Goal: Task Accomplishment & Management: Complete application form

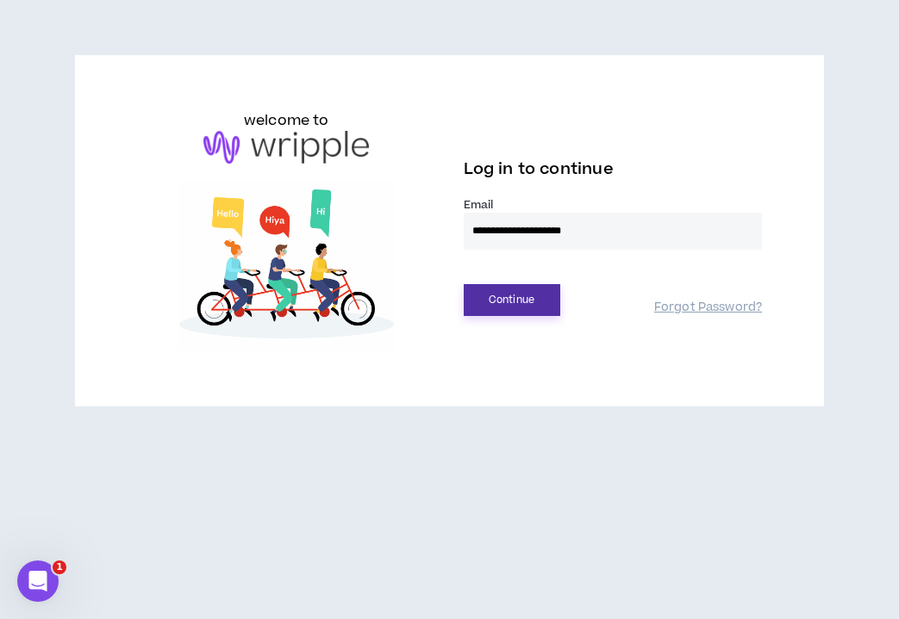
type input "**********"
click at [489, 292] on button "Continue" at bounding box center [512, 300] width 96 height 32
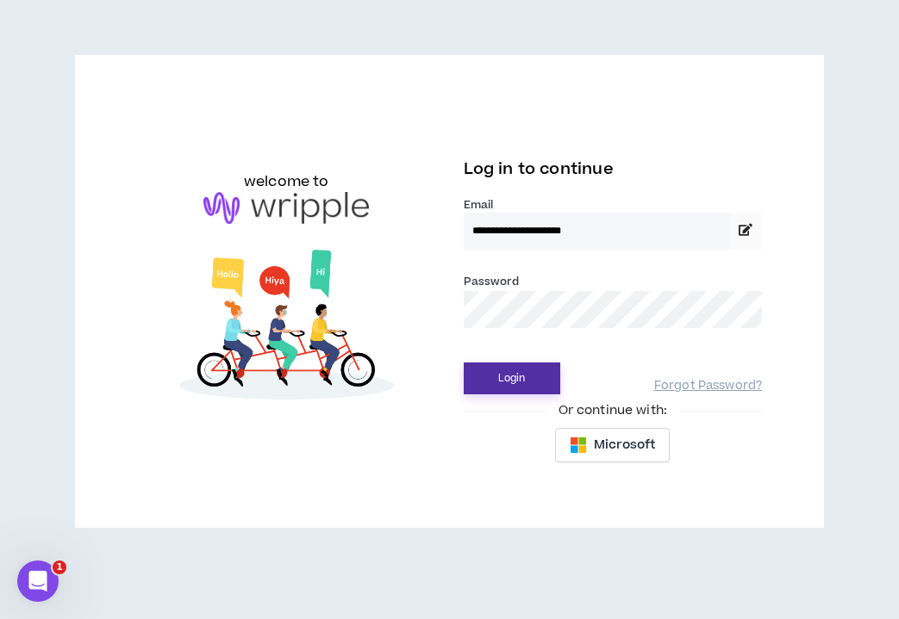
click at [477, 382] on button "Login" at bounding box center [512, 379] width 96 height 32
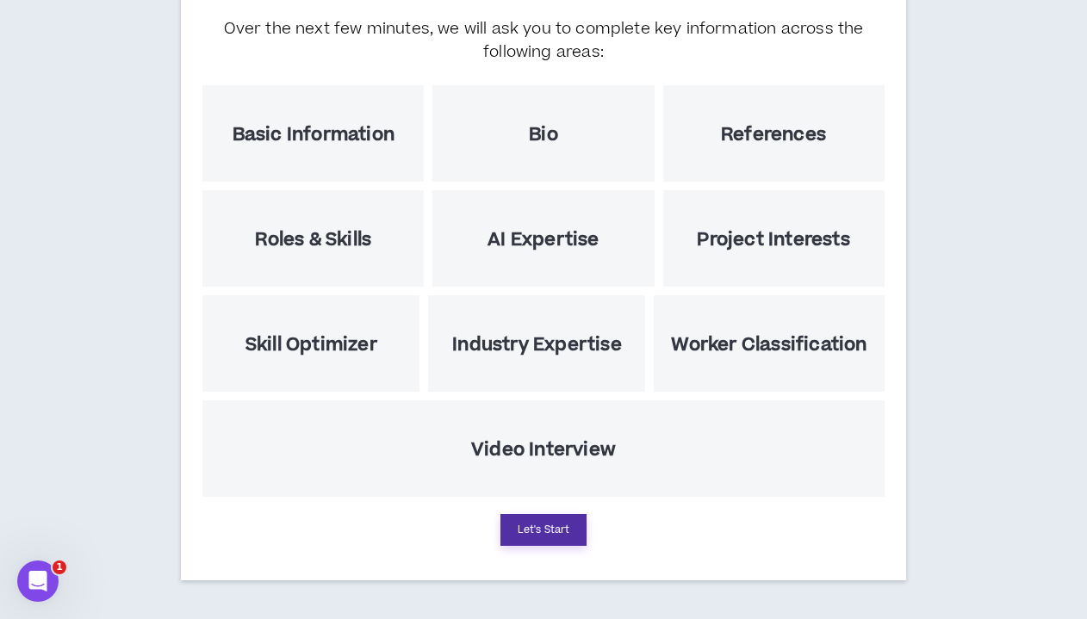
click at [543, 523] on button "Let's Start" at bounding box center [544, 530] width 86 height 32
select select "US"
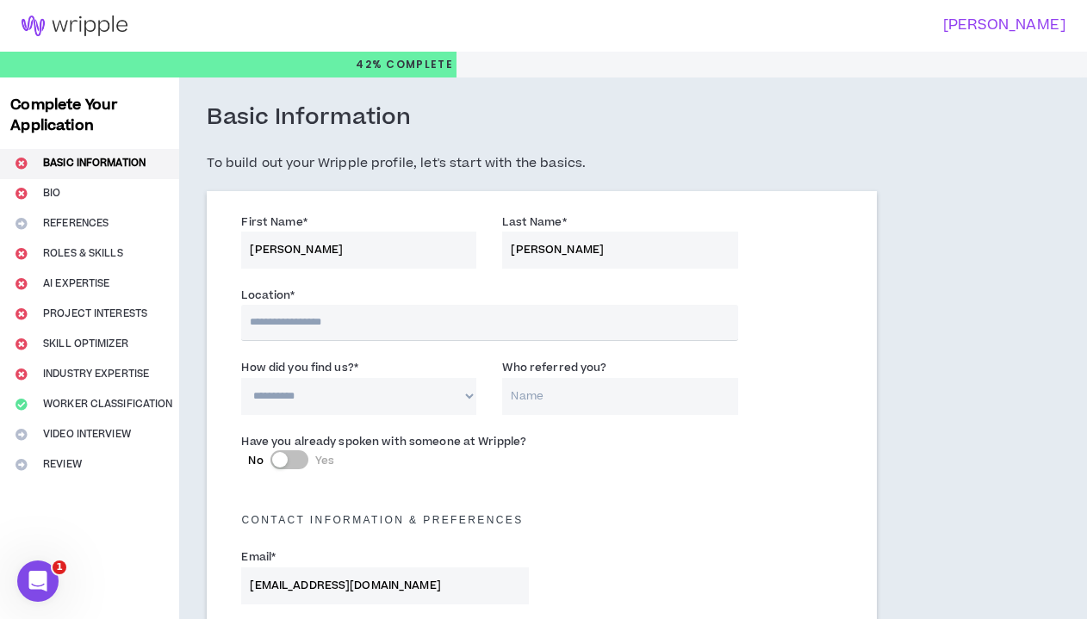
click at [424, 312] on input "text" at bounding box center [489, 323] width 496 height 36
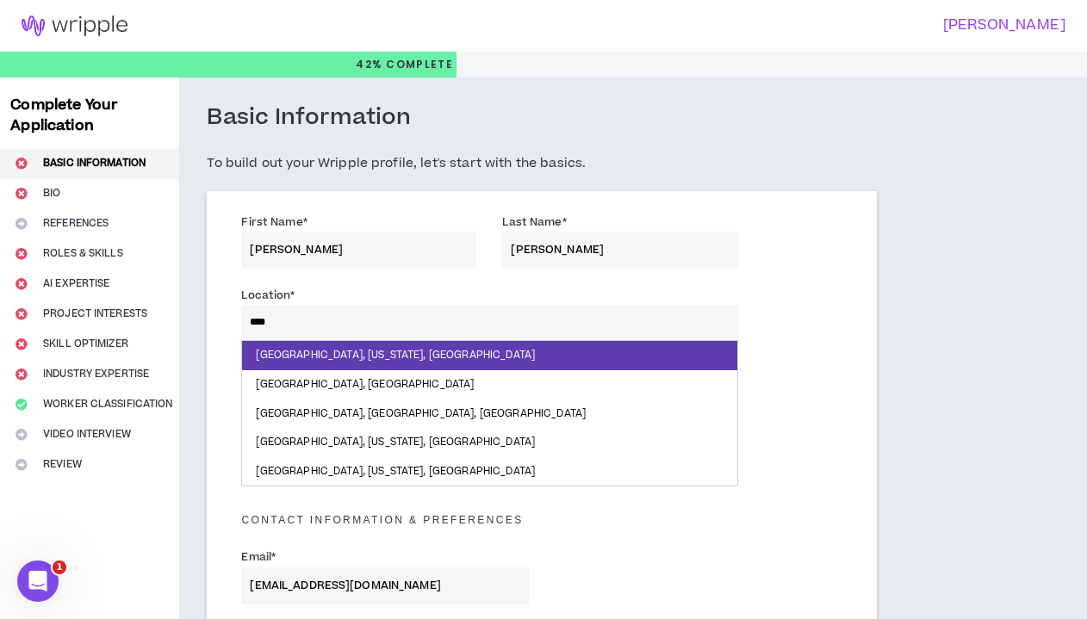
type input "*****"
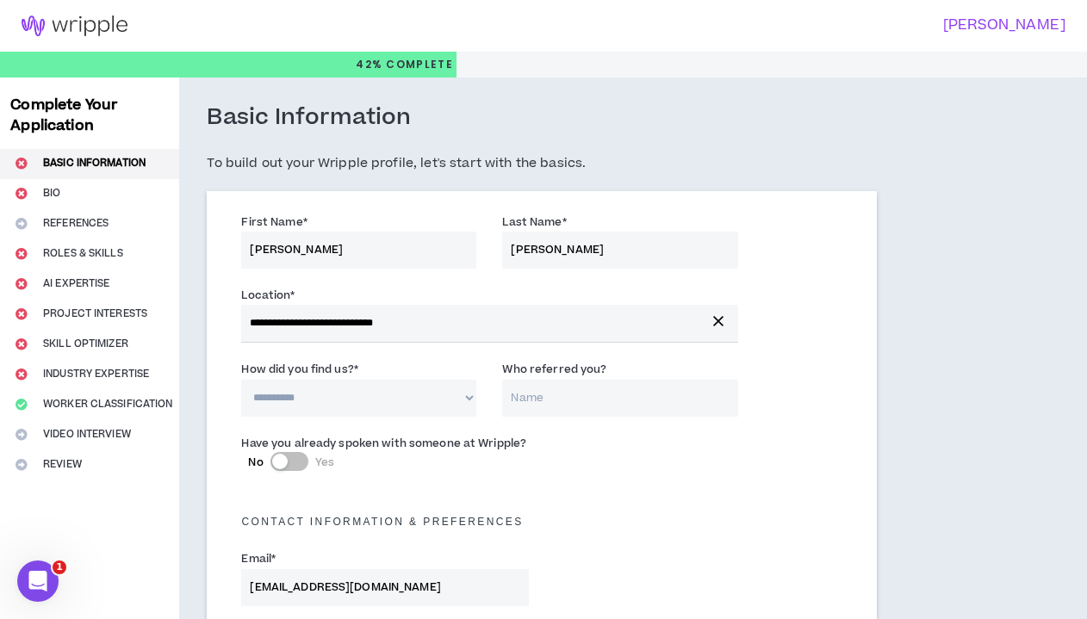
select select "*"
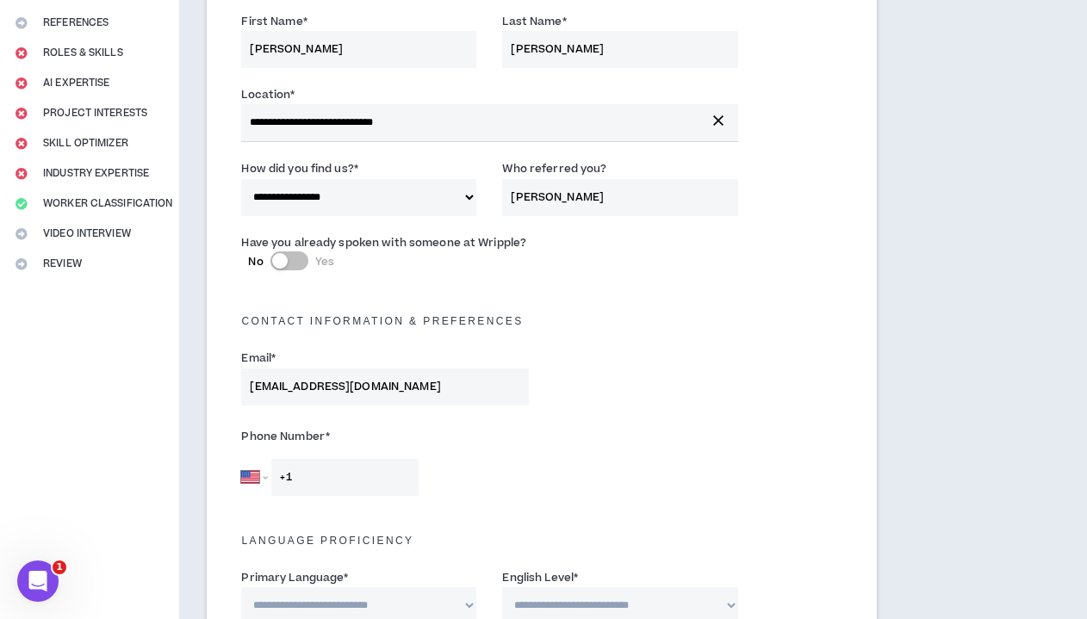
scroll to position [225, 0]
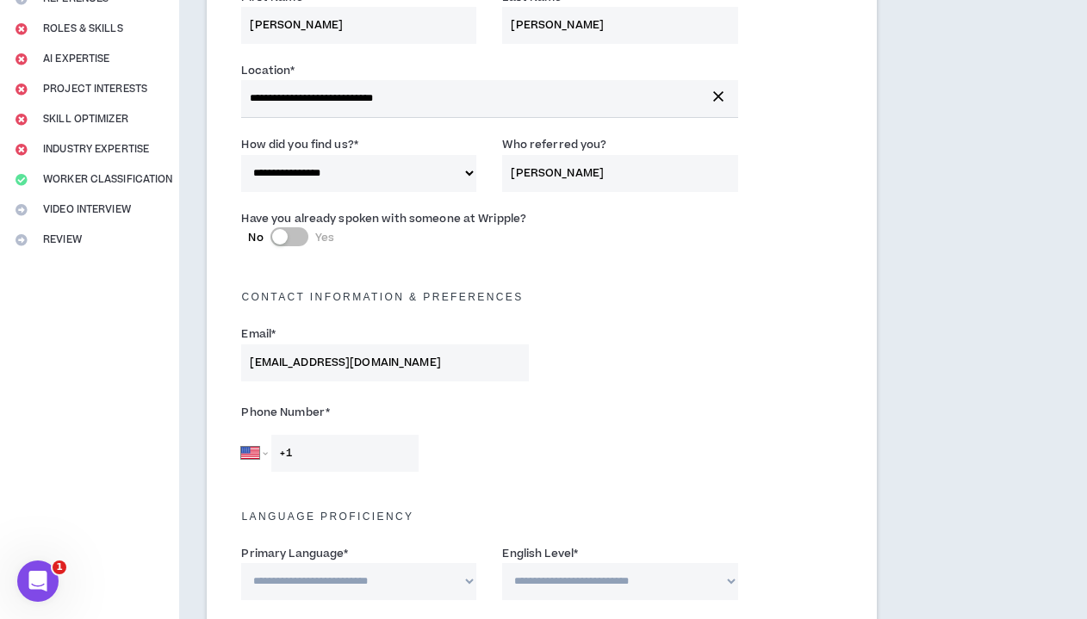
type input "[PERSON_NAME]"
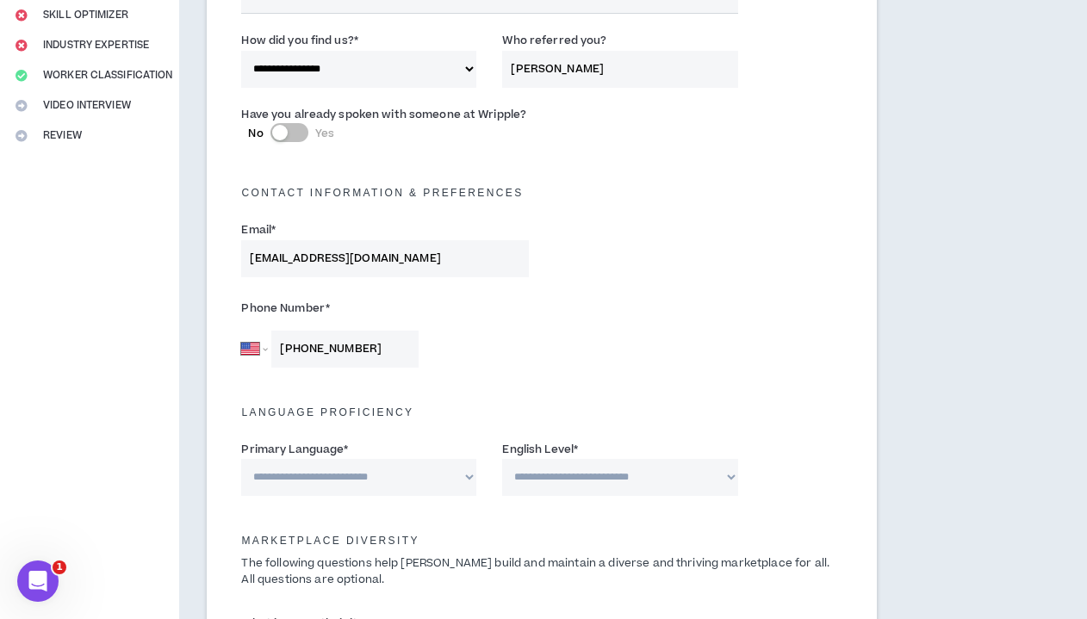
scroll to position [342, 0]
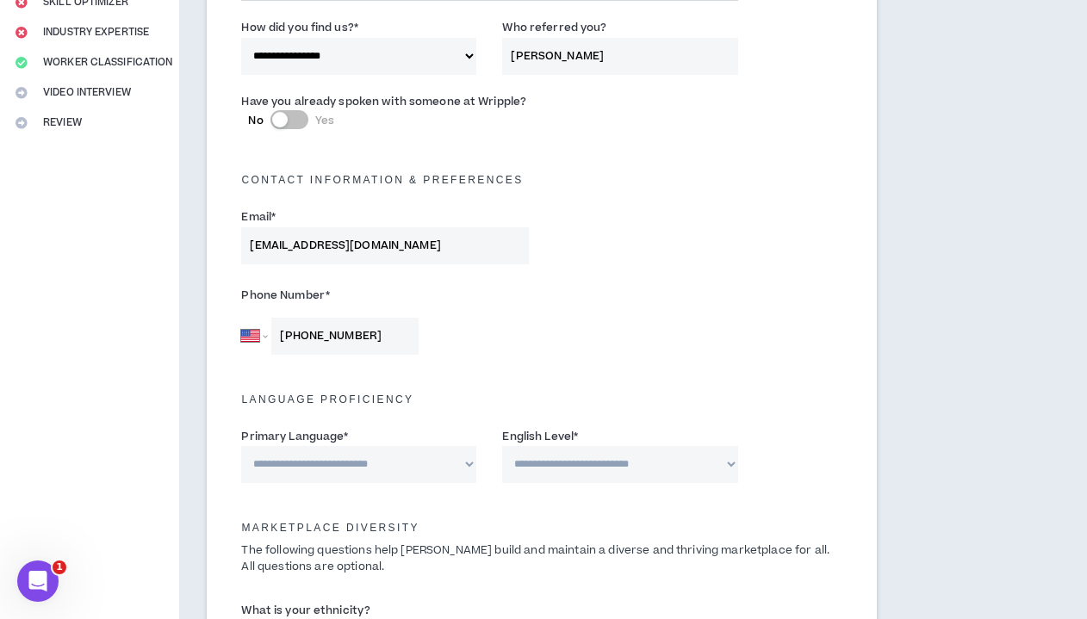
type input "[PHONE_NUMBER]"
select select "*******"
select select "*"
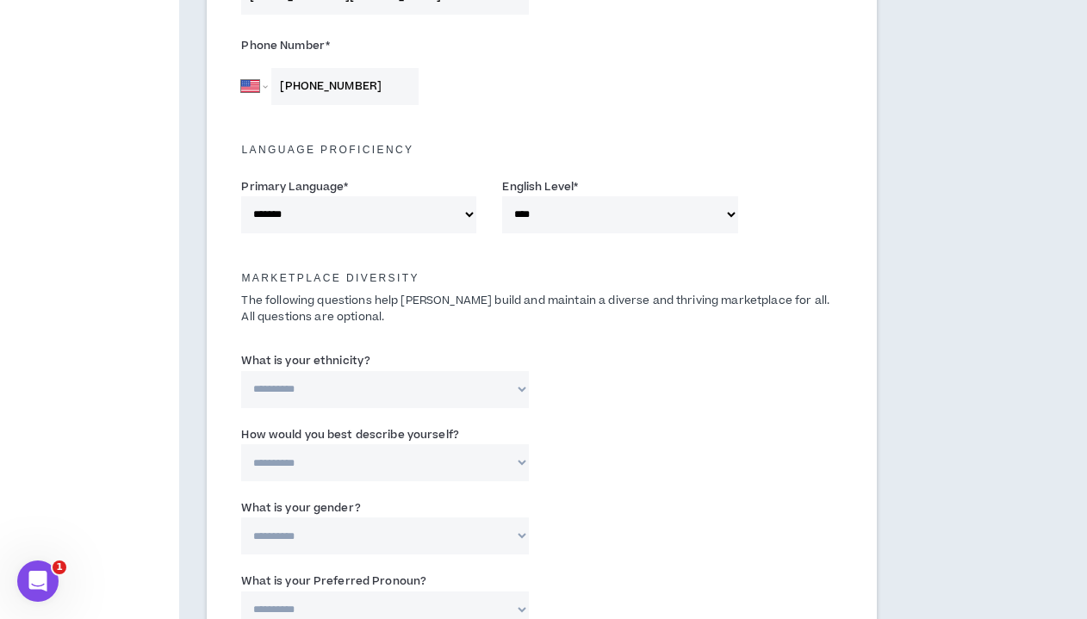
scroll to position [600, 0]
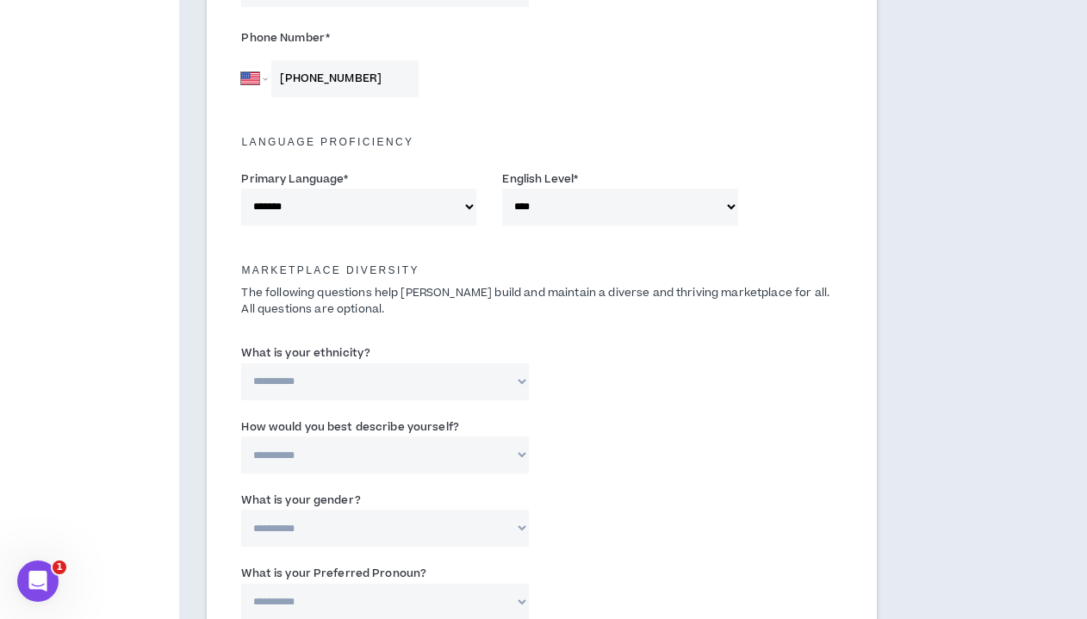
select select "**********"
select select "*****"
select select "***"
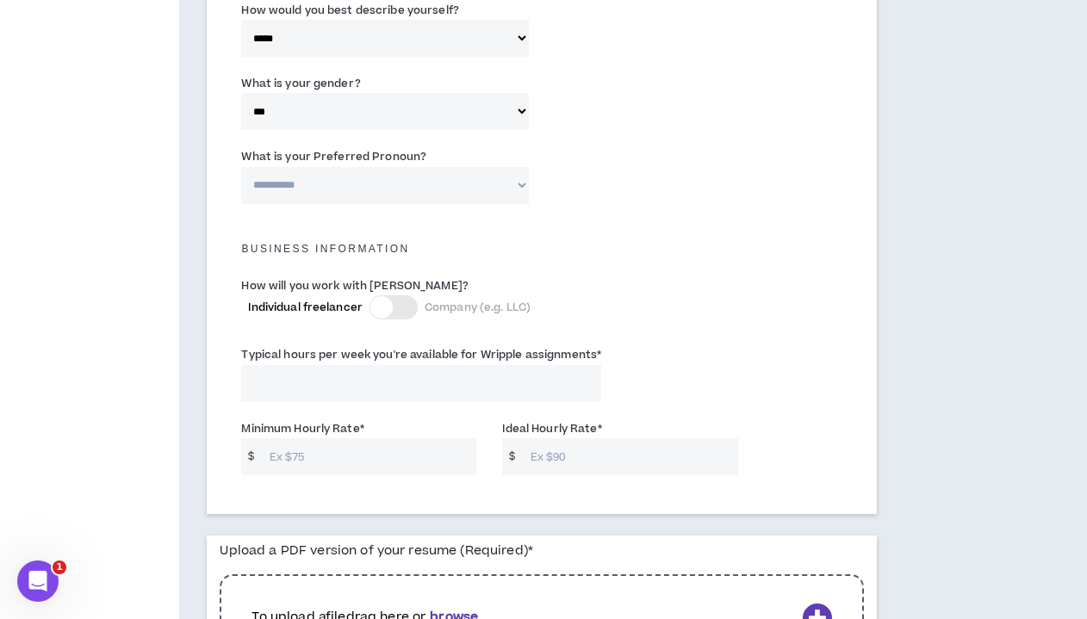
scroll to position [1022, 0]
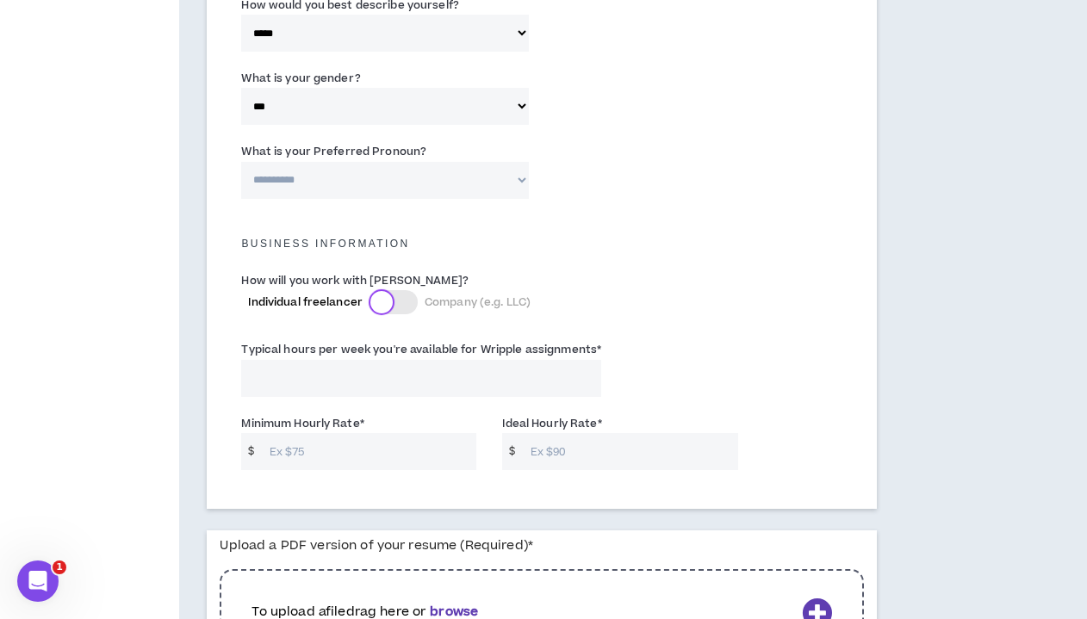
click at [389, 294] on div at bounding box center [381, 302] width 22 height 22
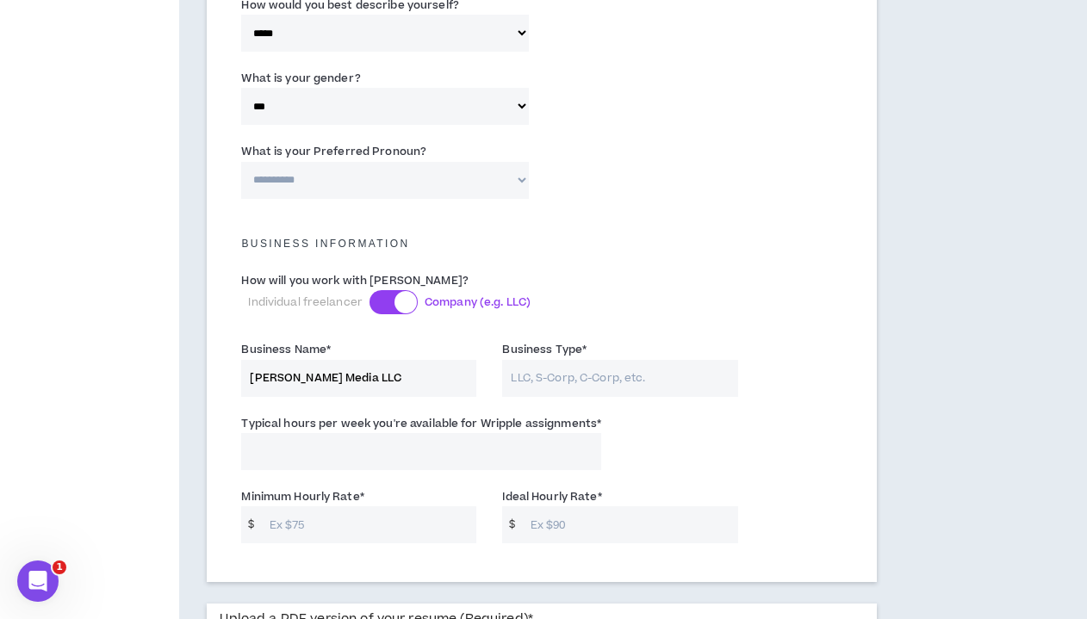
type input "[PERSON_NAME] Media LLC"
type input "LLC"
click at [472, 455] on input "Typical hours per week you're available for Wripple assignments *" at bounding box center [421, 451] width 360 height 37
type input "30"
click at [426, 519] on input "Minimum Hourly Rate *" at bounding box center [369, 525] width 216 height 37
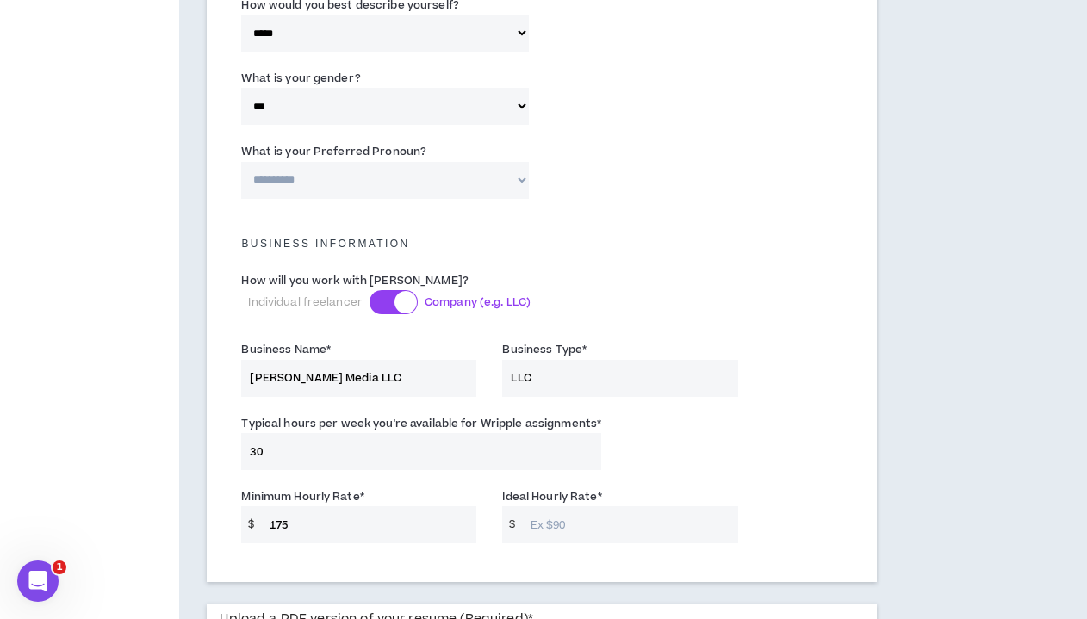
type input "175"
click at [537, 521] on input "Ideal Hourly Rate *" at bounding box center [630, 525] width 216 height 37
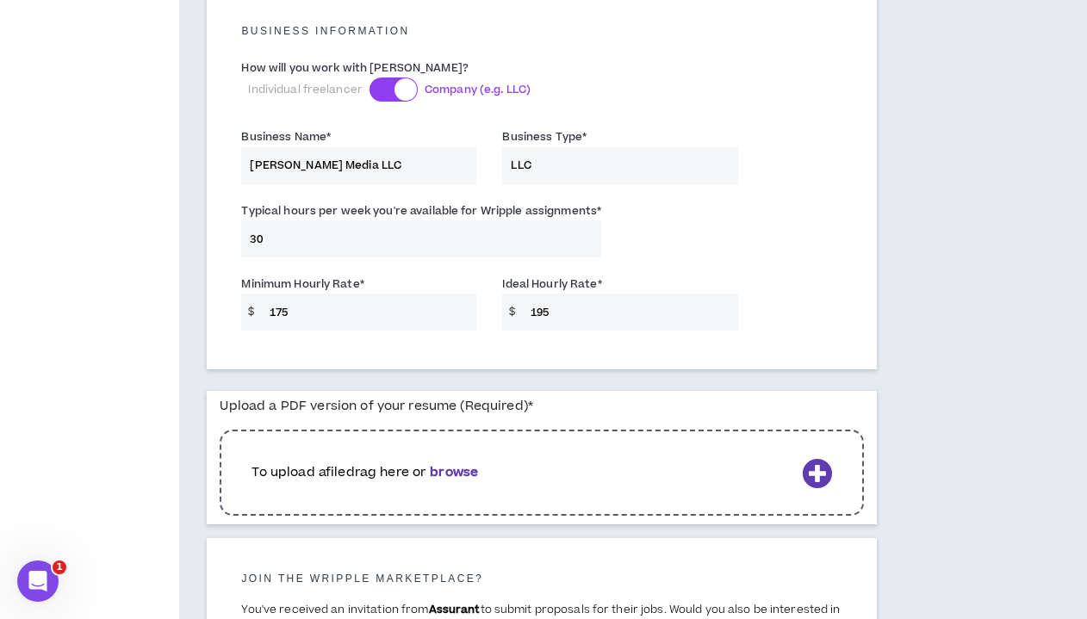
scroll to position [1246, 0]
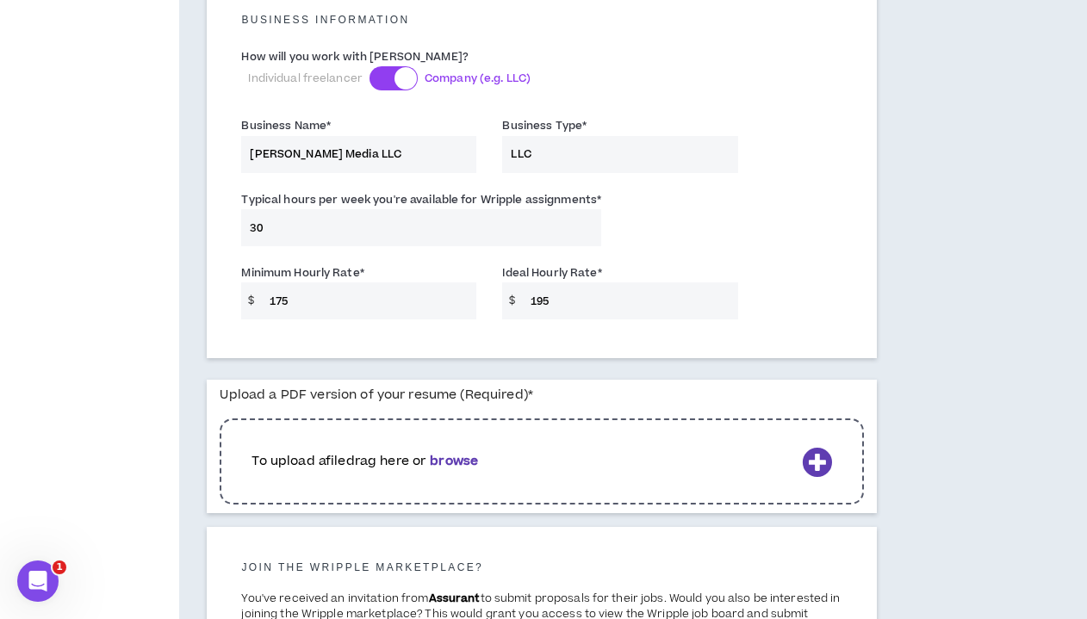
type input "195"
click at [474, 452] on b "browse" at bounding box center [454, 461] width 48 height 18
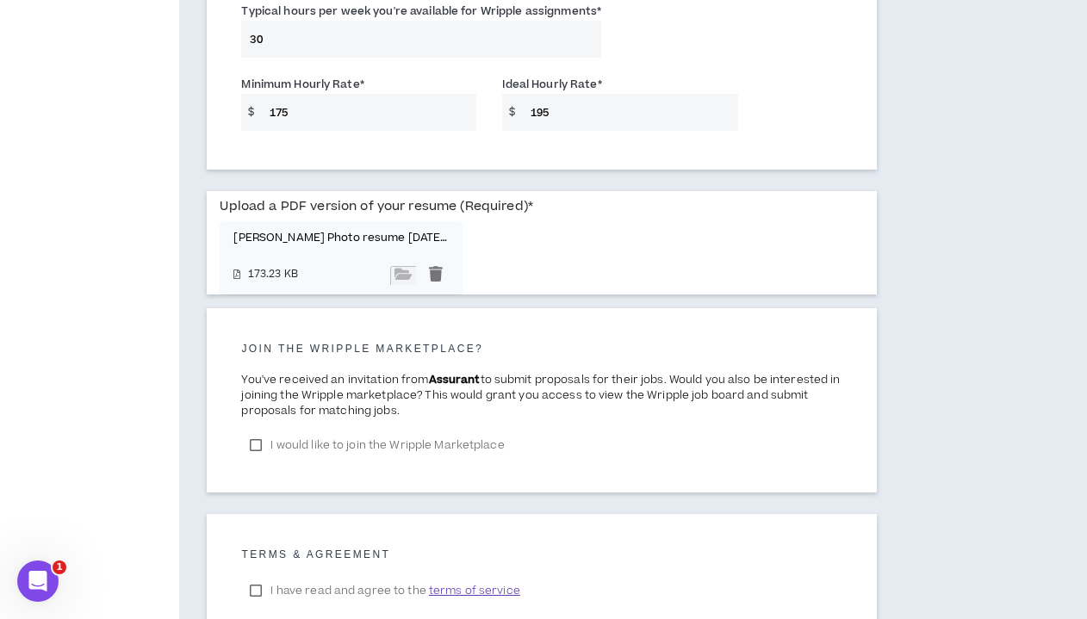
scroll to position [1446, 0]
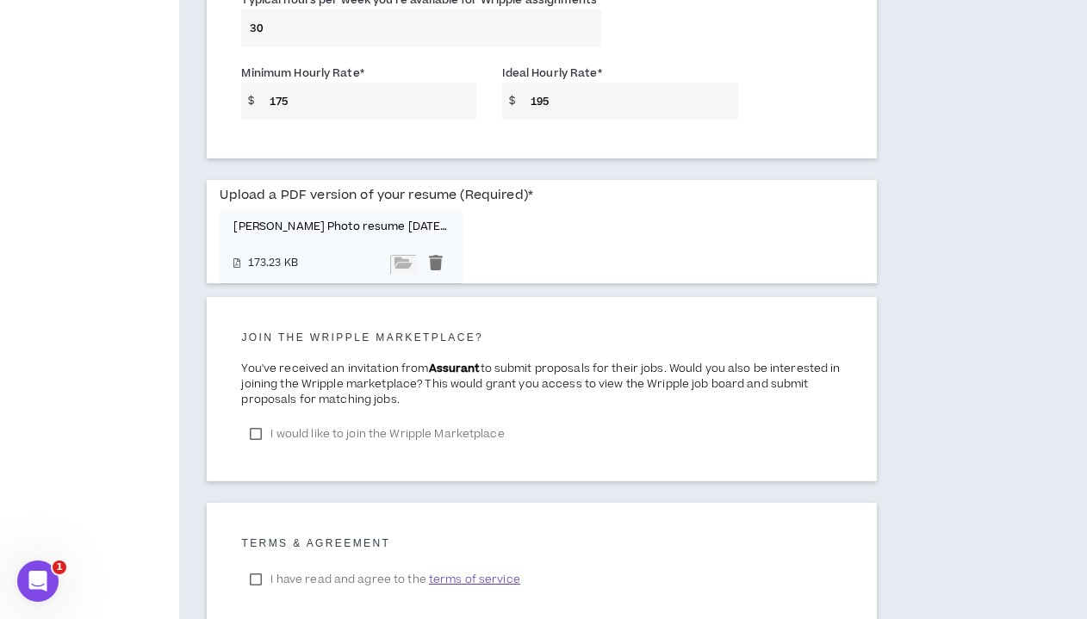
click at [258, 426] on label "I would like to join the Wripple Marketplace" at bounding box center [376, 434] width 271 height 26
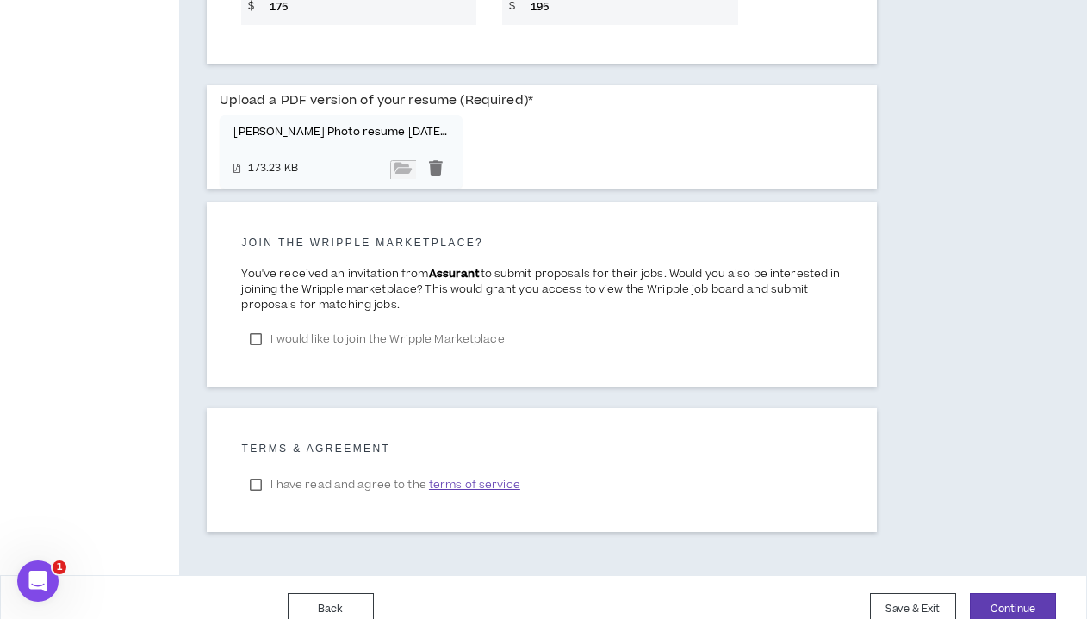
scroll to position [1555, 0]
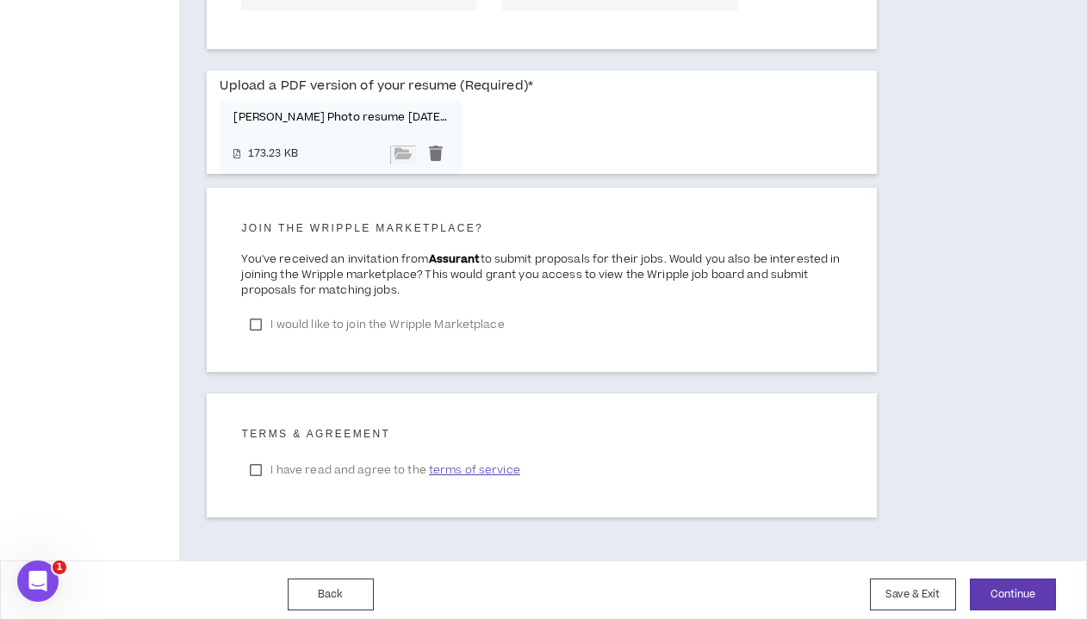
click at [258, 463] on label "I have read and agree to the terms of service" at bounding box center [384, 470] width 287 height 26
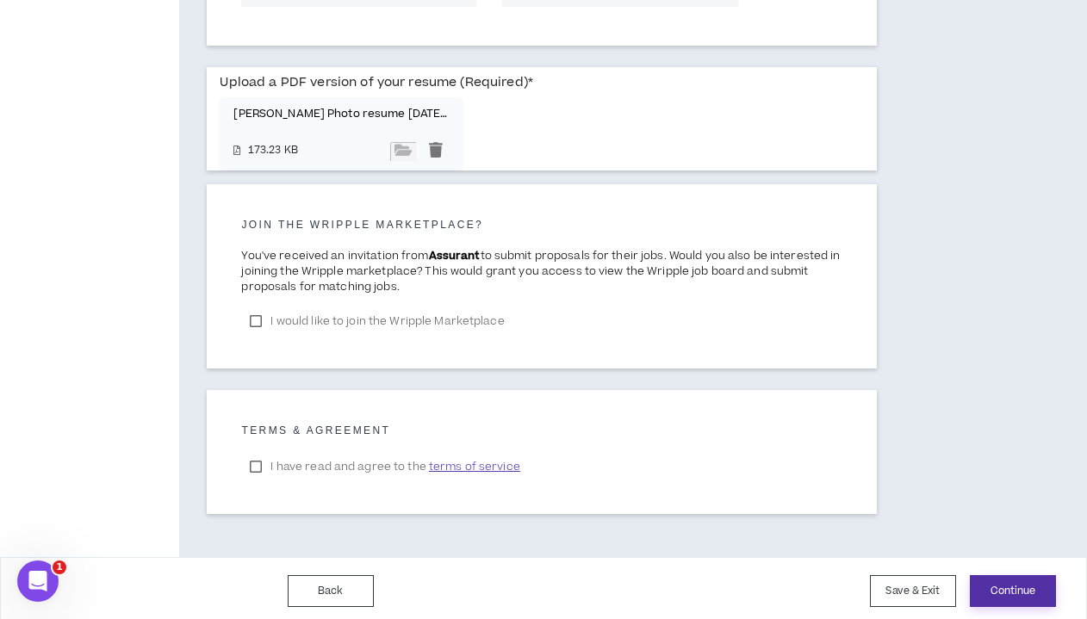
scroll to position [1558, 0]
click at [898, 584] on button "Continue" at bounding box center [1013, 592] width 86 height 32
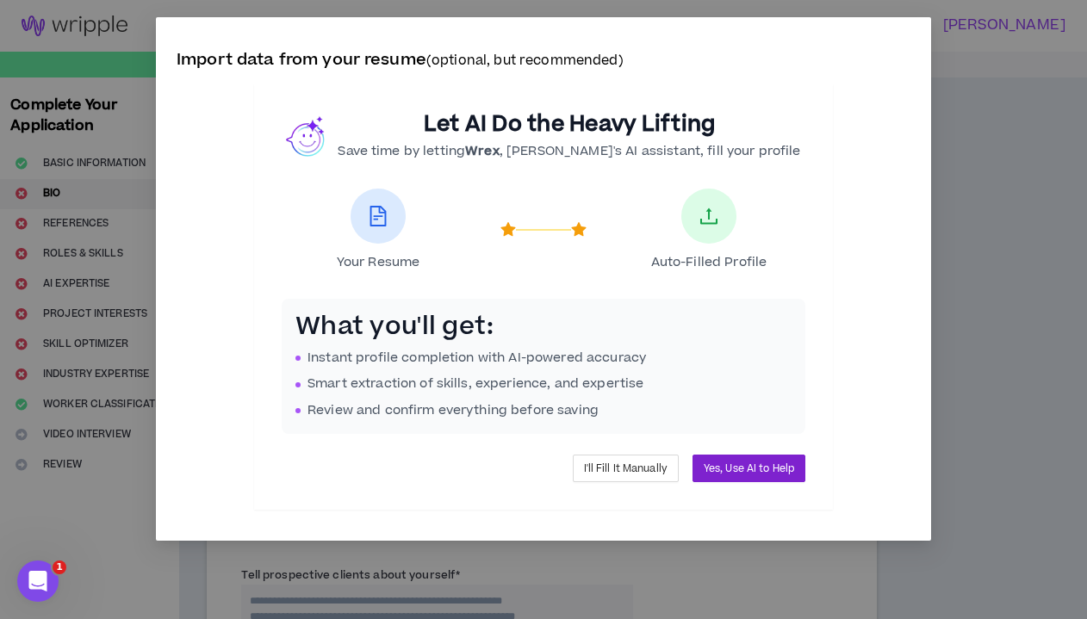
click at [743, 469] on span "Yes, Use AI to Help" at bounding box center [749, 469] width 90 height 16
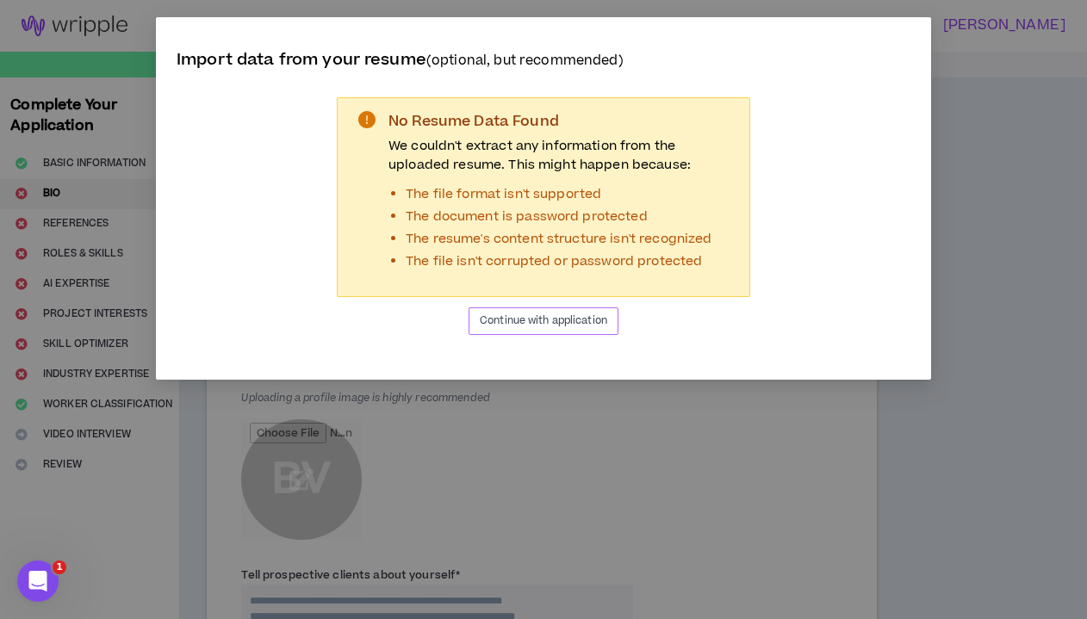
click at [591, 314] on span "Continue with application" at bounding box center [544, 321] width 128 height 16
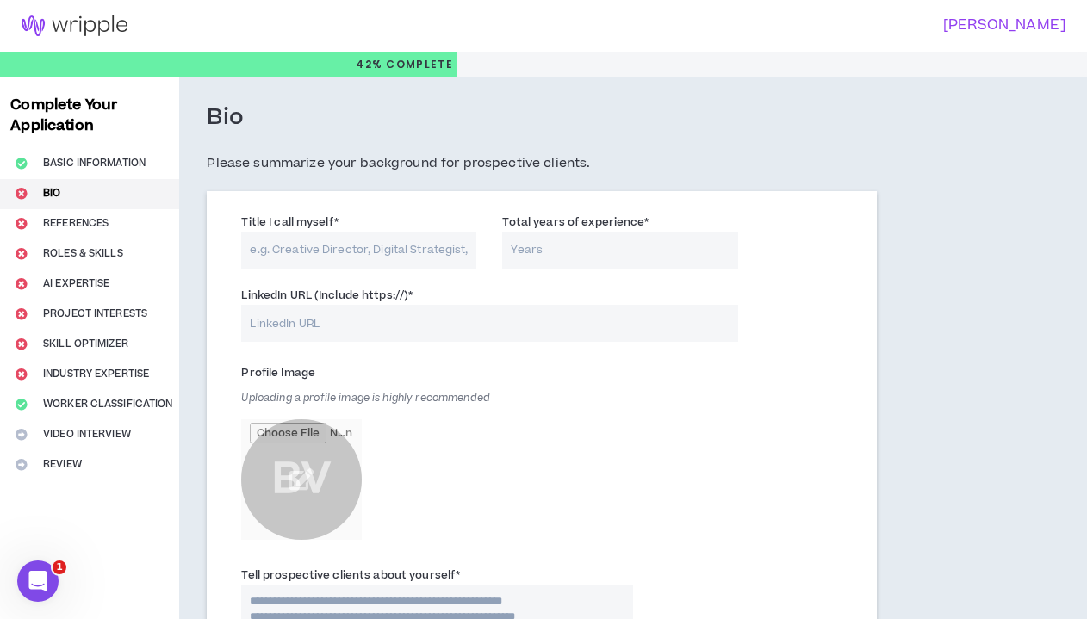
click at [464, 251] on input "Title I call myself *" at bounding box center [358, 250] width 235 height 37
type input "Photographer Videographer"
click at [567, 251] on input "Total years of experience *" at bounding box center [619, 250] width 235 height 37
type input "6"
click at [348, 333] on input "LinkedIn URL (Include https://) *" at bounding box center [489, 323] width 496 height 37
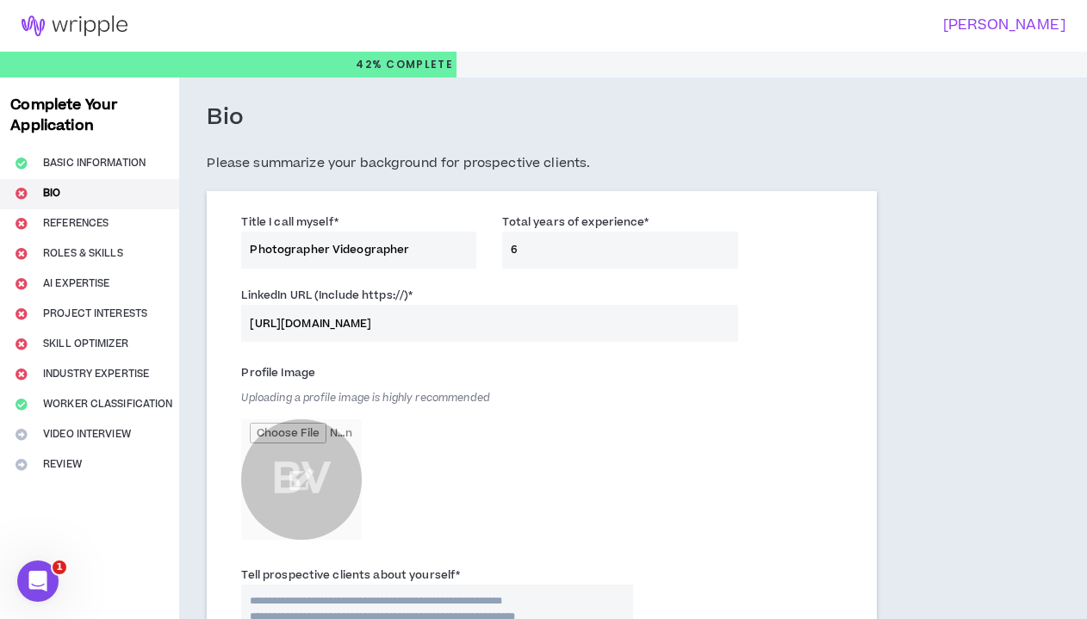
type input "[URL][DOMAIN_NAME]"
click at [473, 458] on div "Profile Image Uploading a profile image is highly recommended BV" at bounding box center [437, 454] width 392 height 190
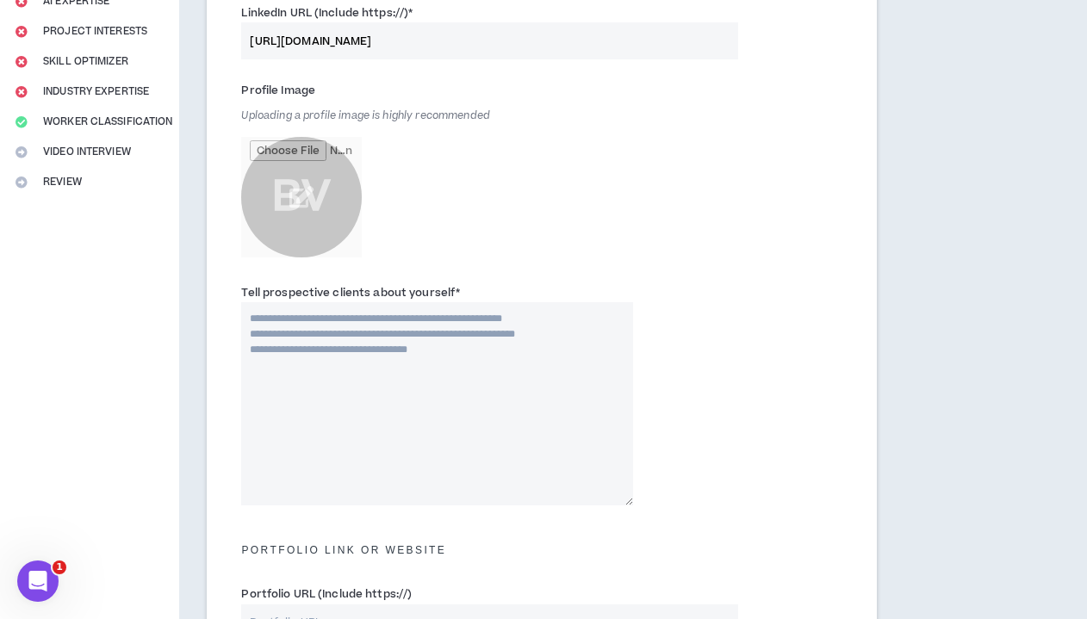
scroll to position [287, 0]
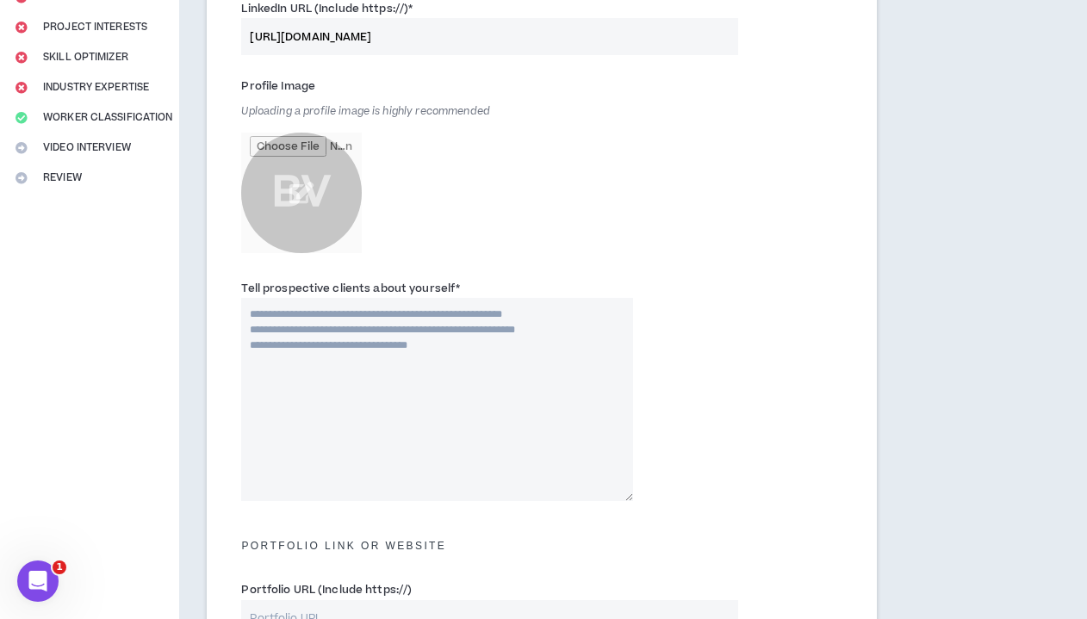
click at [358, 305] on textarea "Tell prospective clients about yourself *" at bounding box center [437, 399] width 392 height 203
paste textarea "**********"
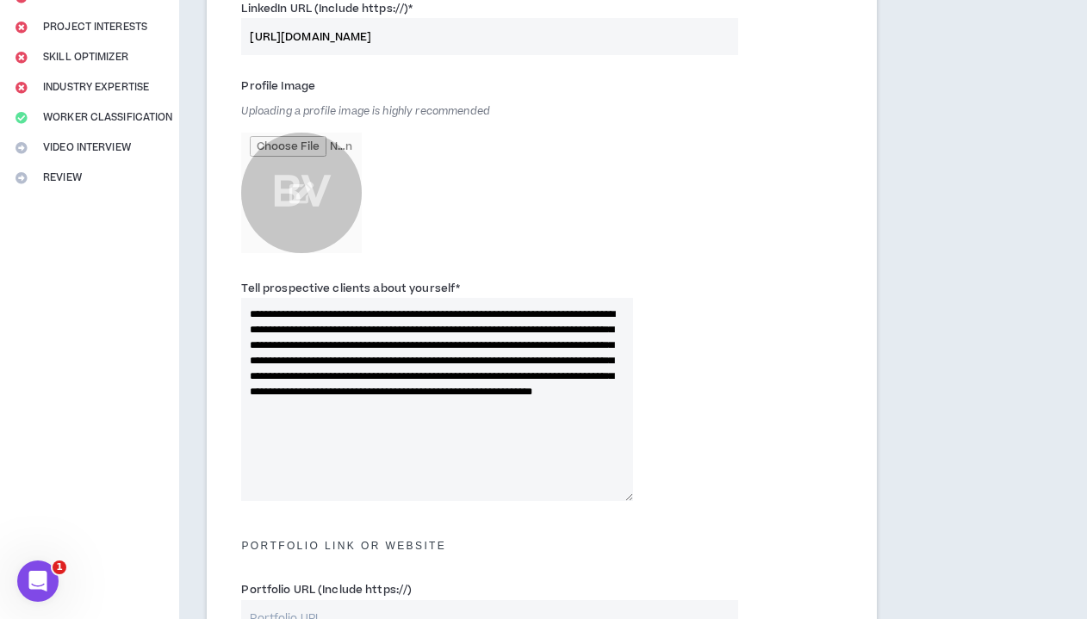
click at [296, 308] on textarea "**********" at bounding box center [437, 399] width 392 height 203
click at [339, 306] on textarea "**********" at bounding box center [437, 399] width 392 height 203
click at [404, 313] on textarea "**********" at bounding box center [437, 399] width 392 height 203
click at [618, 327] on textarea "**********" at bounding box center [437, 399] width 392 height 203
click at [354, 337] on textarea "**********" at bounding box center [437, 399] width 392 height 203
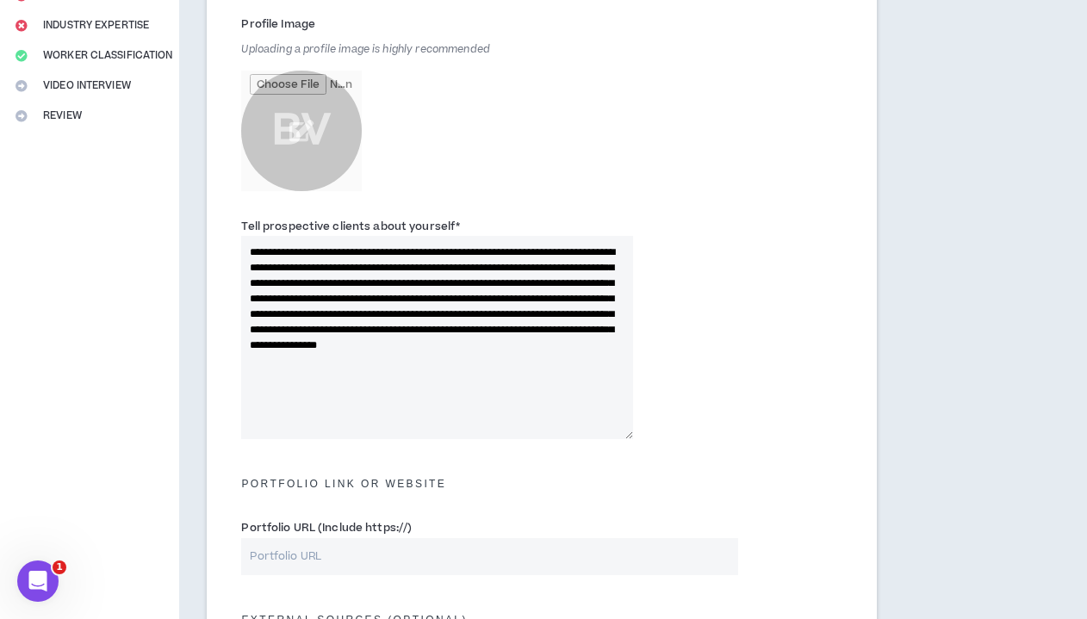
scroll to position [357, 0]
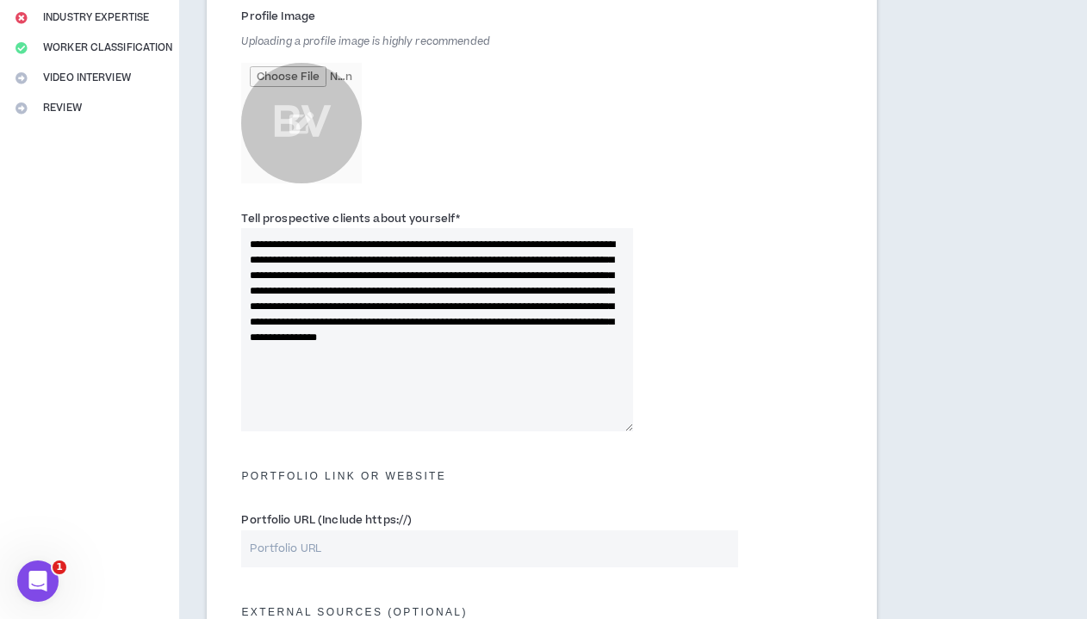
drag, startPoint x: 249, startPoint y: 242, endPoint x: 377, endPoint y: 374, distance: 184.0
click at [377, 374] on textarea "**********" at bounding box center [437, 329] width 392 height 203
paste textarea "**********"
type textarea "**********"
click at [317, 535] on input "Portfolio URL (Include https://)" at bounding box center [489, 549] width 496 height 37
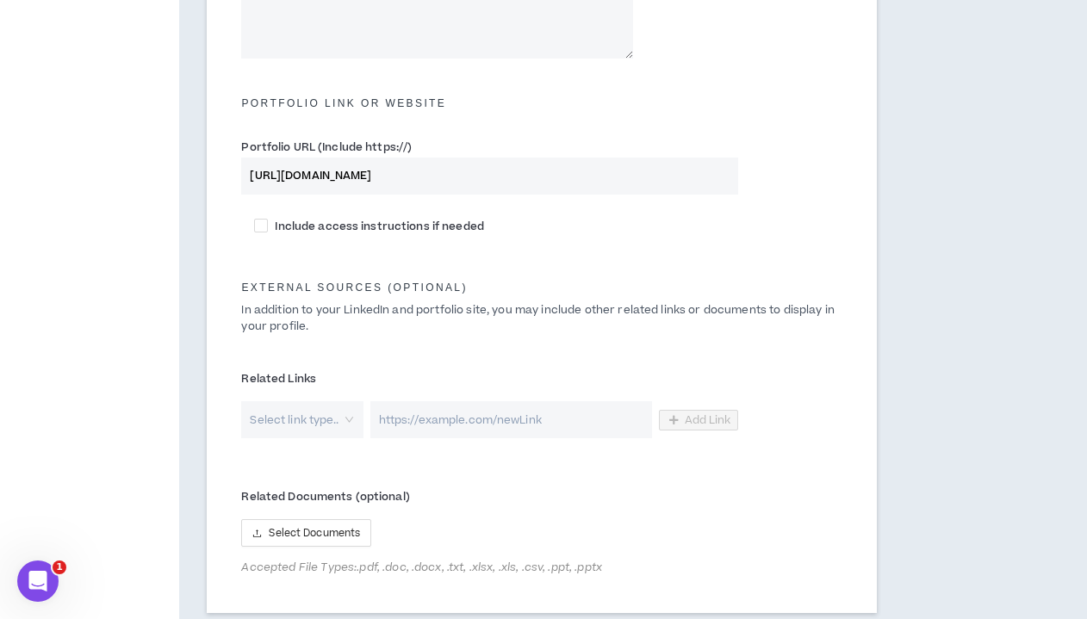
scroll to position [733, 0]
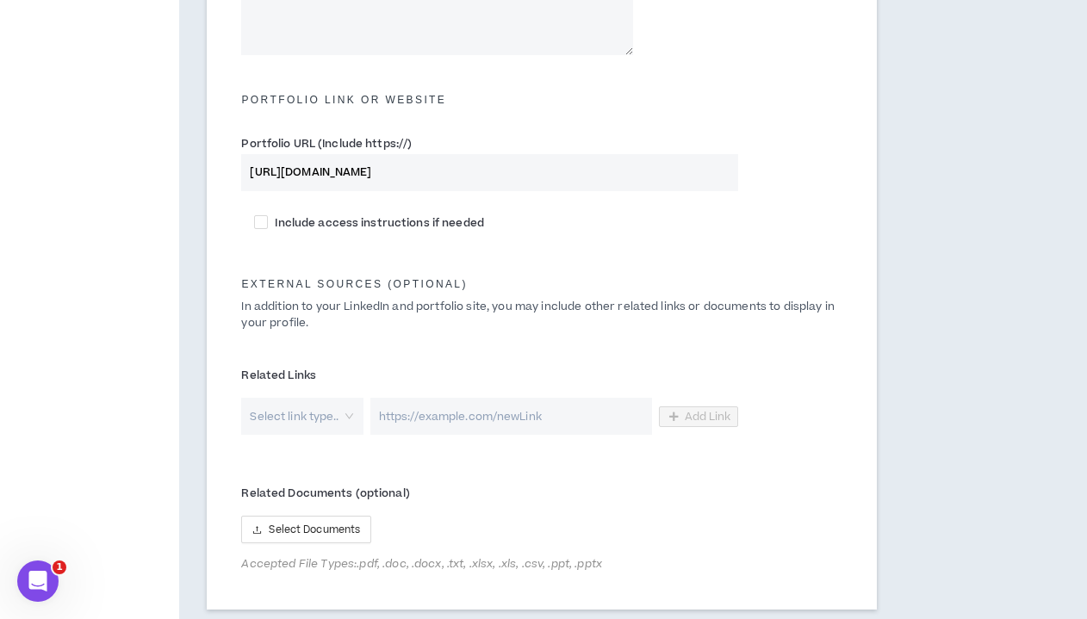
click at [345, 414] on div "Select link type.." at bounding box center [301, 416] width 121 height 37
type input "[URL][DOMAIN_NAME]"
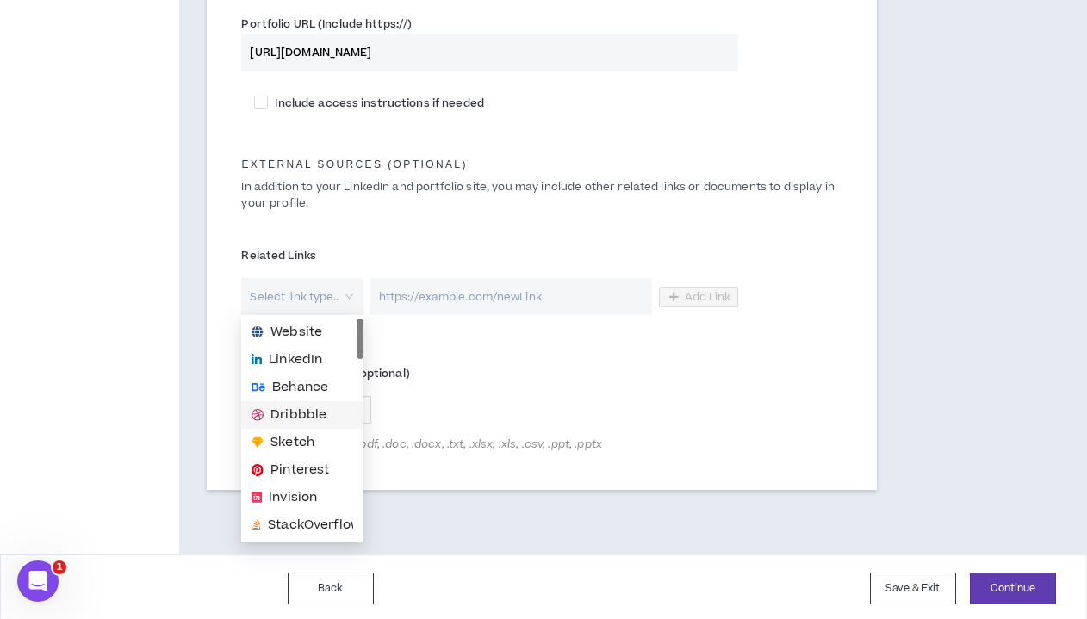
scroll to position [852, 0]
click at [305, 333] on span "Website" at bounding box center [297, 333] width 52 height 19
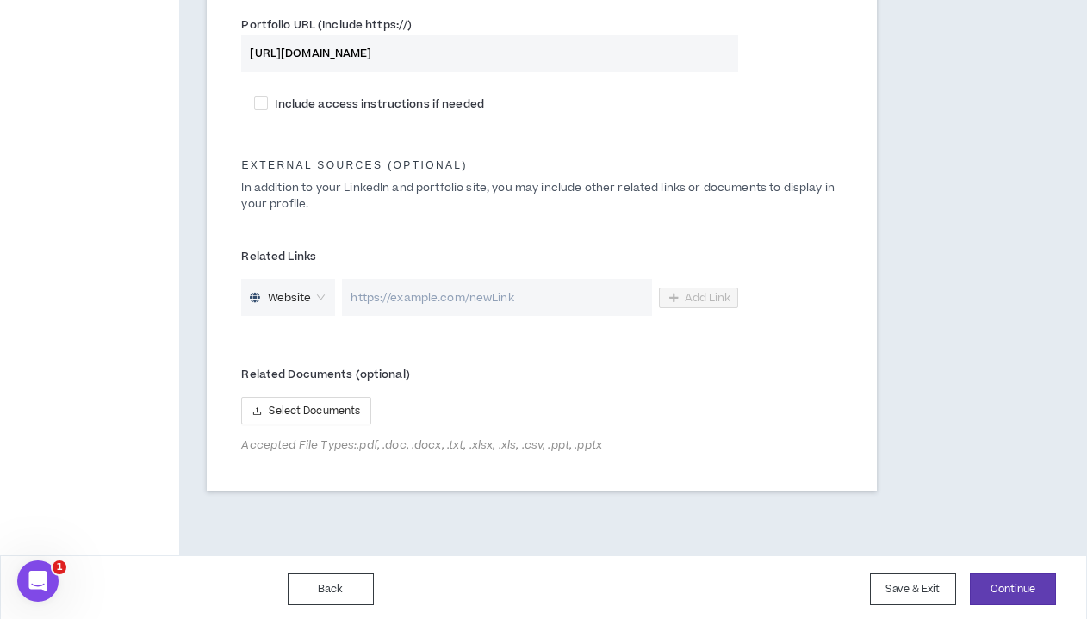
click at [368, 294] on input "url" at bounding box center [497, 297] width 310 height 37
type input "[URL][DOMAIN_NAME]"
click at [692, 296] on span "Add Link" at bounding box center [708, 298] width 47 height 14
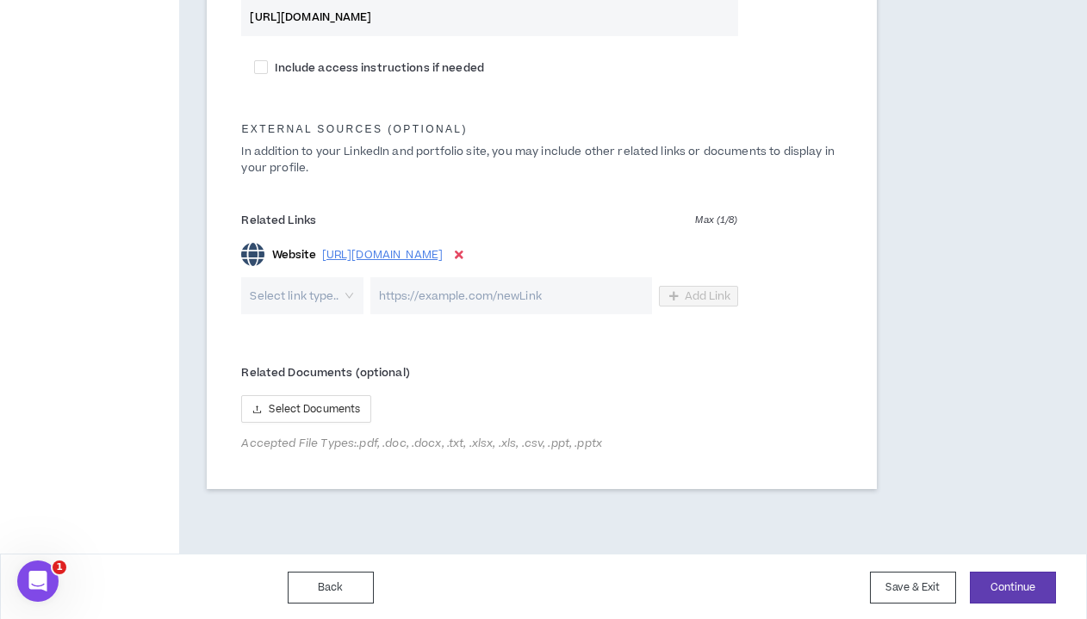
scroll to position [887, 0]
click at [898, 582] on button "Continue" at bounding box center [1013, 589] width 86 height 32
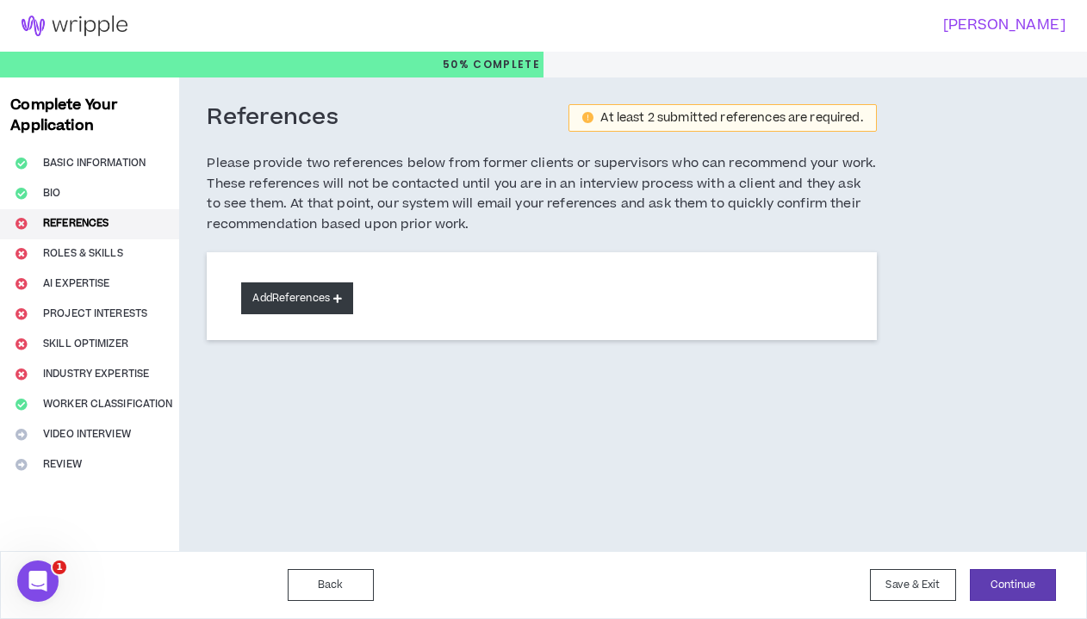
click at [325, 299] on button "Add References" at bounding box center [297, 299] width 112 height 32
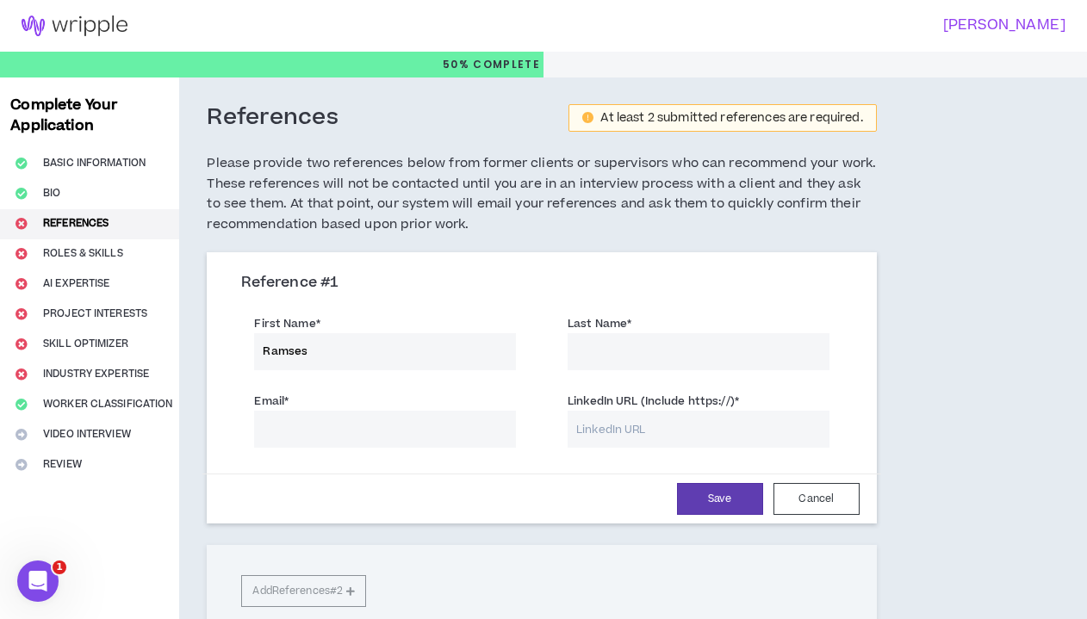
type input "Ramses"
type input "[PERSON_NAME]"
type input "[EMAIL_ADDRESS][DOMAIN_NAME]"
click at [592, 427] on input "LinkedIn URL (Include https://) *" at bounding box center [699, 429] width 262 height 37
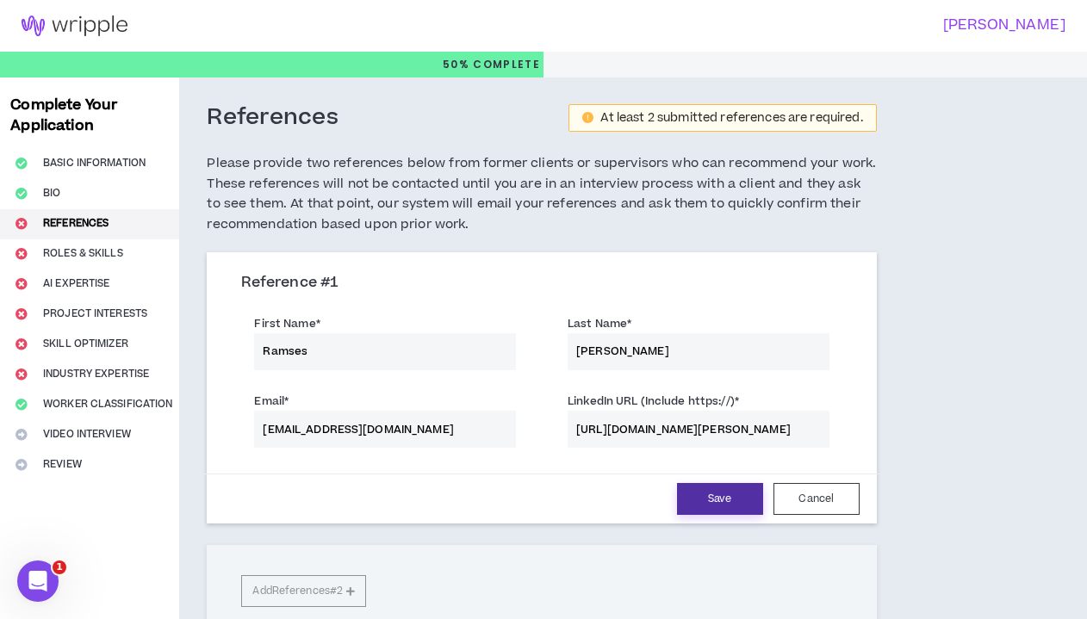
type input "[URL][DOMAIN_NAME][PERSON_NAME]"
click at [697, 493] on button "Save" at bounding box center [720, 499] width 86 height 32
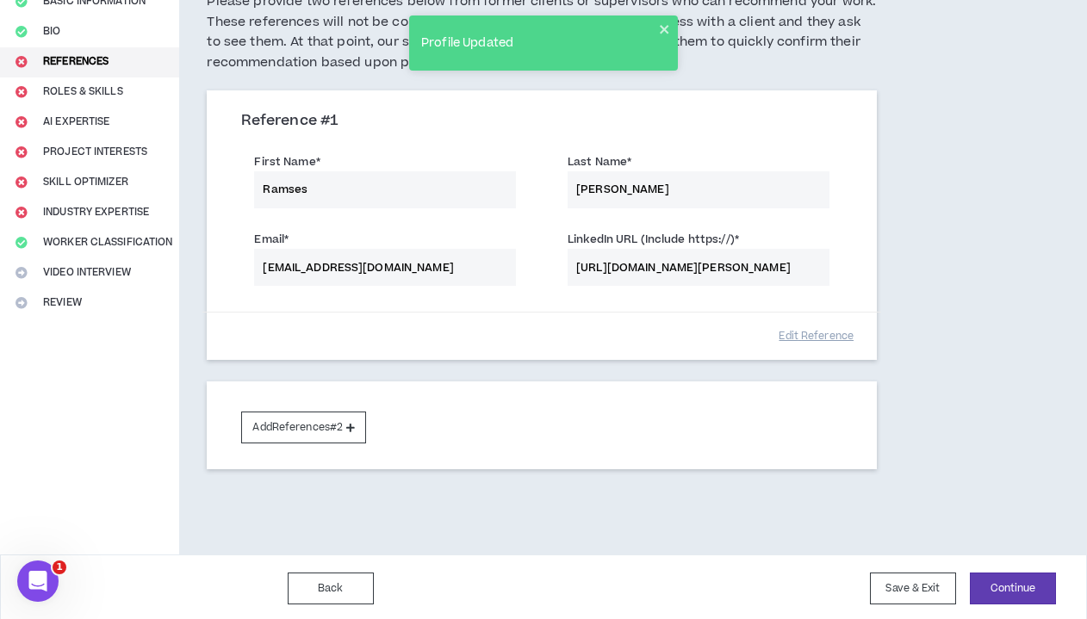
scroll to position [161, 0]
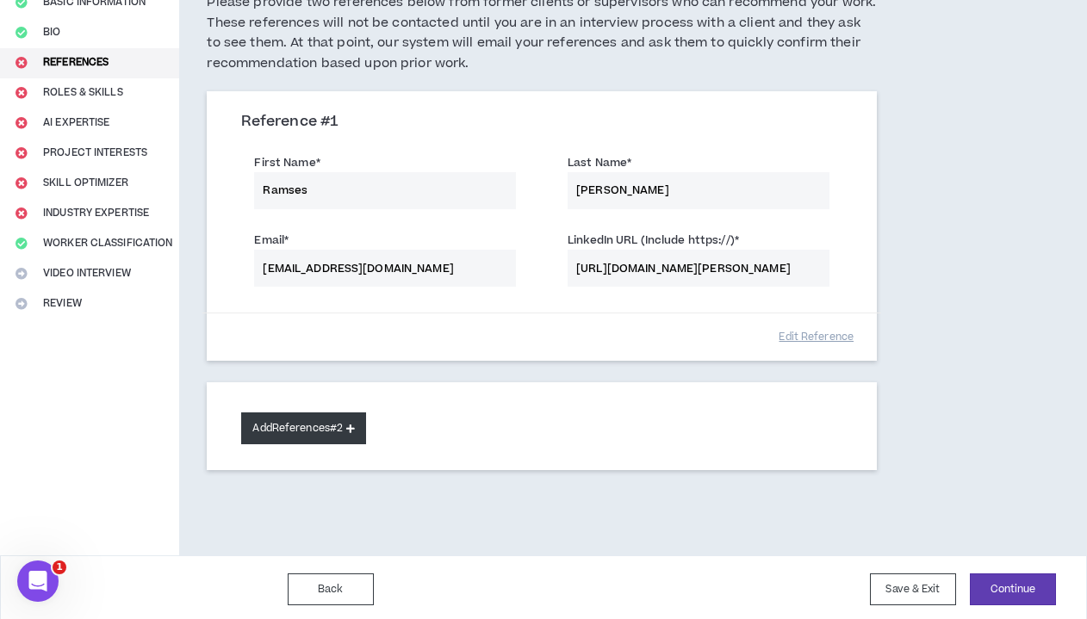
click at [297, 420] on button "Add References #2" at bounding box center [303, 429] width 125 height 32
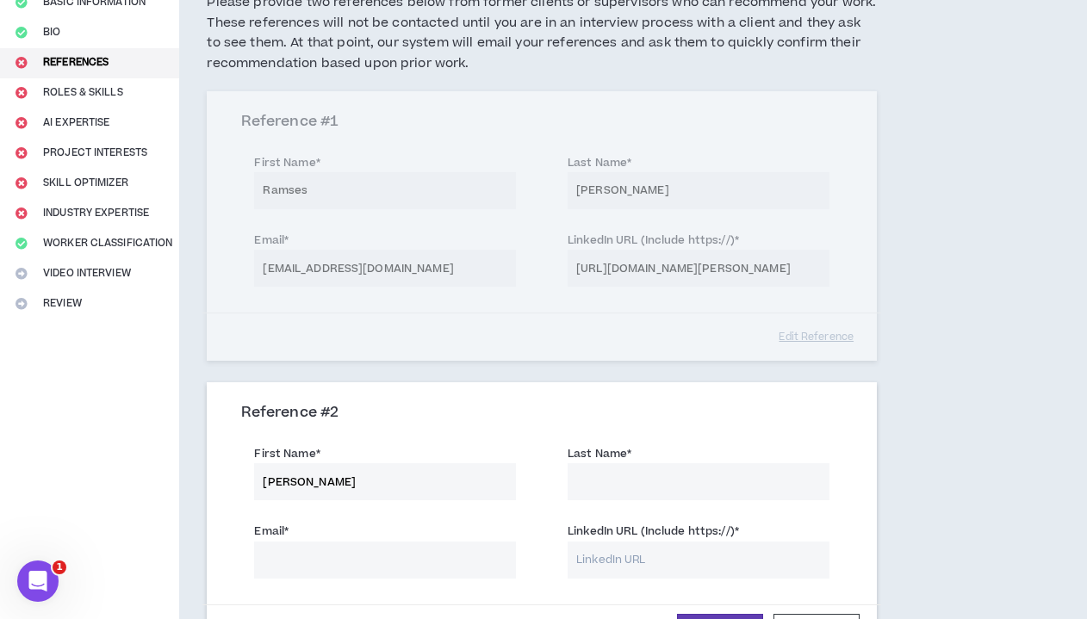
type input "[PERSON_NAME]"
click at [590, 552] on input "LinkedIn URL (Include https://) *" at bounding box center [699, 560] width 262 height 37
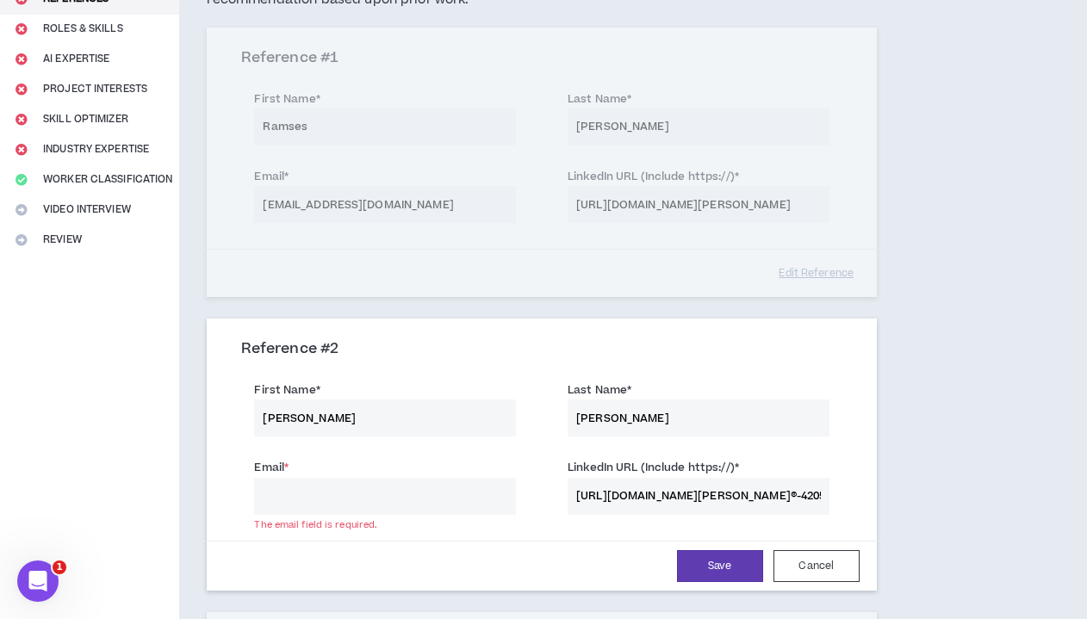
scroll to position [227, 0]
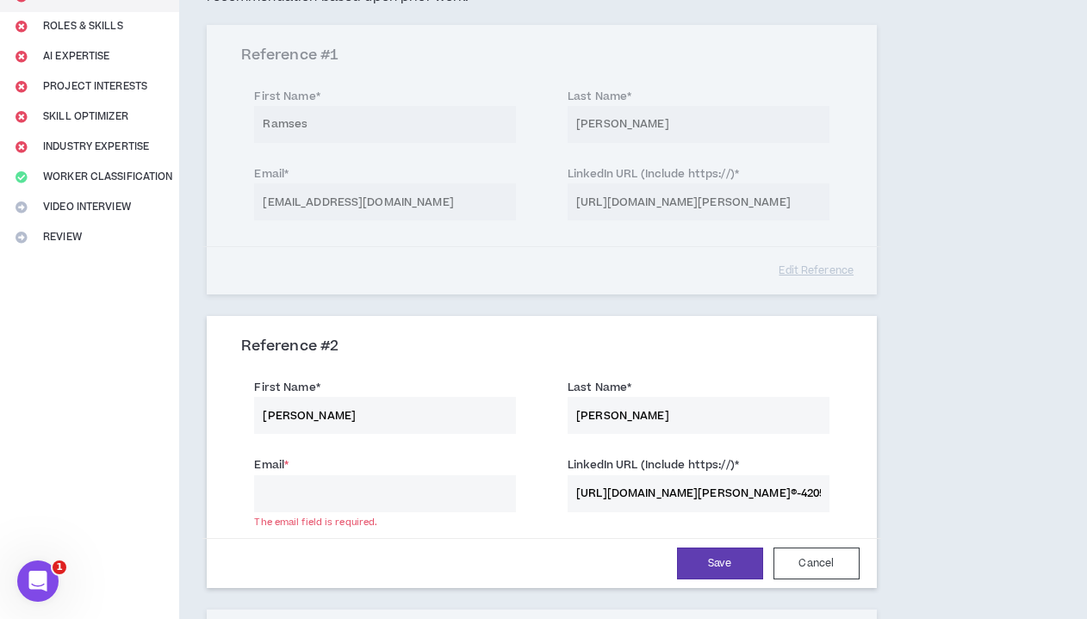
type input "[URL][DOMAIN_NAME][PERSON_NAME]®-42052679"
click at [372, 467] on div "Email * The email field is required." at bounding box center [385, 484] width 262 height 56
click at [372, 476] on input "Email *" at bounding box center [385, 494] width 262 height 37
type input "[EMAIL_ADDRESS][DOMAIN_NAME]"
click at [708, 558] on button "Save" at bounding box center [720, 564] width 86 height 32
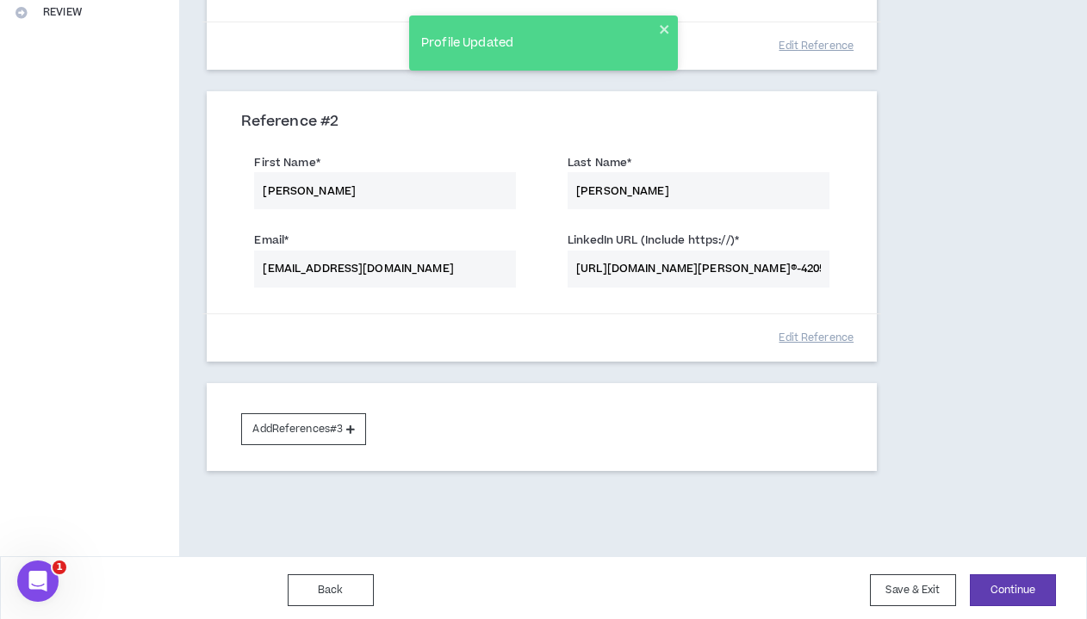
scroll to position [451, 0]
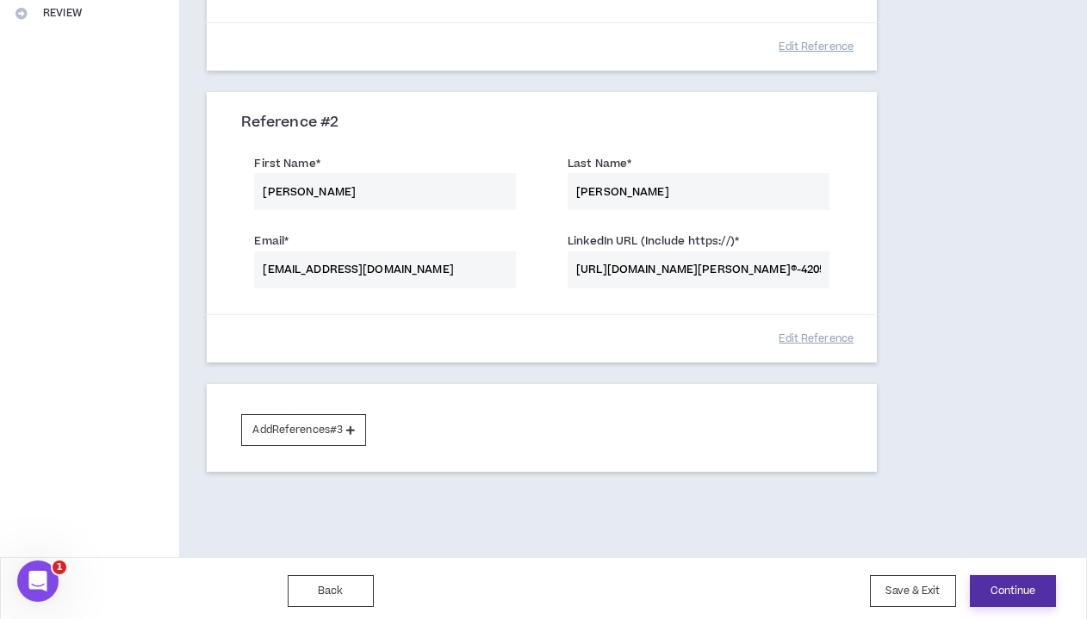
click at [898, 578] on button "Continue" at bounding box center [1013, 592] width 86 height 32
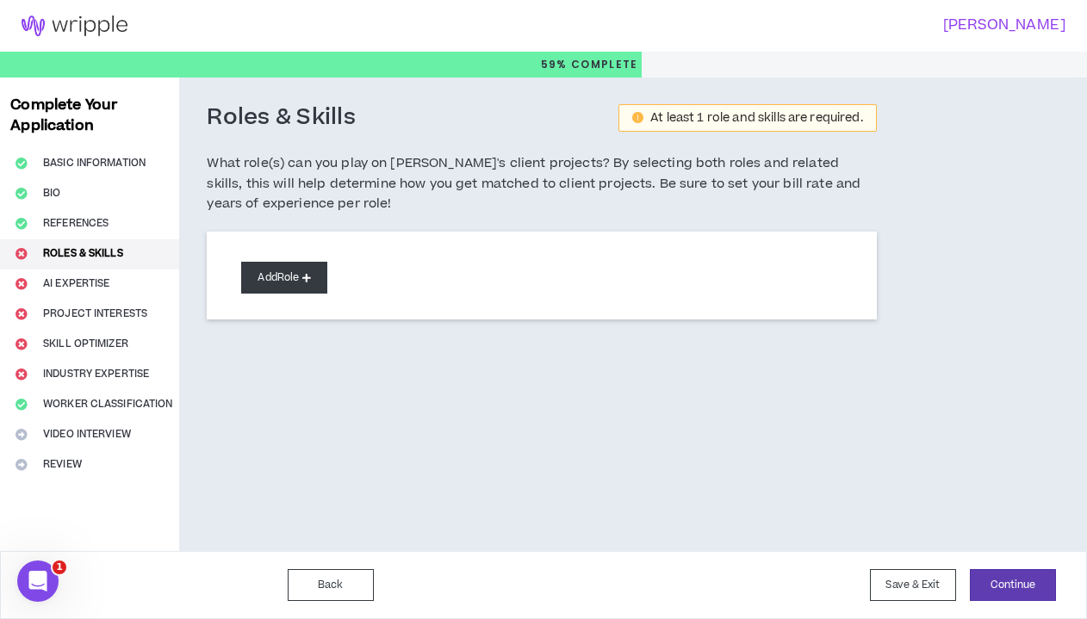
click at [267, 288] on button "Add Role" at bounding box center [284, 278] width 86 height 32
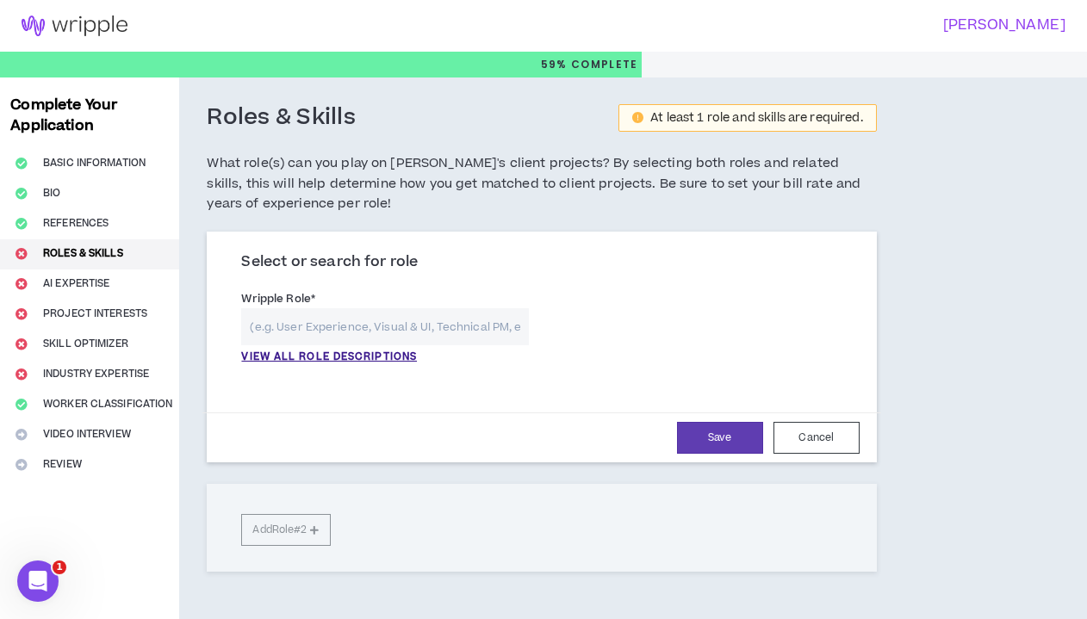
click at [498, 325] on input "text" at bounding box center [385, 326] width 288 height 37
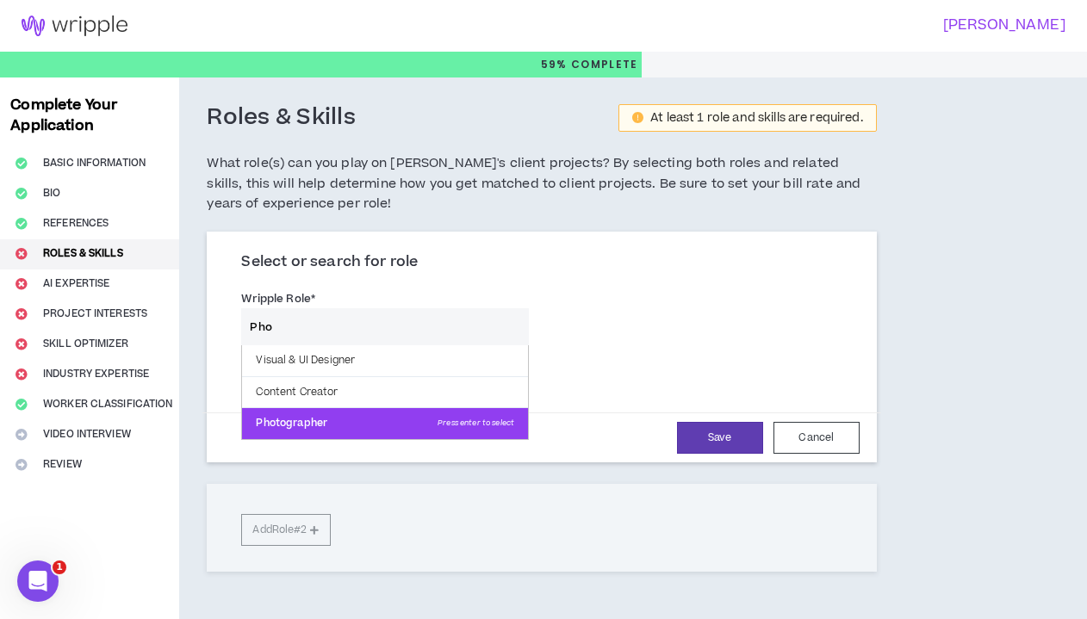
click at [304, 412] on p "Photographer Press enter to select" at bounding box center [385, 423] width 286 height 31
type input "Photographer"
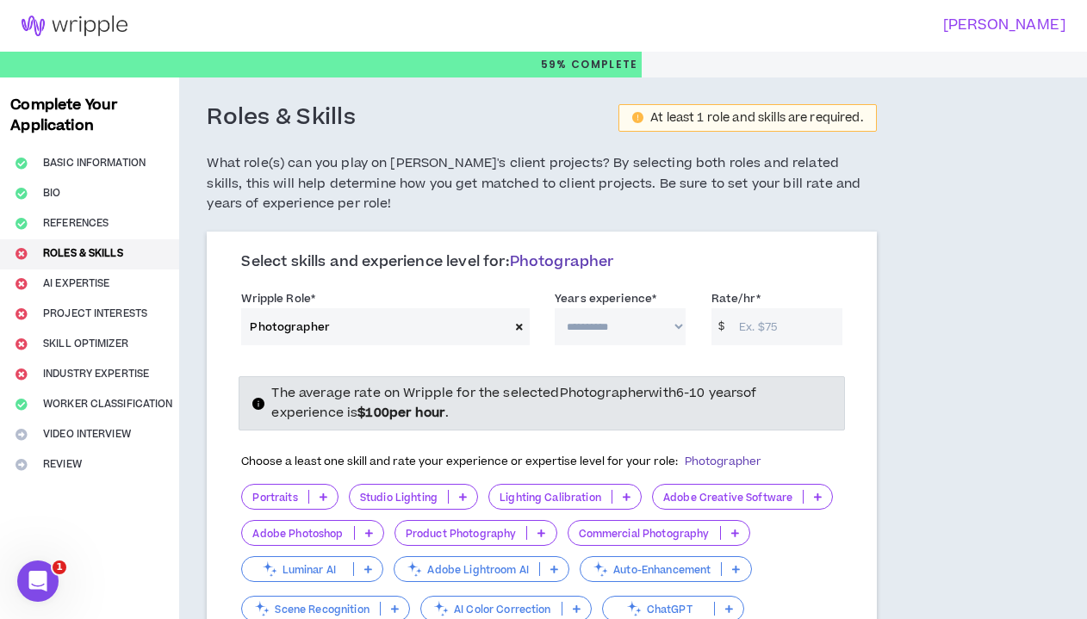
select select "**"
click at [757, 321] on input "Rate/hr *" at bounding box center [787, 326] width 112 height 37
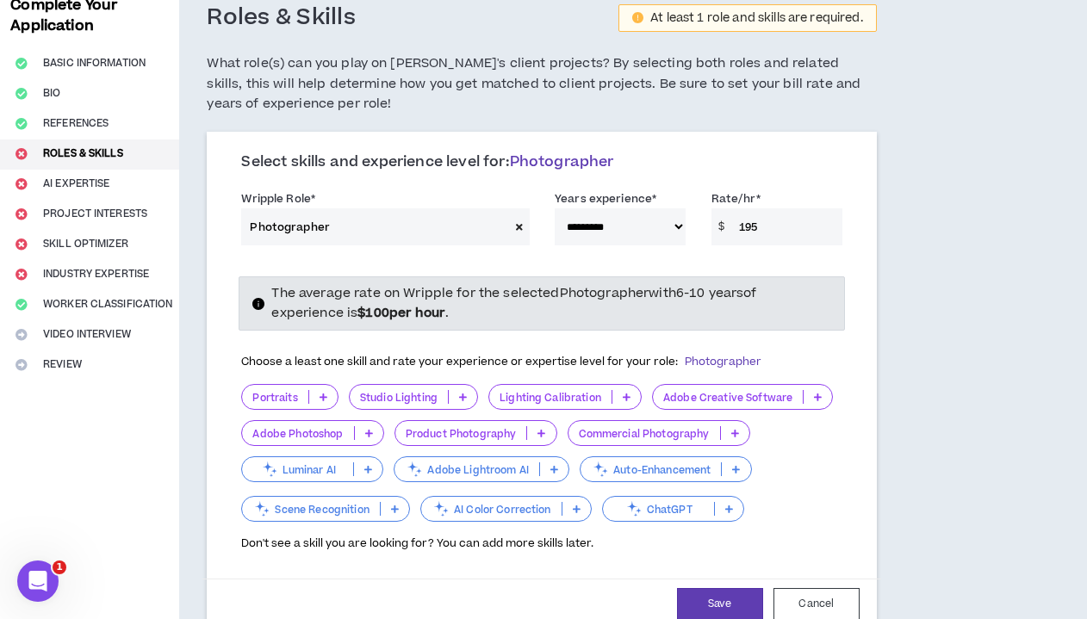
scroll to position [104, 0]
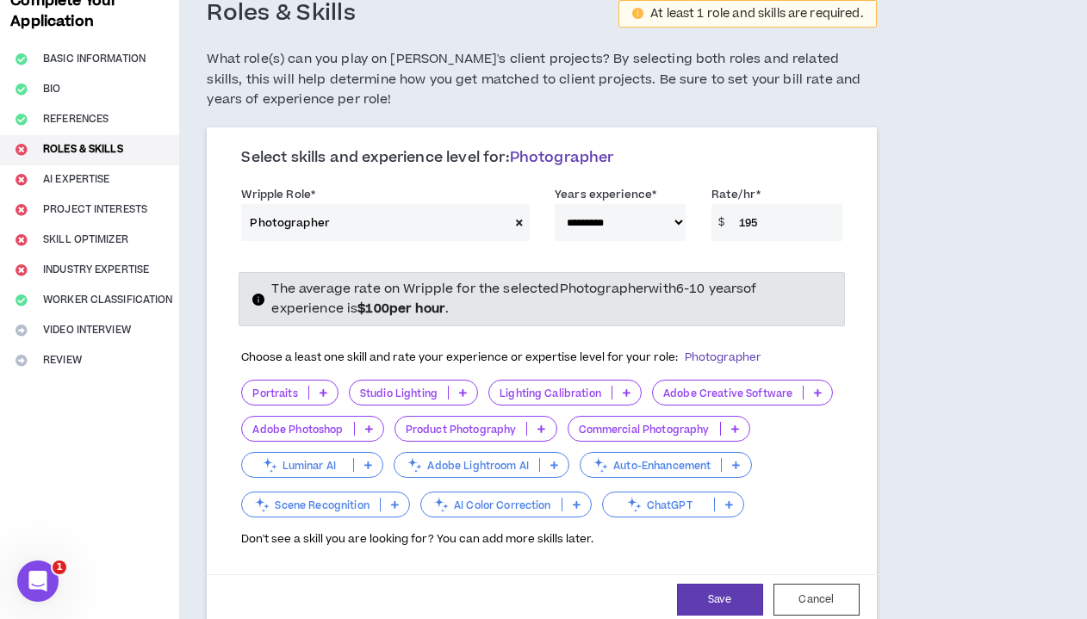
type input "195"
click at [732, 425] on icon at bounding box center [735, 429] width 8 height 9
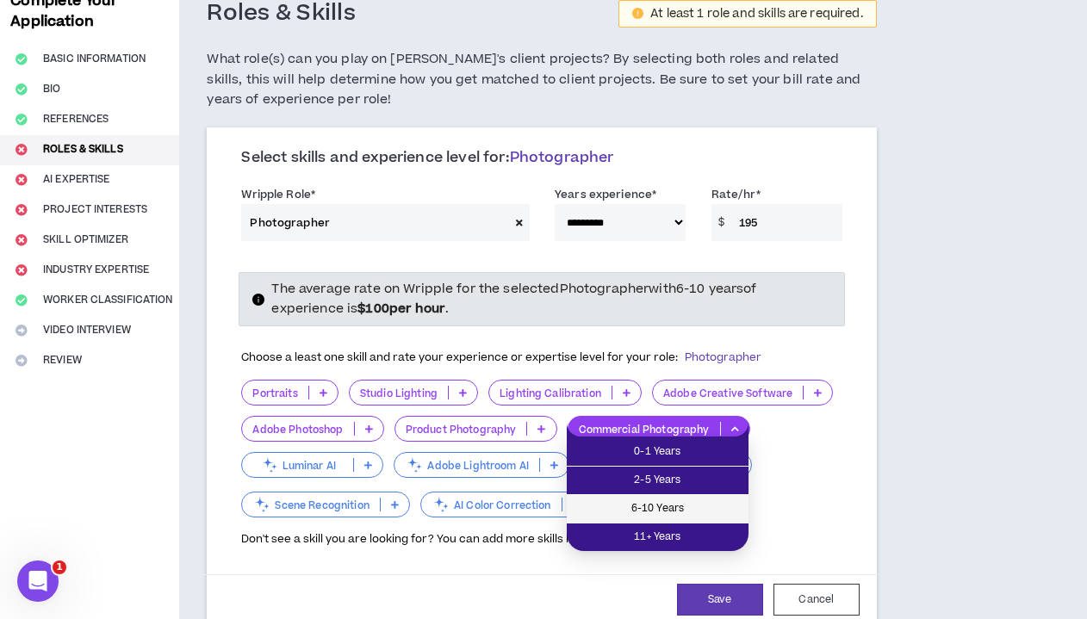
click at [681, 504] on span "6-10 Years" at bounding box center [657, 509] width 161 height 19
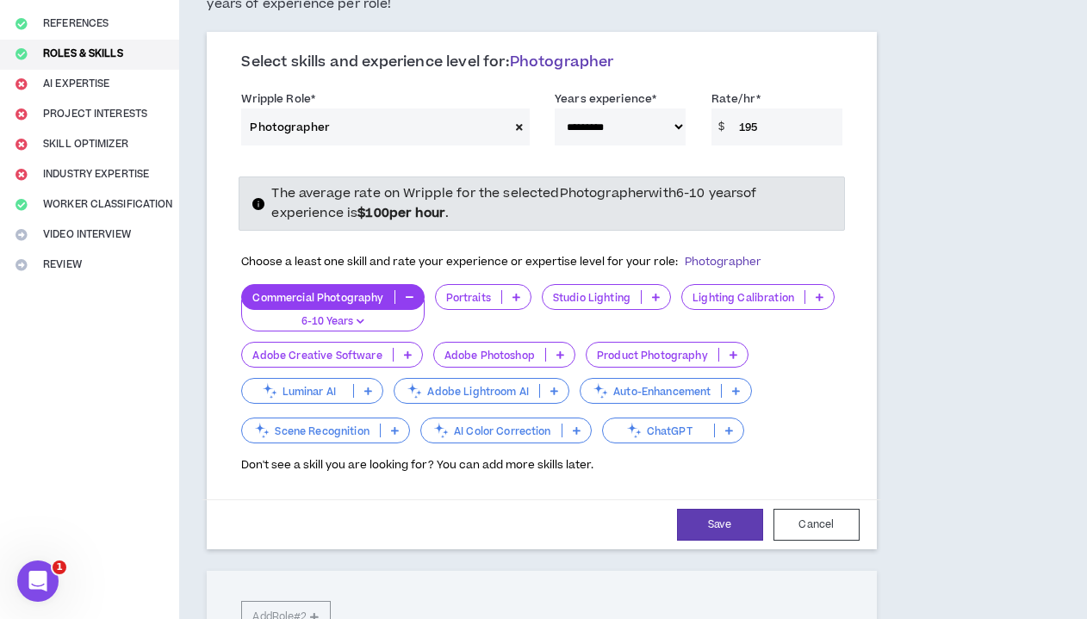
scroll to position [202, 0]
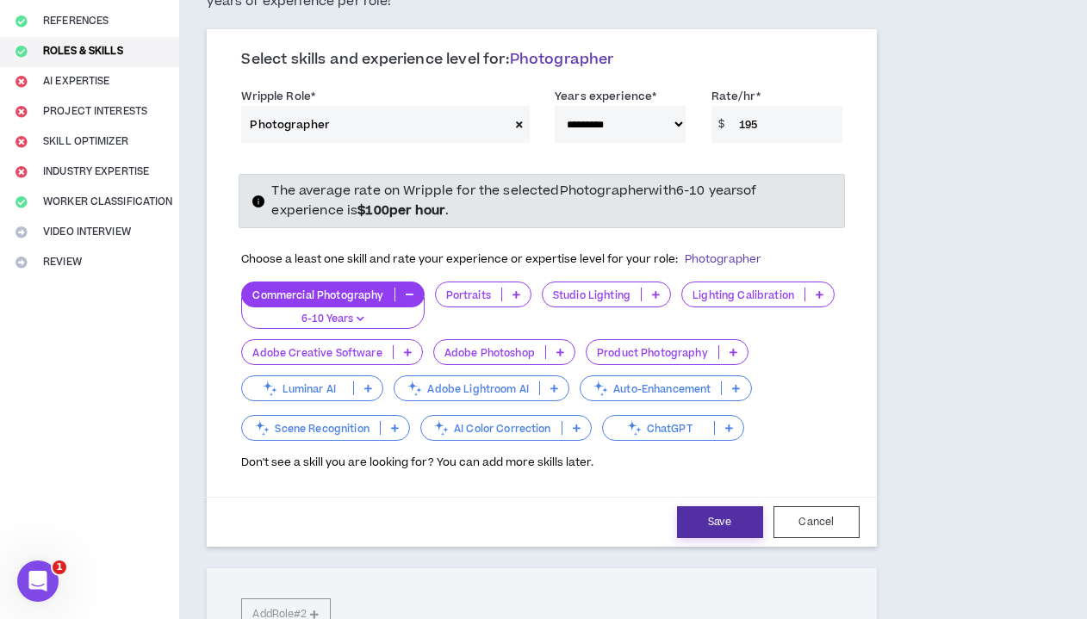
click at [711, 516] on button "Save" at bounding box center [720, 523] width 86 height 32
select select "**"
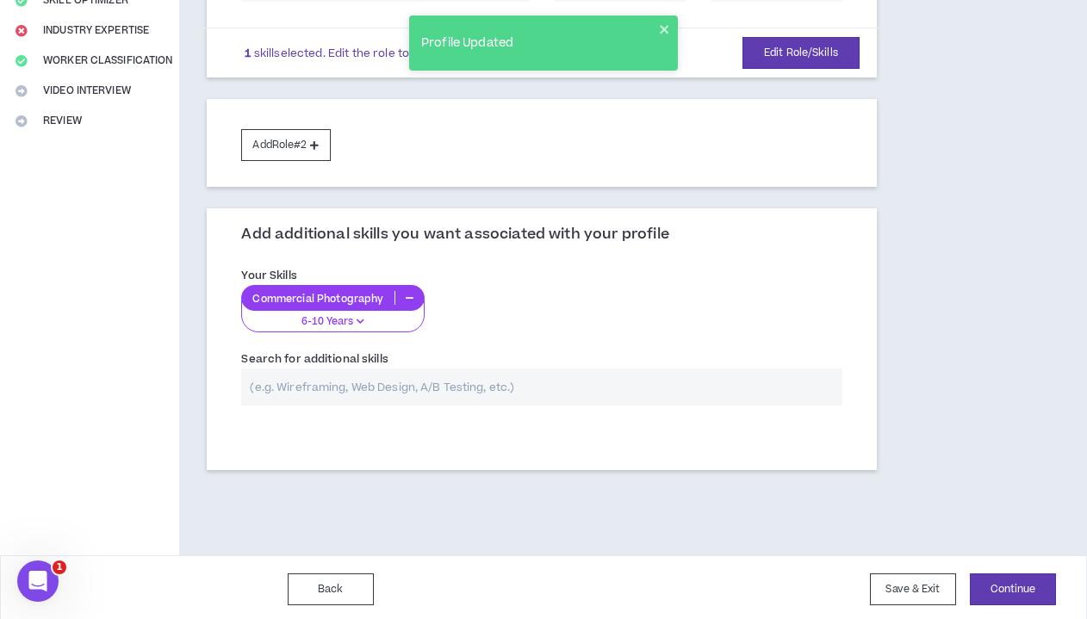
scroll to position [343, 0]
click at [898, 581] on button "Continue" at bounding box center [1013, 591] width 86 height 32
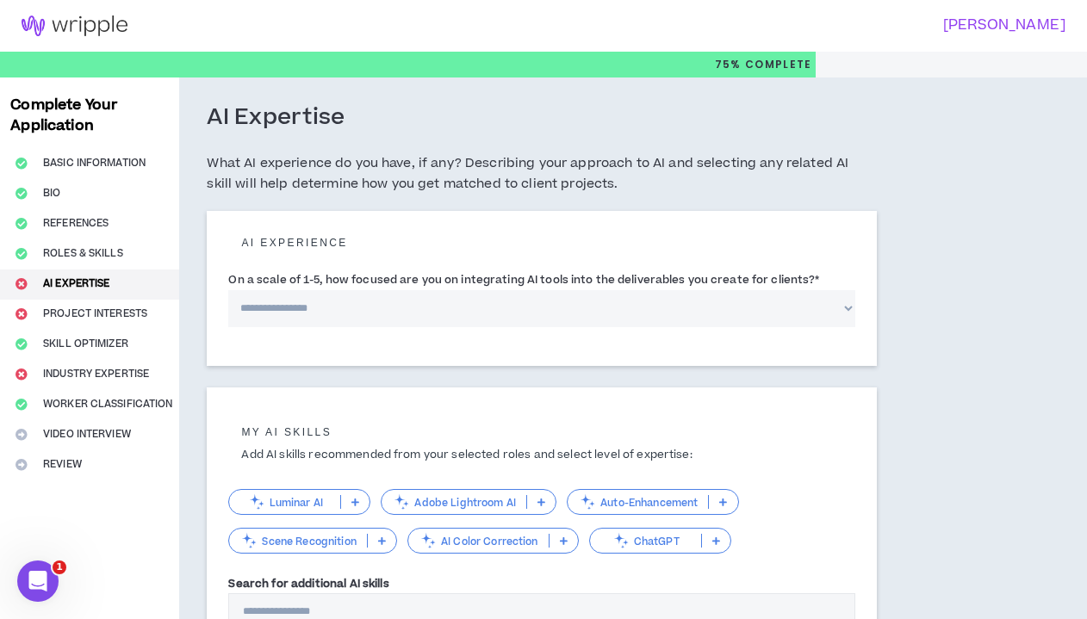
select select "*"
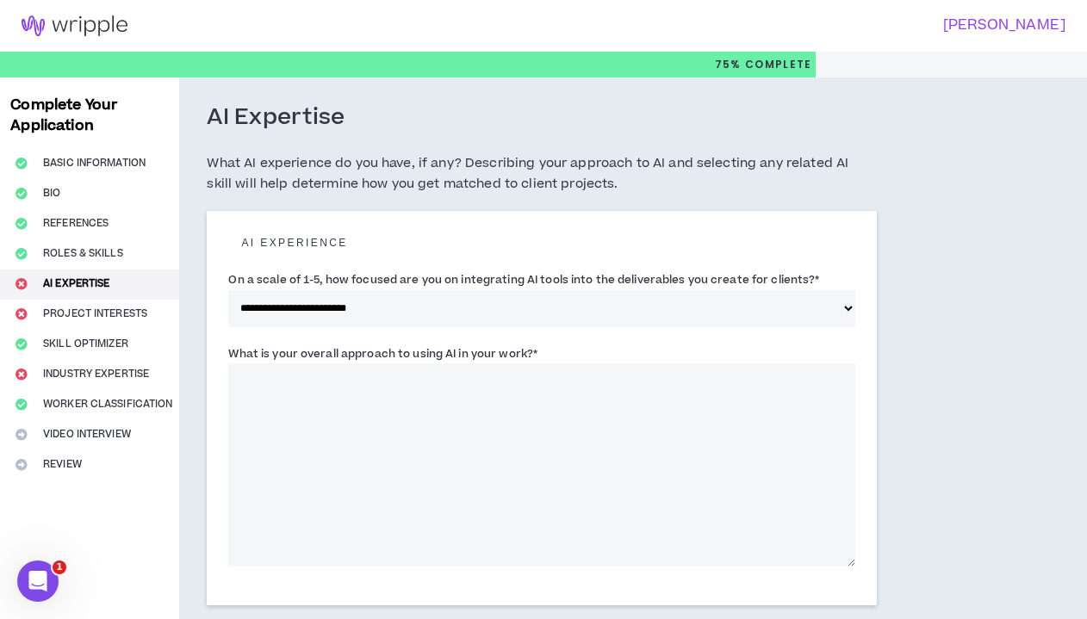
click at [455, 390] on textarea "What is your overall approach to using AI in your work? *" at bounding box center [541, 465] width 626 height 203
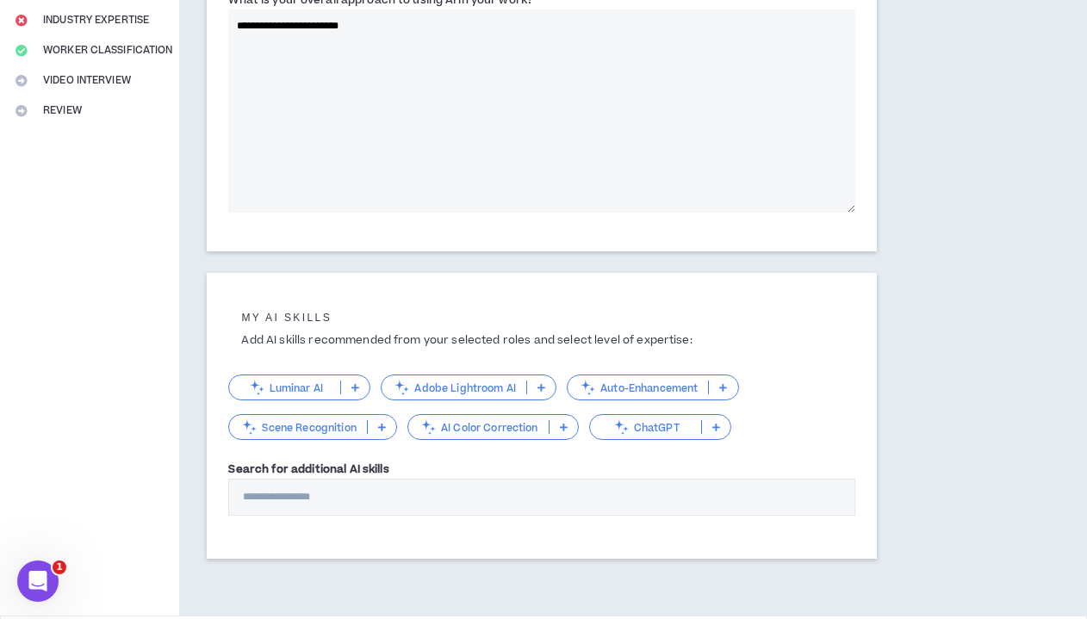
scroll to position [356, 0]
type textarea "**********"
click at [547, 383] on p at bounding box center [541, 386] width 28 height 14
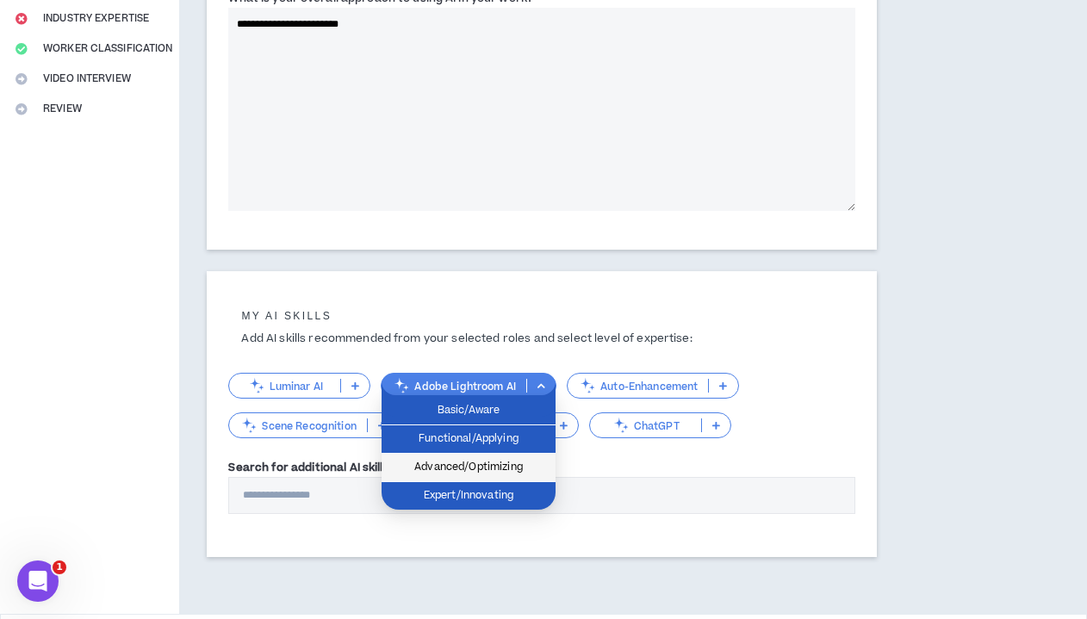
click at [523, 465] on span "Advanced/Optimizing" at bounding box center [468, 467] width 153 height 19
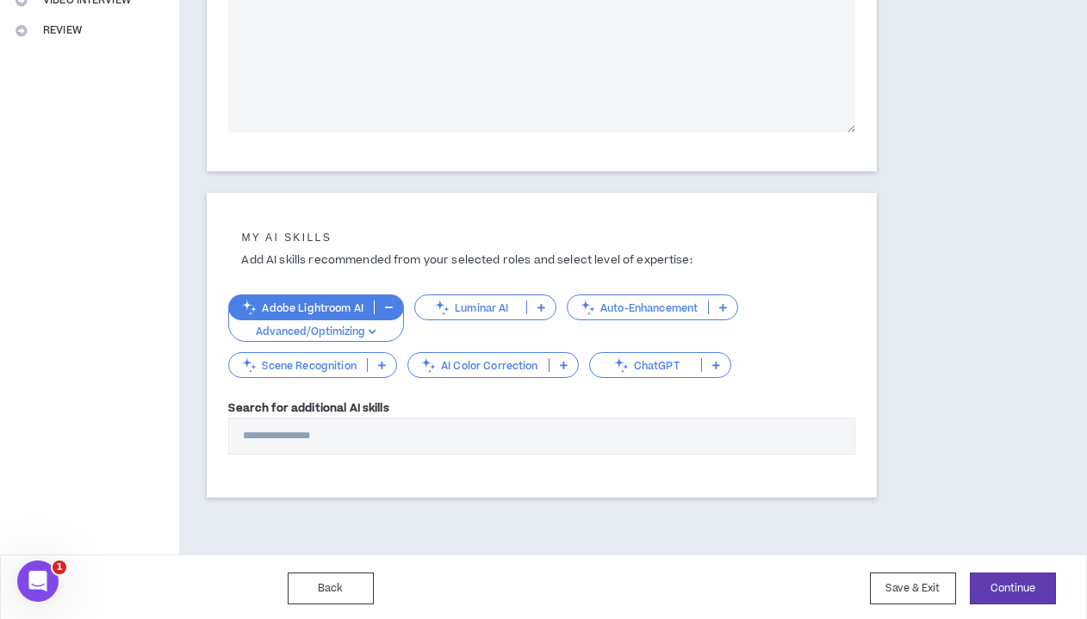
scroll to position [433, 0]
click at [898, 586] on button "Continue" at bounding box center [1013, 590] width 86 height 32
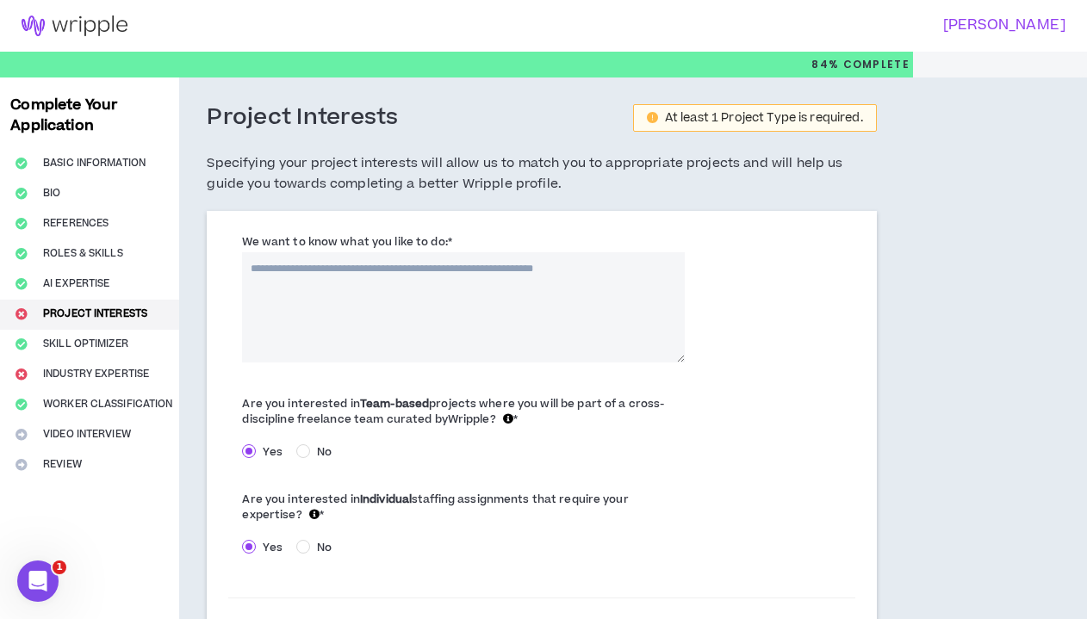
click at [425, 303] on textarea "We want to know what you like to do: *" at bounding box center [463, 307] width 442 height 110
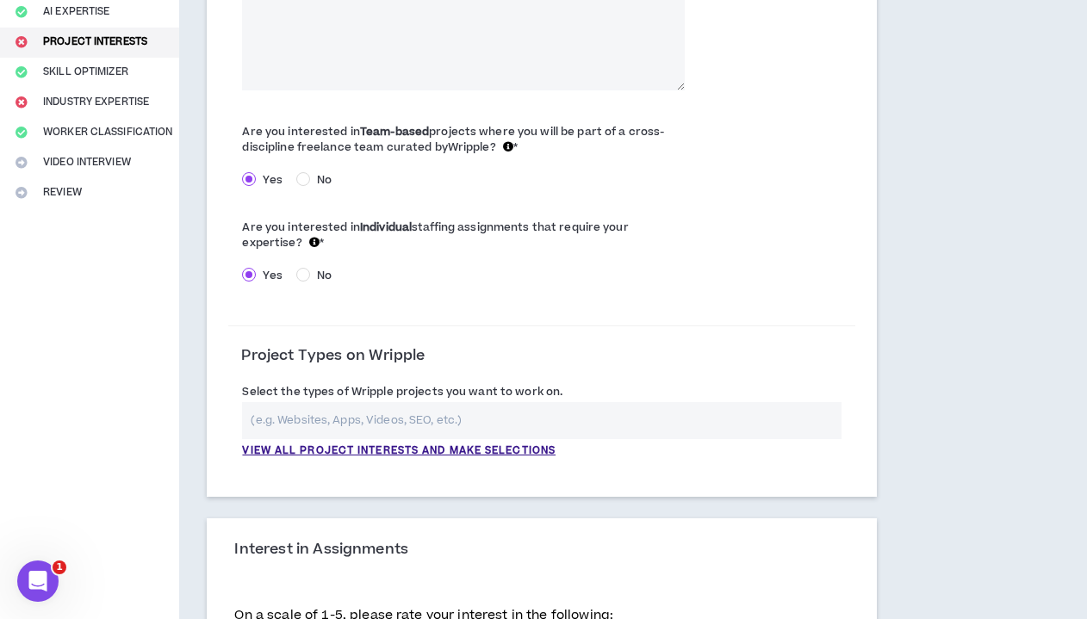
scroll to position [273, 0]
type textarea "**********"
click at [699, 414] on input "text" at bounding box center [541, 419] width 599 height 37
type input "p"
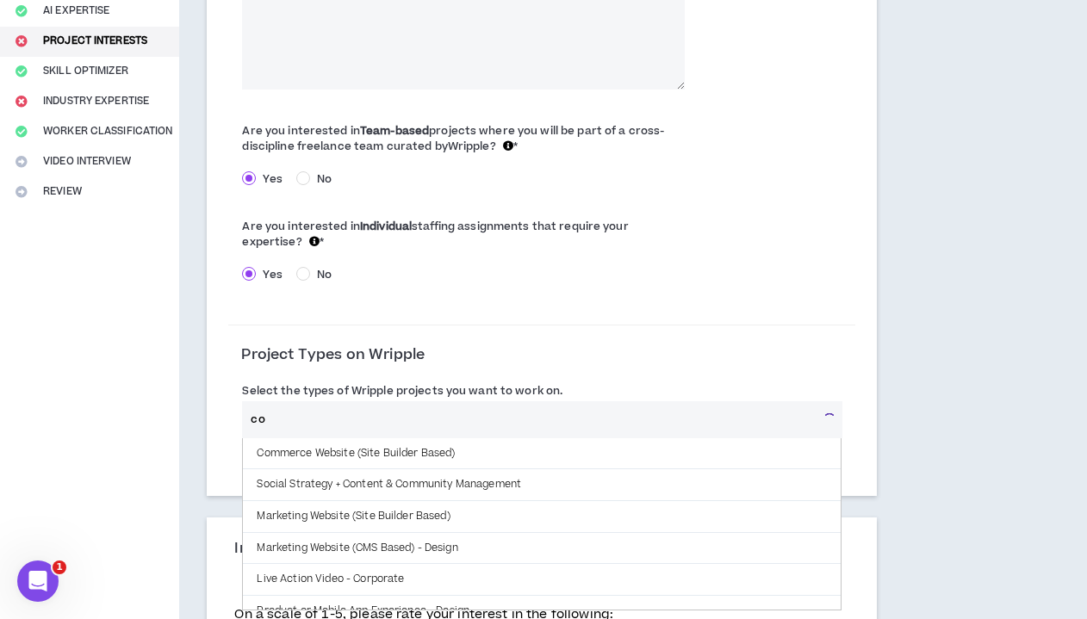
type input "c"
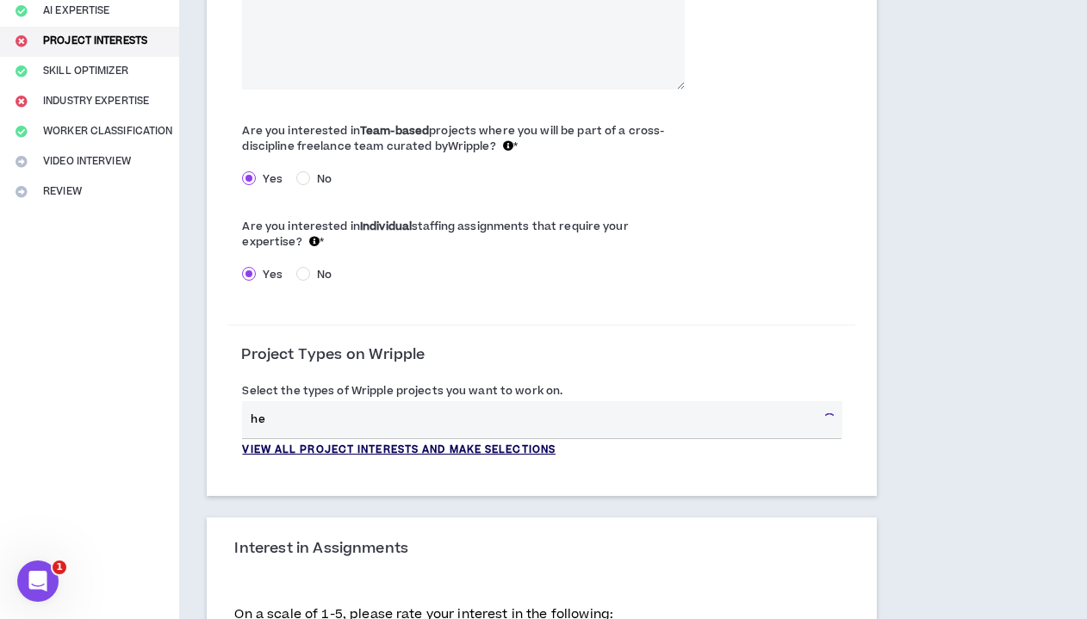
type input "h"
click at [412, 443] on p "View all project interests and make selections" at bounding box center [399, 451] width 314 height 16
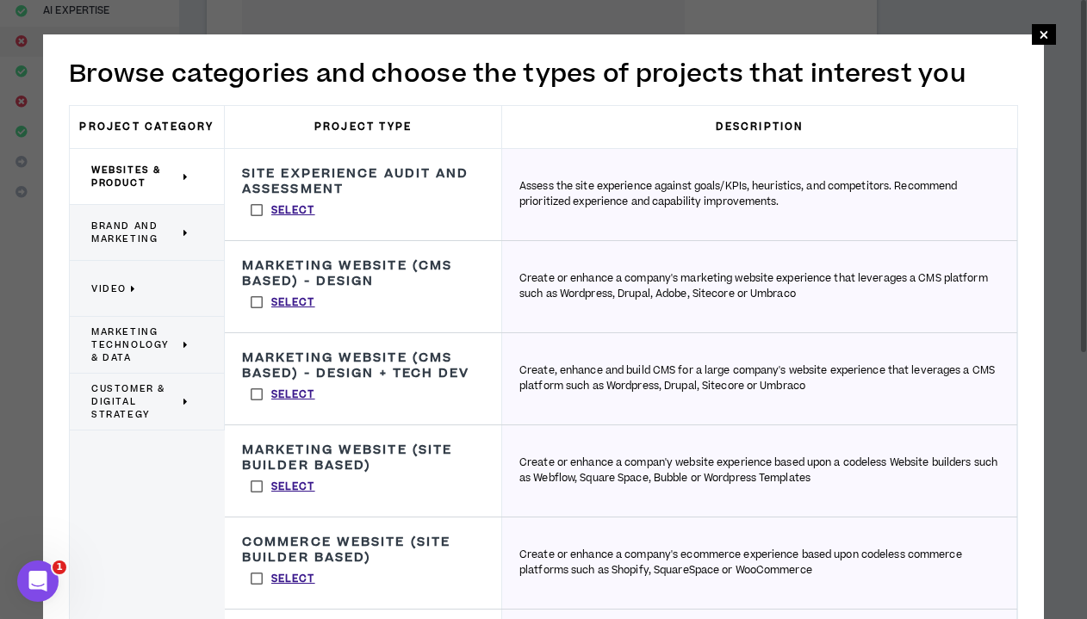
click at [151, 409] on span "Customer & Digital Strategy" at bounding box center [135, 402] width 88 height 39
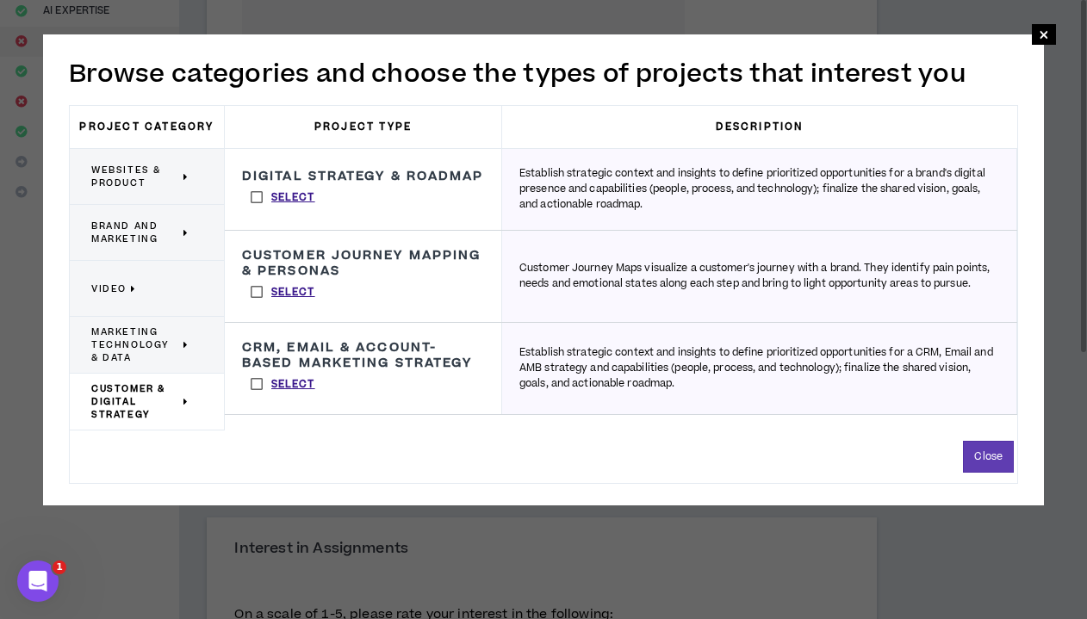
click at [123, 341] on span "Marketing Technology & Data" at bounding box center [135, 345] width 88 height 39
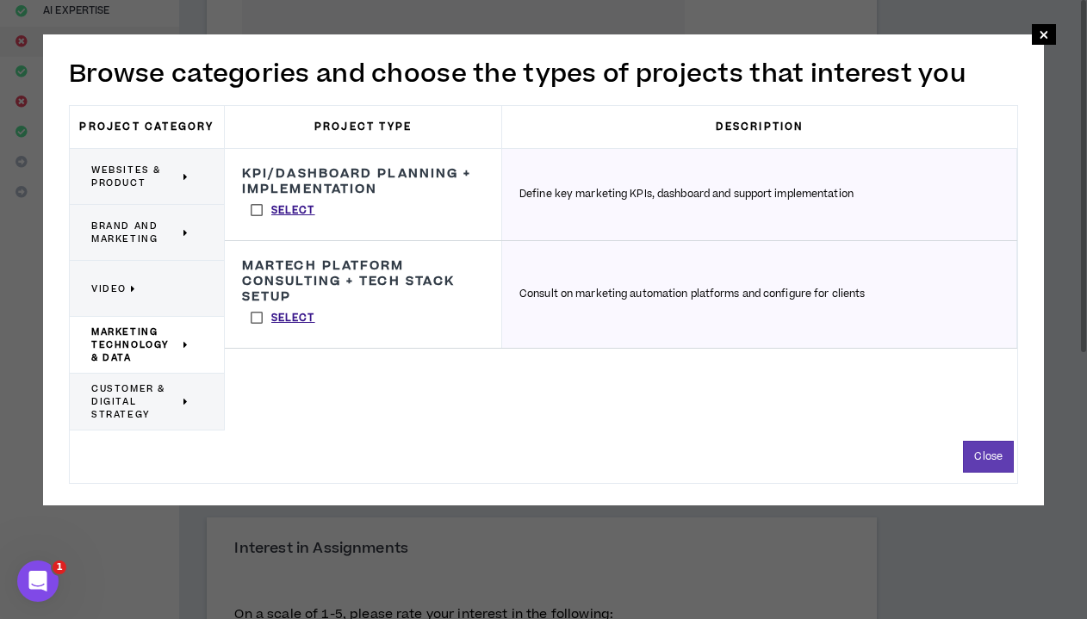
click at [118, 285] on span "Video" at bounding box center [108, 289] width 35 height 13
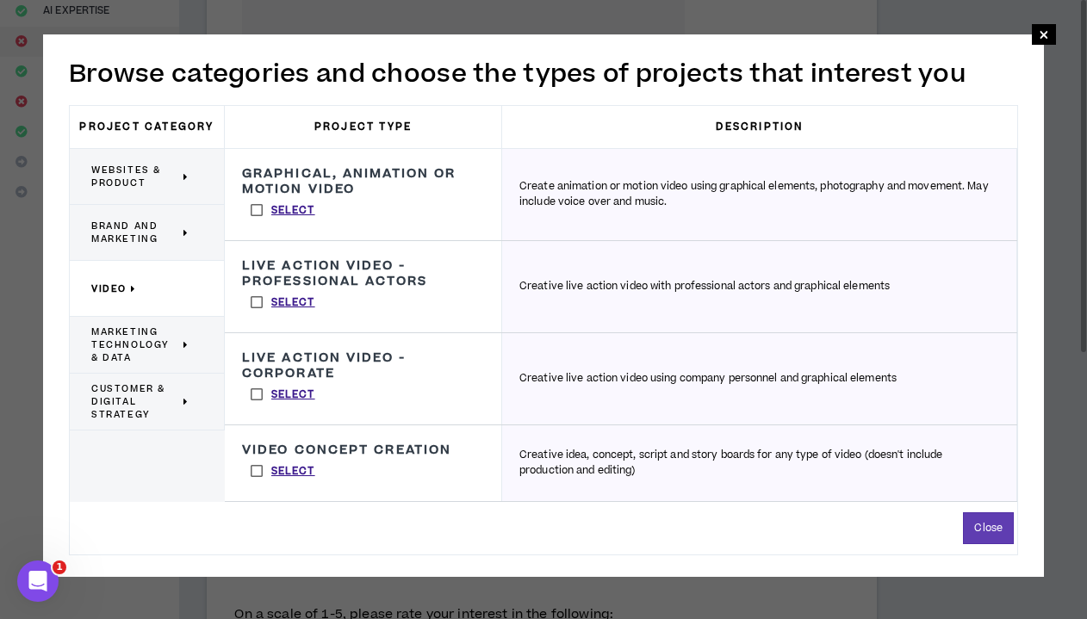
click at [256, 470] on label "Select" at bounding box center [283, 471] width 82 height 26
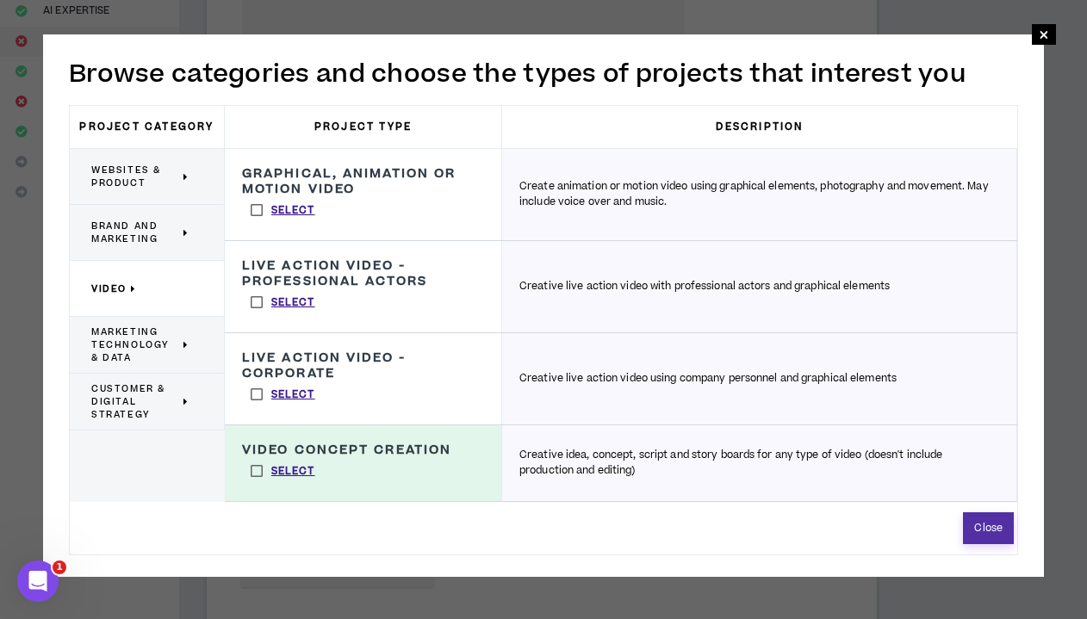
click at [898, 534] on button "Close" at bounding box center [988, 529] width 51 height 32
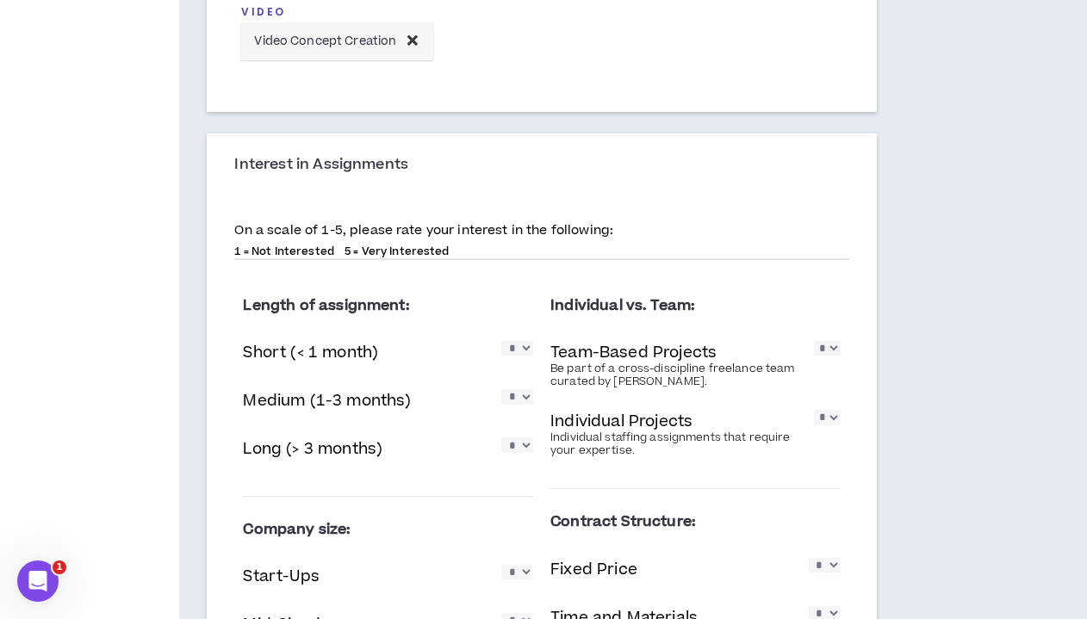
scroll to position [807, 0]
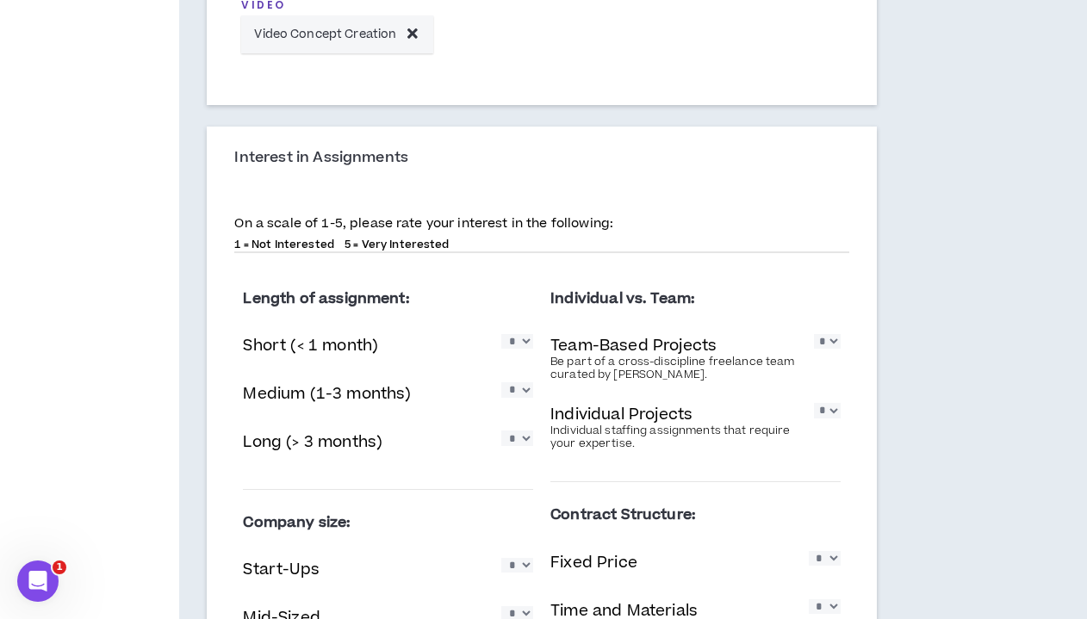
select select "*"
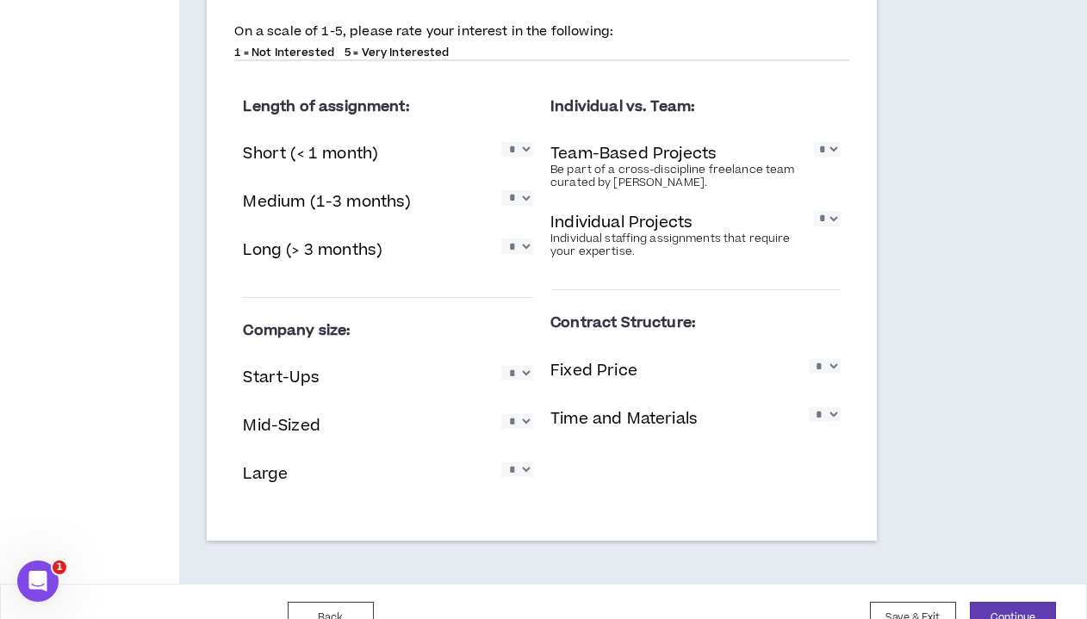
scroll to position [1002, 0]
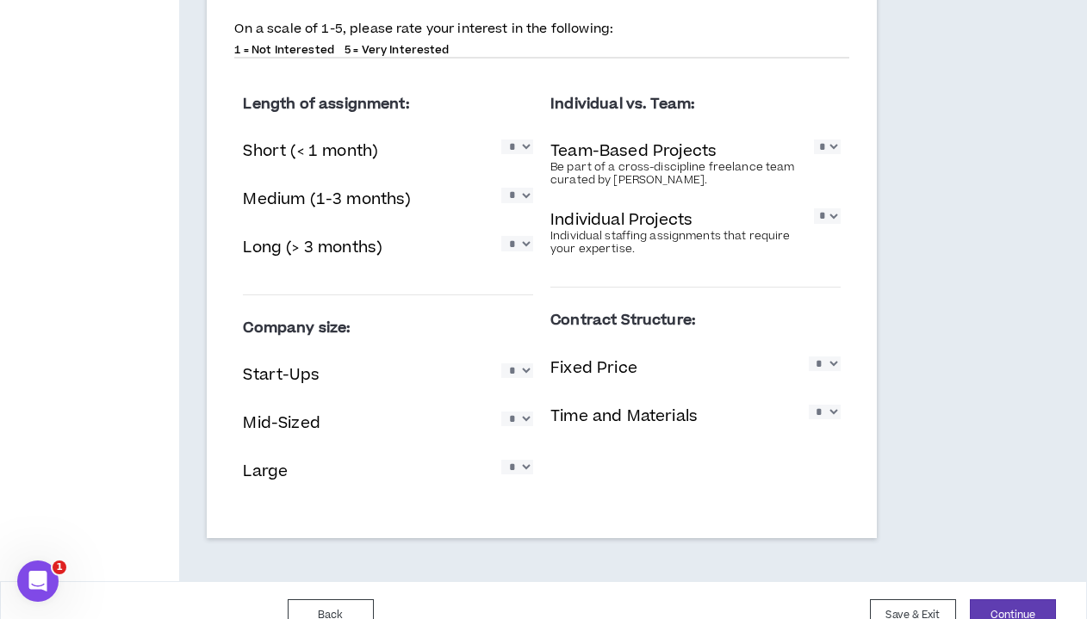
select select "*"
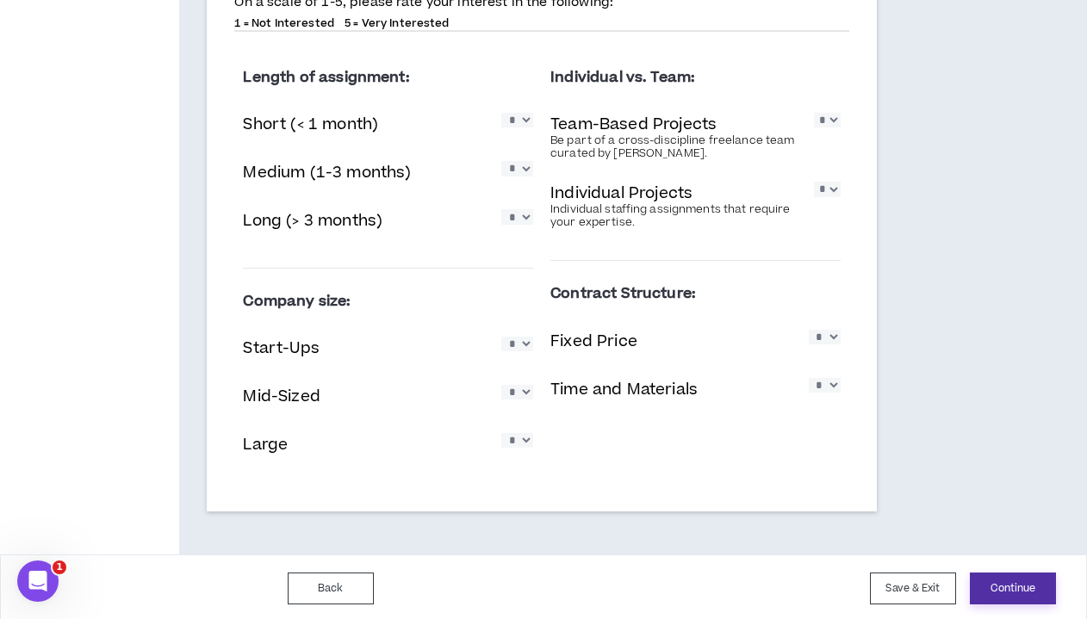
scroll to position [1027, 0]
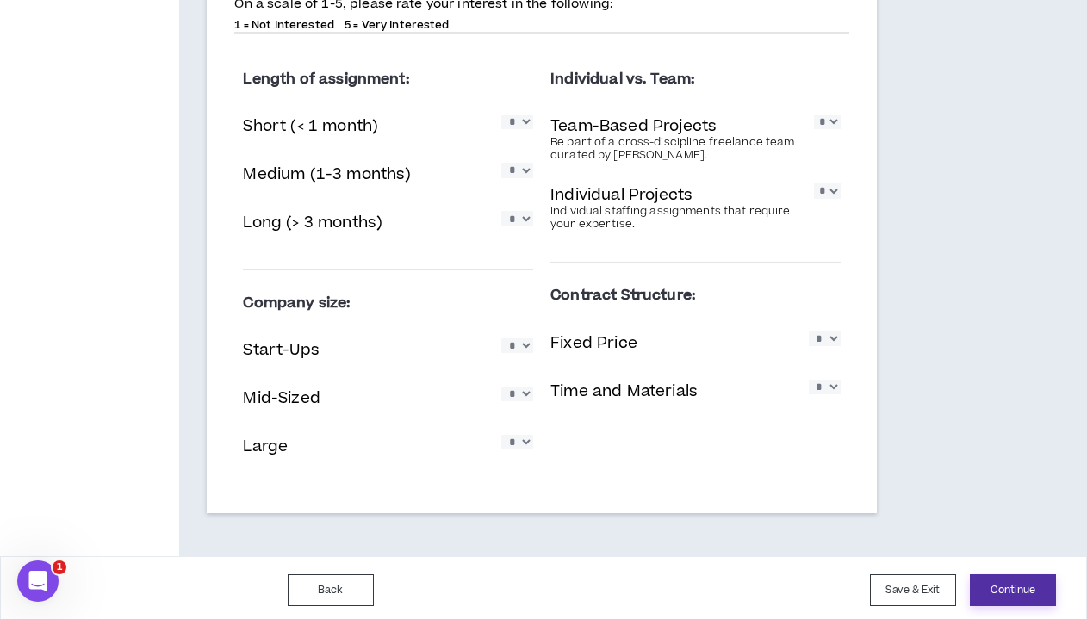
click at [898, 583] on button "Continue" at bounding box center [1013, 591] width 86 height 32
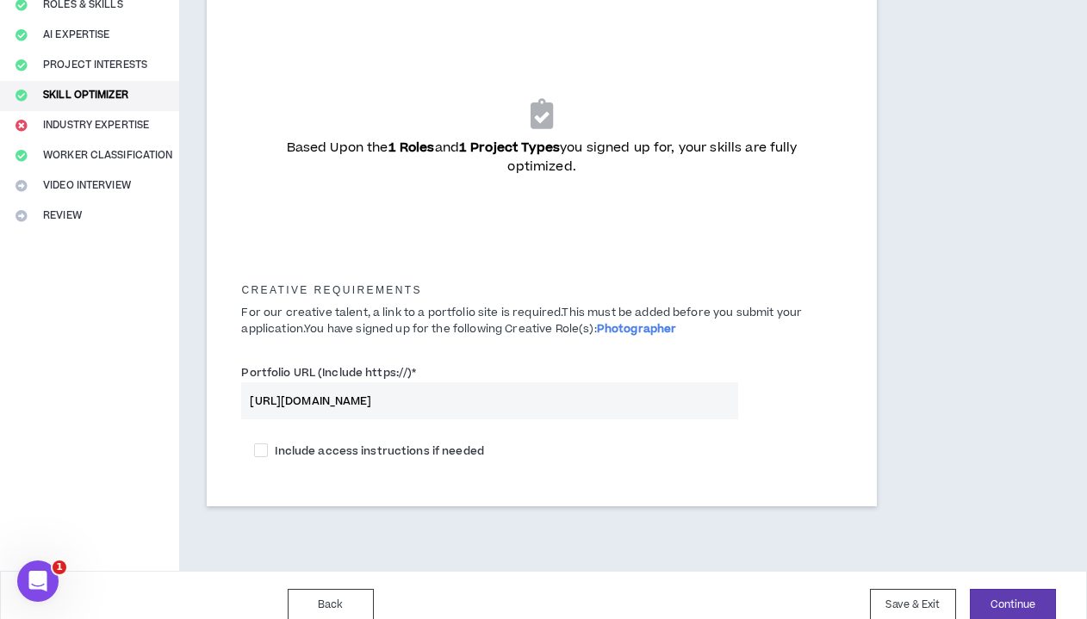
scroll to position [258, 0]
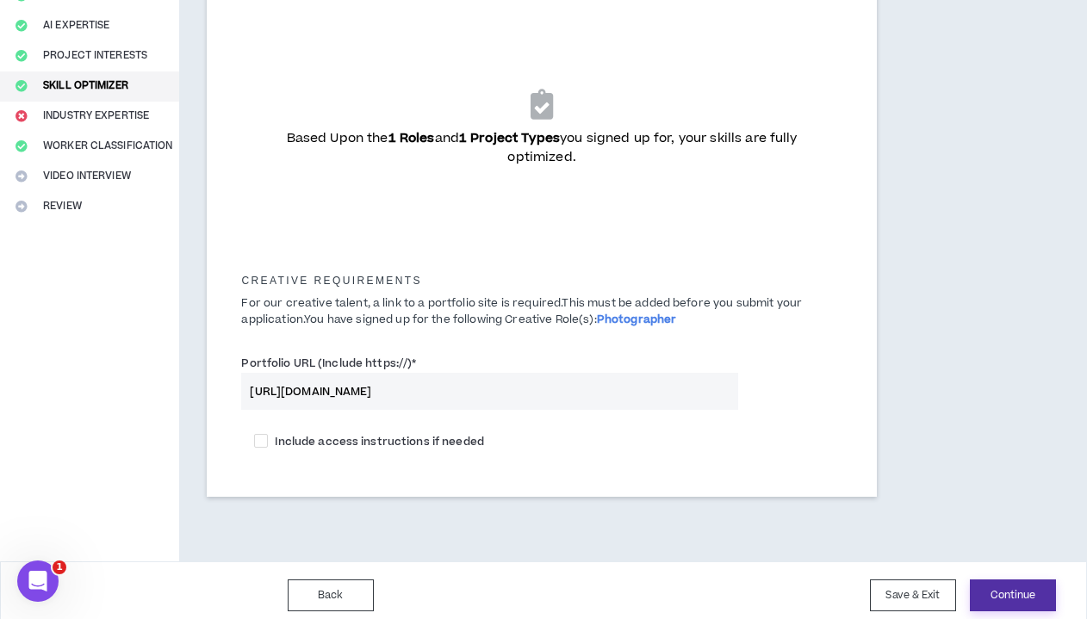
click at [898, 600] on button "Continue" at bounding box center [1013, 596] width 86 height 32
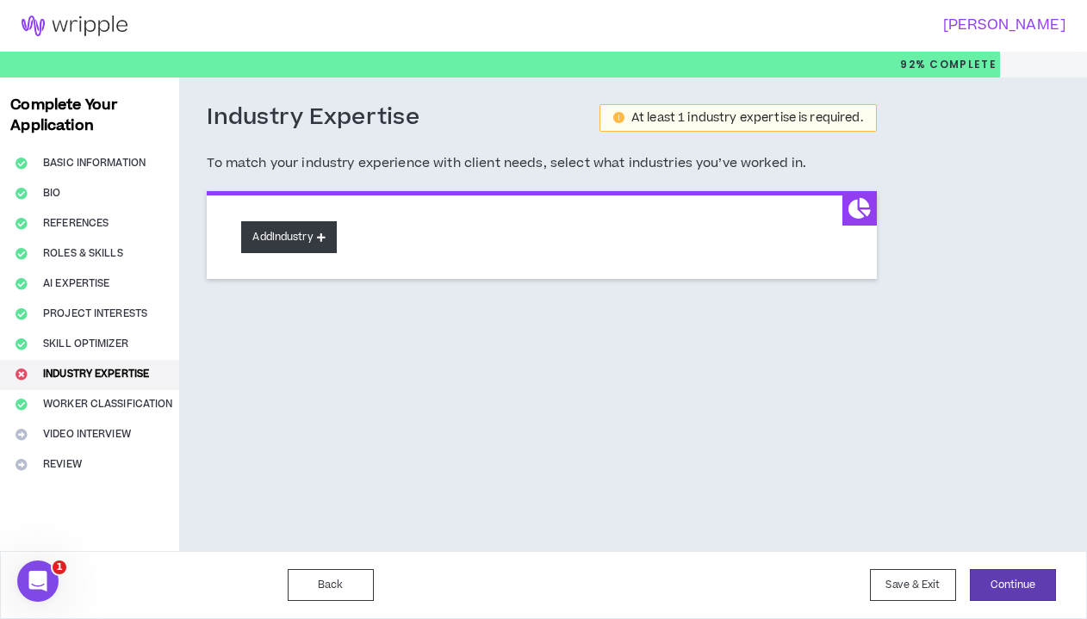
click at [321, 240] on icon at bounding box center [321, 237] width 9 height 9
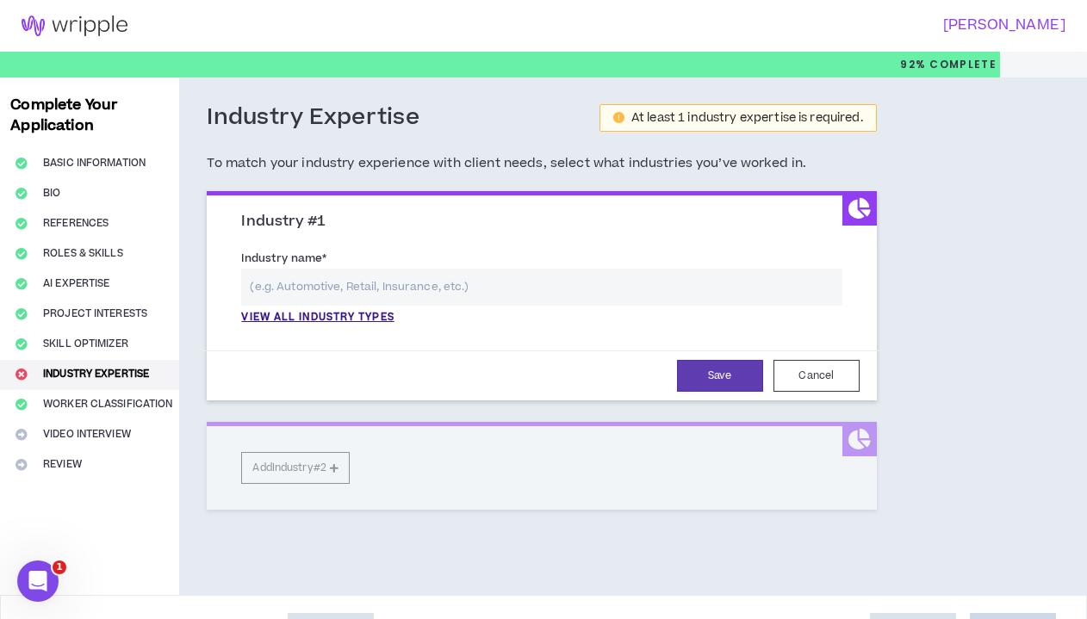
click at [320, 286] on input "text" at bounding box center [541, 287] width 601 height 37
type input "p"
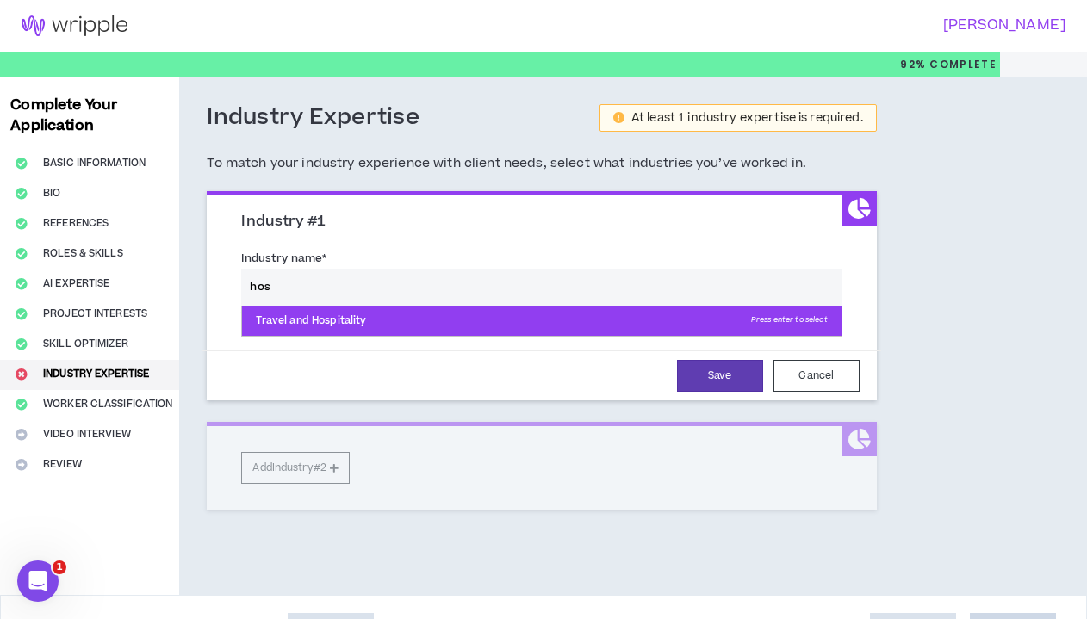
click at [373, 320] on p "Travel and Hospitality Press enter to select" at bounding box center [541, 321] width 599 height 31
type input "Travel and Hospitality"
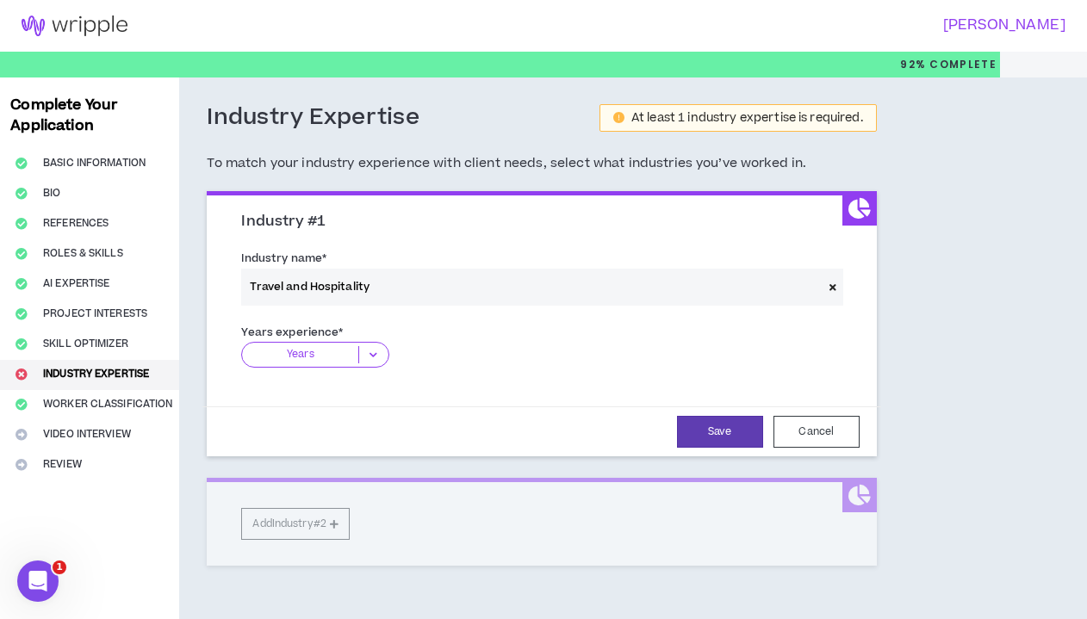
click at [373, 353] on icon at bounding box center [373, 354] width 28 height 17
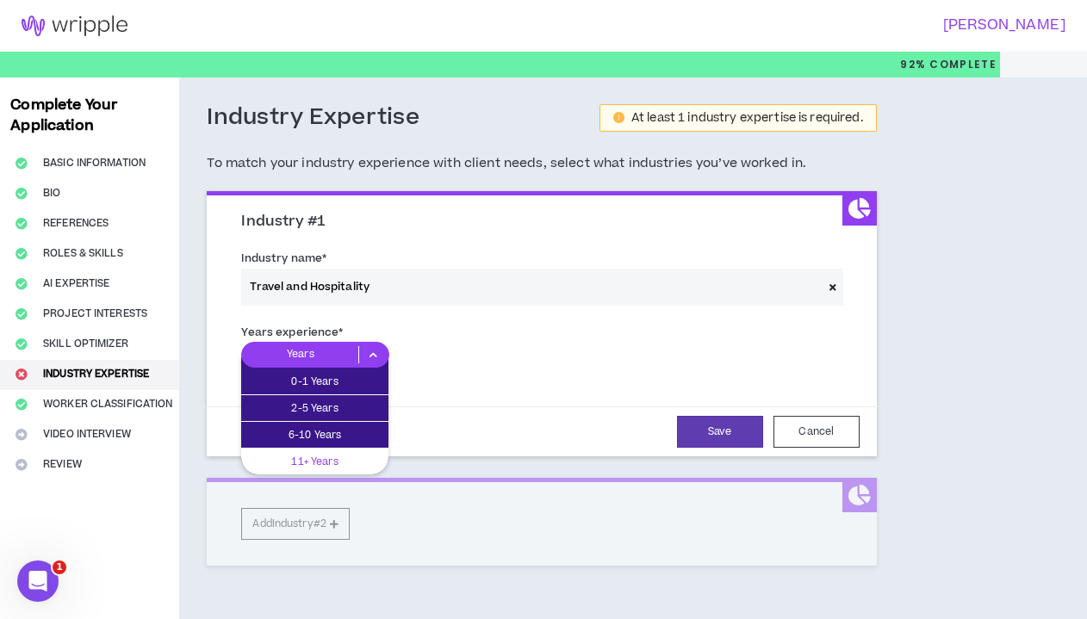
click at [349, 454] on p "11+ Years" at bounding box center [314, 461] width 147 height 19
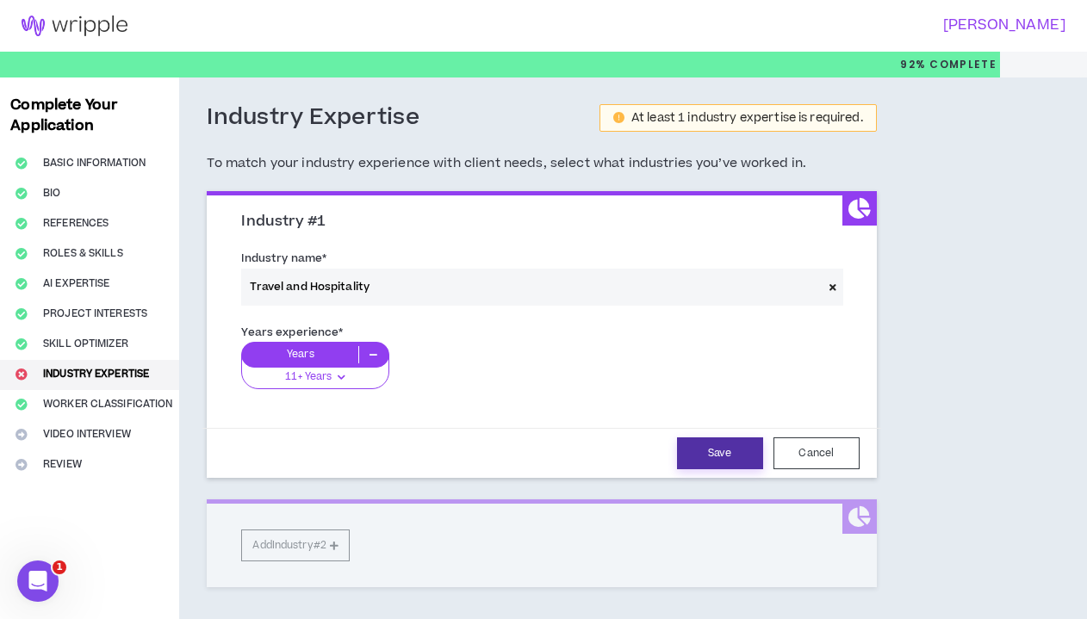
click at [706, 451] on button "Save" at bounding box center [720, 454] width 86 height 32
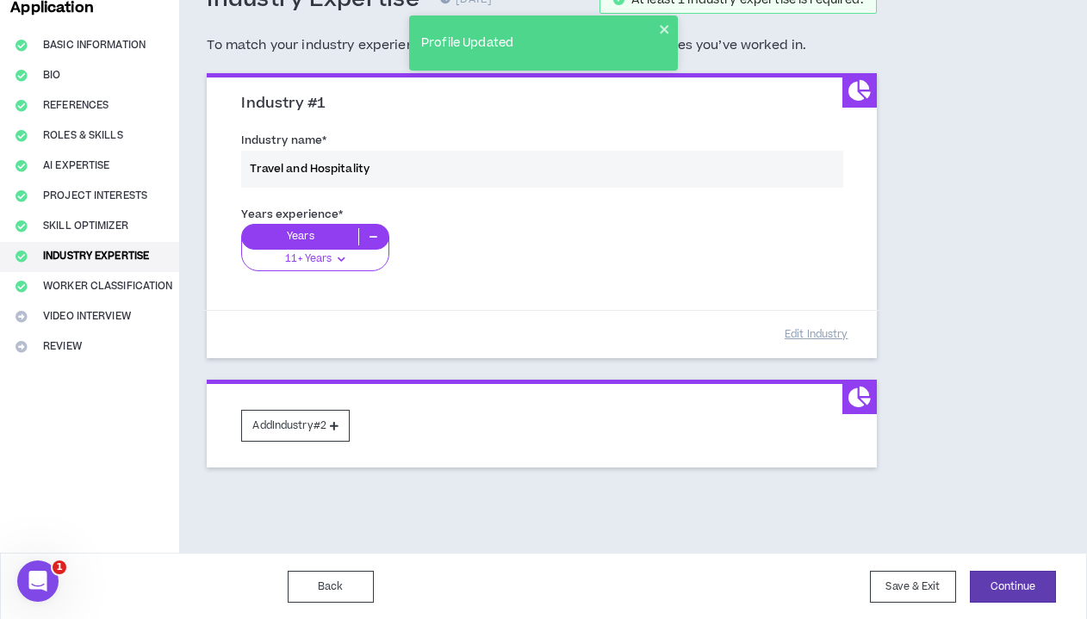
scroll to position [117, 0]
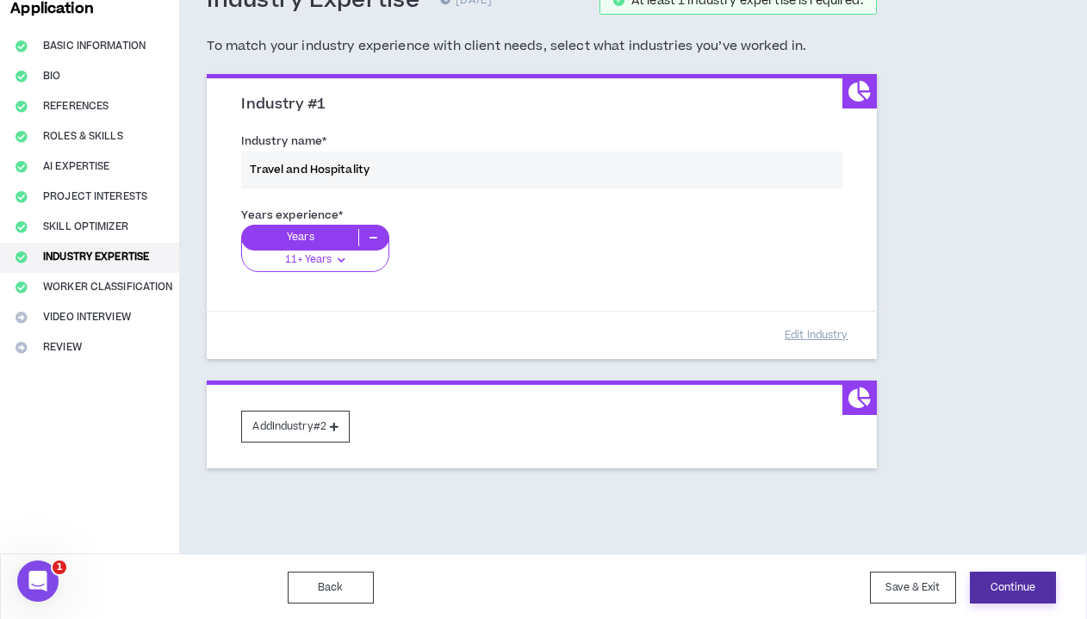
click at [898, 581] on button "Continue" at bounding box center [1013, 588] width 86 height 32
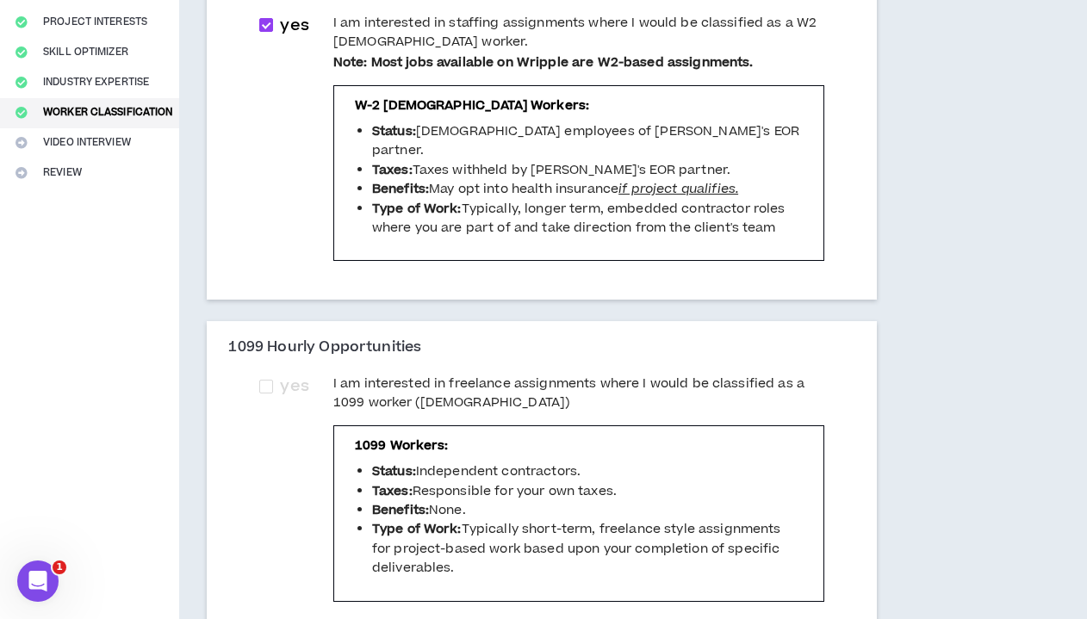
scroll to position [293, 0]
click at [273, 389] on span at bounding box center [266, 386] width 14 height 14
checkbox input "****"
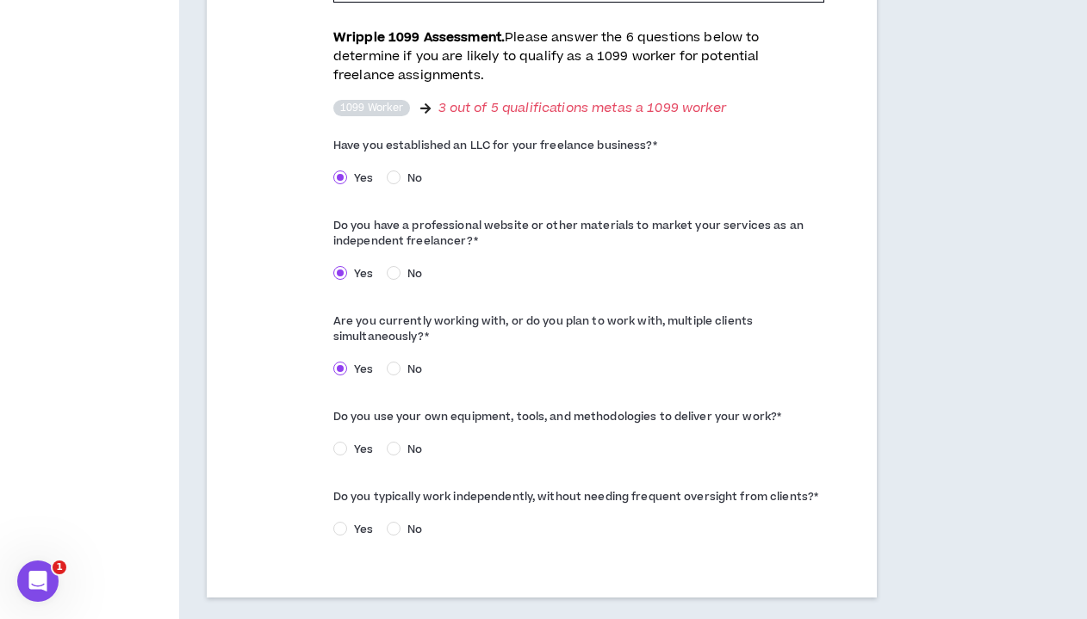
scroll to position [904, 0]
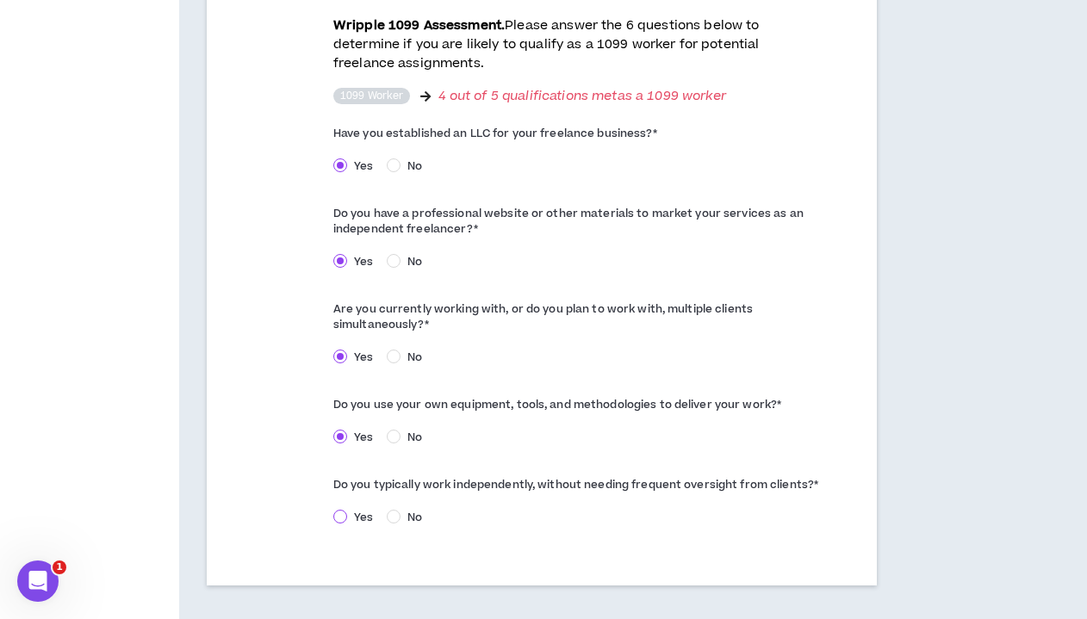
click at [347, 510] on span at bounding box center [340, 517] width 14 height 14
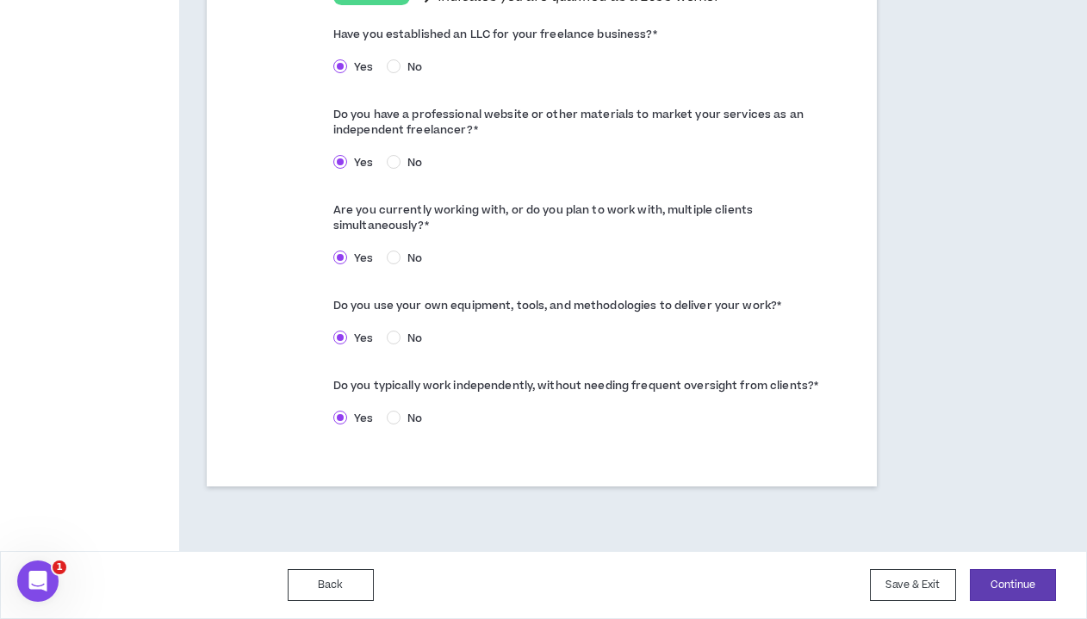
scroll to position [1003, 0]
click at [898, 589] on button "Continue" at bounding box center [1013, 585] width 86 height 32
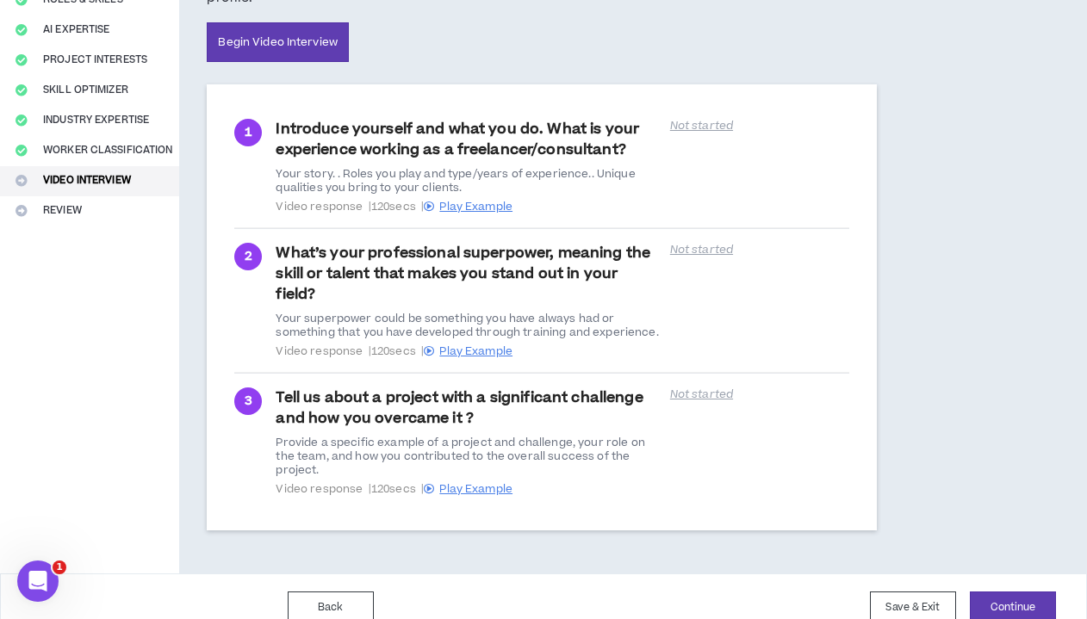
scroll to position [252, 0]
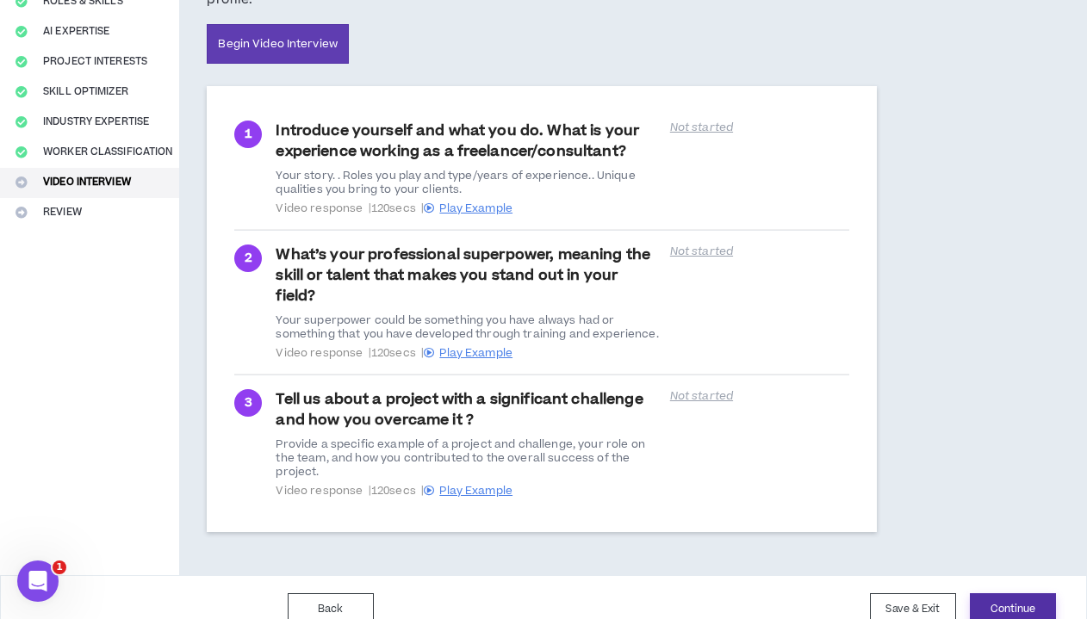
click at [898, 594] on button "Continue" at bounding box center [1013, 610] width 86 height 32
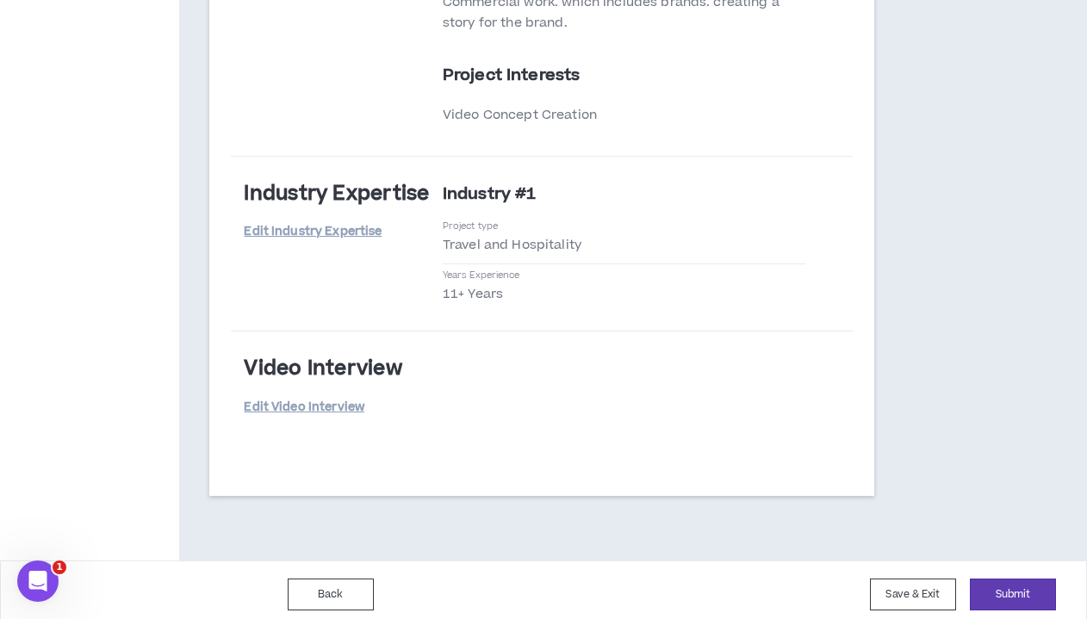
scroll to position [2706, 0]
click at [898, 587] on button "Submit" at bounding box center [1013, 596] width 86 height 32
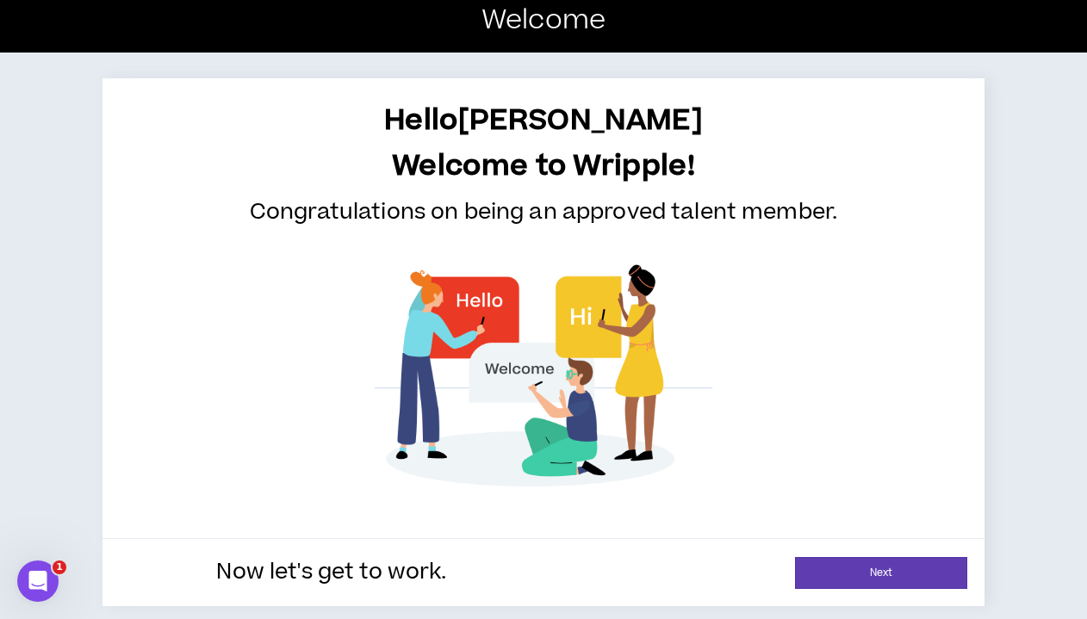
scroll to position [11, 0]
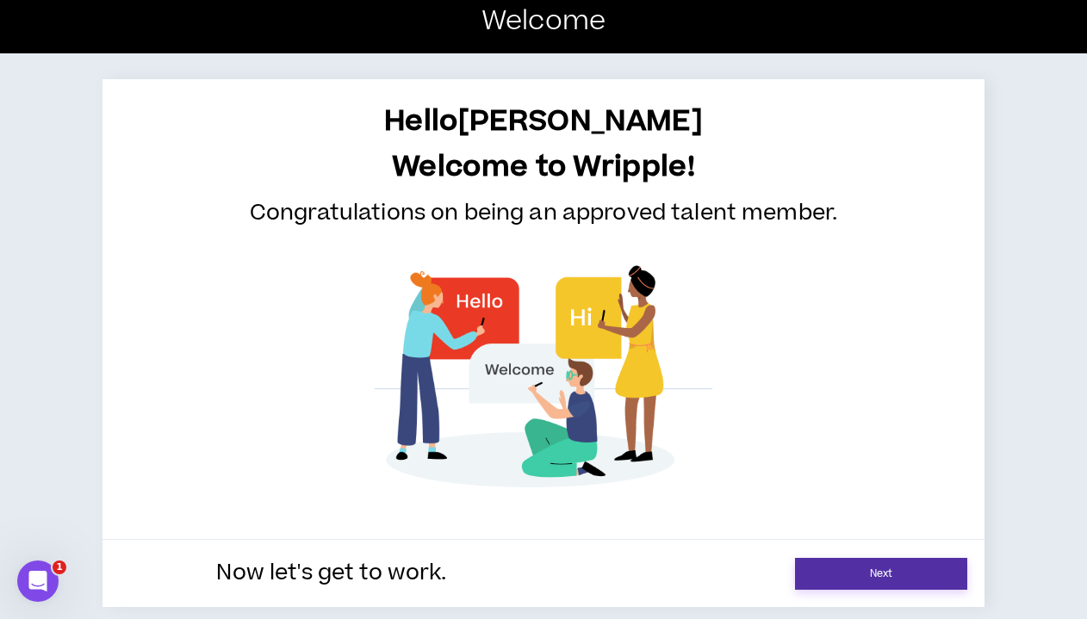
click at [892, 569] on link "Next" at bounding box center [881, 574] width 172 height 32
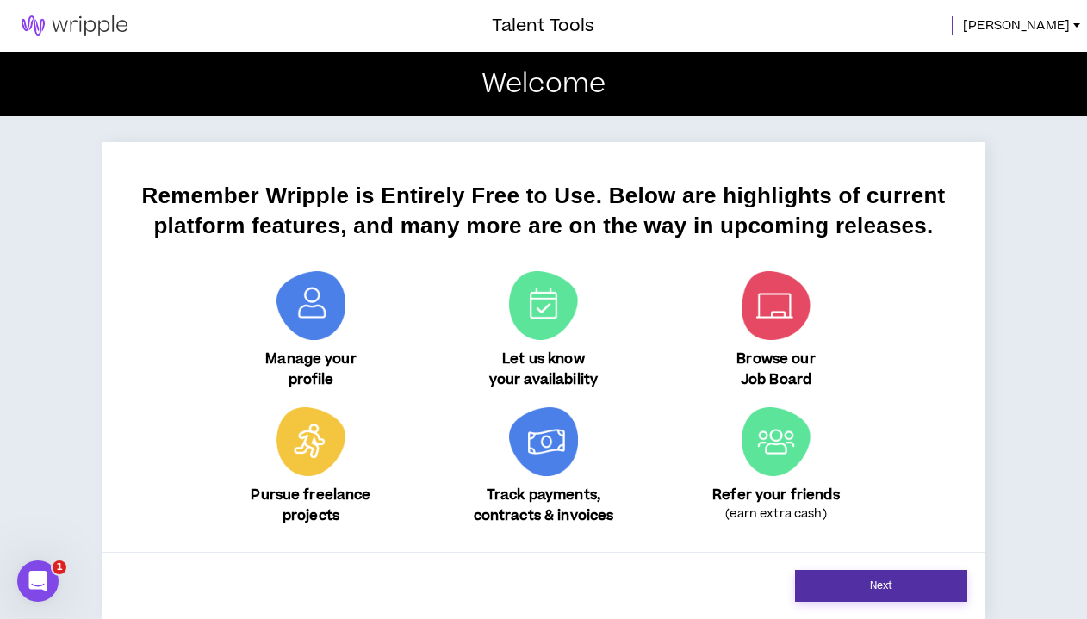
click at [837, 591] on link "Next" at bounding box center [881, 586] width 172 height 32
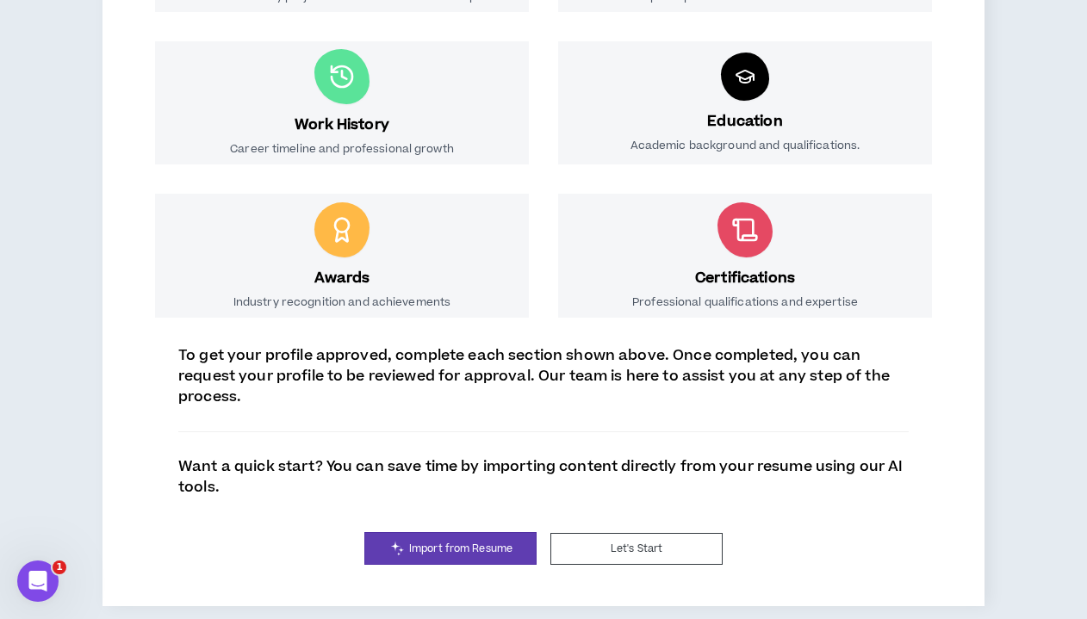
scroll to position [466, 0]
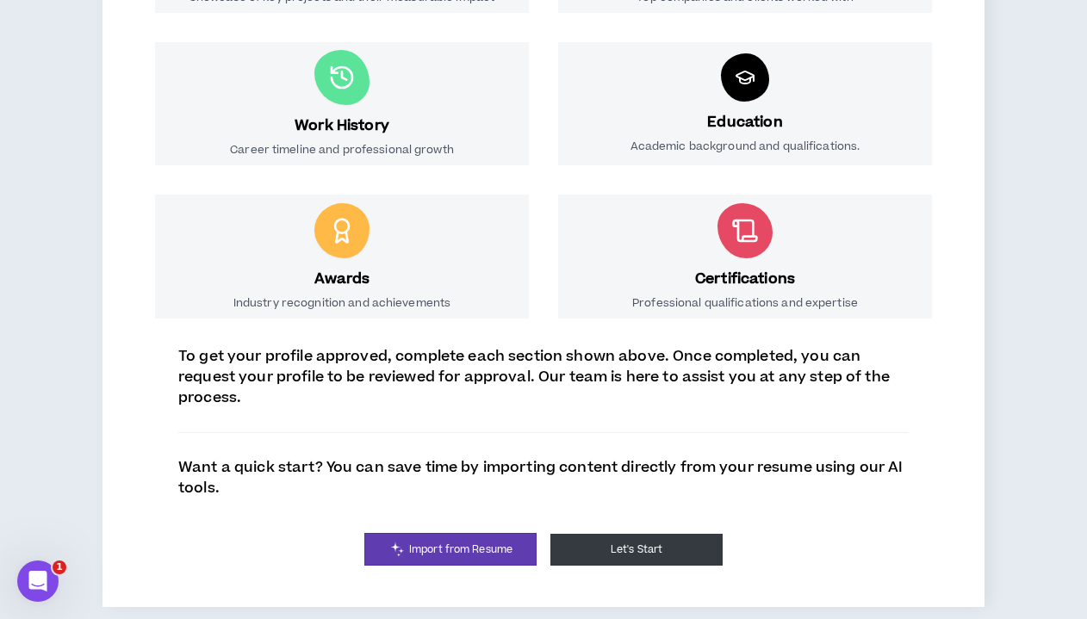
click at [638, 551] on button "Let's Start" at bounding box center [637, 550] width 172 height 32
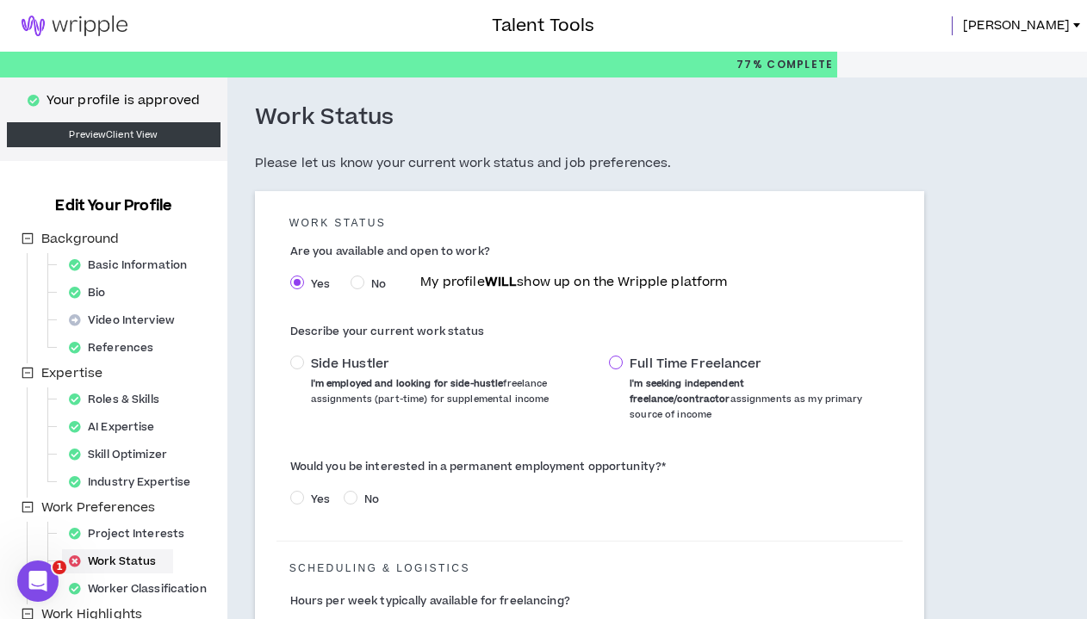
click at [620, 356] on span at bounding box center [616, 363] width 14 height 14
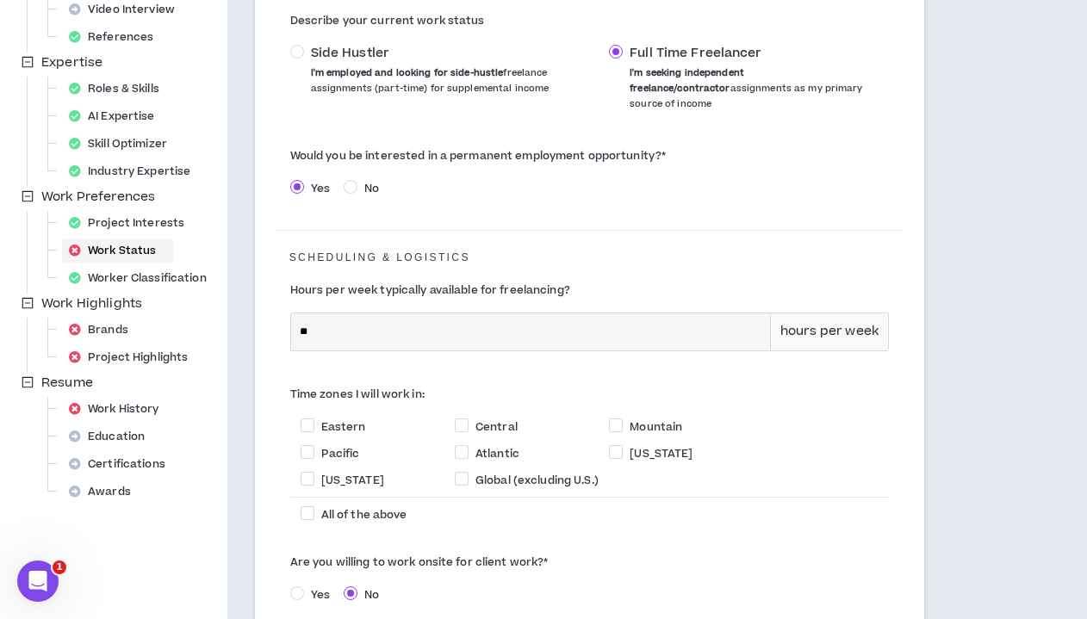
scroll to position [370, 0]
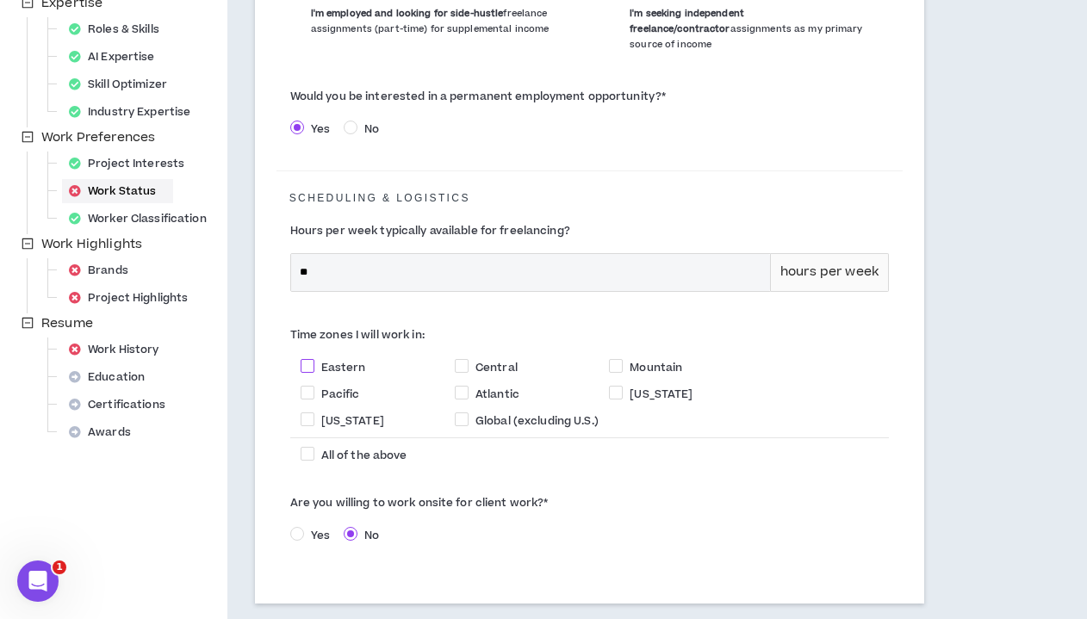
click at [345, 360] on span "Eastern" at bounding box center [343, 368] width 45 height 16
checkbox input "****"
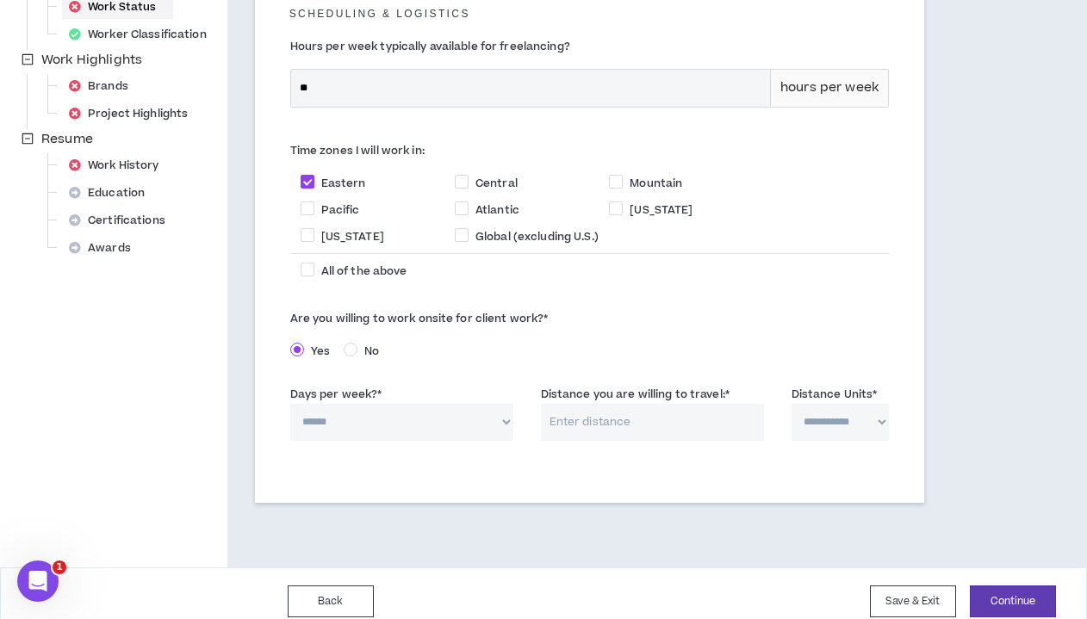
scroll to position [554, 0]
select select "*"
click at [612, 409] on input "Distance you are willing to travel: *" at bounding box center [652, 423] width 223 height 37
select select "*****"
click at [612, 410] on input "Distance you are willing to travel: *" at bounding box center [652, 423] width 223 height 37
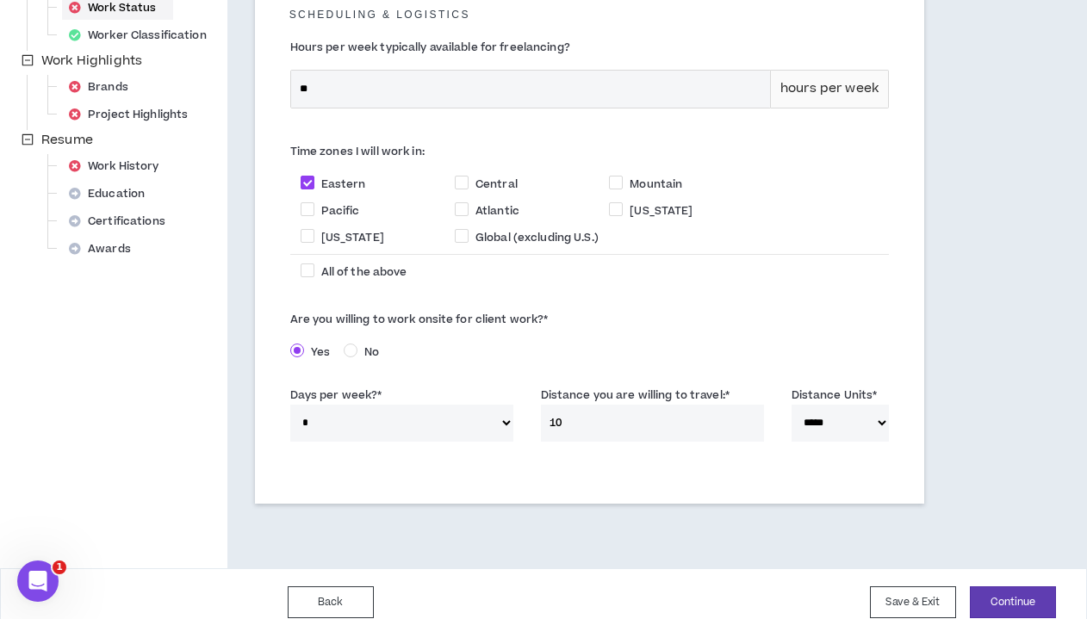
type input "1"
click at [616, 418] on input "Distance you are willing to travel: *" at bounding box center [652, 423] width 223 height 37
type input "500"
click at [898, 587] on button "Continue" at bounding box center [1013, 603] width 86 height 32
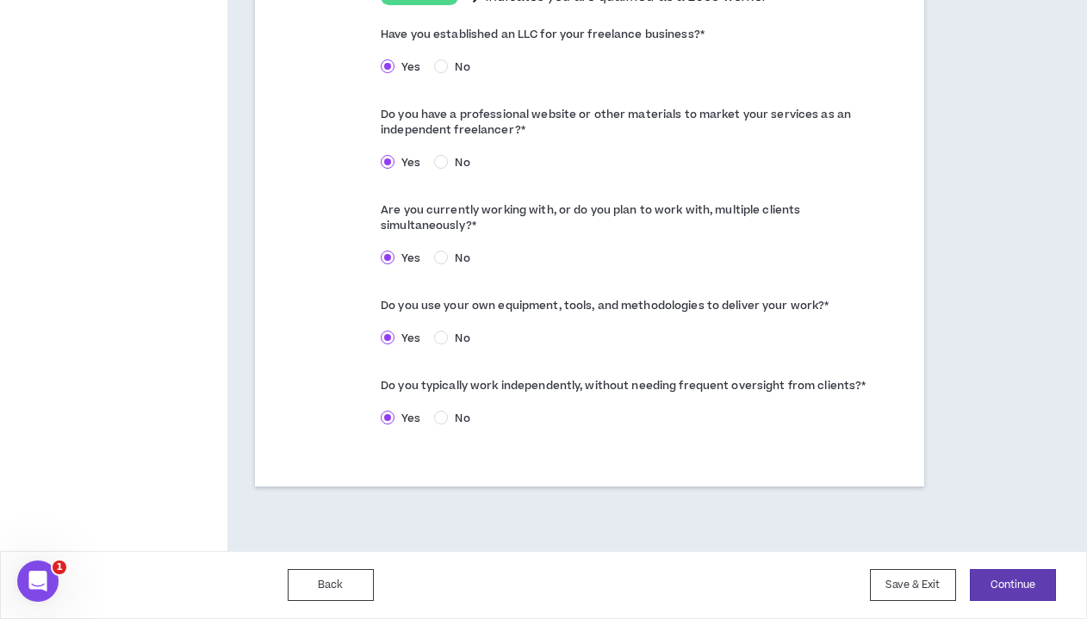
scroll to position [1003, 0]
click at [898, 576] on button "Continue" at bounding box center [1013, 585] width 86 height 32
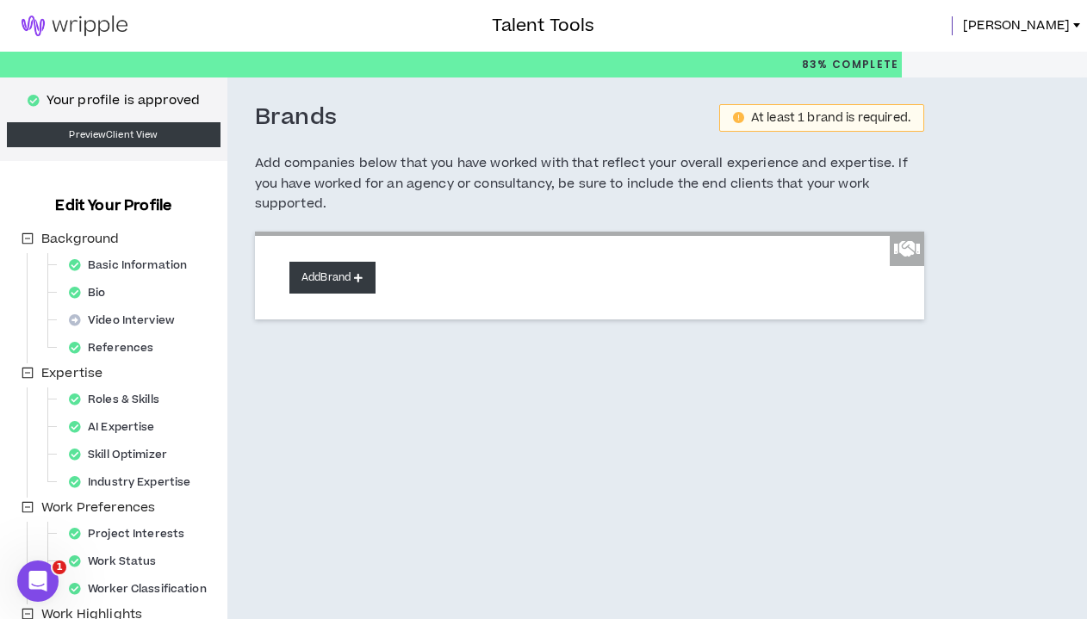
click at [358, 269] on button "Add Brand" at bounding box center [332, 278] width 86 height 32
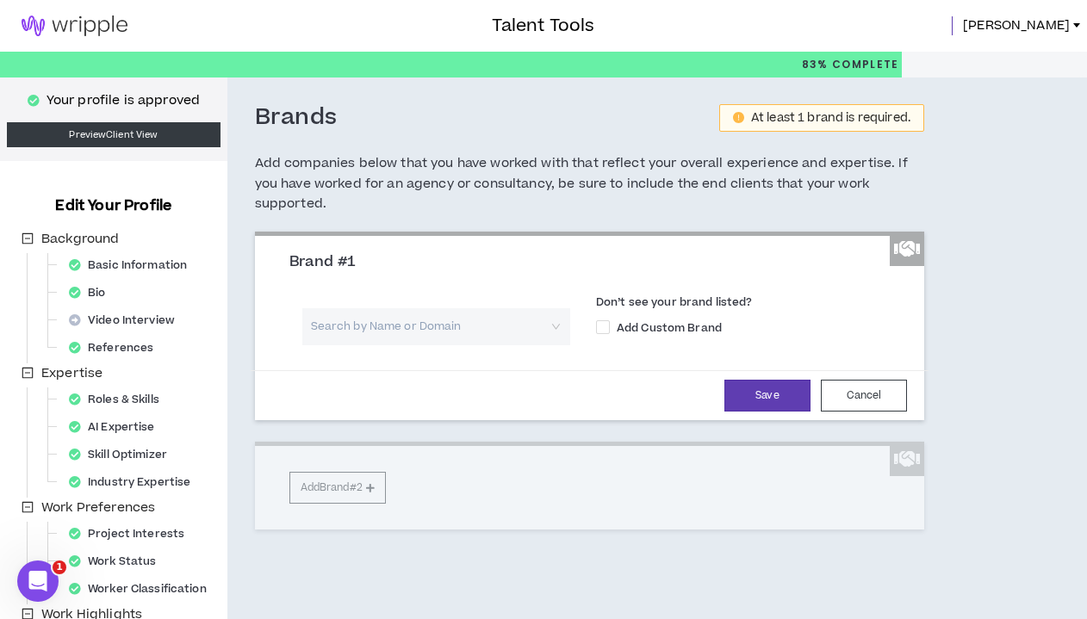
click at [373, 320] on input "search" at bounding box center [430, 326] width 237 height 37
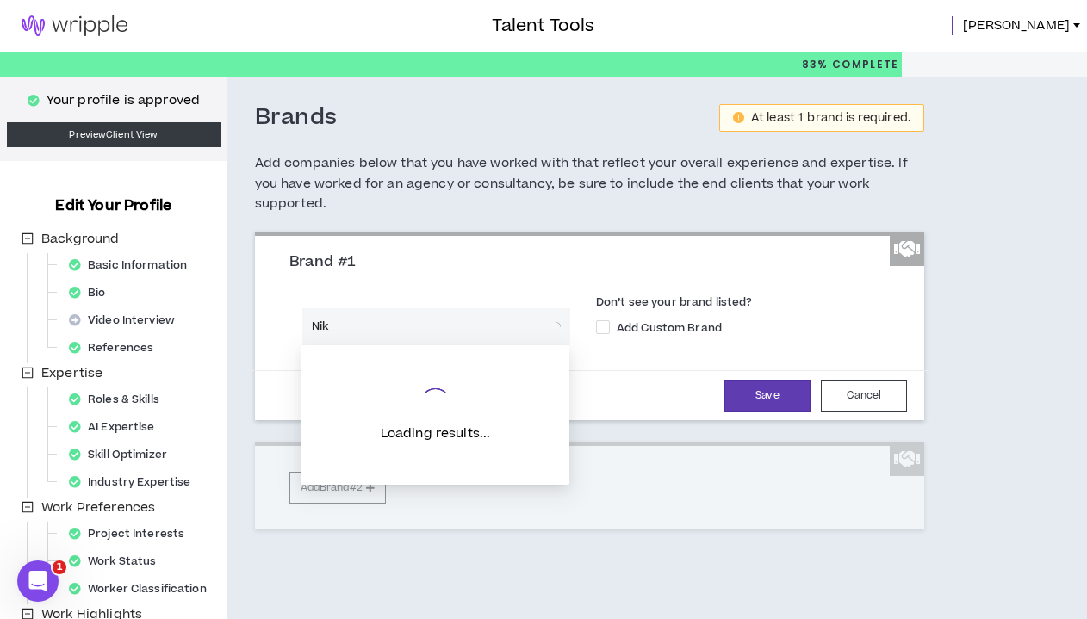
type input "Nike"
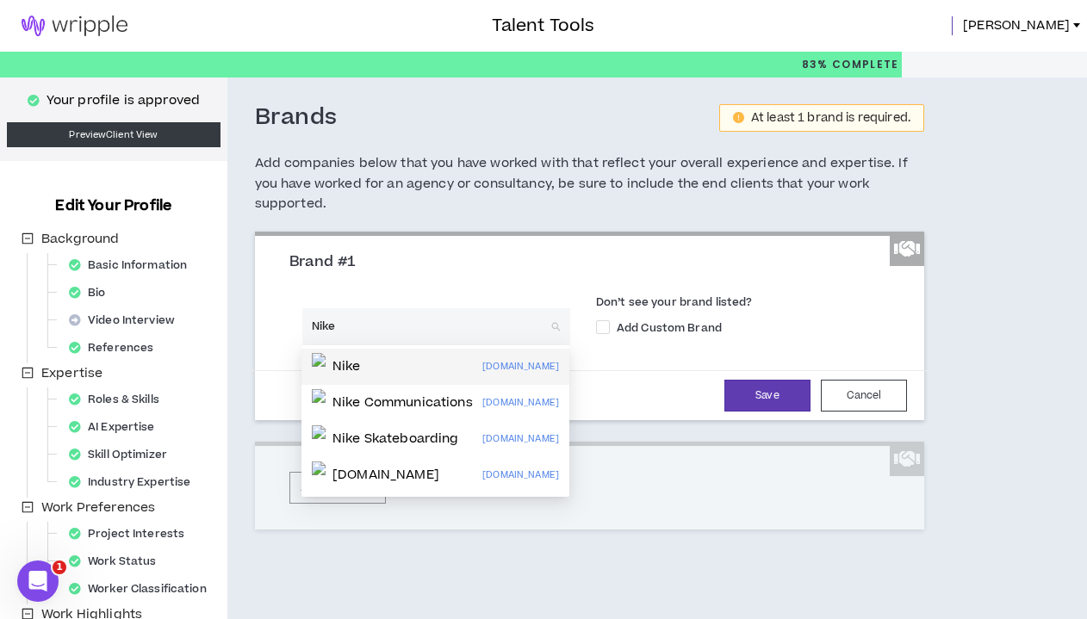
click at [408, 366] on div "Nike [DOMAIN_NAME]" at bounding box center [435, 367] width 247 height 28
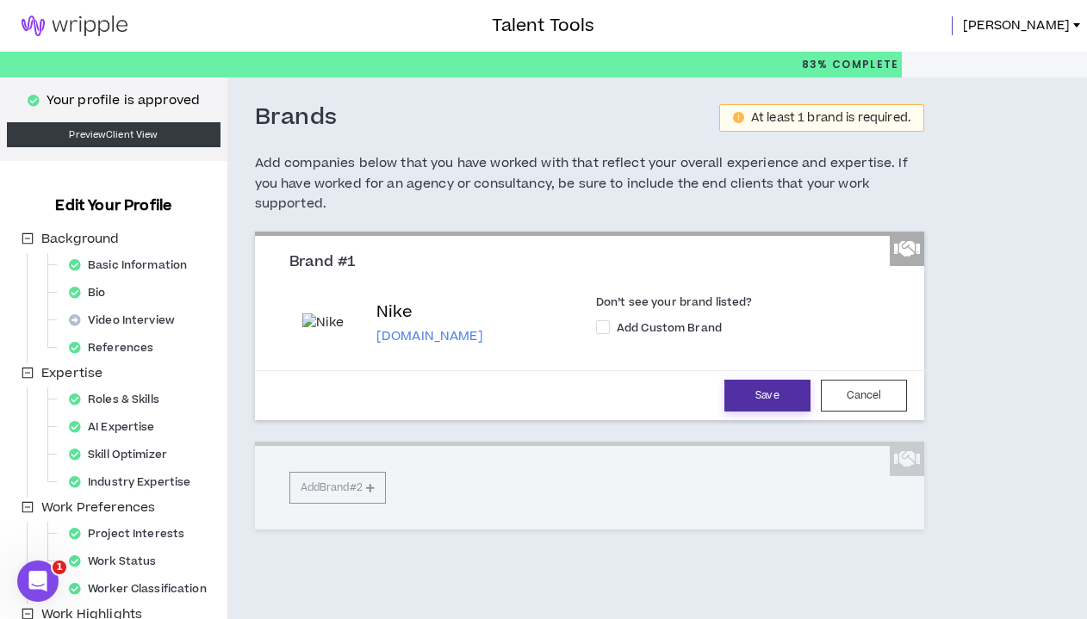
click at [770, 390] on button "Save" at bounding box center [768, 396] width 86 height 32
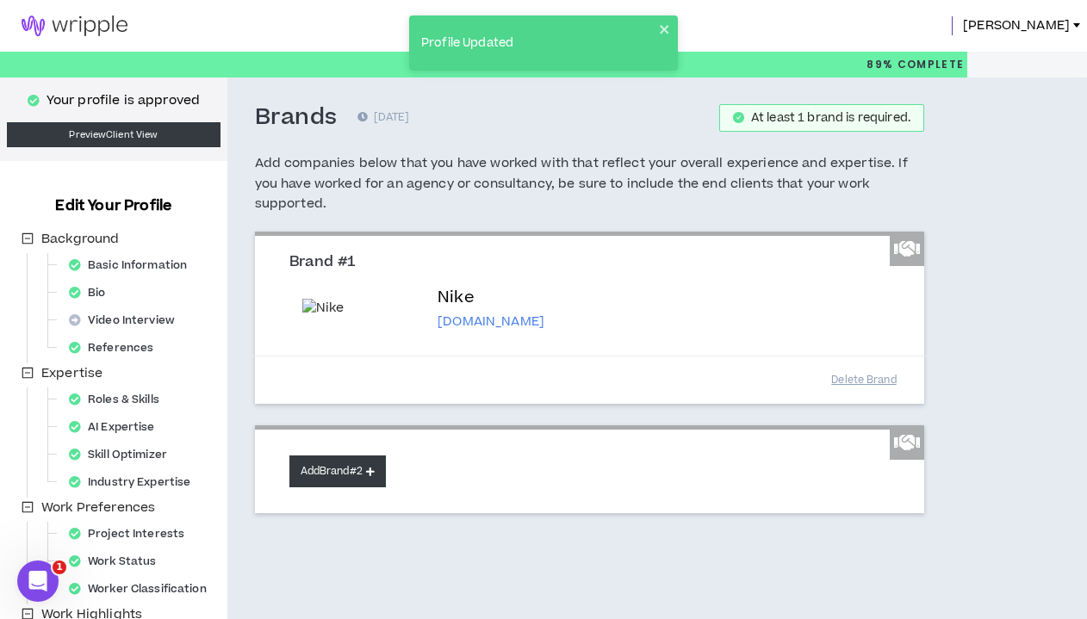
click at [324, 466] on button "Add Brand #2" at bounding box center [337, 472] width 96 height 32
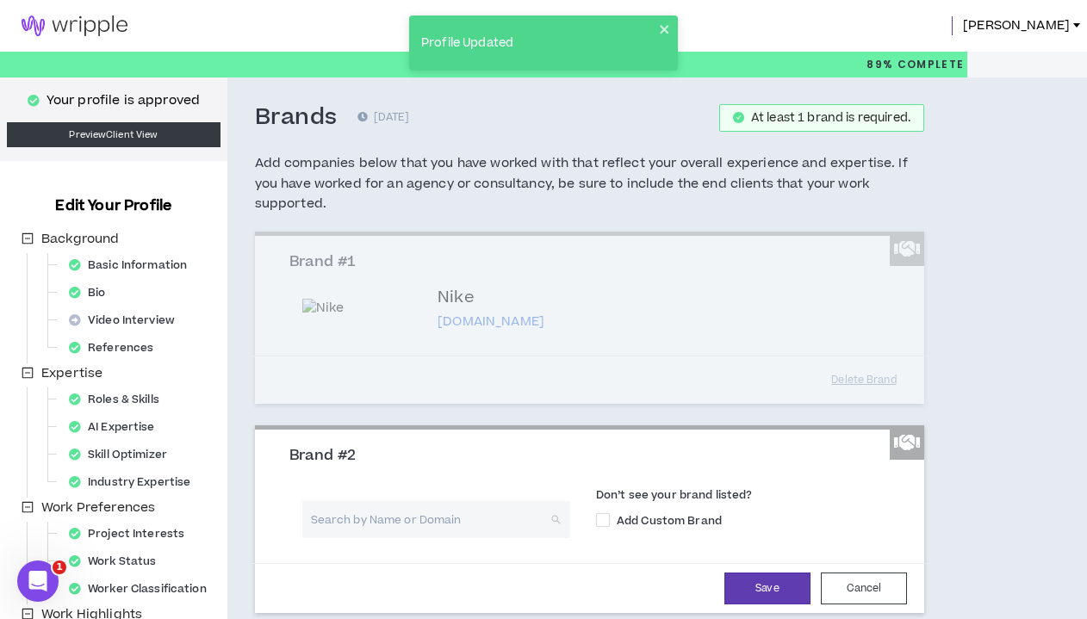
click at [345, 509] on input "search" at bounding box center [430, 519] width 237 height 37
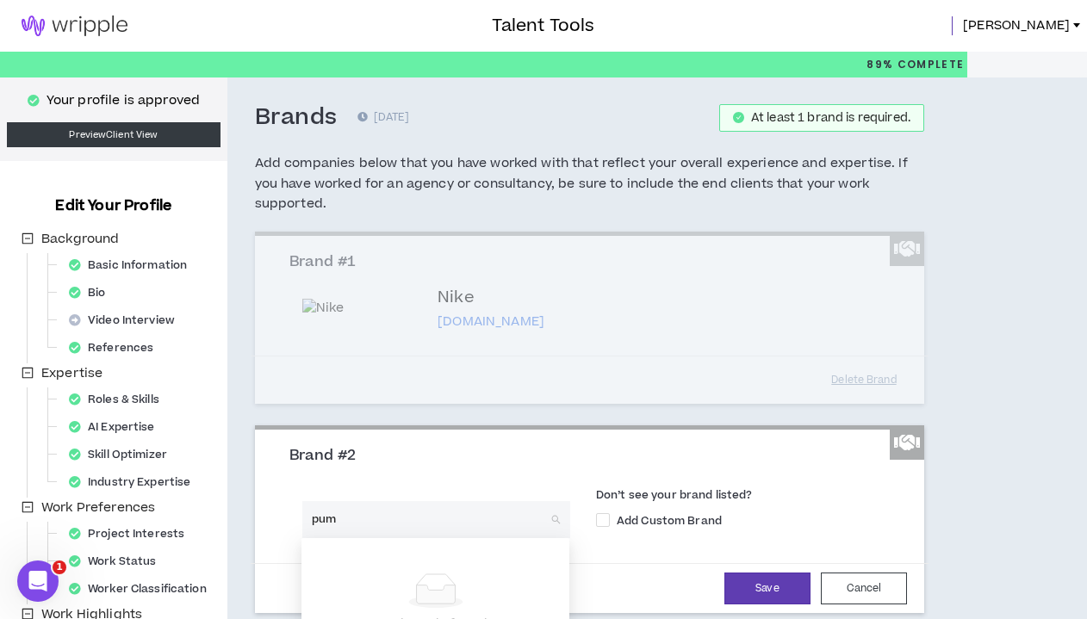
type input "puma"
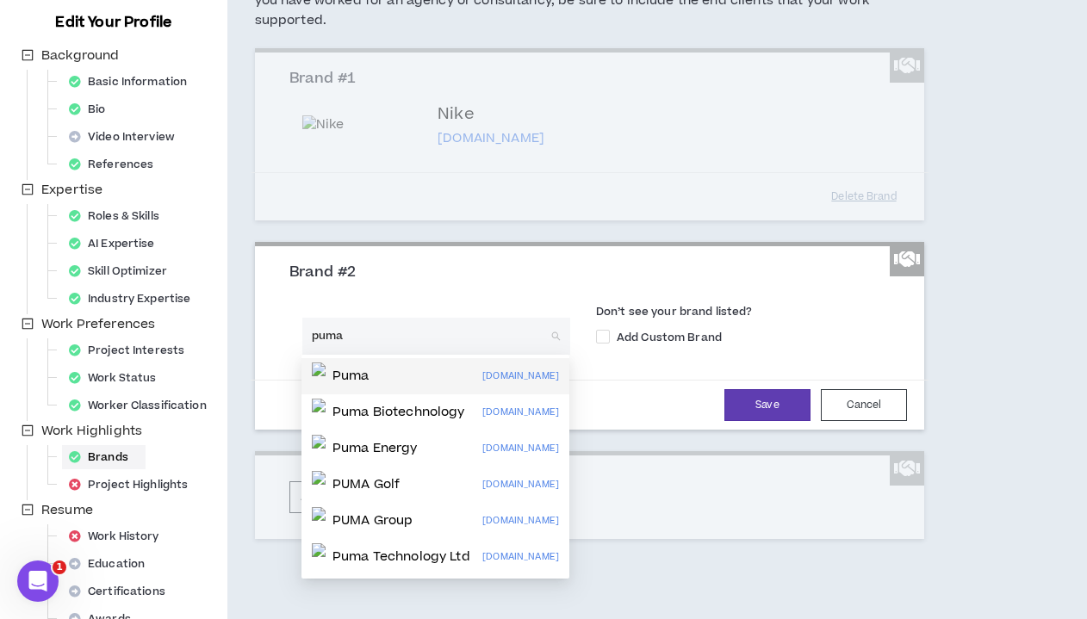
scroll to position [196, 0]
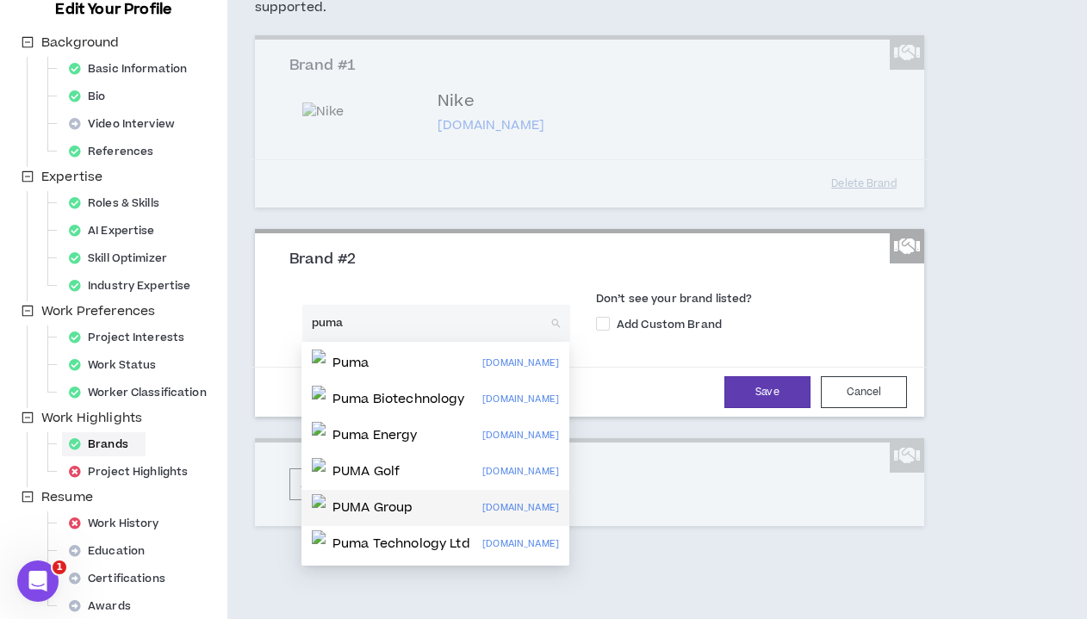
click at [401, 505] on p "PUMA Group" at bounding box center [373, 508] width 80 height 17
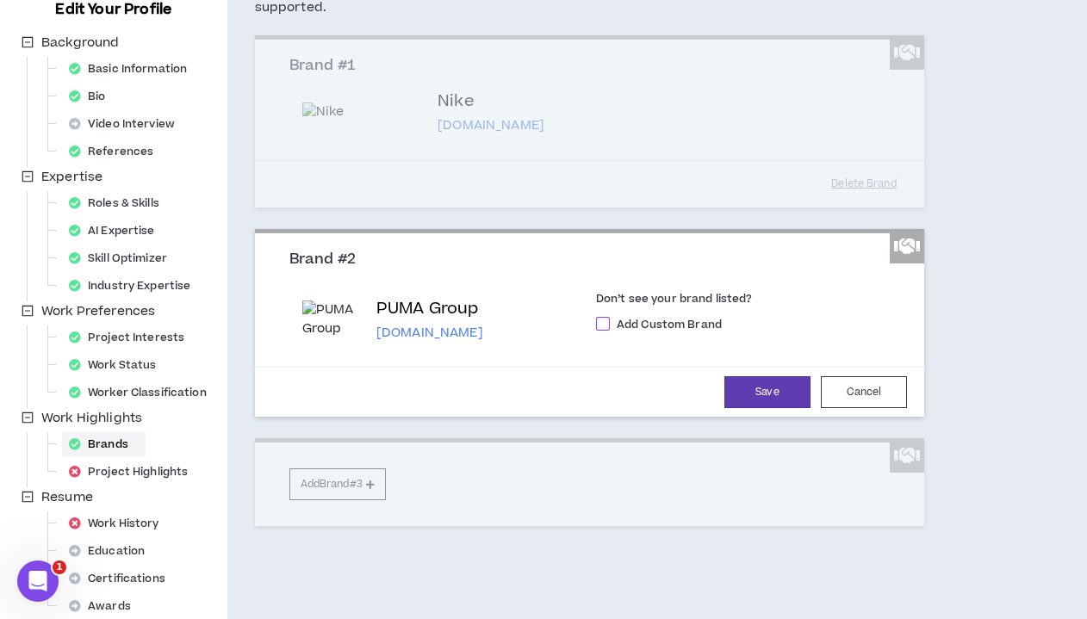
click at [688, 317] on span "Add Custom Brand" at bounding box center [669, 325] width 119 height 16
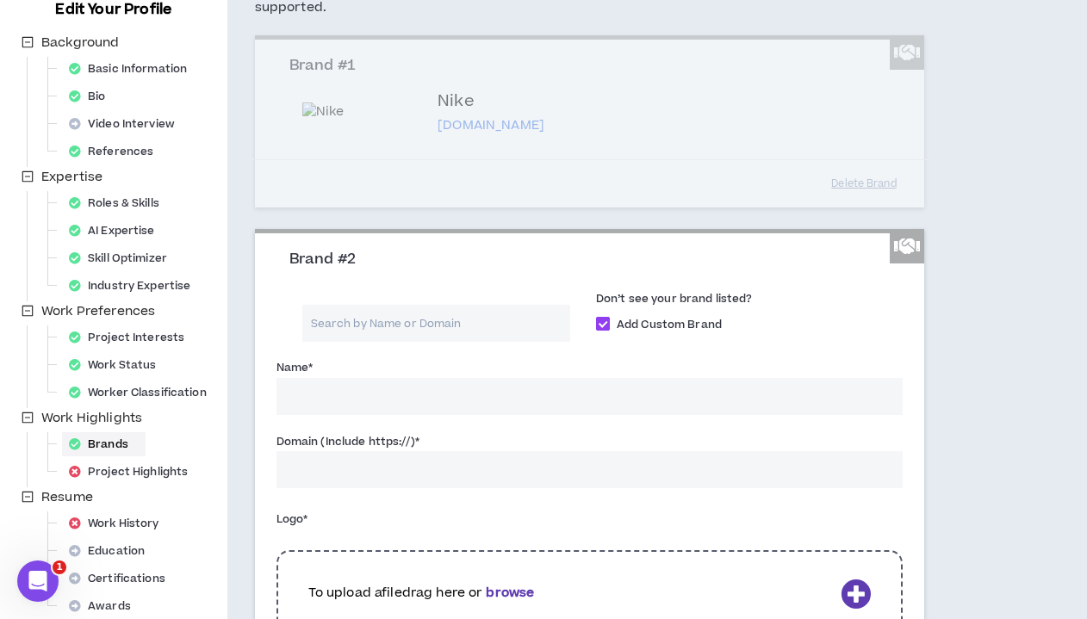
click at [688, 320] on span "Add Custom Brand" at bounding box center [669, 325] width 119 height 16
checkbox input "*****"
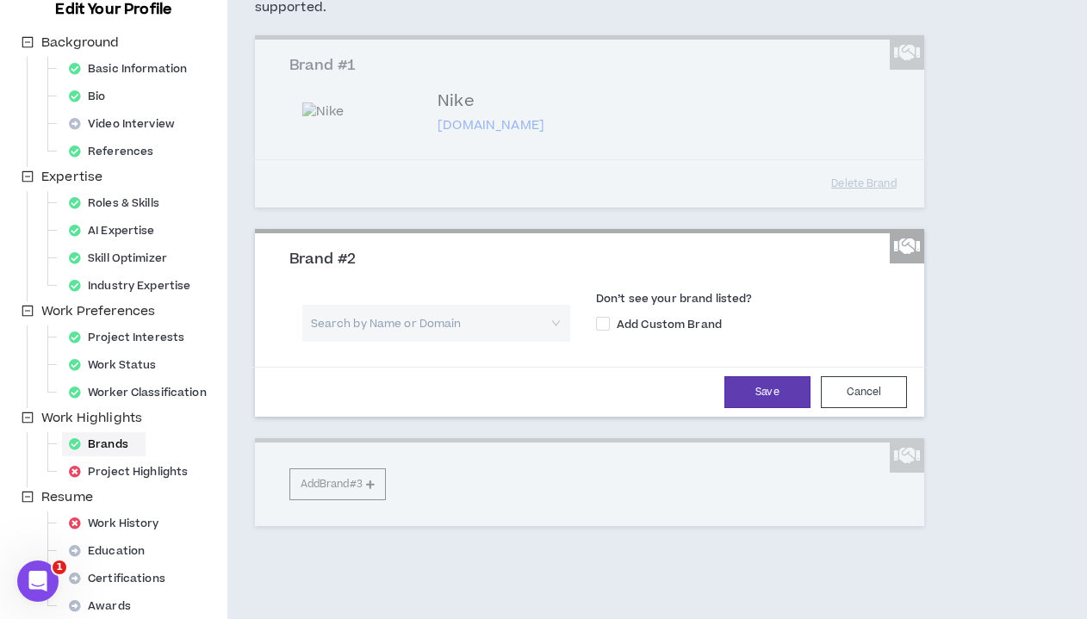
click at [501, 320] on input "search" at bounding box center [430, 323] width 237 height 37
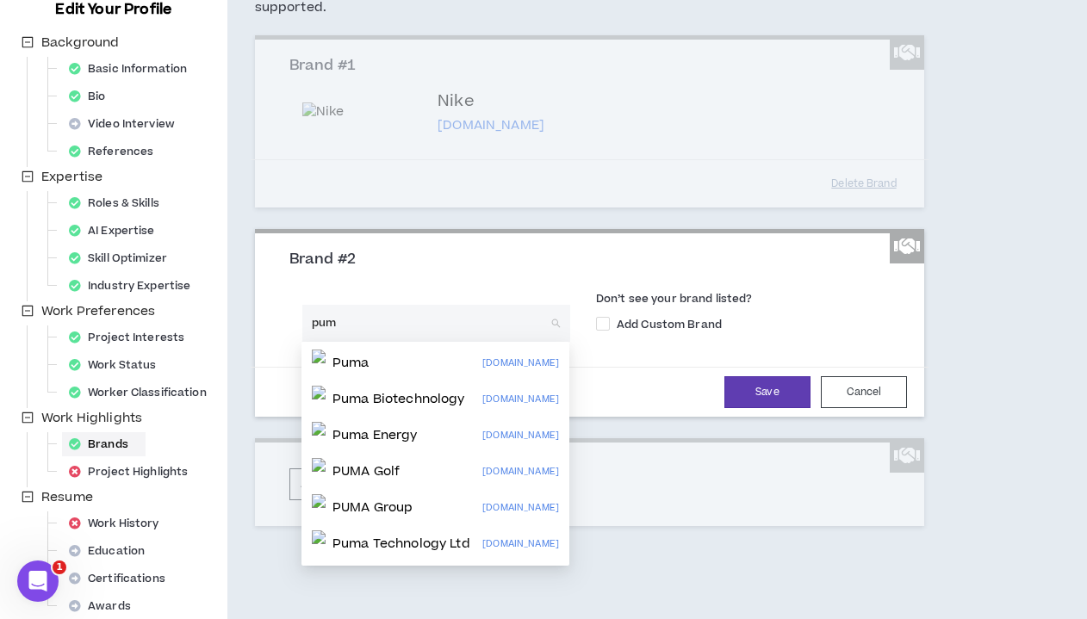
type input "puma"
click at [373, 508] on p "PUMA Group" at bounding box center [373, 508] width 80 height 17
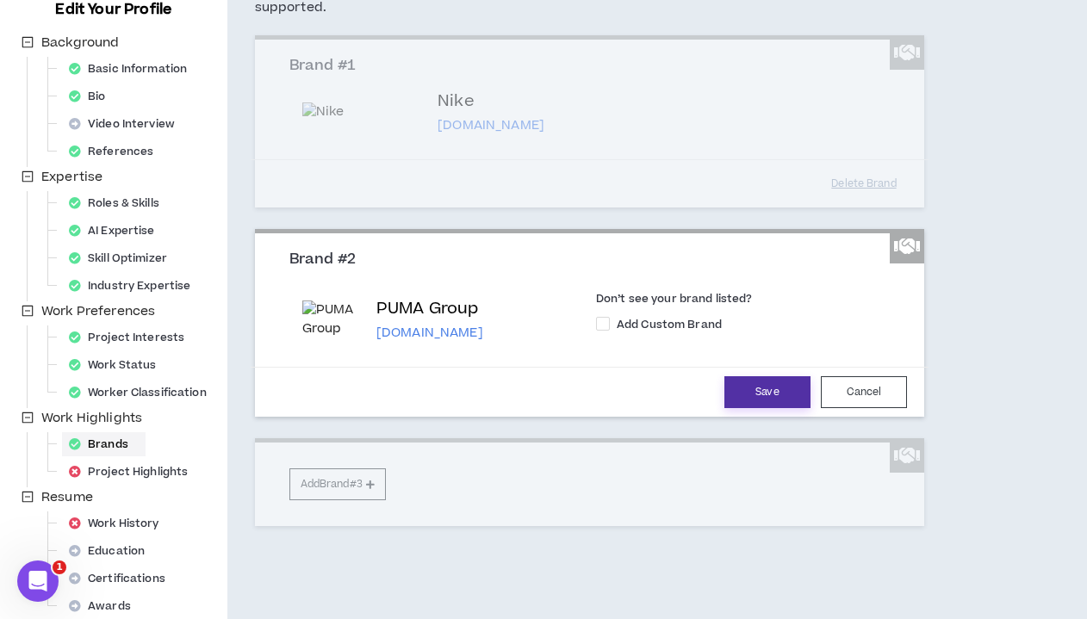
click at [768, 386] on button "Save" at bounding box center [768, 392] width 86 height 32
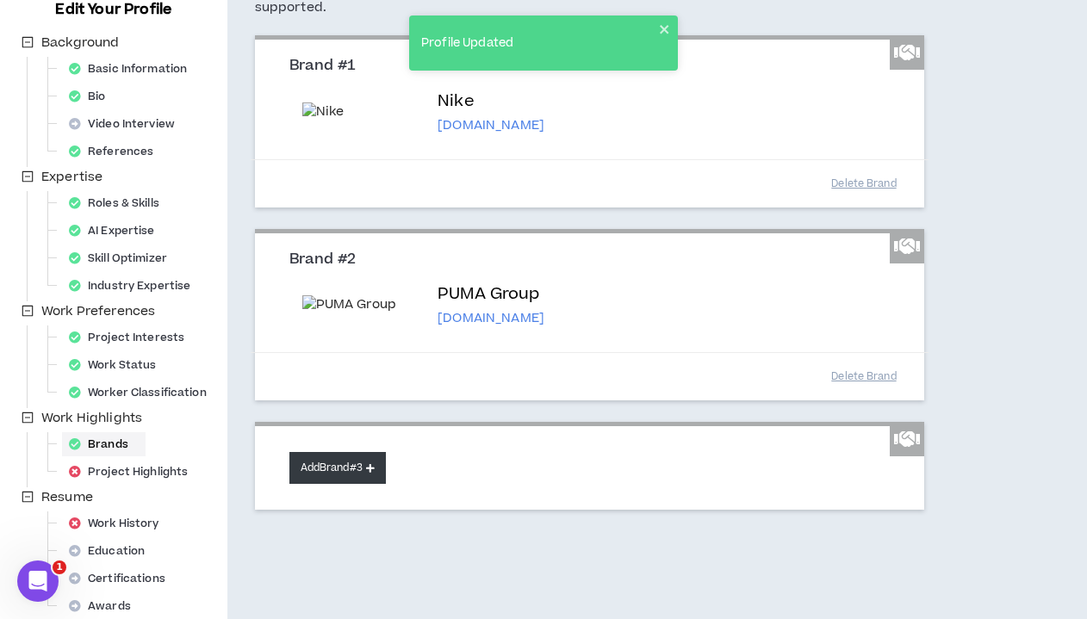
click at [365, 480] on button "Add Brand #3" at bounding box center [337, 468] width 96 height 32
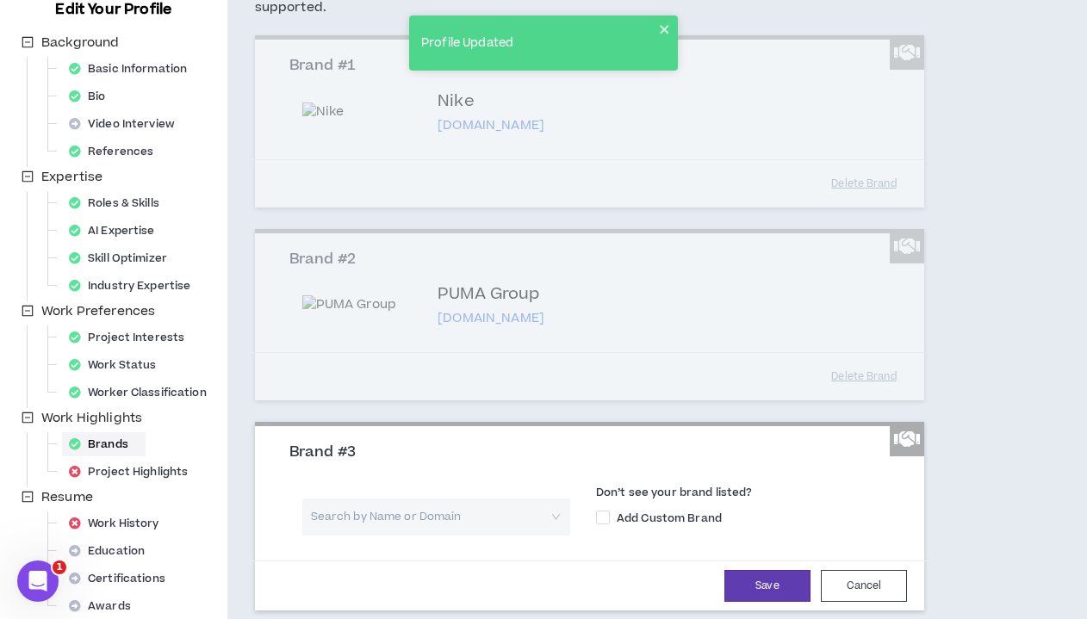
click at [369, 524] on input "search" at bounding box center [430, 517] width 237 height 37
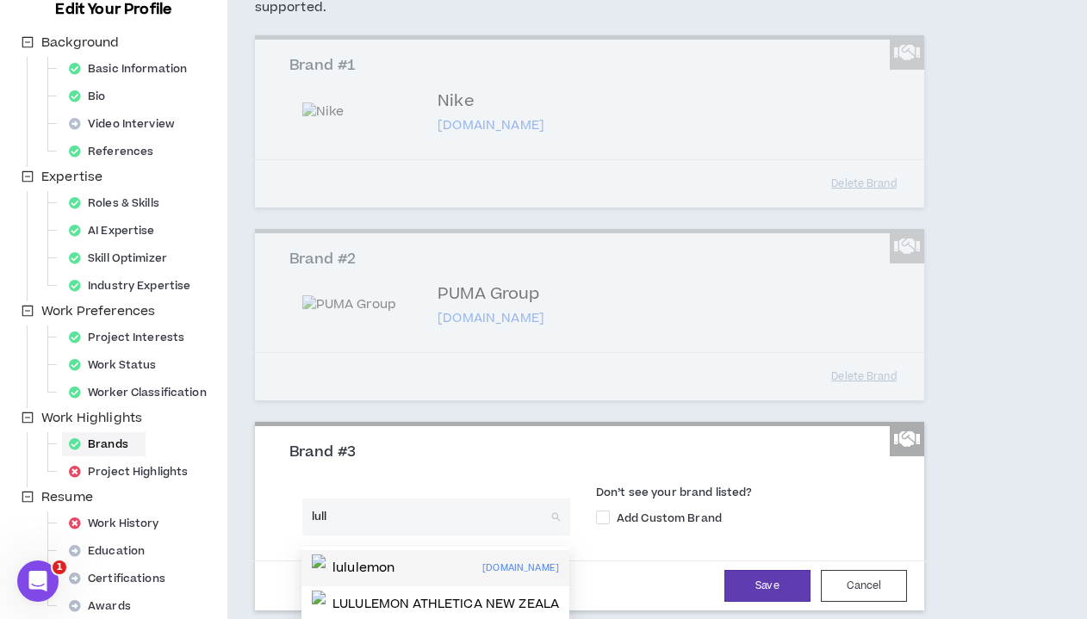
drag, startPoint x: 350, startPoint y: 553, endPoint x: 381, endPoint y: 566, distance: 33.6
click at [302, 551] on div "2346 [DOMAIN_NAME]" at bounding box center [302, 551] width 0 height 0
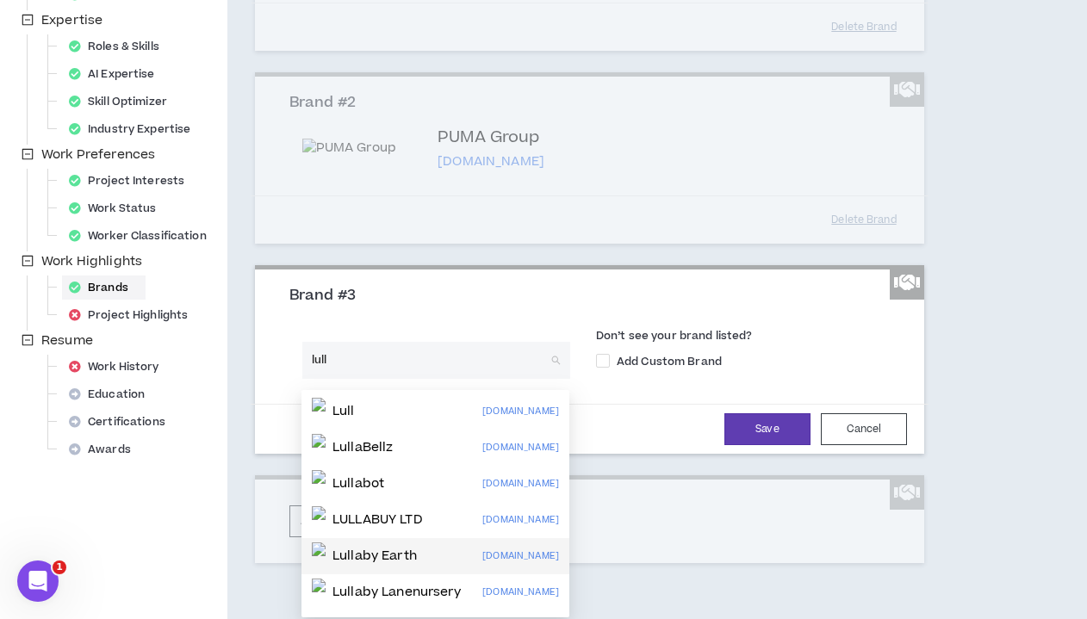
scroll to position [2, 0]
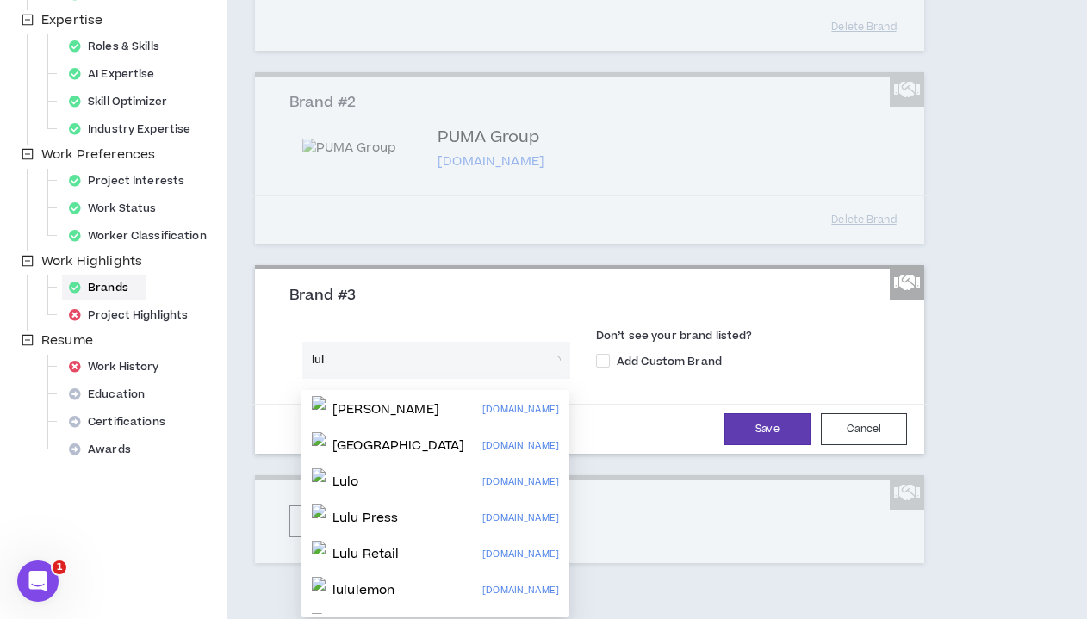
type input "lulu"
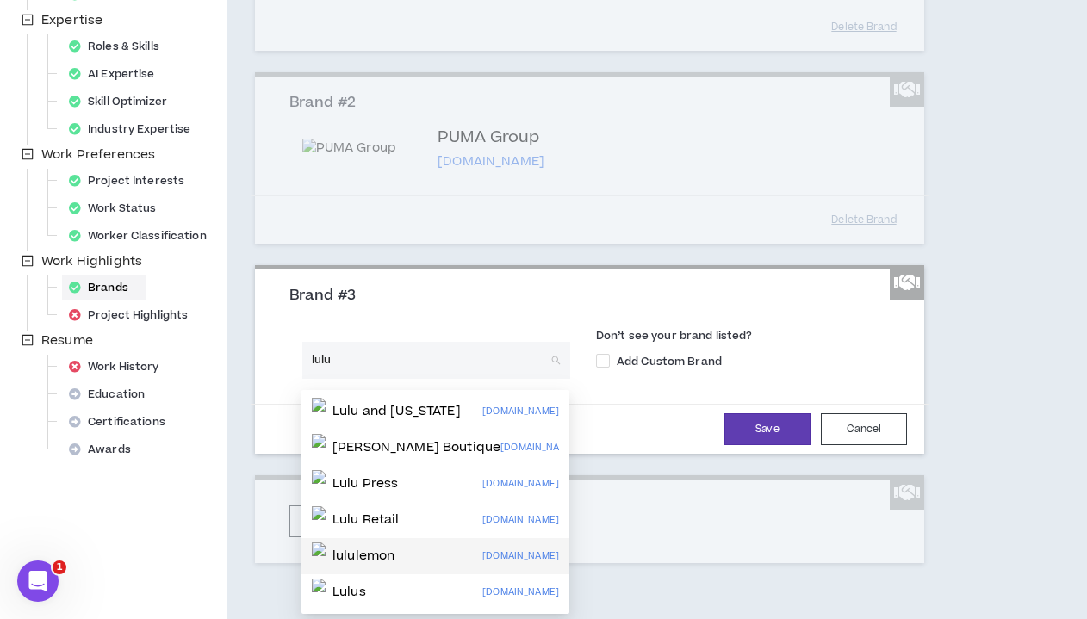
click at [378, 554] on p "lululemon" at bounding box center [364, 556] width 62 height 17
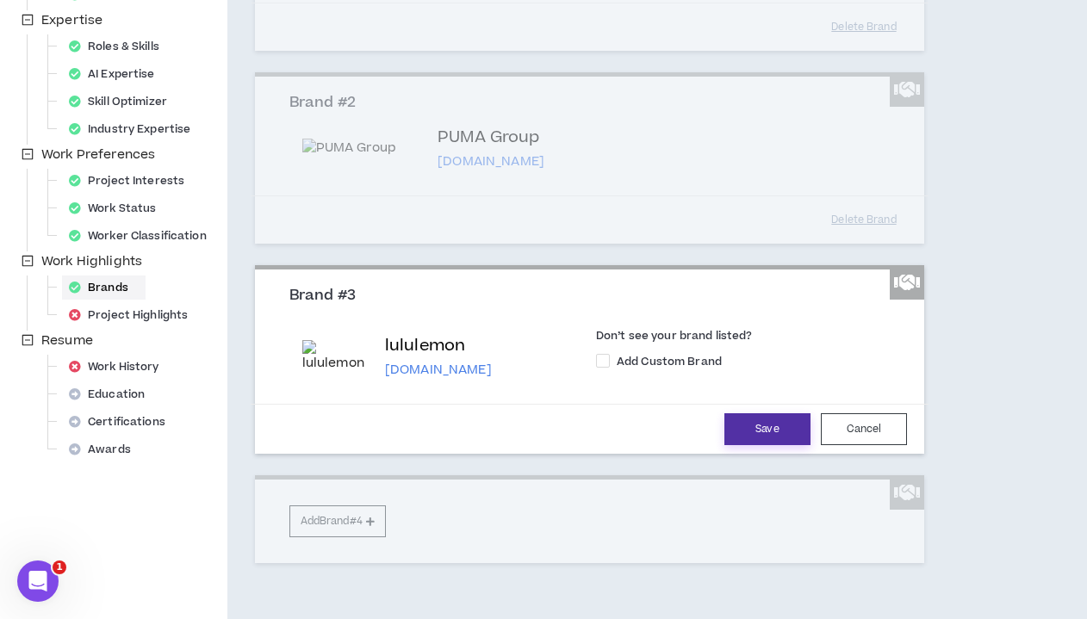
click at [763, 428] on button "Save" at bounding box center [768, 430] width 86 height 32
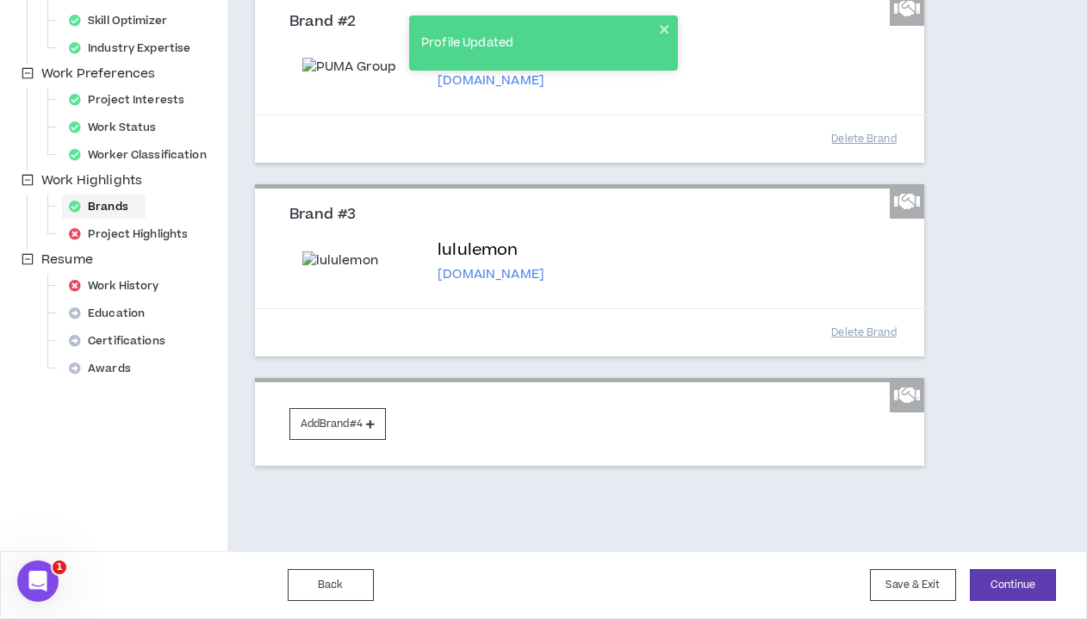
scroll to position [513, 0]
click at [342, 420] on button "Add Brand #4" at bounding box center [337, 424] width 96 height 32
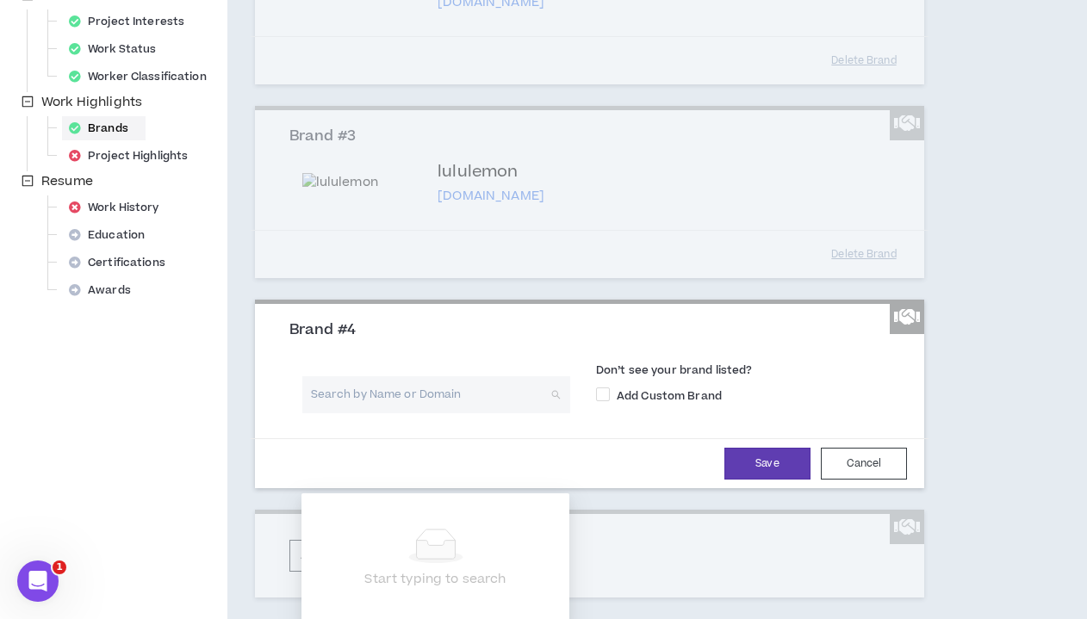
click at [350, 414] on input "search" at bounding box center [430, 394] width 237 height 37
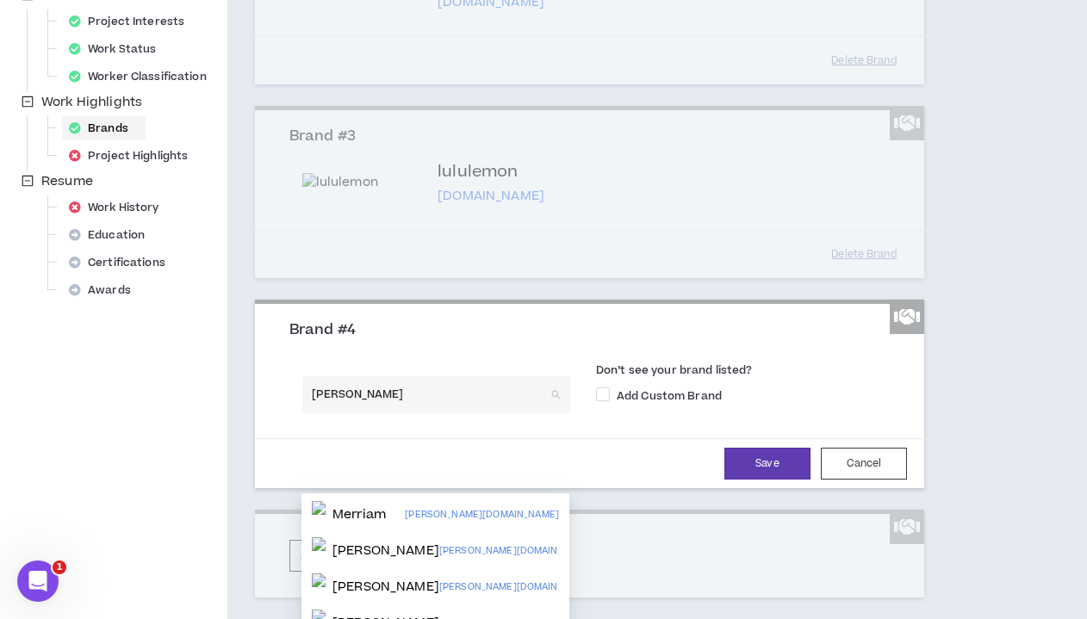
type input "[PERSON_NAME]"
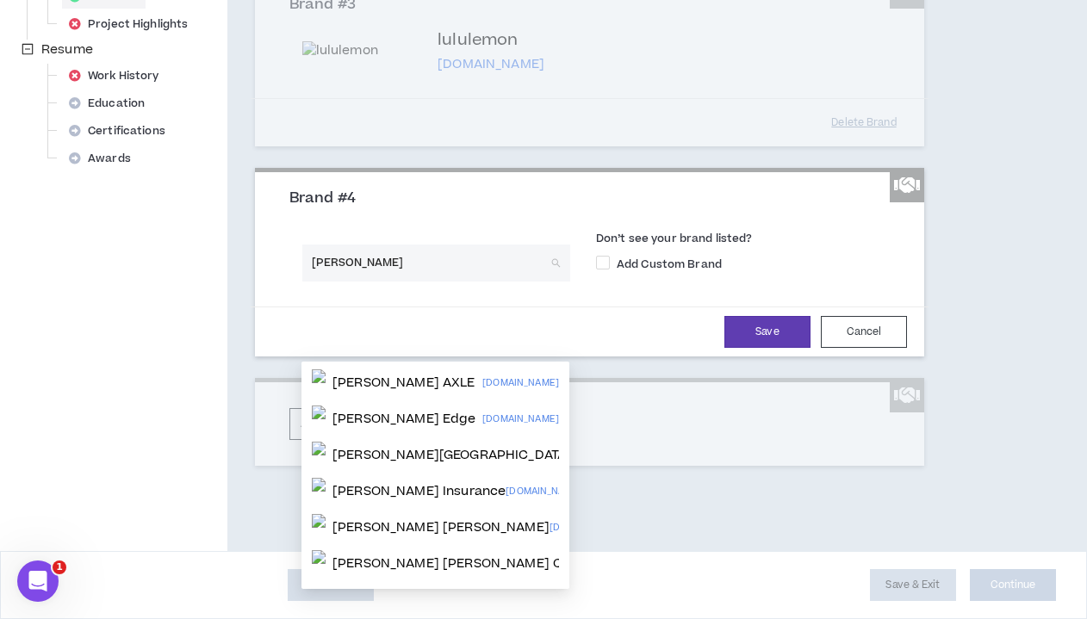
scroll to position [684, 0]
click at [382, 520] on p "[PERSON_NAME] [PERSON_NAME]" at bounding box center [441, 528] width 217 height 17
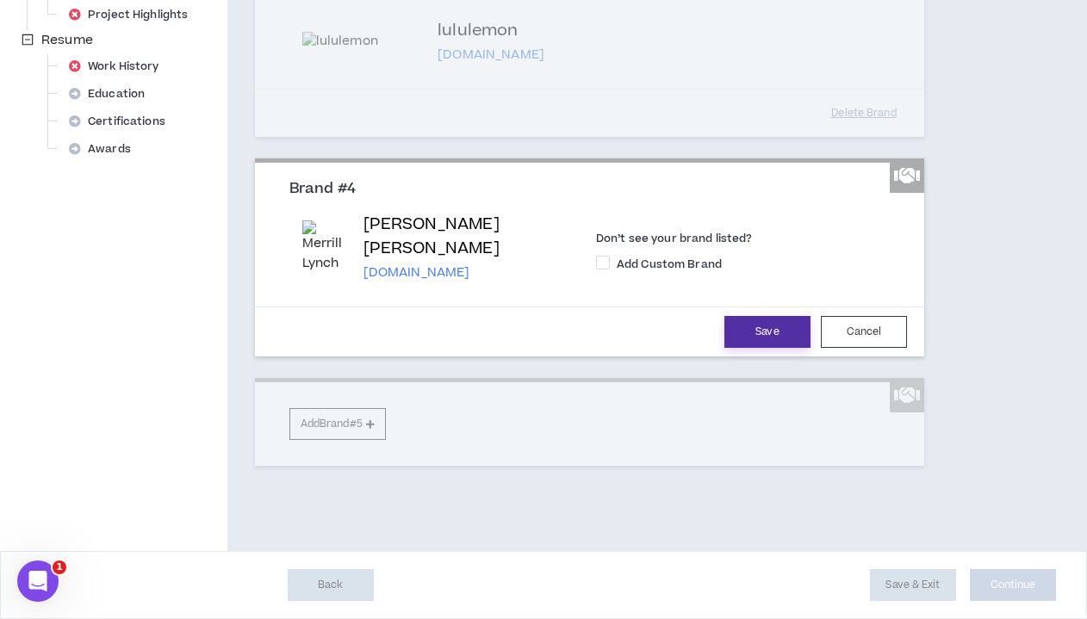
click at [763, 348] on button "Save" at bounding box center [768, 332] width 86 height 32
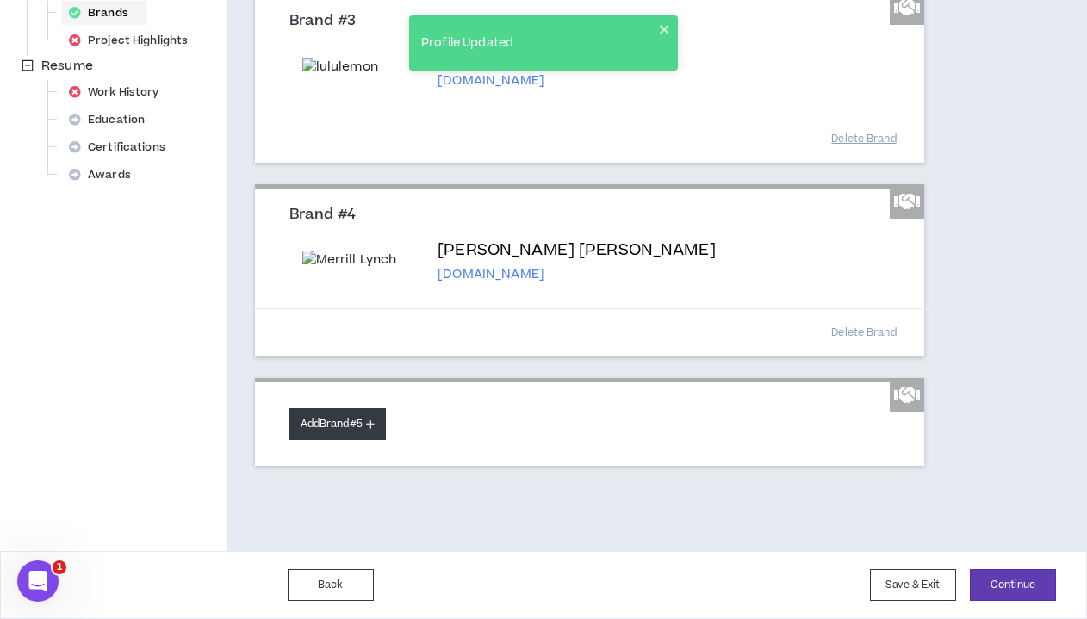
click at [357, 440] on button "Add Brand #5" at bounding box center [337, 424] width 96 height 32
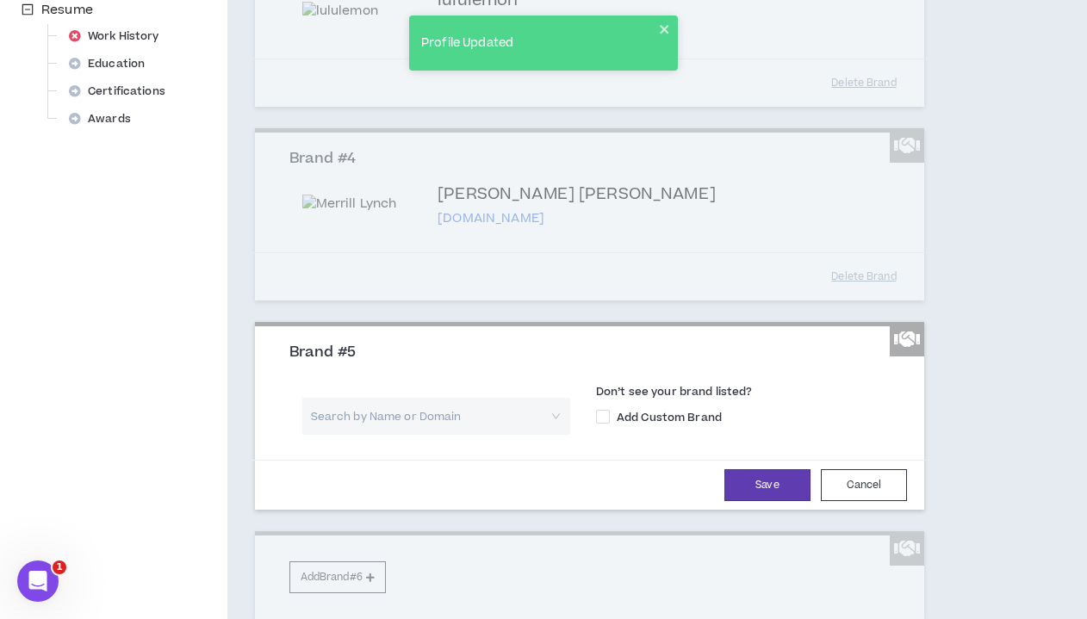
click at [354, 435] on input "search" at bounding box center [430, 416] width 237 height 37
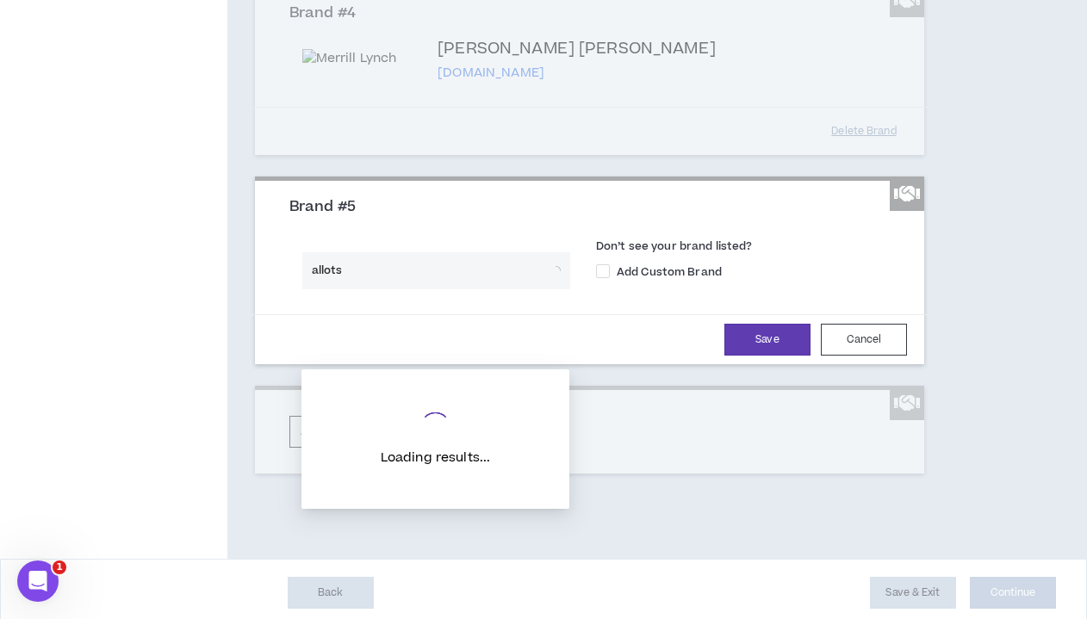
scroll to position [831, 0]
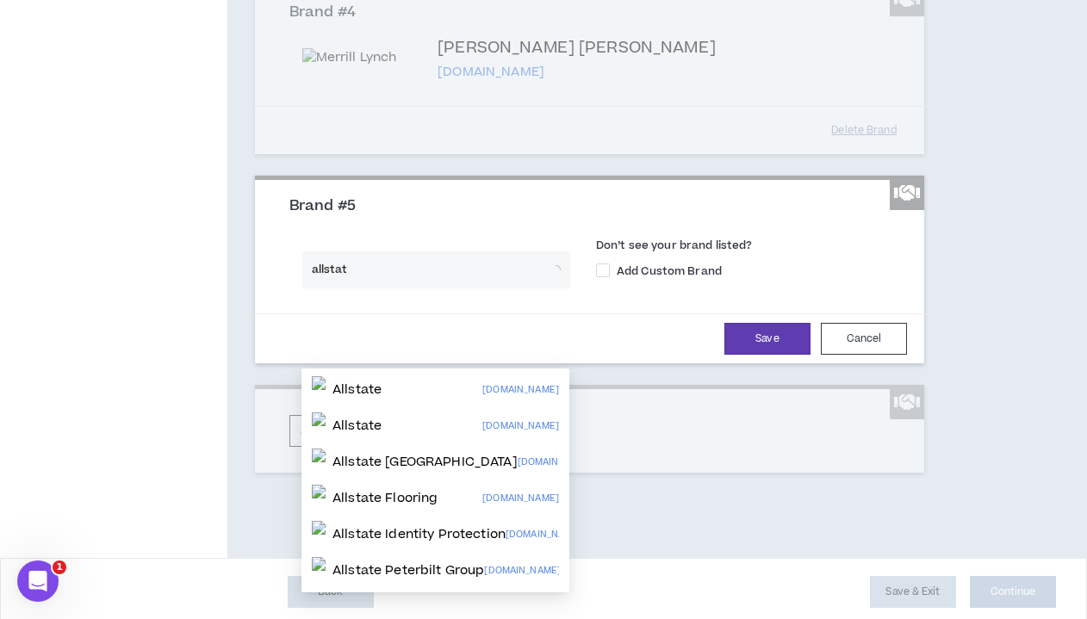
type input "allstate"
click at [414, 380] on div "Allstate [DOMAIN_NAME]" at bounding box center [435, 390] width 247 height 28
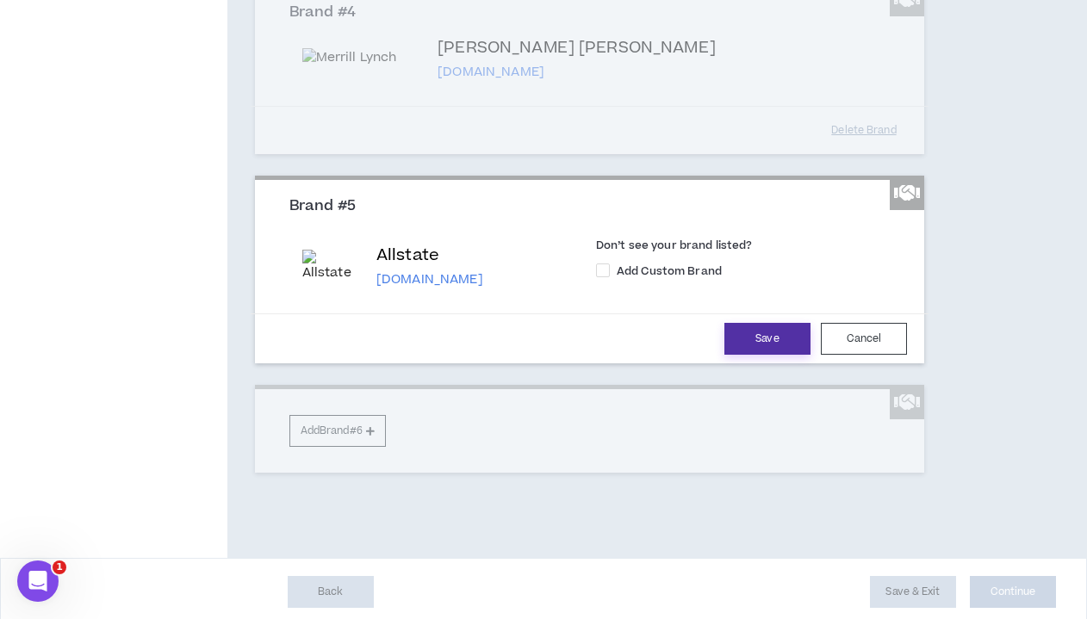
click at [737, 355] on button "Save" at bounding box center [768, 339] width 86 height 32
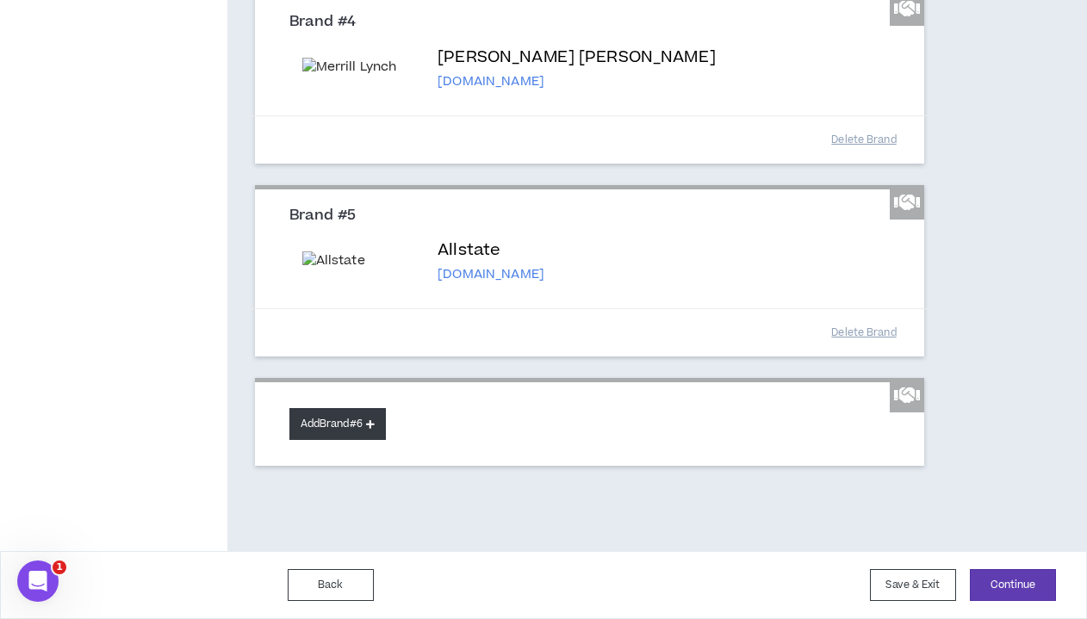
click at [332, 440] on button "Add Brand #6" at bounding box center [337, 424] width 96 height 32
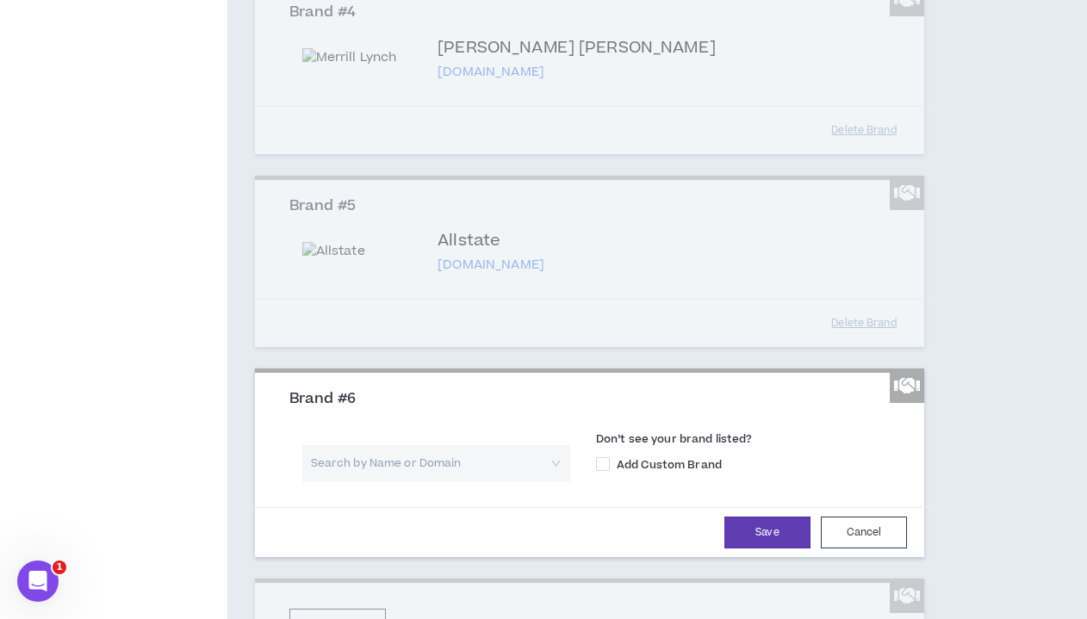
click at [388, 482] on input "search" at bounding box center [430, 463] width 237 height 37
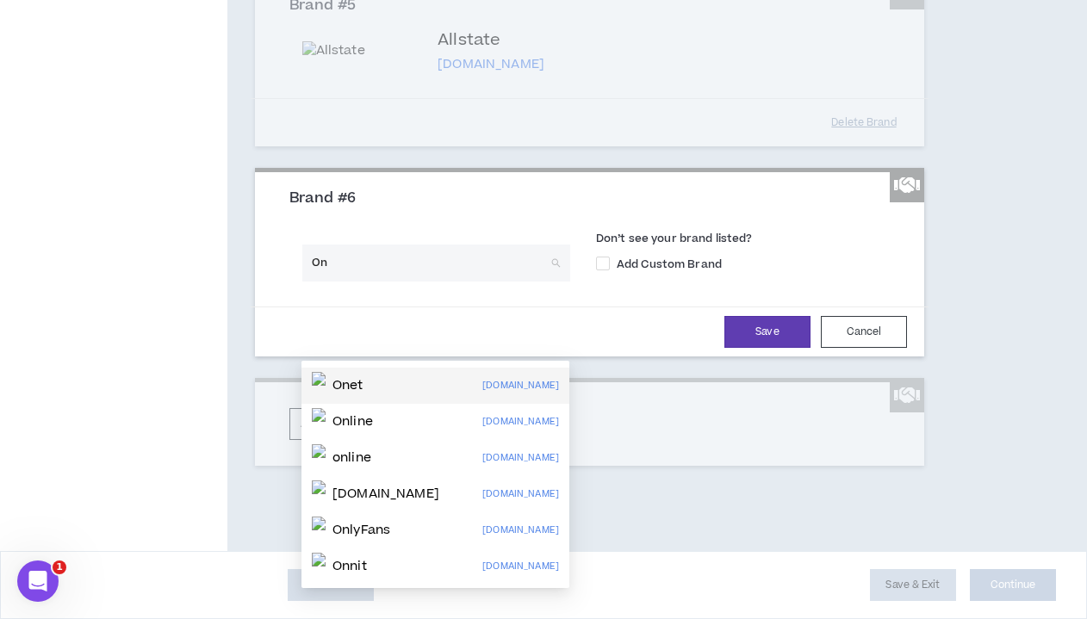
scroll to position [1105, 0]
type input "On ru"
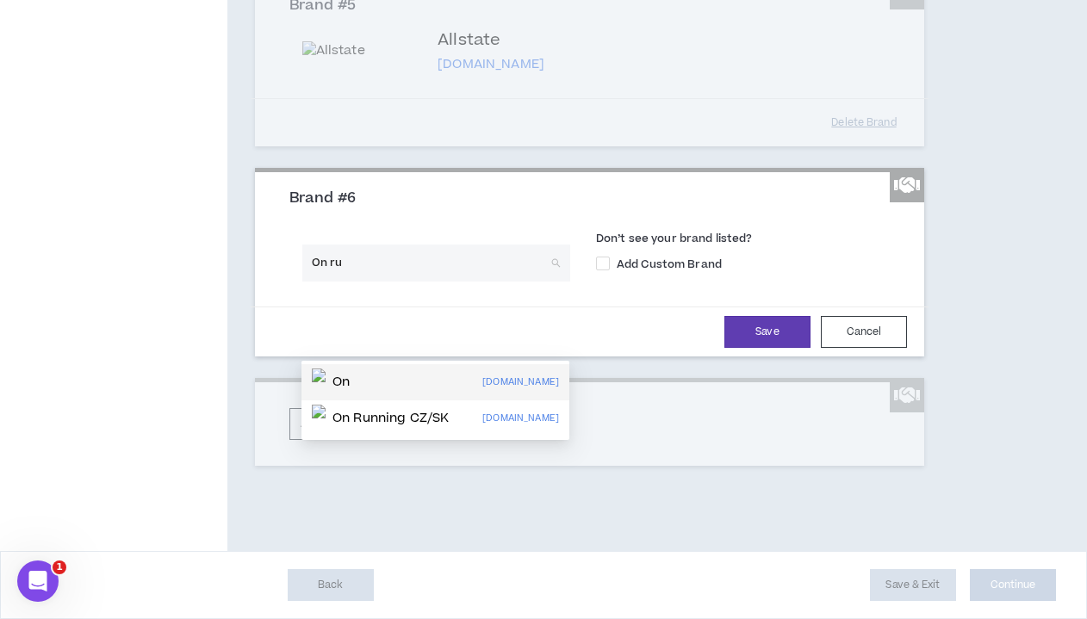
click at [366, 369] on div "On [DOMAIN_NAME]" at bounding box center [435, 383] width 247 height 28
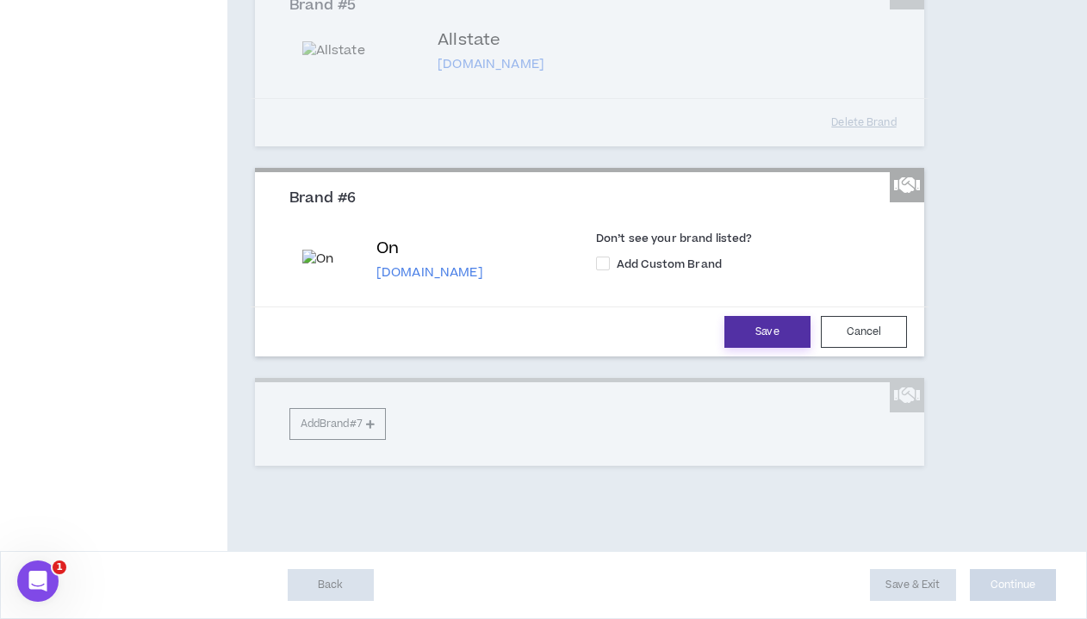
click at [750, 332] on button "Save" at bounding box center [768, 332] width 86 height 32
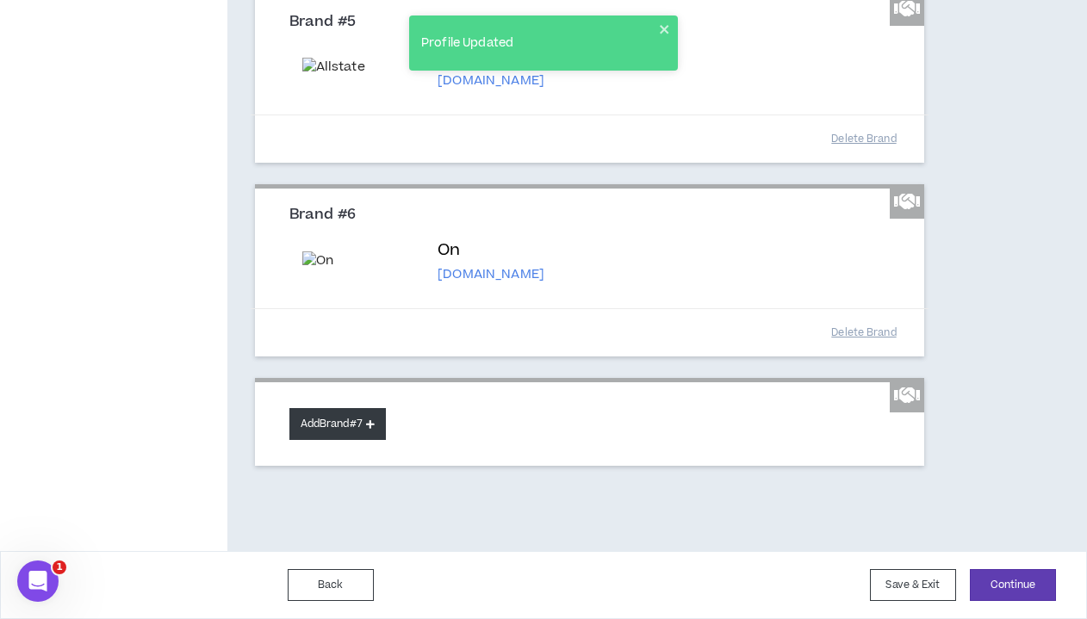
click at [340, 440] on button "Add Brand #7" at bounding box center [337, 424] width 96 height 32
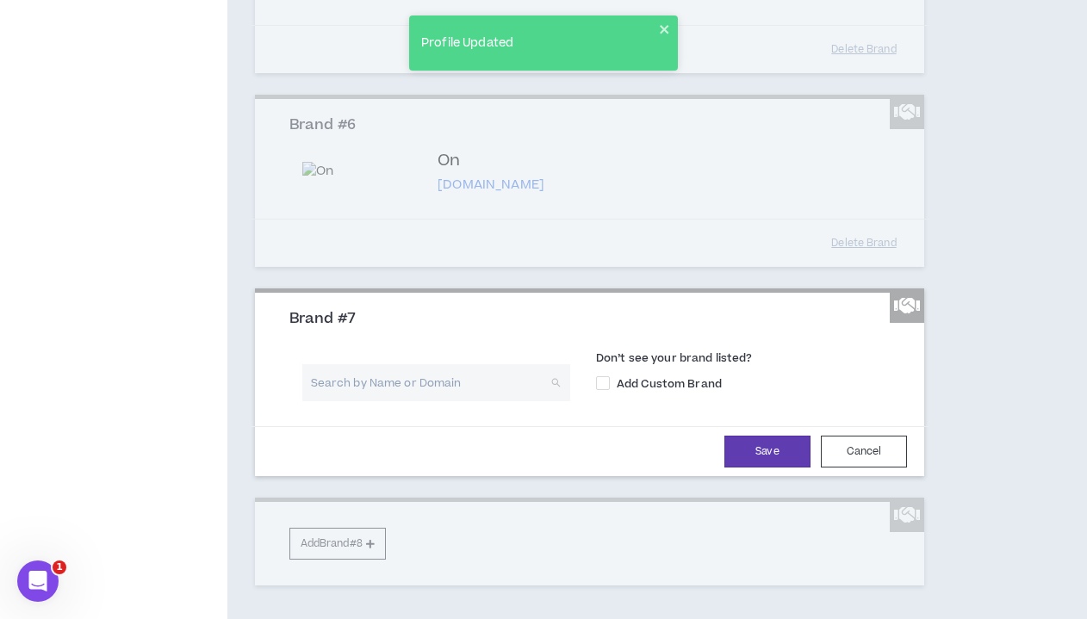
click at [352, 401] on input "search" at bounding box center [430, 382] width 237 height 37
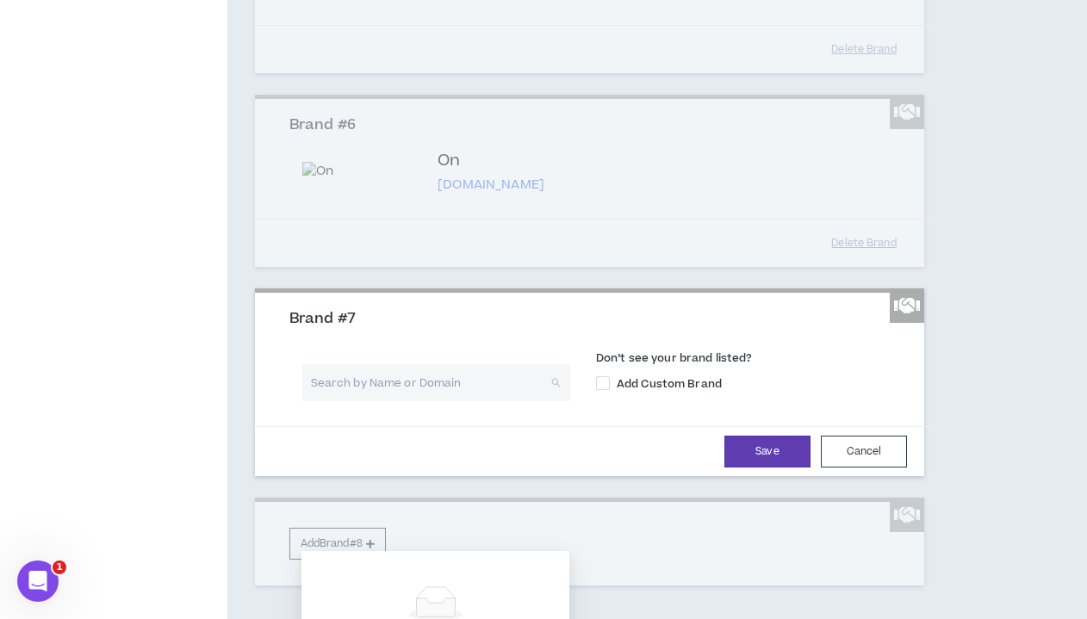
click at [361, 401] on input "search" at bounding box center [430, 382] width 237 height 37
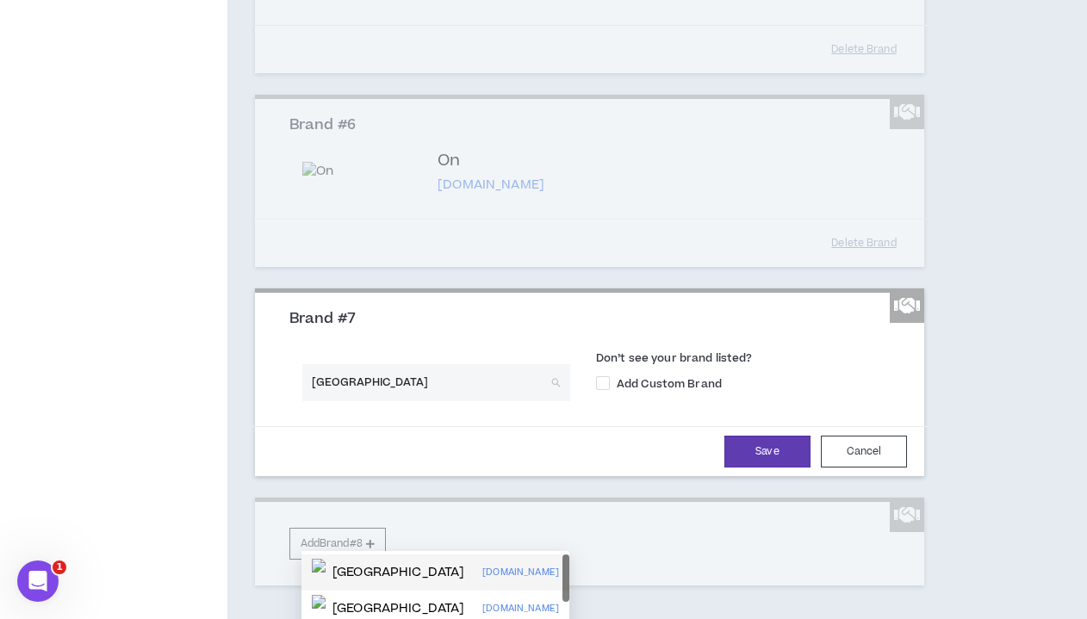
type input "[GEOGRAPHIC_DATA]"
drag, startPoint x: 323, startPoint y: 559, endPoint x: 358, endPoint y: 573, distance: 37.1
click at [358, 573] on p "[GEOGRAPHIC_DATA]" at bounding box center [399, 572] width 132 height 17
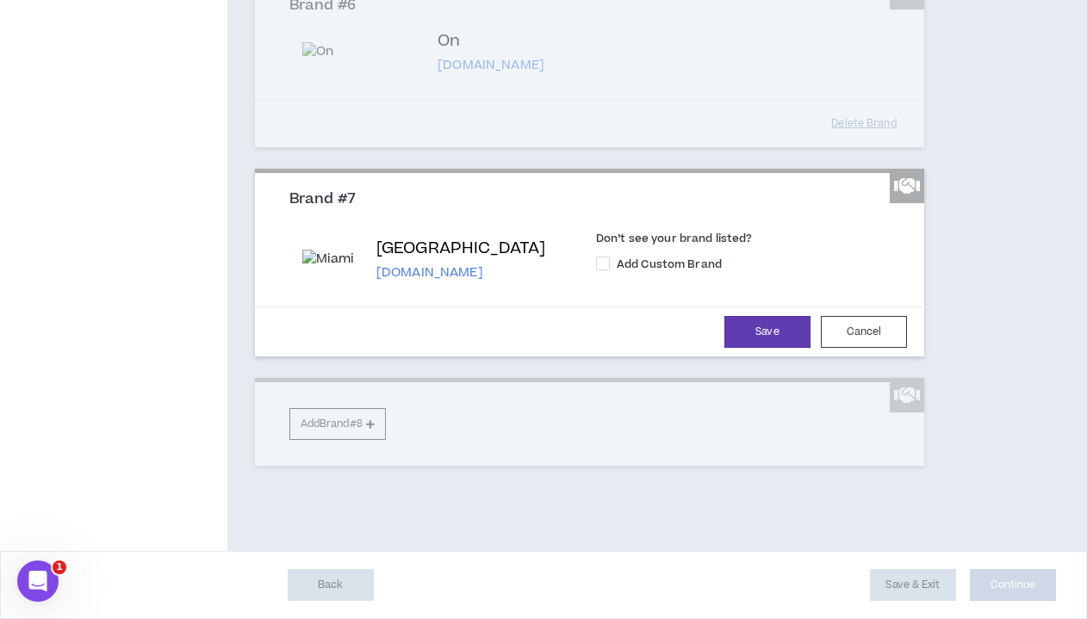
scroll to position [1276, 0]
click at [750, 348] on button "Save" at bounding box center [768, 332] width 86 height 32
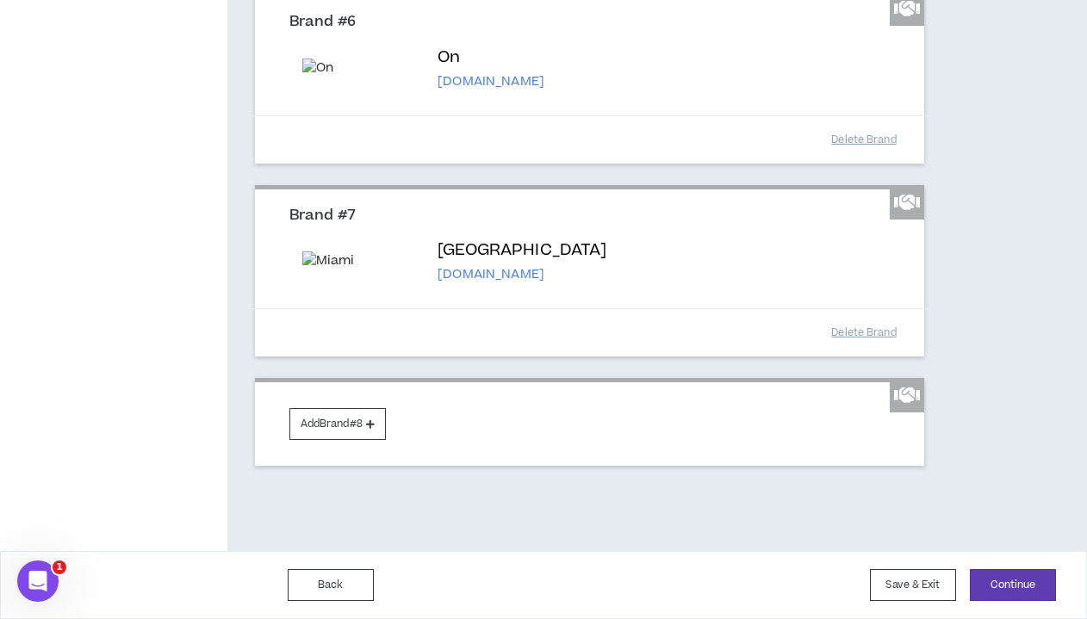
scroll to position [1424, 0]
click at [346, 421] on button "Add Brand #8" at bounding box center [337, 424] width 96 height 32
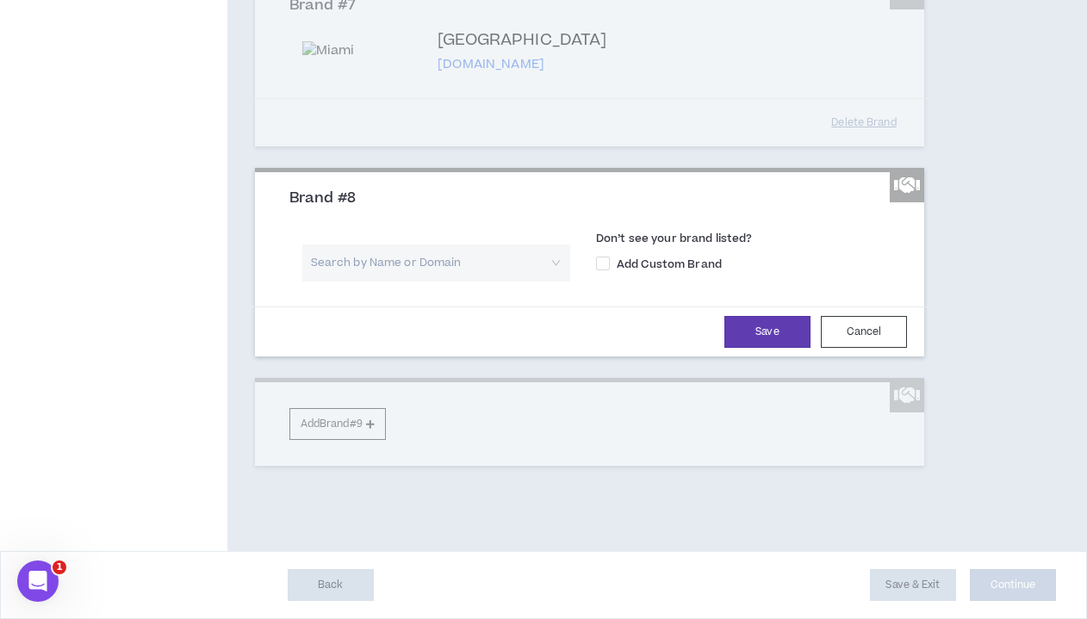
click at [345, 282] on input "search" at bounding box center [430, 263] width 237 height 37
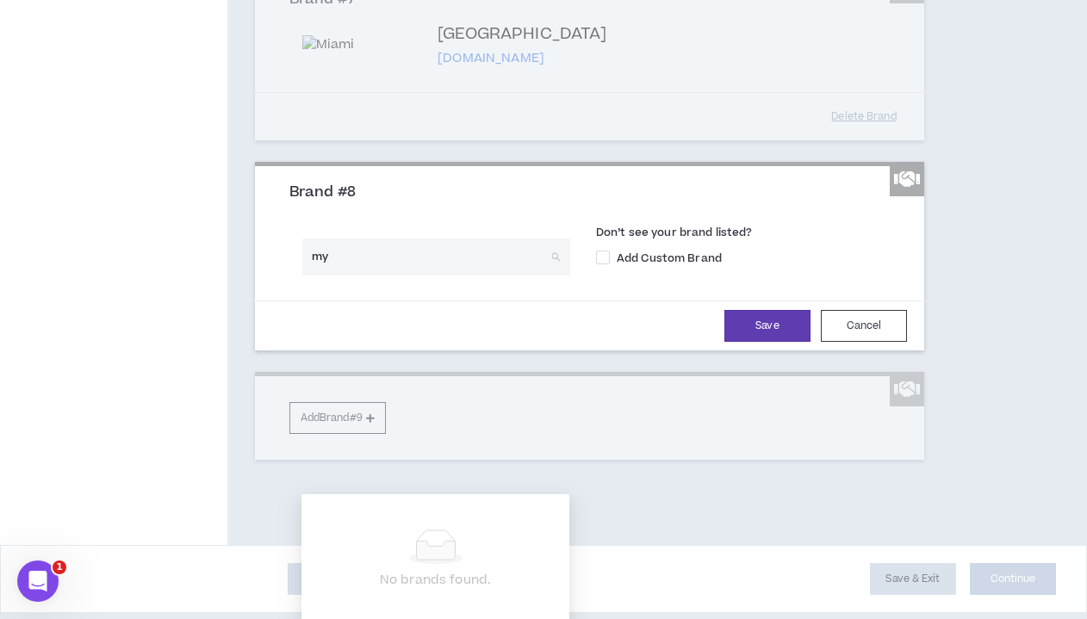
type input "m"
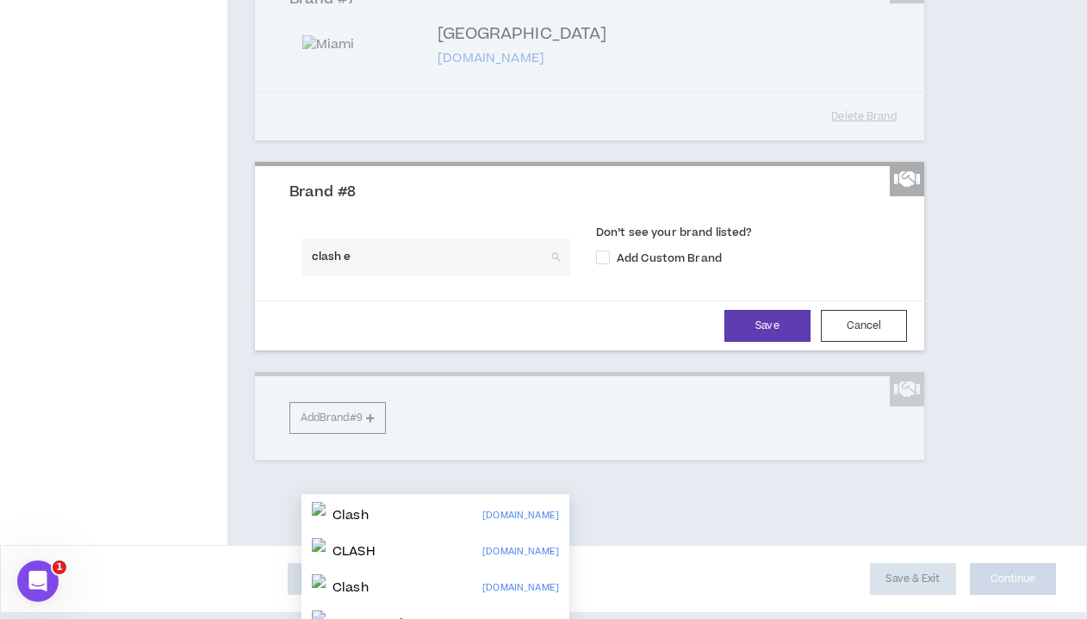
type input "clash en"
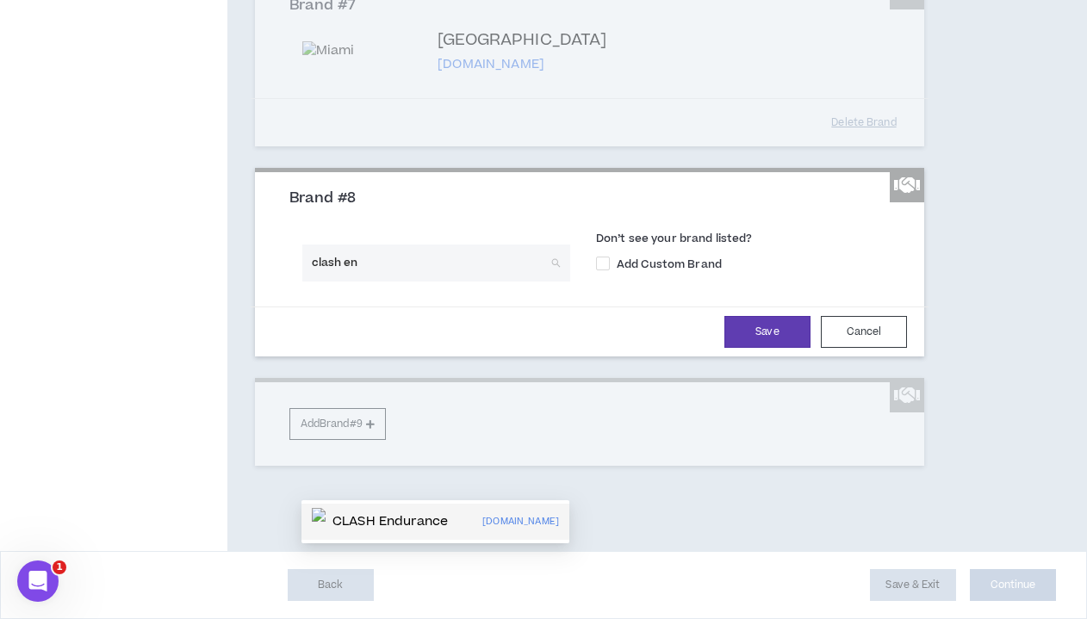
click at [383, 513] on p "CLASH Endurance" at bounding box center [390, 521] width 115 height 17
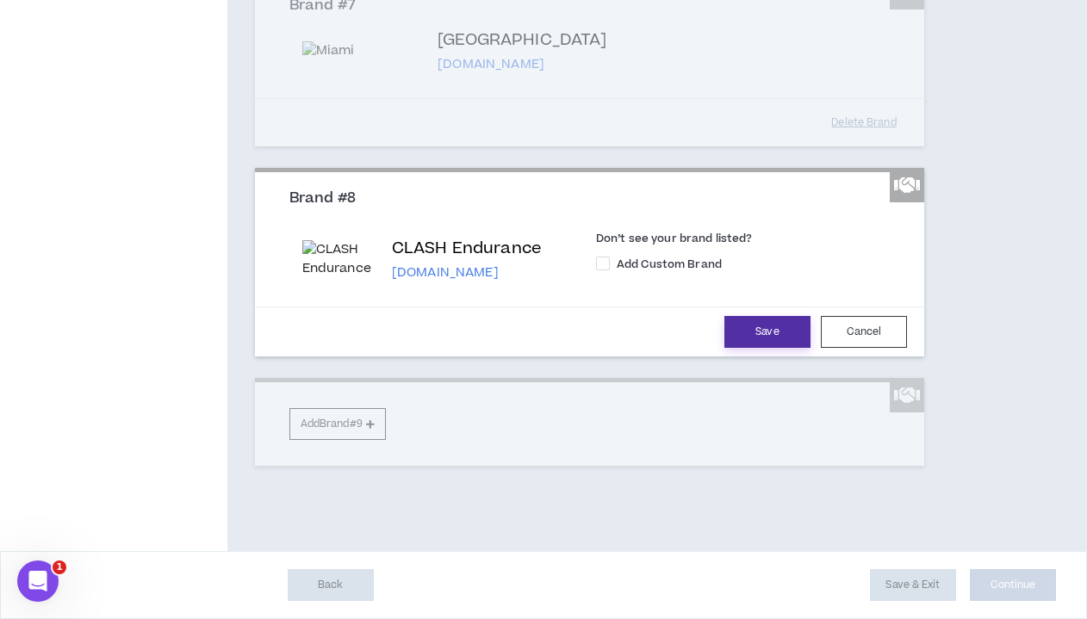
click at [756, 348] on button "Save" at bounding box center [768, 332] width 86 height 32
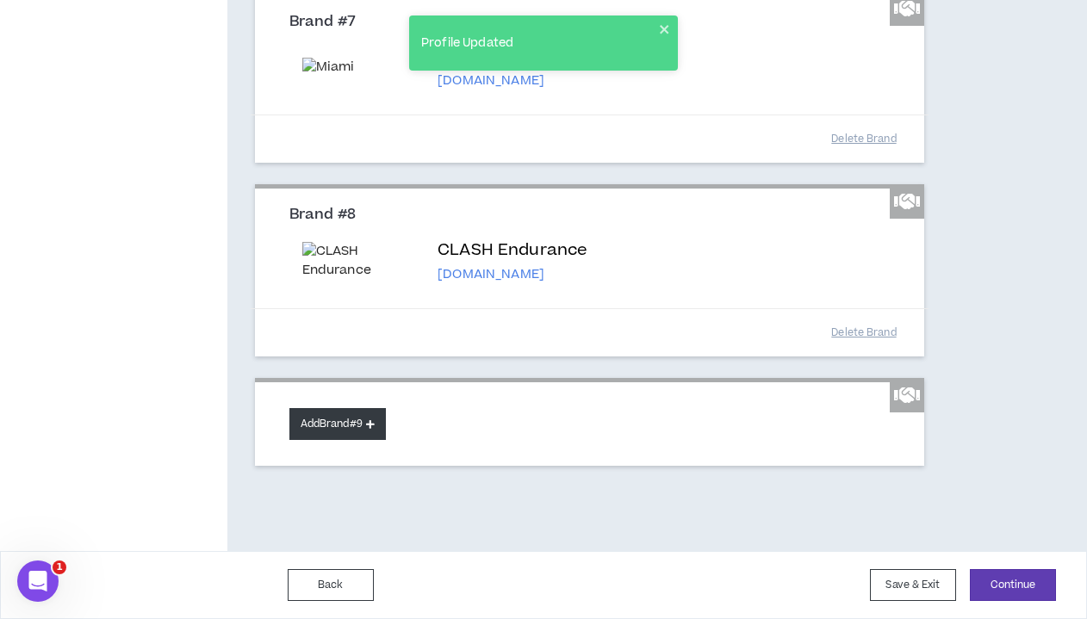
scroll to position [1688, 0]
click at [370, 426] on button "Add Brand #9" at bounding box center [337, 424] width 96 height 32
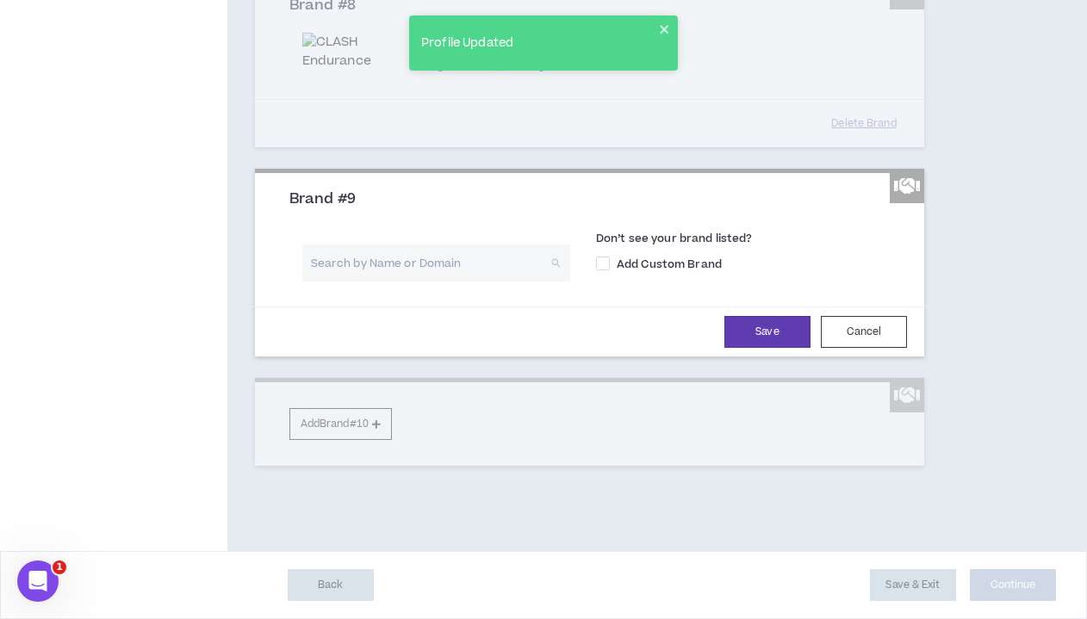
click at [409, 282] on input "search" at bounding box center [430, 263] width 237 height 37
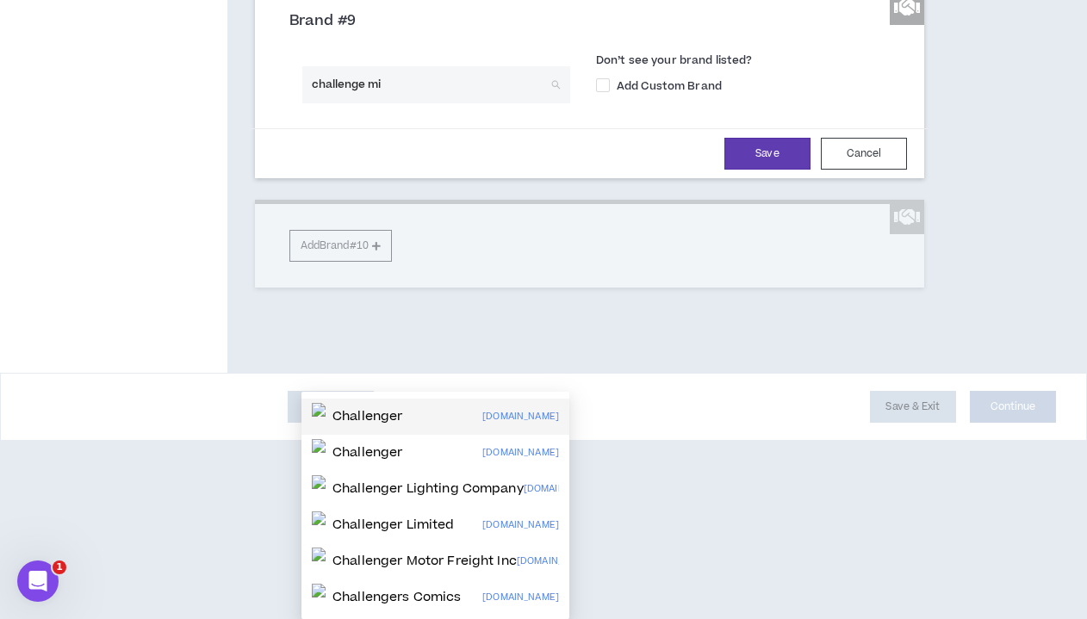
scroll to position [0, 0]
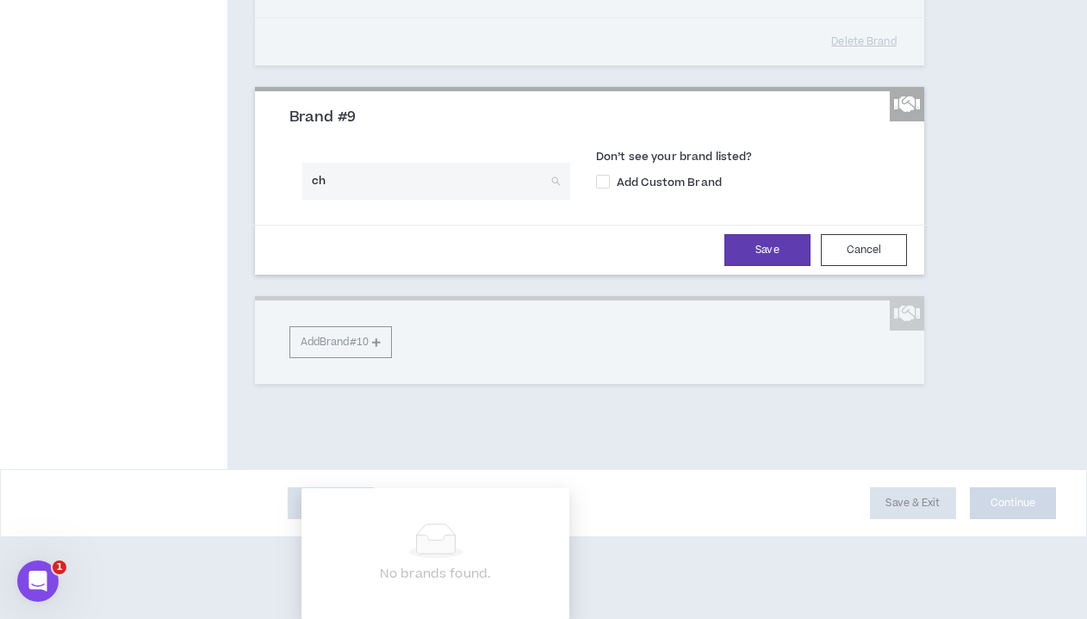
type input "c"
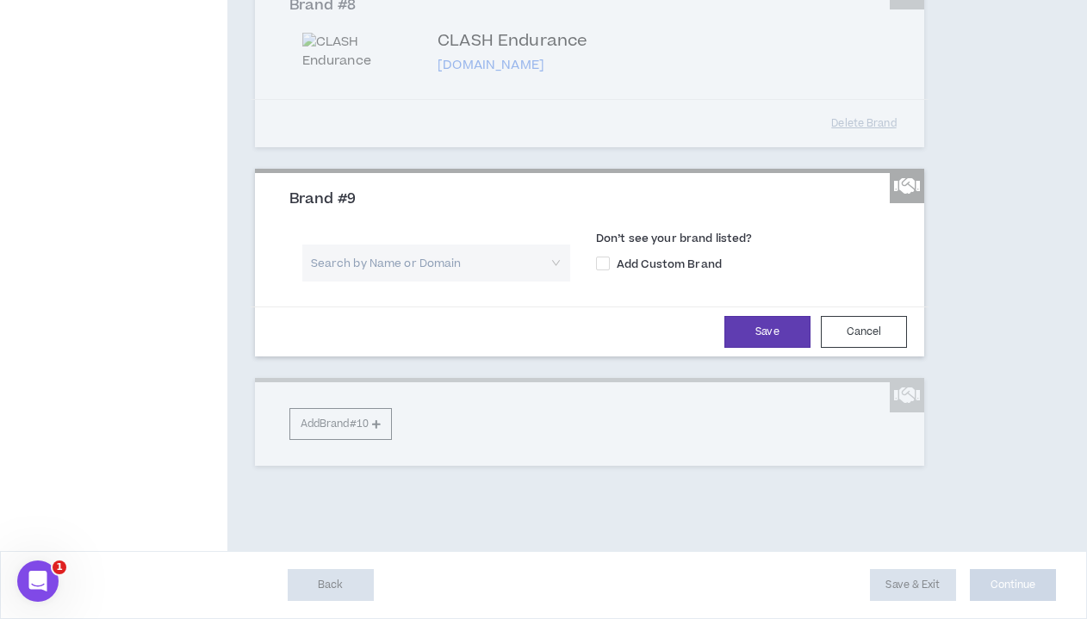
click at [470, 254] on div "Search by Name or Domain Don’t see your brand listed? Add Custom Brand" at bounding box center [590, 258] width 626 height 72
click at [463, 271] on input "search" at bounding box center [430, 263] width 237 height 37
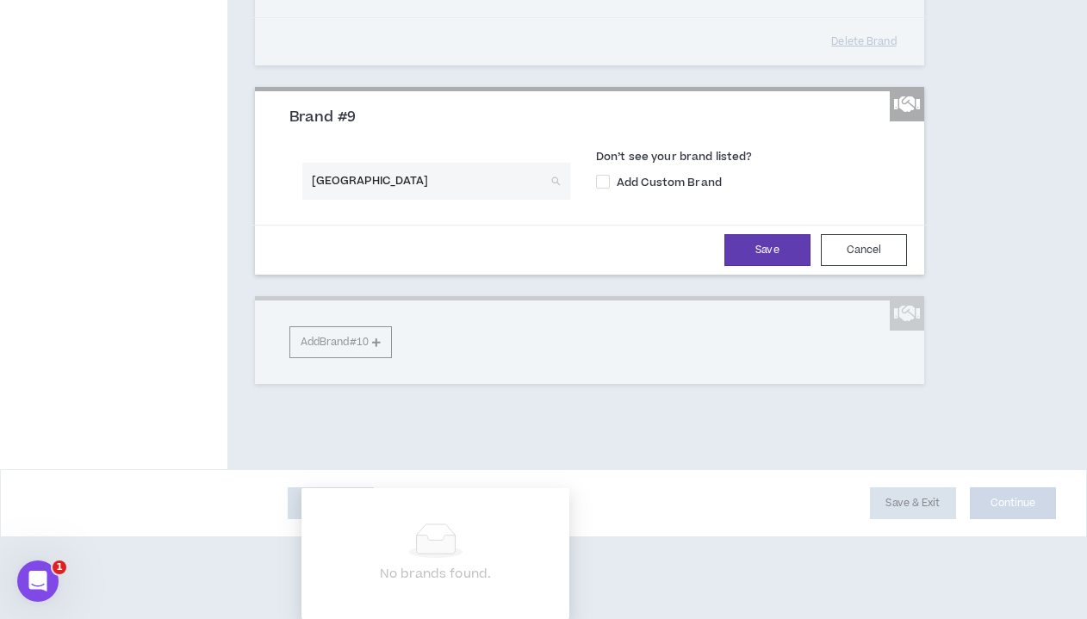
type input "Miami art [GEOGRAPHIC_DATA]"
click at [430, 200] on input "Miami art [GEOGRAPHIC_DATA]" at bounding box center [430, 181] width 237 height 37
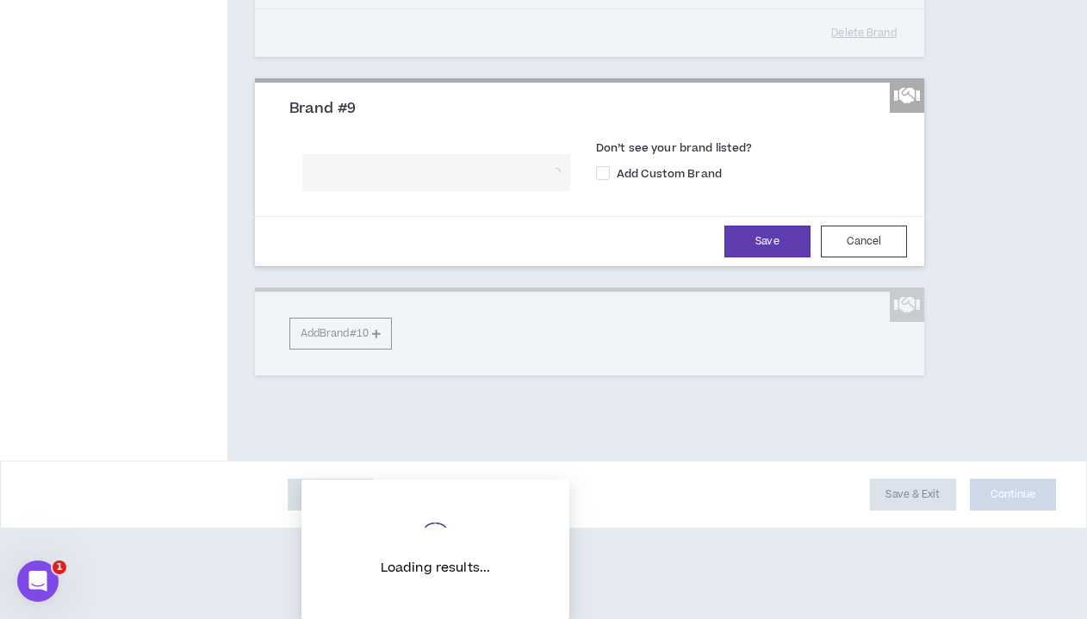
click at [645, 258] on div "Save Cancel" at bounding box center [589, 242] width 635 height 32
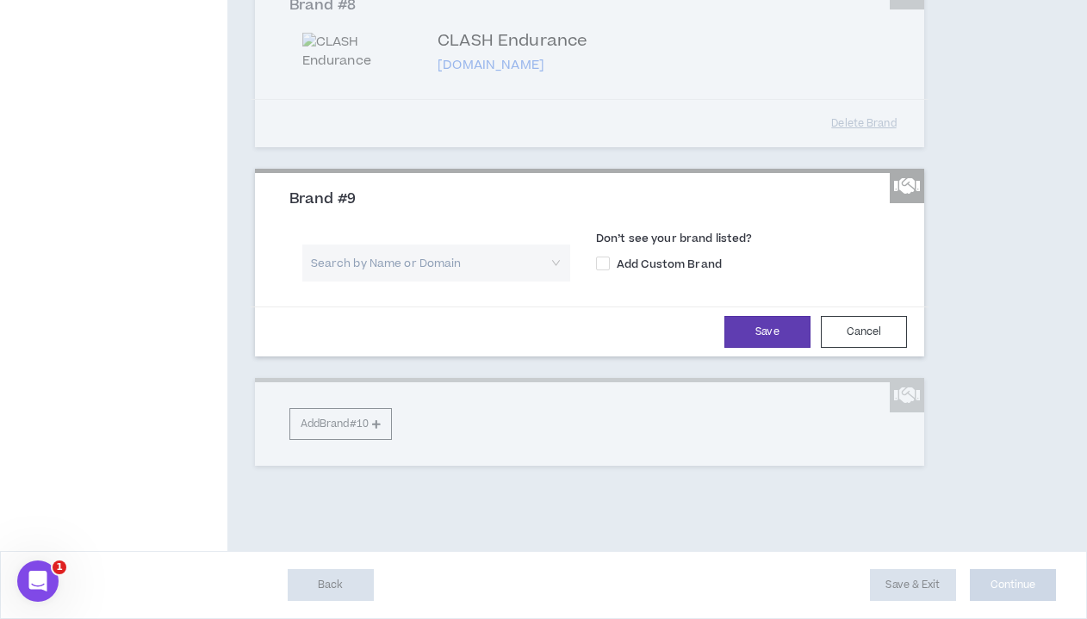
click at [505, 274] on input "search" at bounding box center [430, 263] width 237 height 37
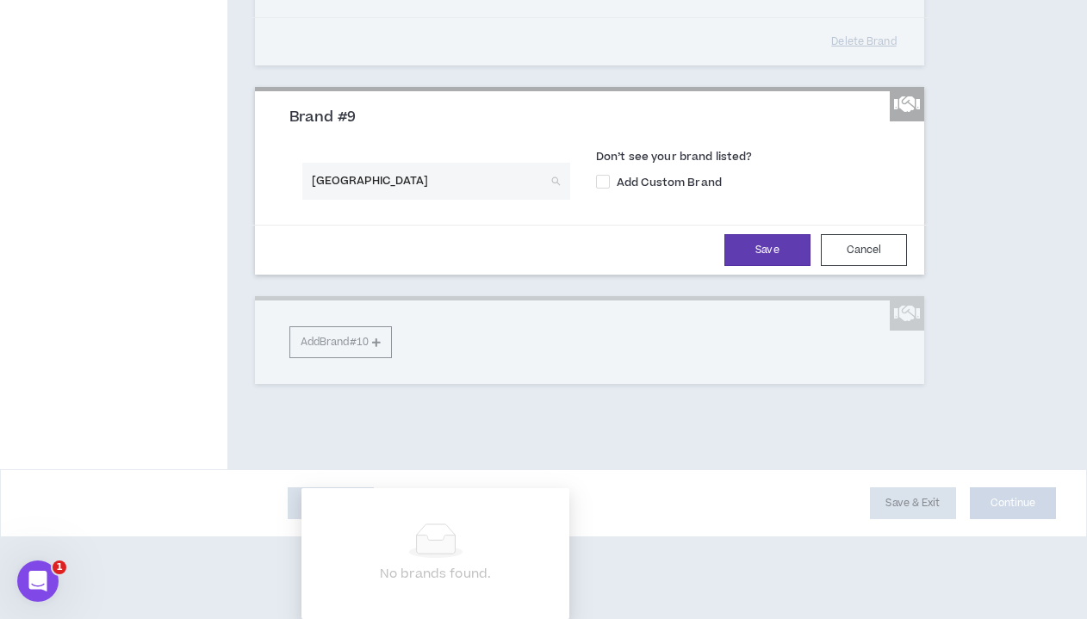
type input "Miami Art [GEOGRAPHIC_DATA]"
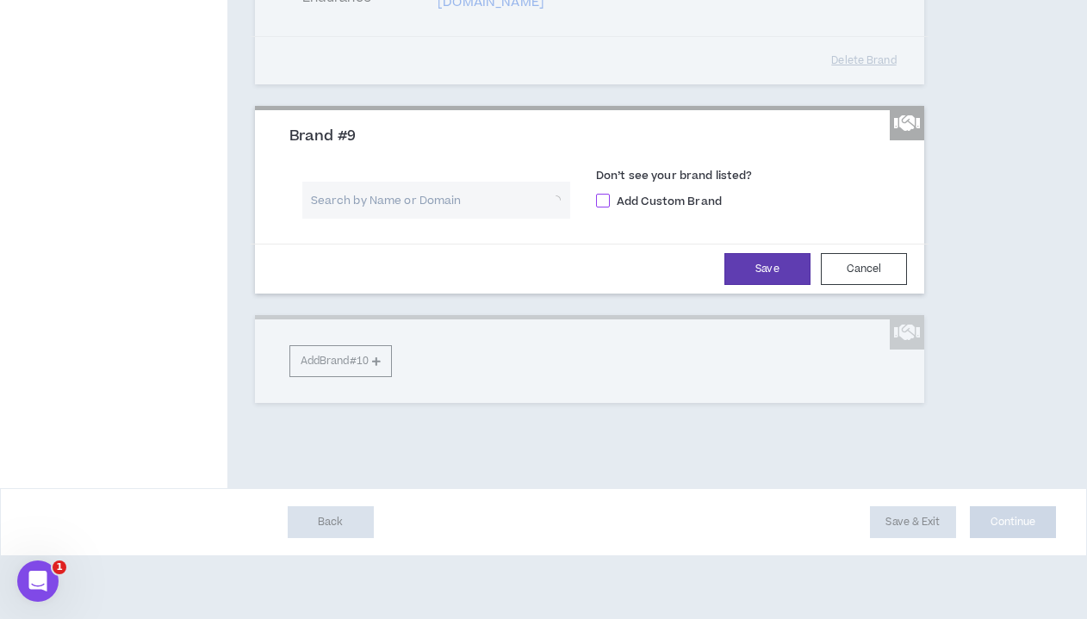
click at [645, 209] on span "Add Custom Brand" at bounding box center [669, 202] width 119 height 16
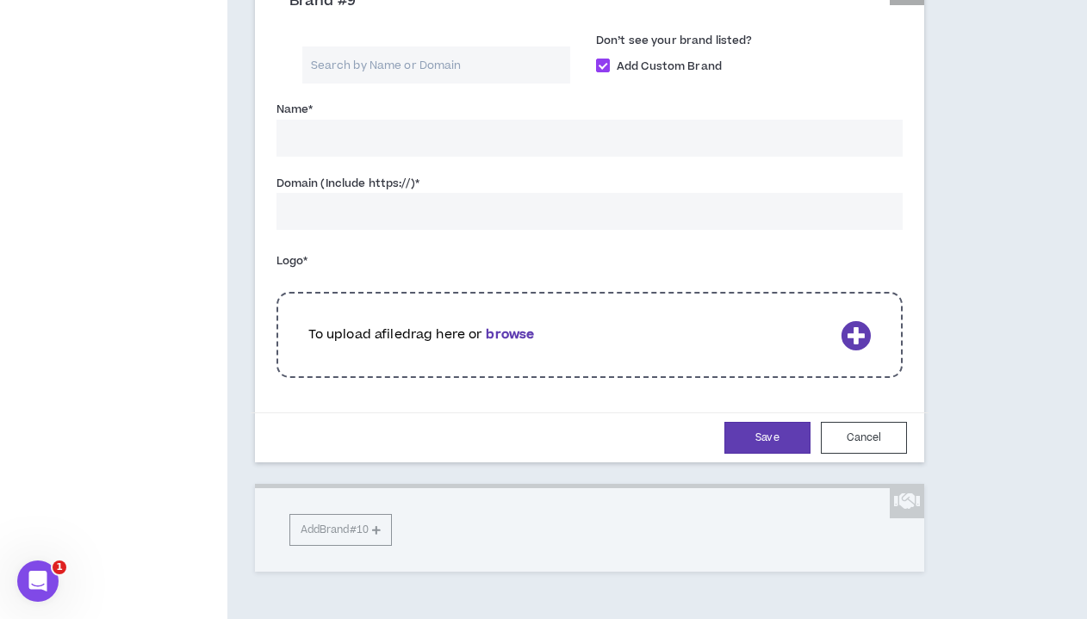
scroll to position [1795, 0]
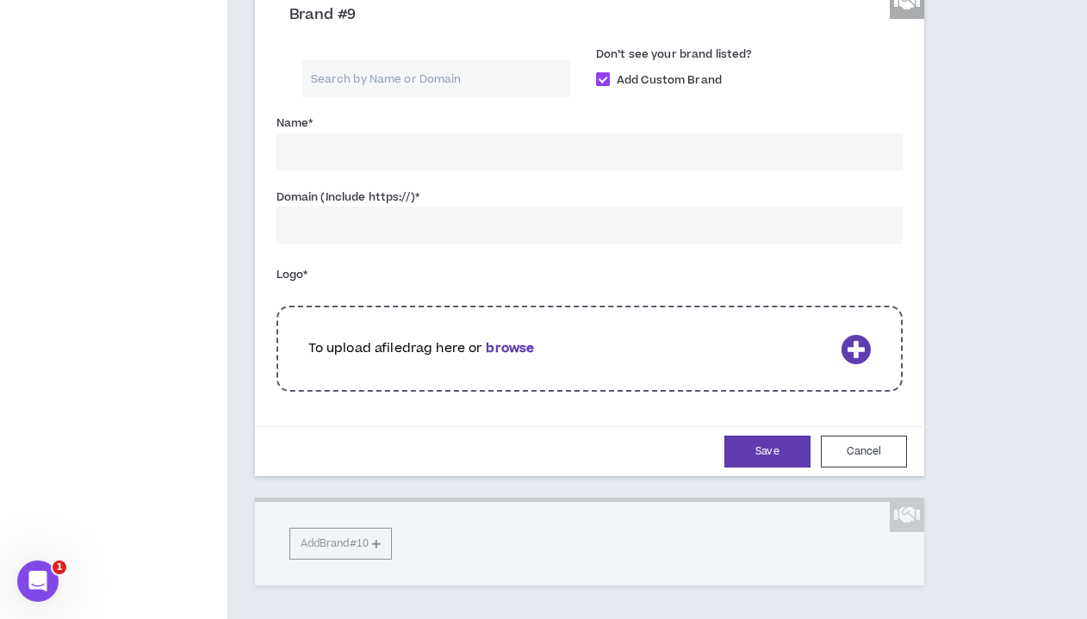
click at [633, 88] on label "Add Custom Brand" at bounding box center [749, 79] width 307 height 18
checkbox input "*****"
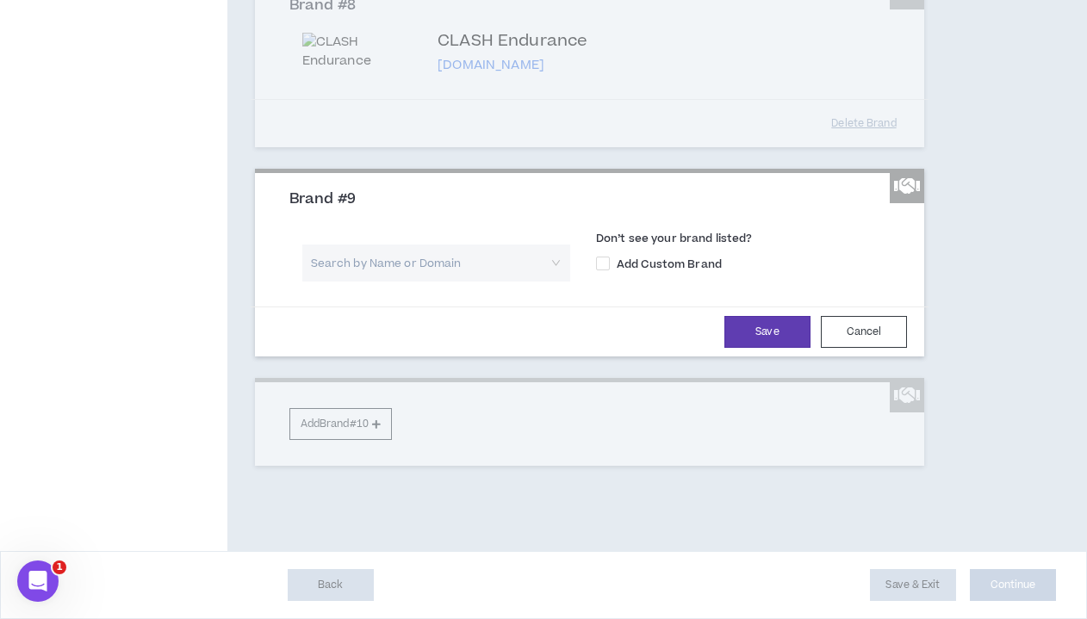
click at [447, 282] on input "search" at bounding box center [430, 263] width 237 height 37
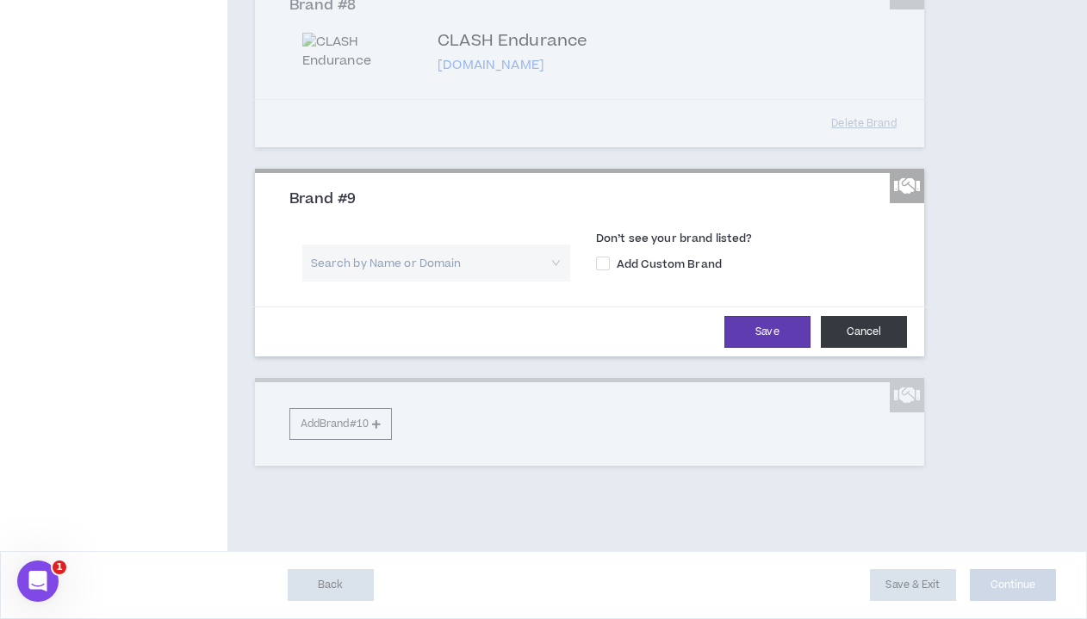
scroll to position [1897, 0]
click at [874, 320] on button "Cancel" at bounding box center [864, 332] width 86 height 32
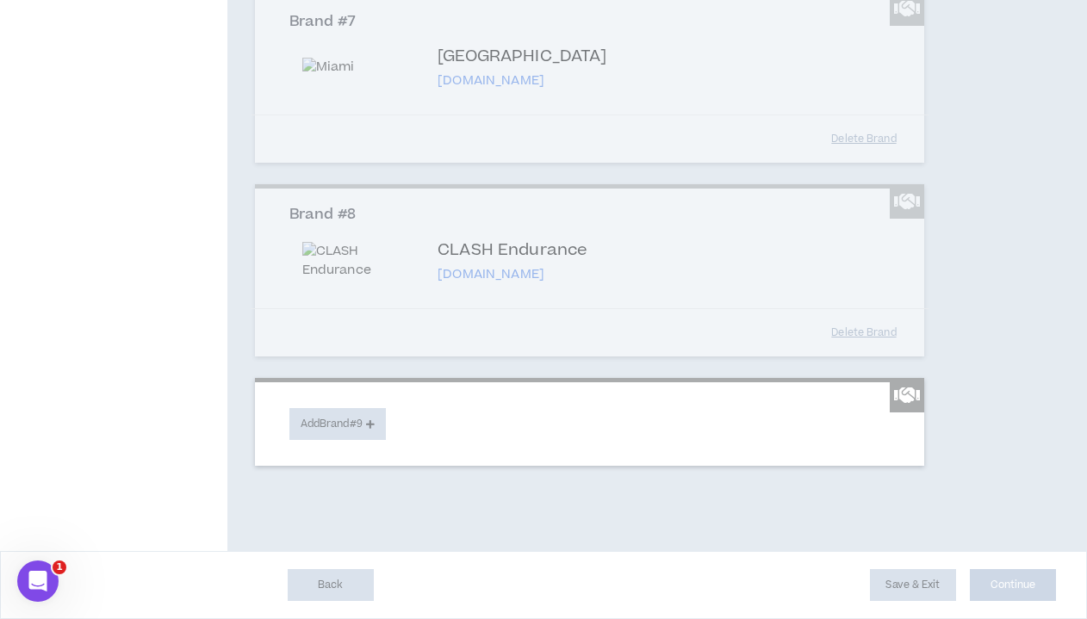
scroll to position [1688, 0]
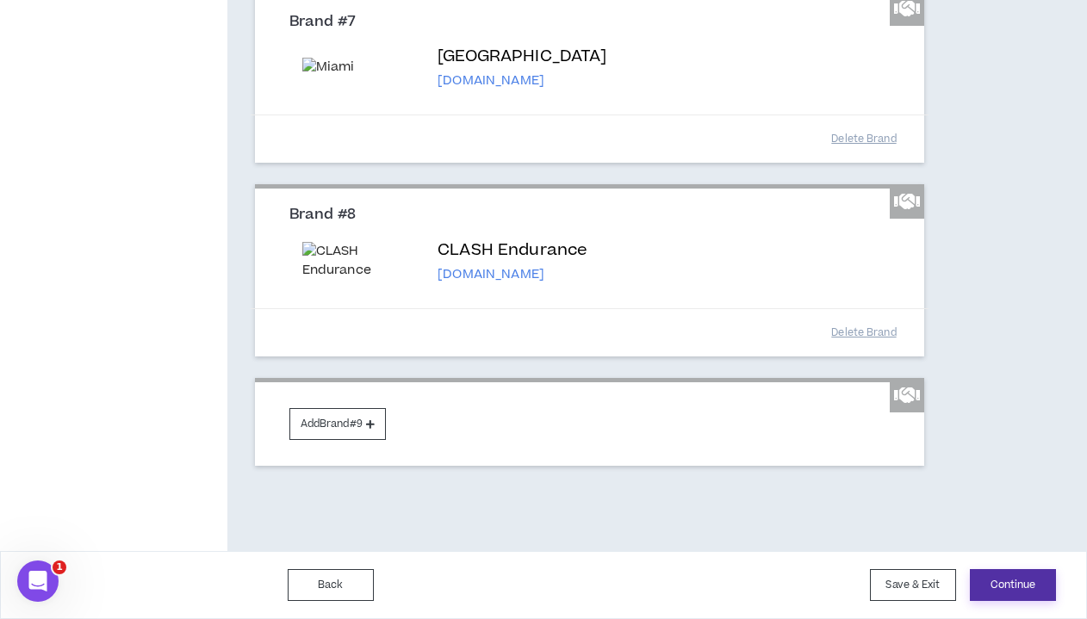
click at [898, 590] on button "Continue" at bounding box center [1013, 585] width 86 height 32
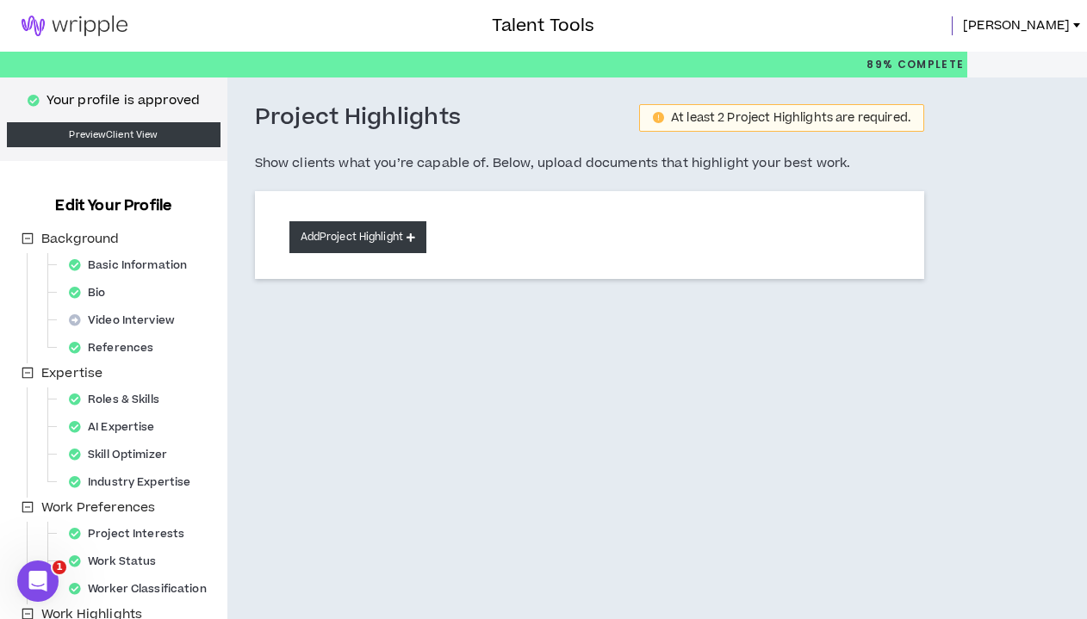
click at [412, 243] on button "Add Project Highlight" at bounding box center [357, 237] width 137 height 32
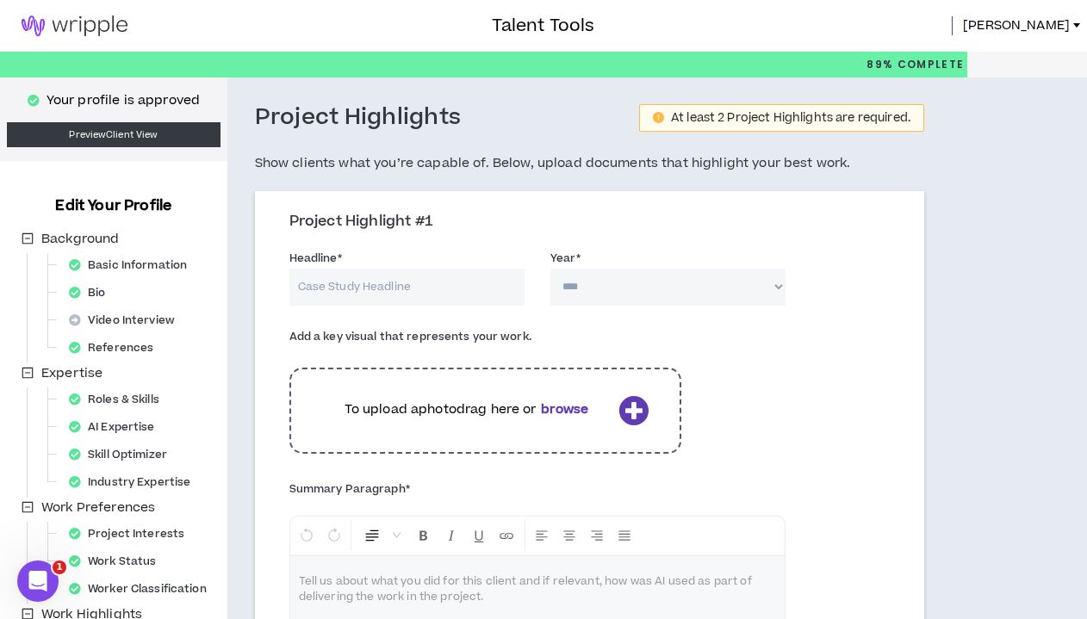
click at [380, 276] on input "Headline *" at bounding box center [406, 287] width 235 height 37
type input "Hispanice Heritage"
select select "****"
click at [483, 281] on input "Hispanice Heritage" at bounding box center [406, 287] width 235 height 37
click at [300, 282] on input "Hispanice Heritage Month" at bounding box center [406, 287] width 235 height 37
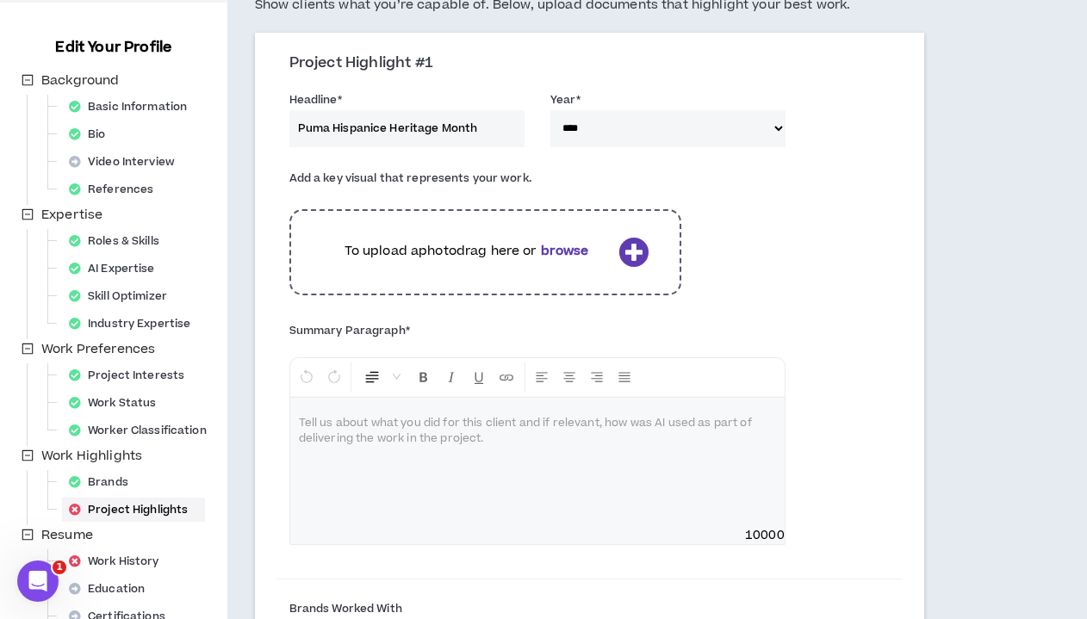
scroll to position [159, 0]
type input "Puma Hispanice Heritage Month"
click at [634, 432] on div at bounding box center [537, 461] width 495 height 129
click at [485, 125] on input "Puma Hispanice Heritage Month" at bounding box center [406, 127] width 235 height 37
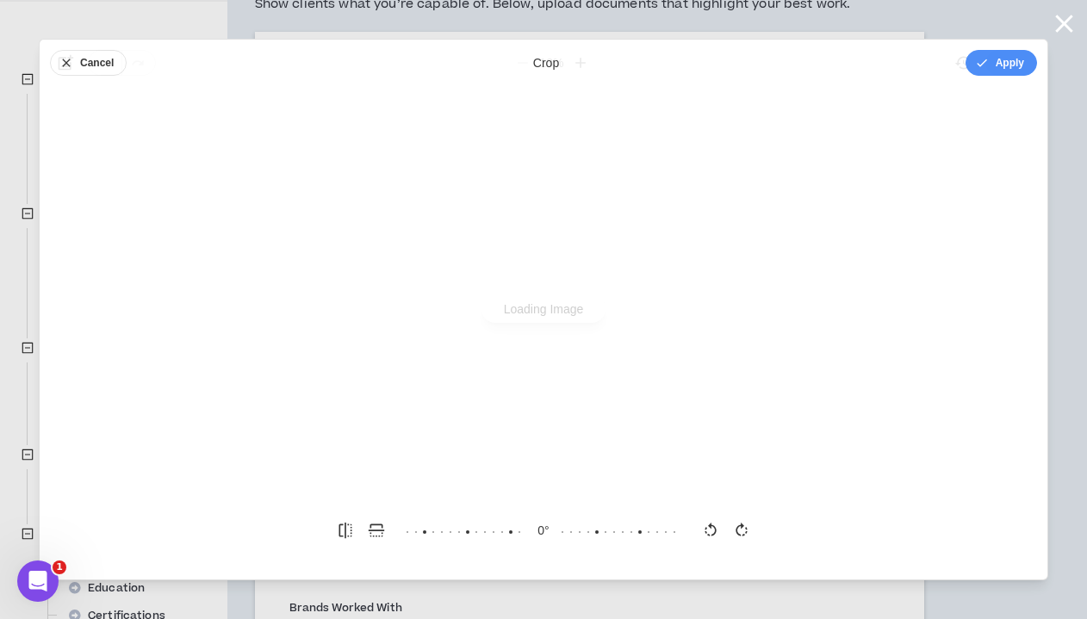
scroll to position [0, 0]
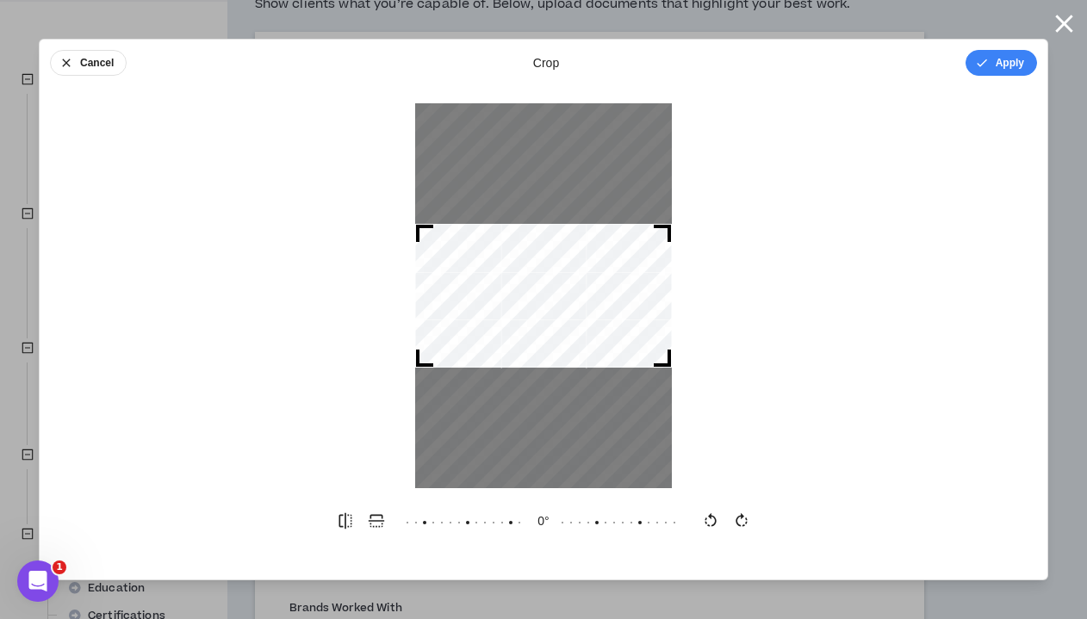
type input "Puma Hispanice Heritage Campaign"
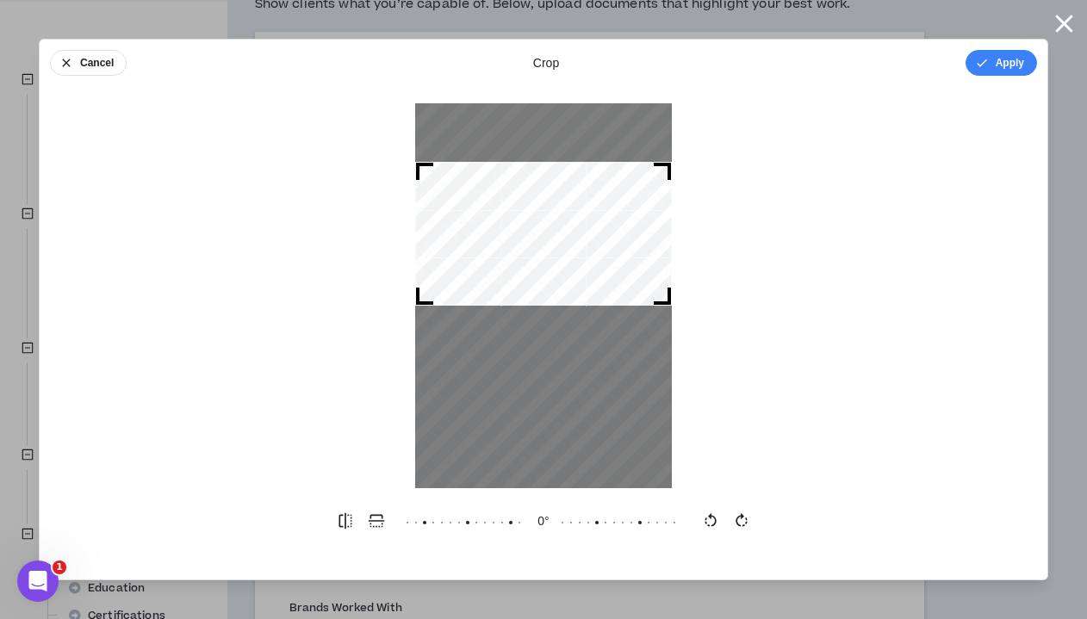
drag, startPoint x: 570, startPoint y: 288, endPoint x: 604, endPoint y: 226, distance: 70.5
click at [604, 226] on div at bounding box center [543, 234] width 257 height 144
click at [377, 519] on icon "button" at bounding box center [376, 521] width 17 height 17
click at [340, 521] on icon "button" at bounding box center [345, 521] width 13 height 16
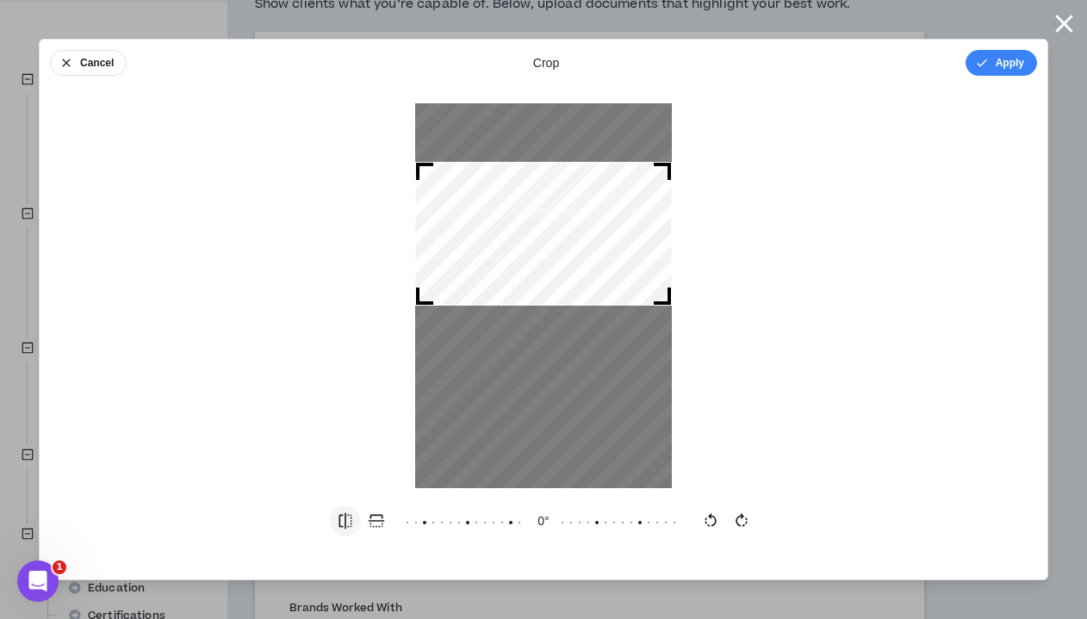
click at [340, 521] on icon "button" at bounding box center [345, 521] width 13 height 16
click at [705, 518] on icon "button" at bounding box center [710, 521] width 17 height 17
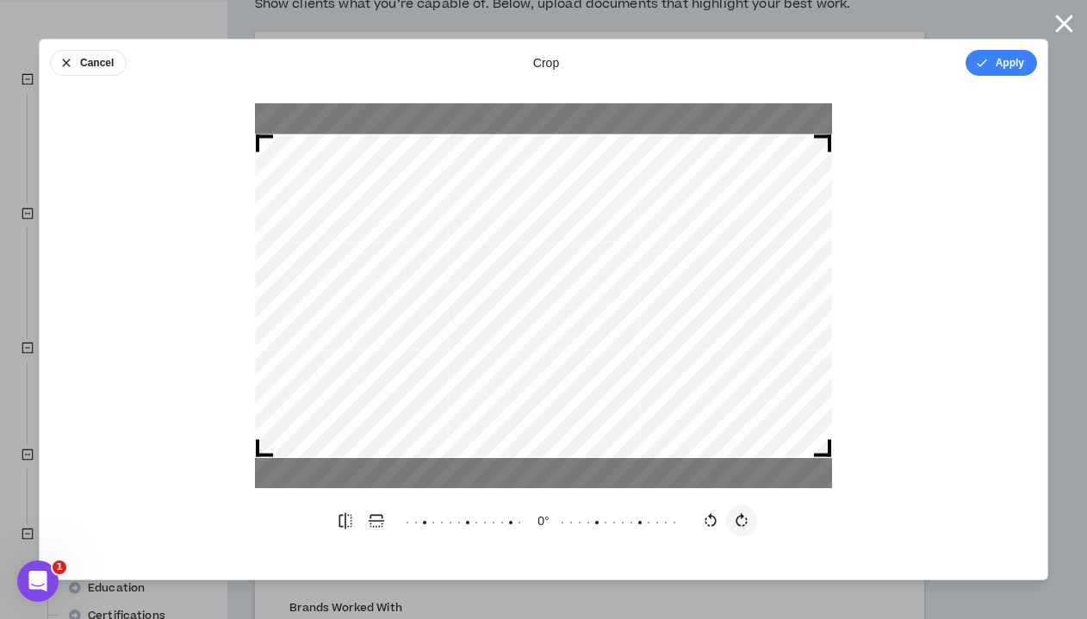
click at [744, 515] on icon "button" at bounding box center [741, 521] width 17 height 17
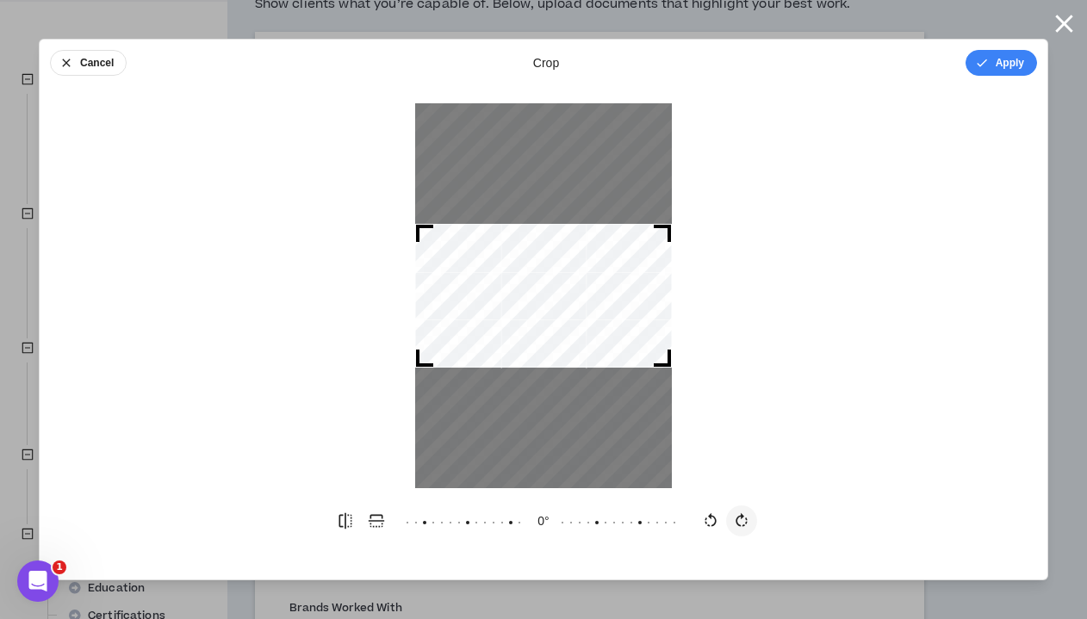
click at [744, 515] on icon "button" at bounding box center [741, 521] width 17 height 17
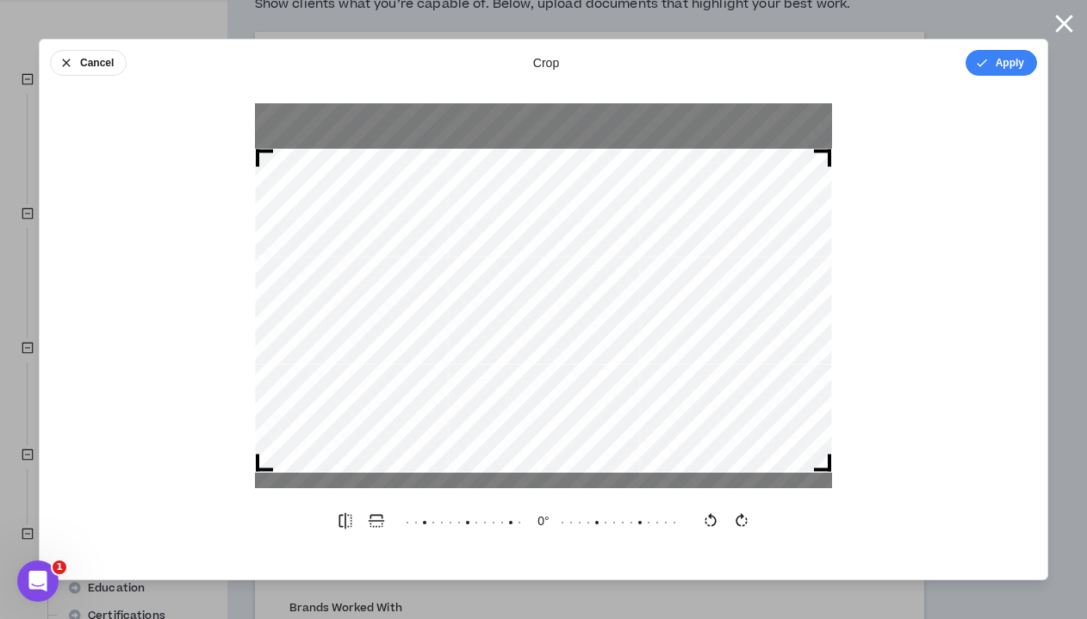
drag, startPoint x: 601, startPoint y: 457, endPoint x: 600, endPoint y: 472, distance: 14.7
click at [600, 472] on div at bounding box center [543, 311] width 577 height 324
click at [898, 64] on button "Apply" at bounding box center [1002, 63] width 72 height 26
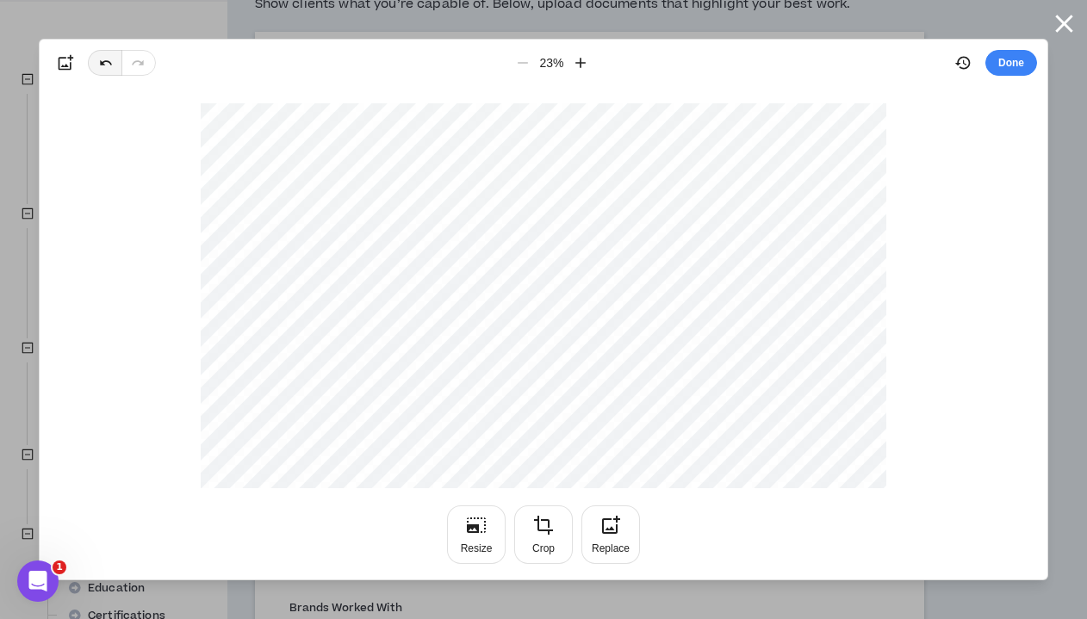
click at [102, 64] on icon "button" at bounding box center [106, 62] width 12 height 5
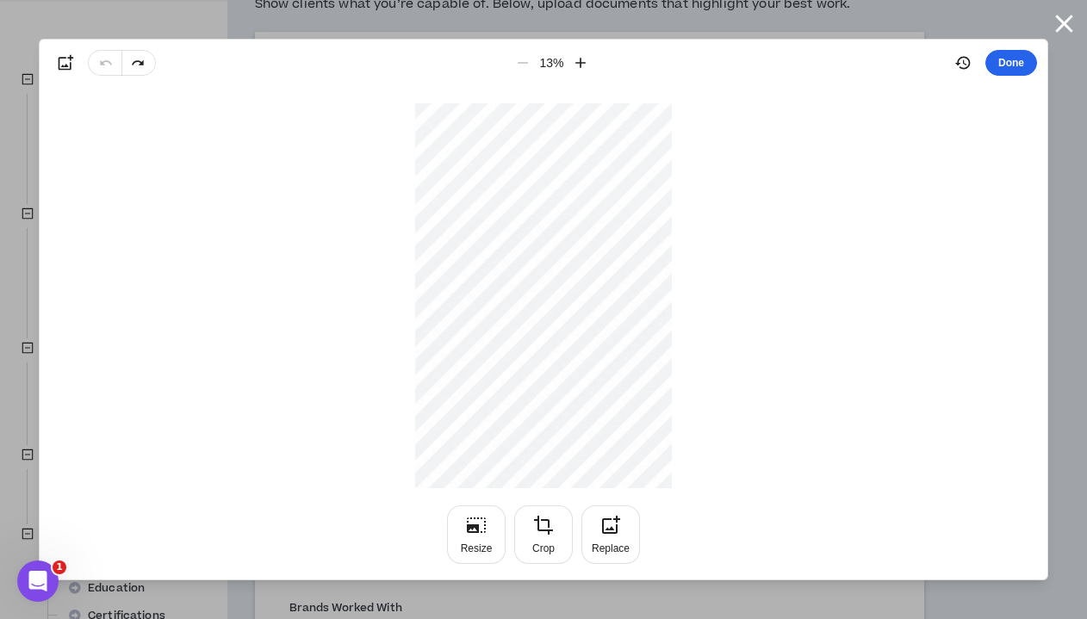
click at [898, 60] on button "Done" at bounding box center [1012, 63] width 52 height 26
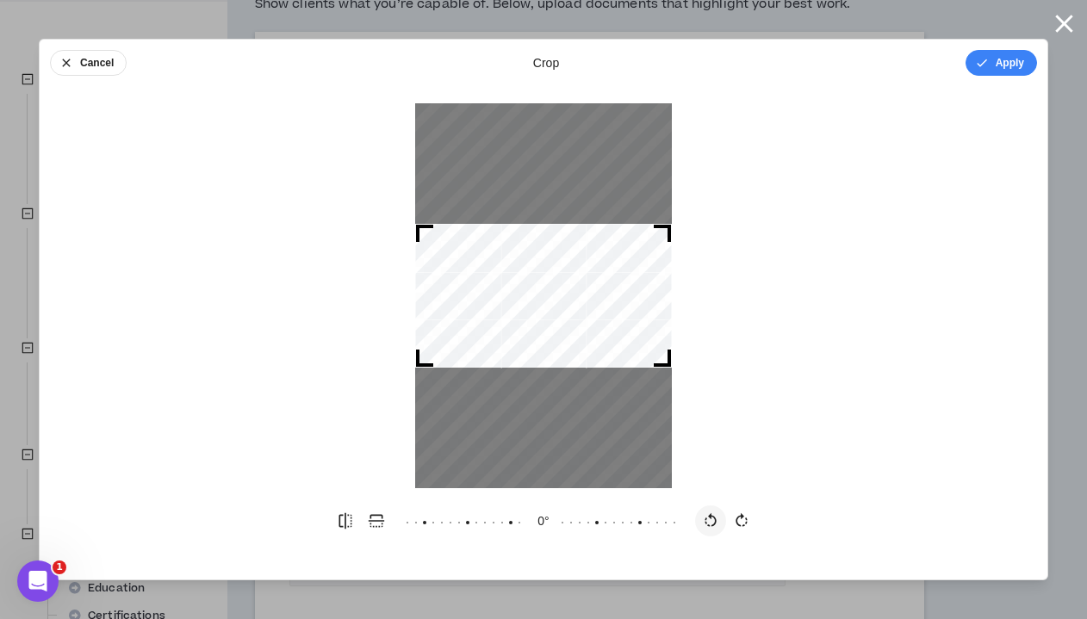
click at [711, 515] on icon "button" at bounding box center [710, 520] width 11 height 14
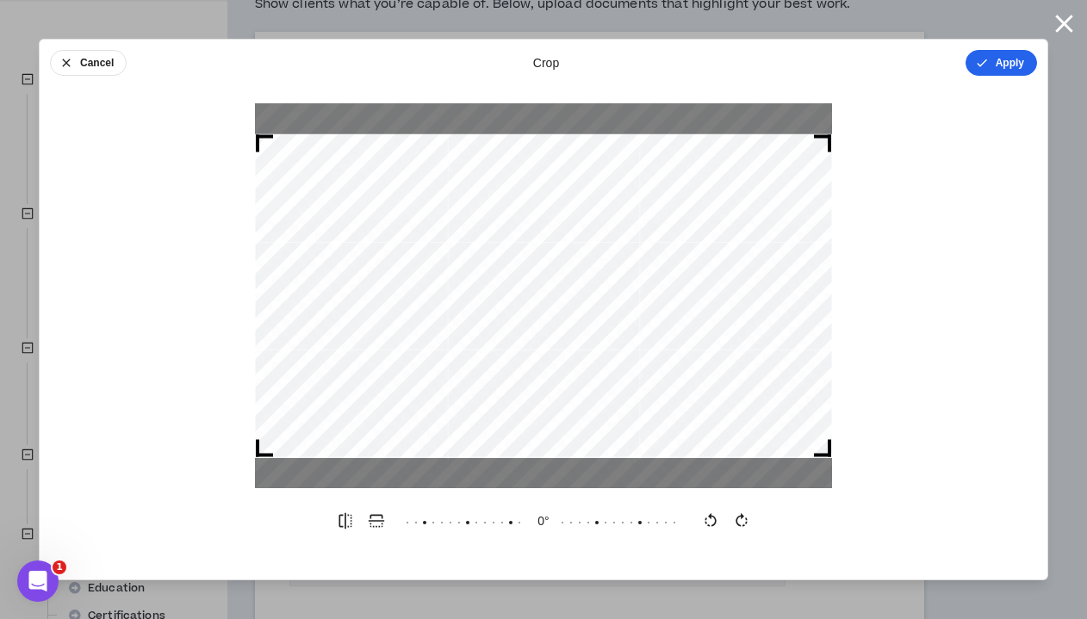
click at [898, 65] on button "Apply" at bounding box center [1002, 63] width 72 height 26
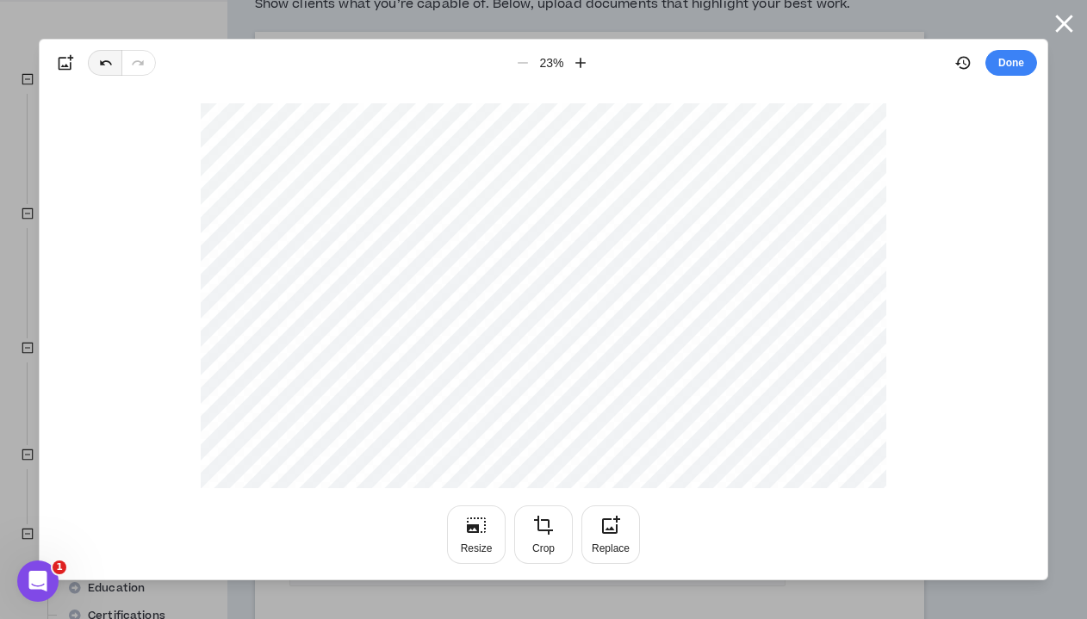
click at [98, 59] on button "button" at bounding box center [105, 63] width 34 height 26
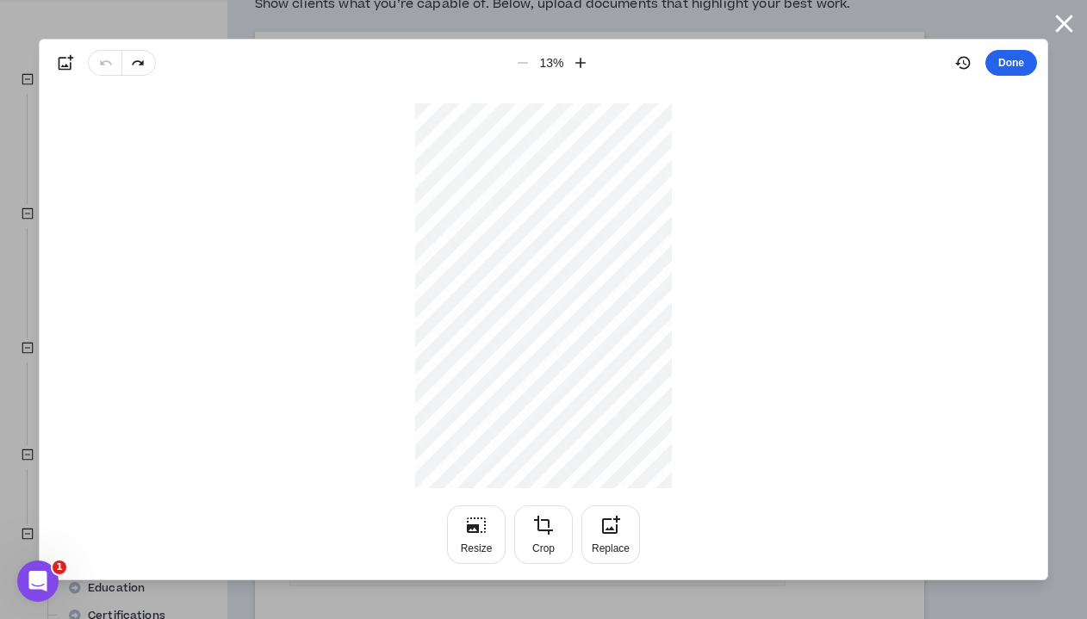
click at [898, 63] on button "Done" at bounding box center [1012, 63] width 52 height 26
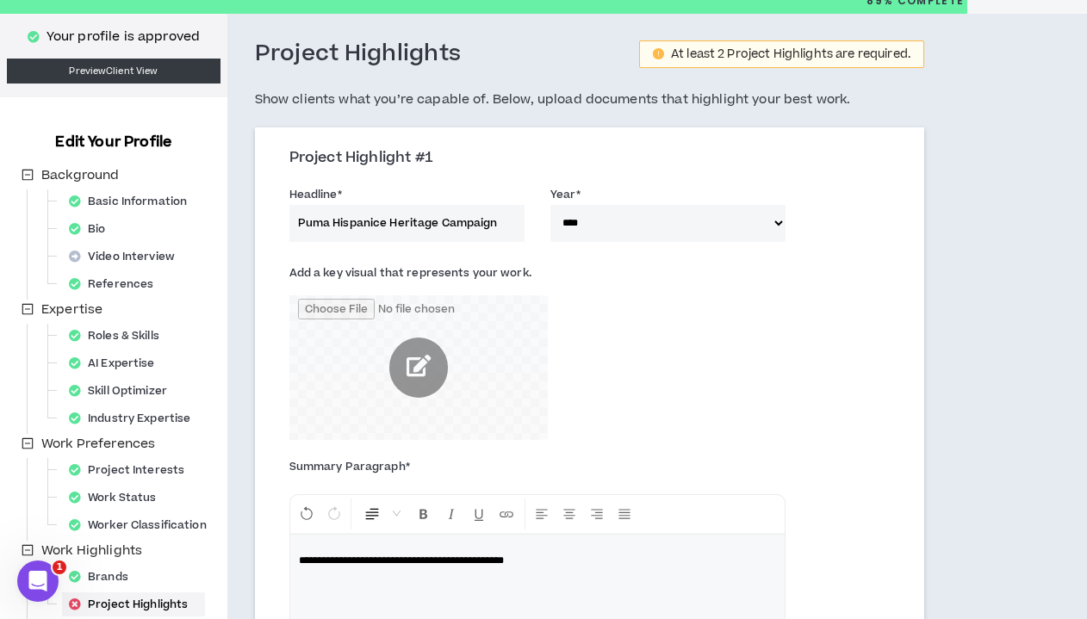
scroll to position [63, 0]
click at [421, 367] on input "file" at bounding box center [418, 369] width 258 height 146
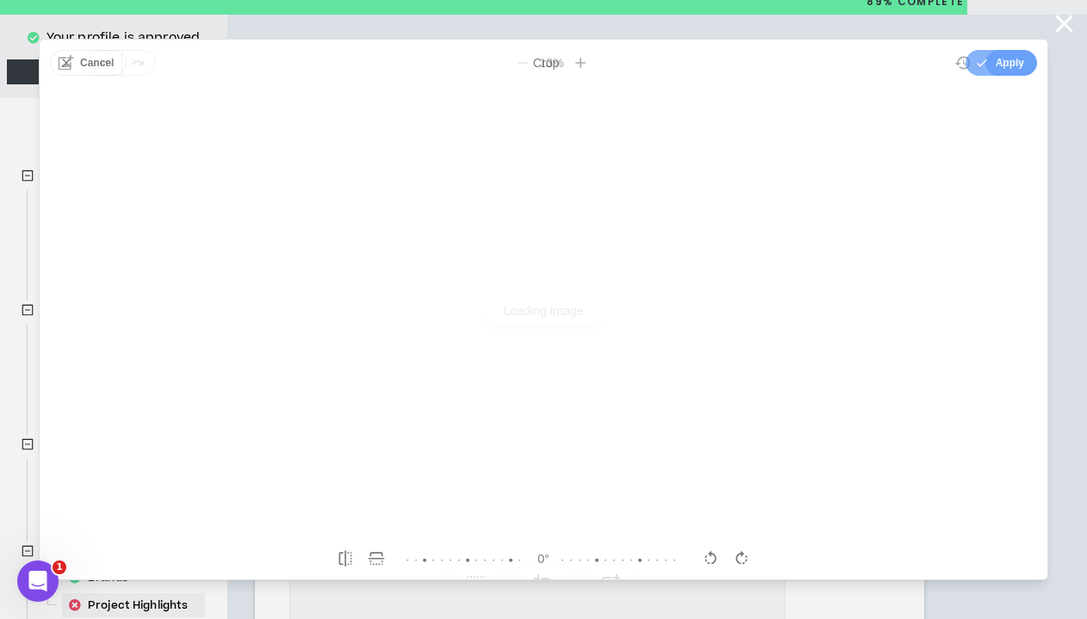
scroll to position [0, 0]
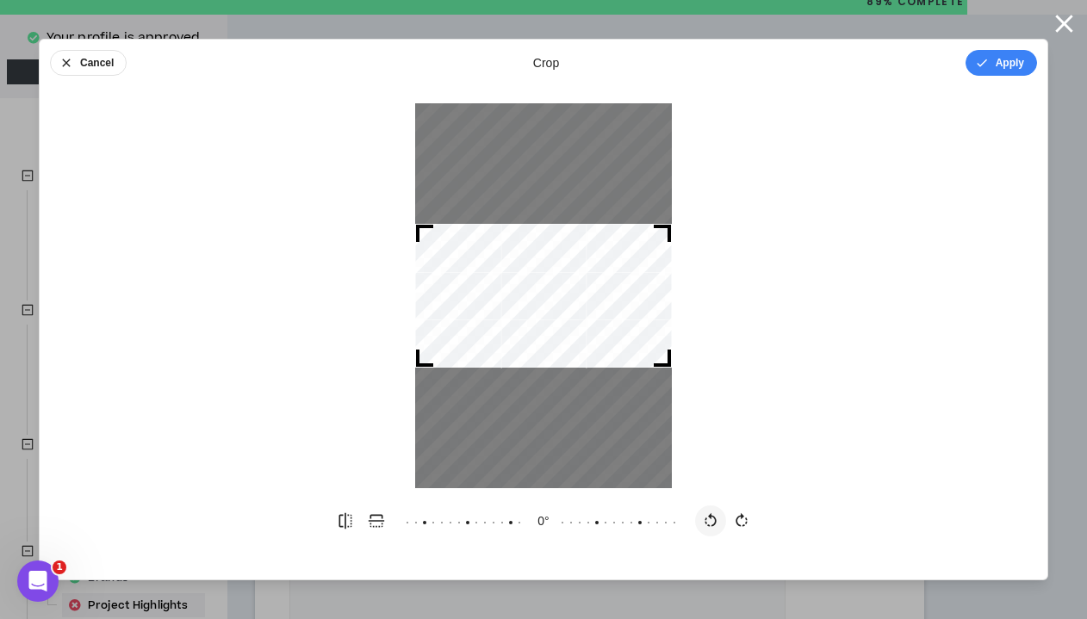
click at [713, 514] on icon "button" at bounding box center [710, 521] width 17 height 17
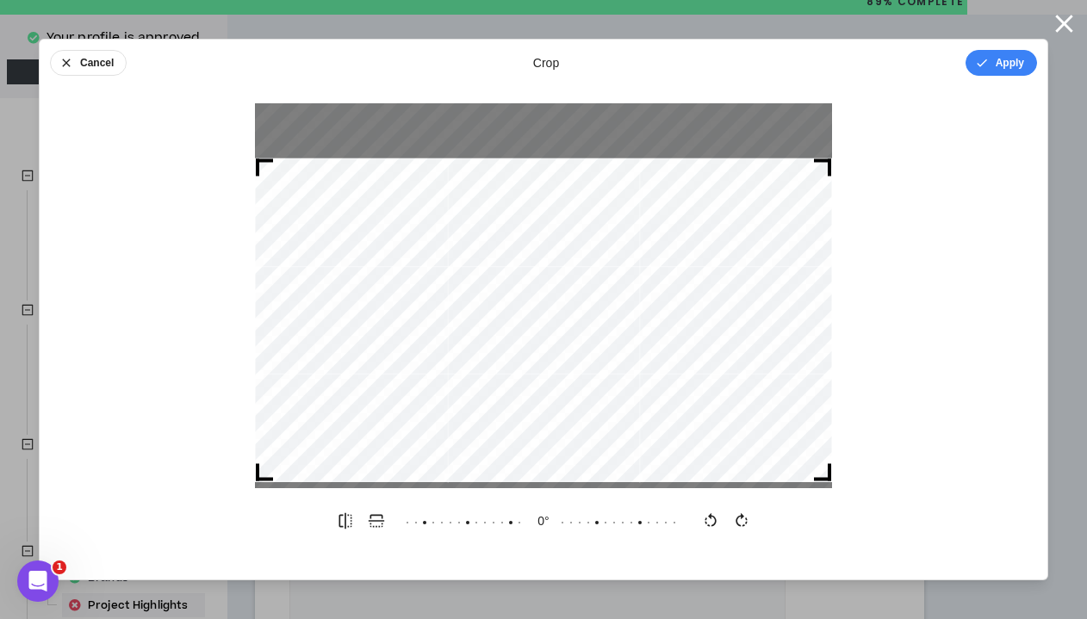
drag, startPoint x: 517, startPoint y: 289, endPoint x: 520, endPoint y: 314, distance: 25.2
click at [520, 314] on div at bounding box center [543, 321] width 577 height 324
drag, startPoint x: 395, startPoint y: 57, endPoint x: 341, endPoint y: 57, distance: 53.4
click at [341, 57] on div "Cancel crop Apply" at bounding box center [544, 63] width 1008 height 47
click at [898, 65] on button "Apply" at bounding box center [1002, 63] width 72 height 26
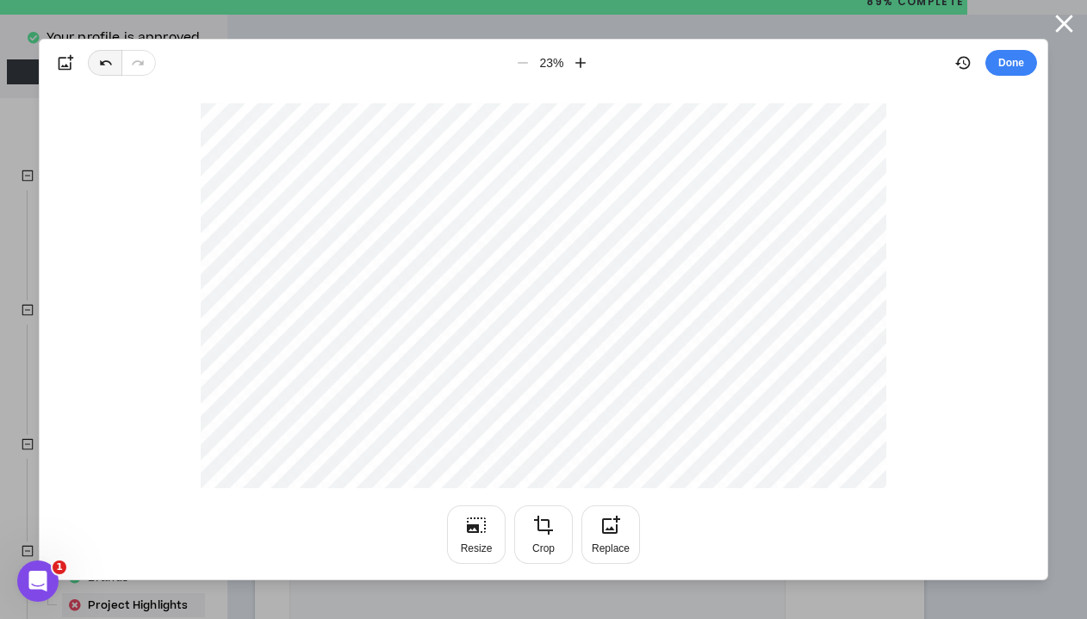
click at [97, 58] on button "button" at bounding box center [105, 63] width 34 height 26
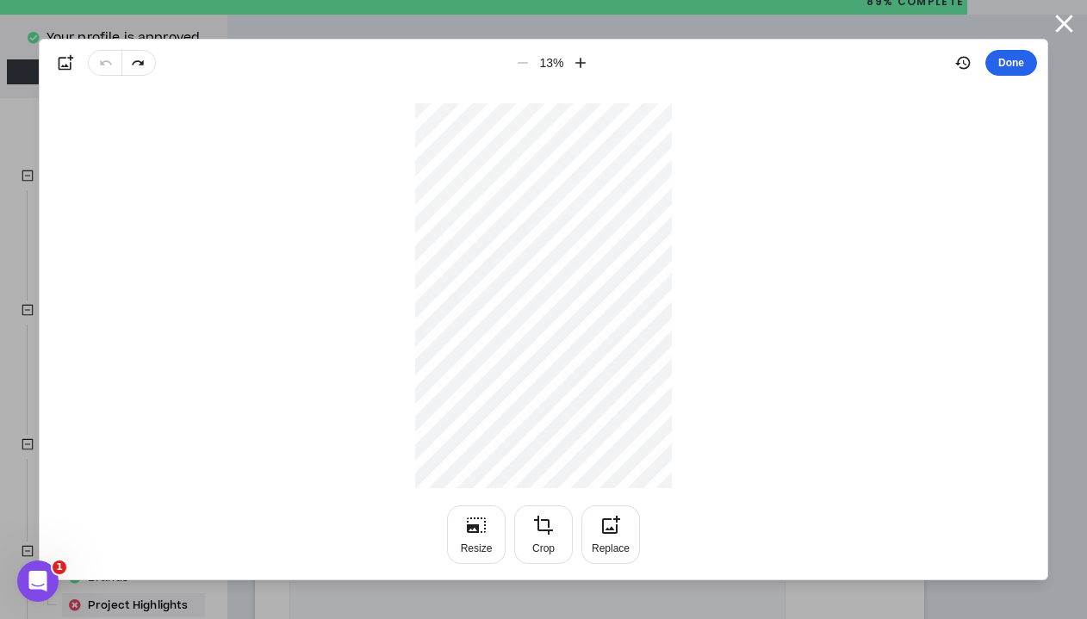
click at [898, 63] on button "Done" at bounding box center [1012, 63] width 52 height 26
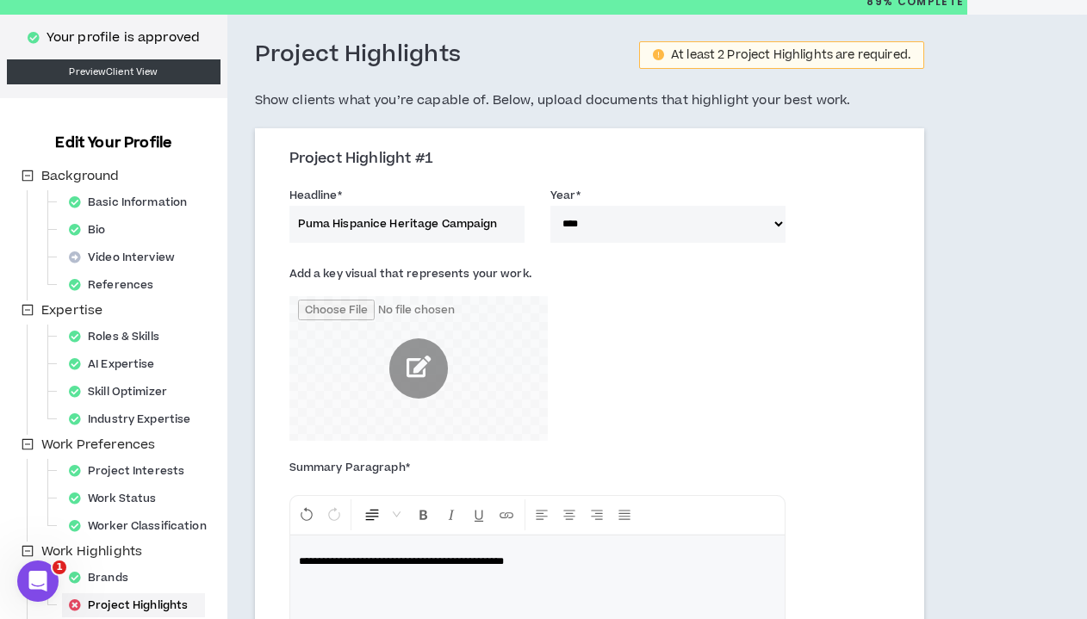
click at [605, 564] on p "**********" at bounding box center [537, 561] width 477 height 17
drag, startPoint x: 583, startPoint y: 556, endPoint x: 265, endPoint y: 546, distance: 318.1
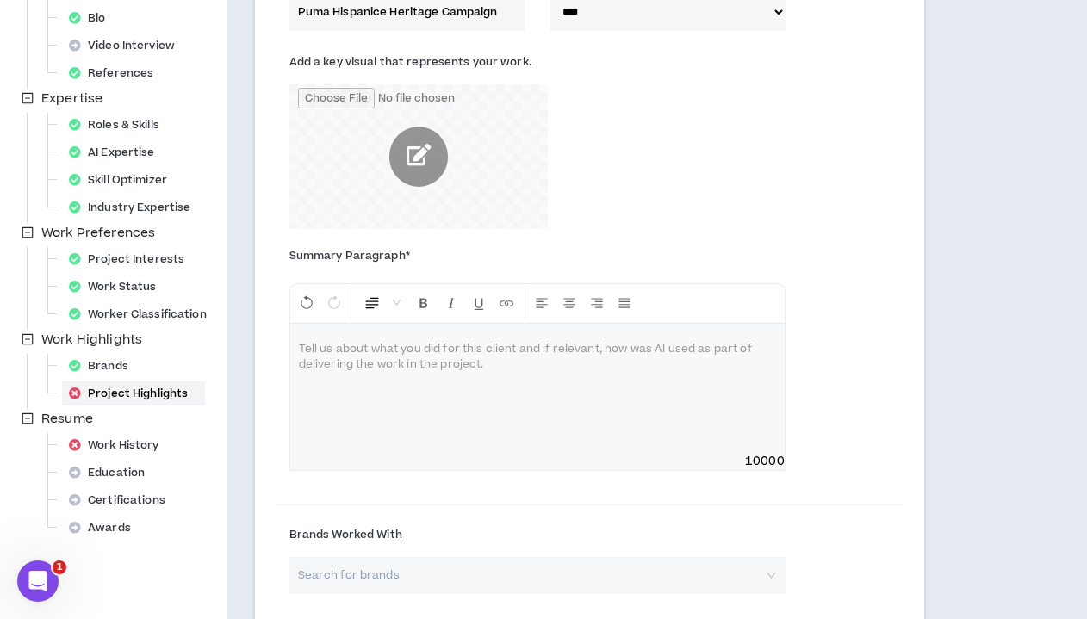
scroll to position [261, 0]
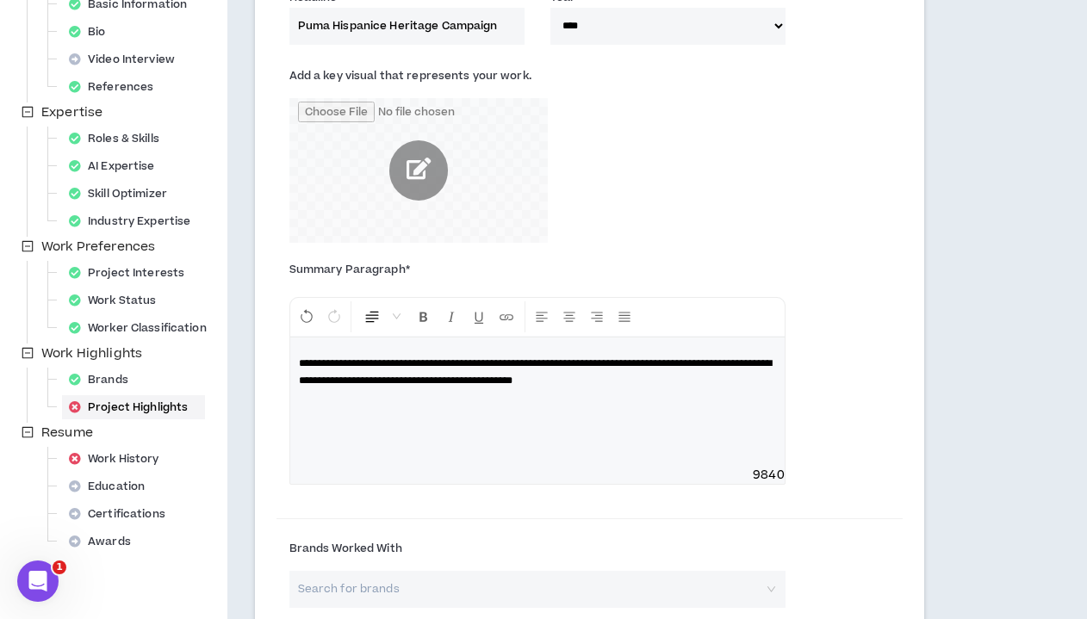
click at [654, 362] on span "**********" at bounding box center [535, 372] width 473 height 28
click at [603, 376] on span "**********" at bounding box center [535, 372] width 473 height 28
click at [698, 382] on p "**********" at bounding box center [537, 372] width 477 height 34
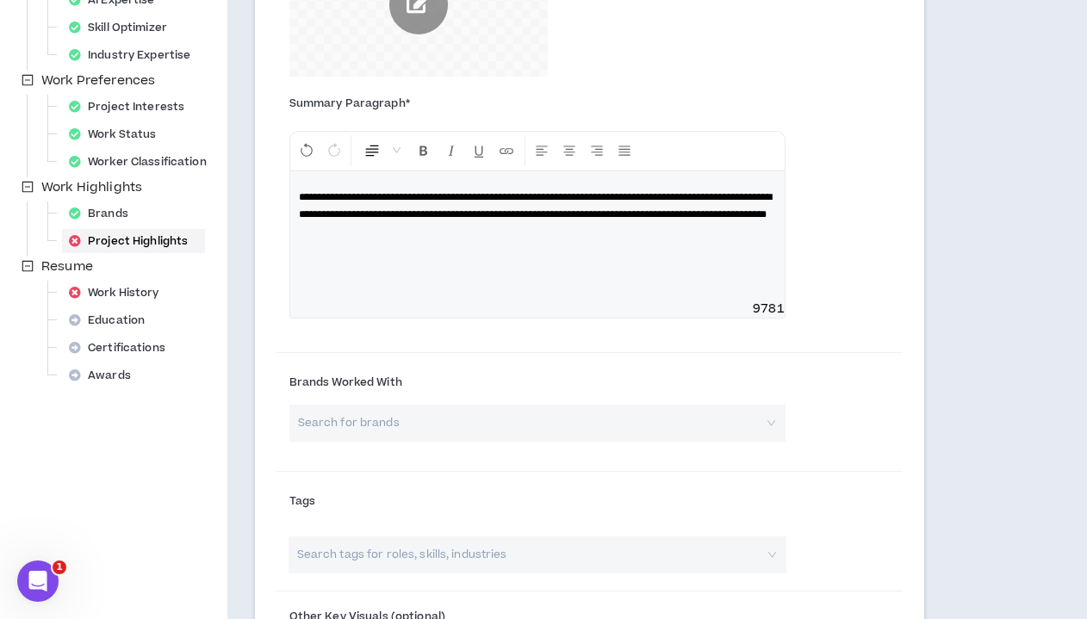
scroll to position [430, 0]
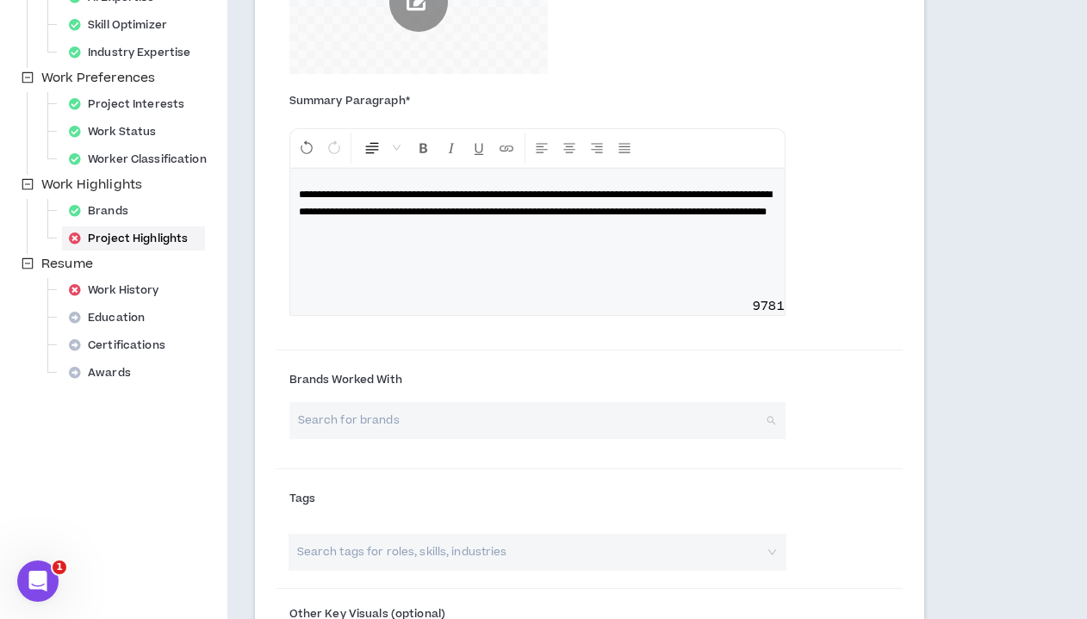
click at [563, 417] on input "search" at bounding box center [531, 420] width 465 height 37
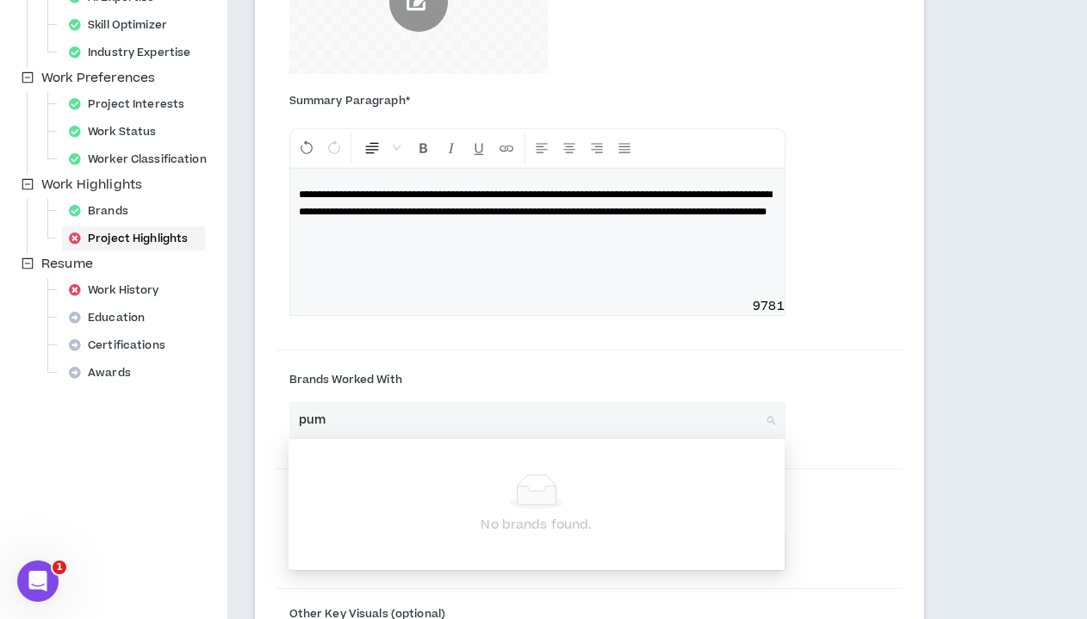
type input "puma"
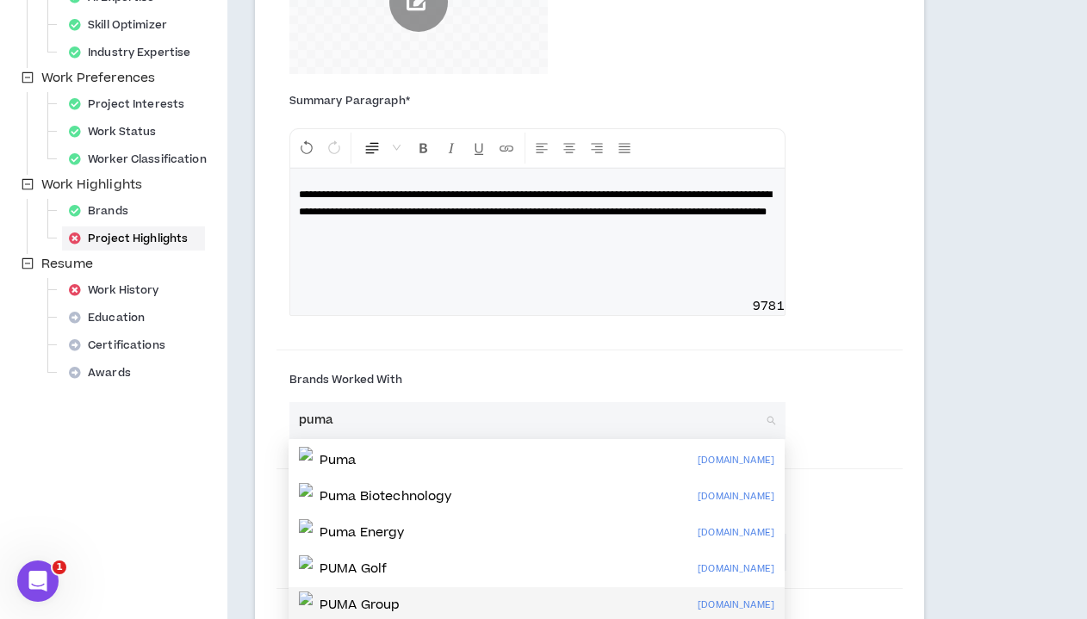
click at [400, 607] on p "PUMA Group" at bounding box center [360, 605] width 80 height 17
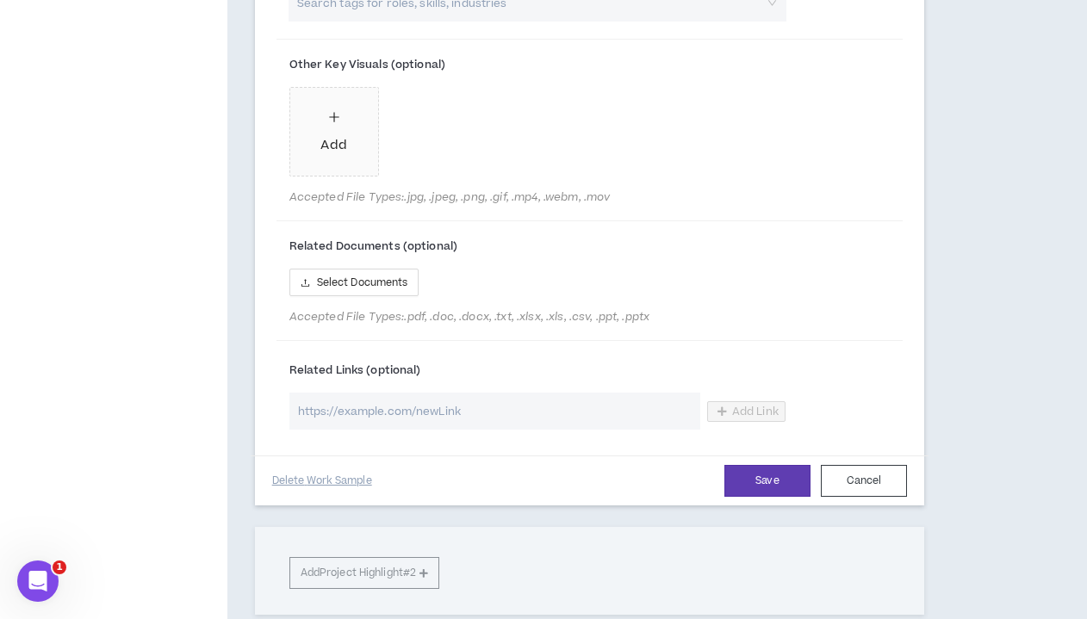
scroll to position [1085, 0]
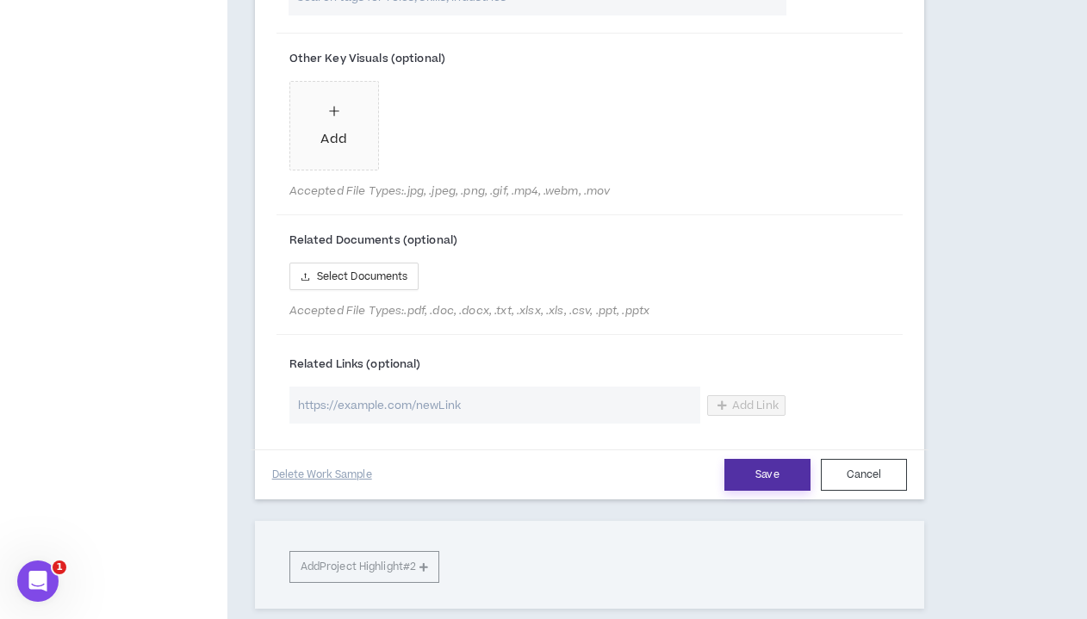
click at [768, 476] on button "Save" at bounding box center [768, 475] width 86 height 32
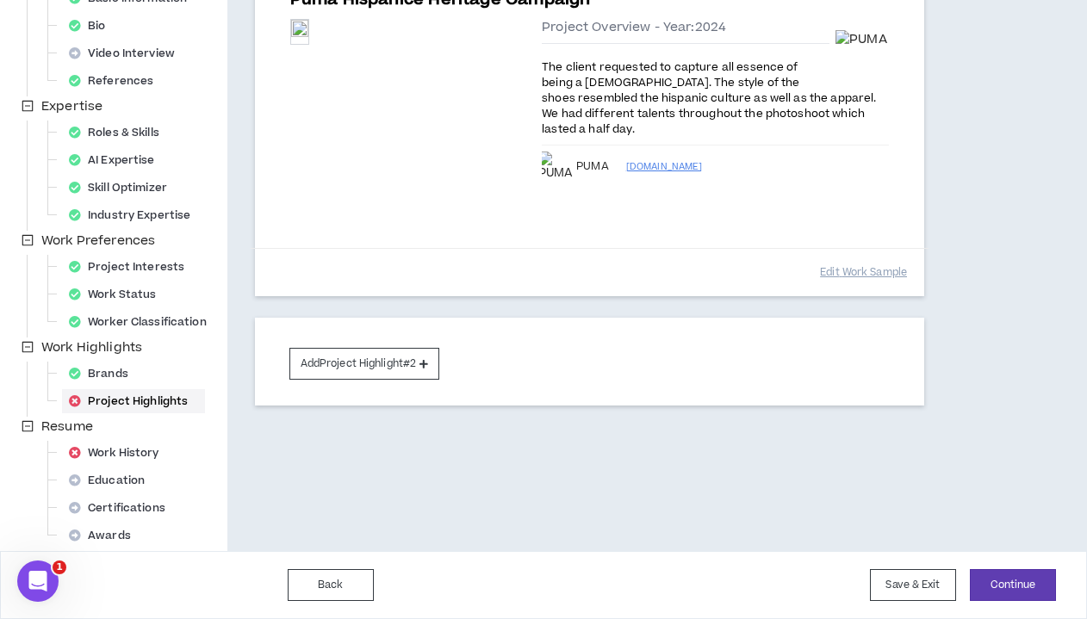
scroll to position [267, 0]
click at [403, 348] on button "Add Project Highlight #2" at bounding box center [364, 364] width 151 height 32
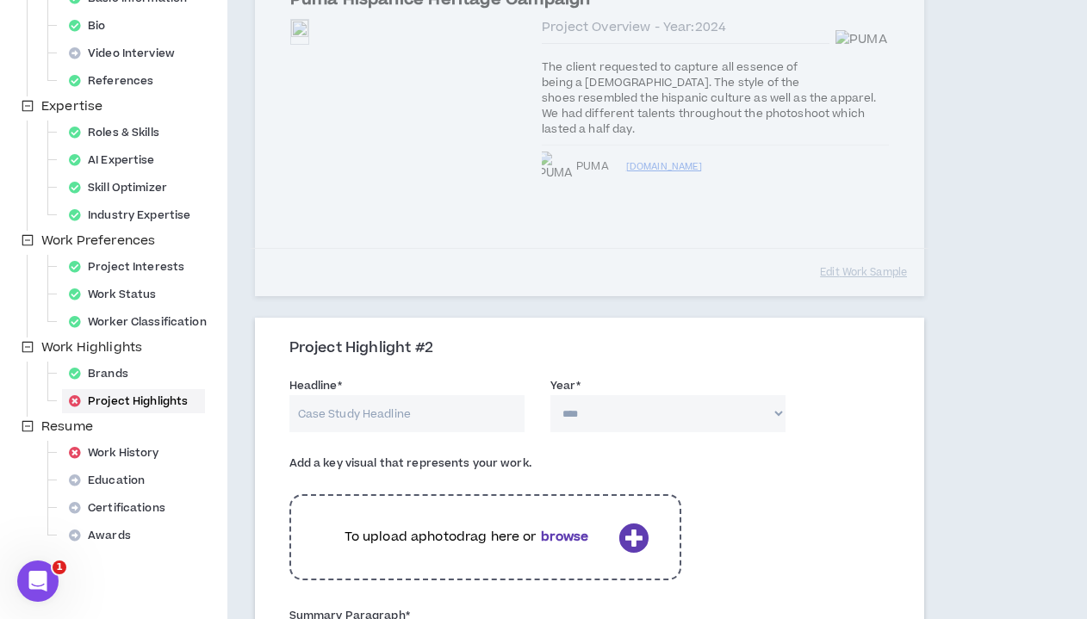
click at [362, 395] on input "Headline *" at bounding box center [406, 413] width 235 height 37
click at [357, 395] on input "Launch of Vomero 18" at bounding box center [406, 413] width 235 height 37
type input "Launch of Nike Vomero 18"
select select "****"
click at [527, 507] on div "To upload a photo drag here or browse" at bounding box center [485, 538] width 392 height 86
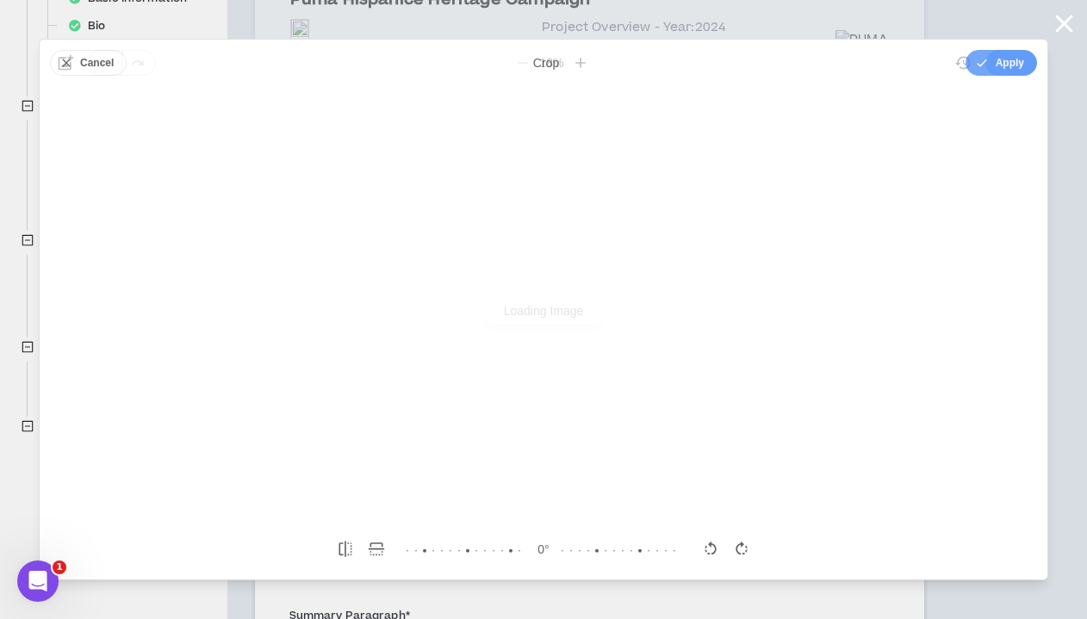
scroll to position [0, 0]
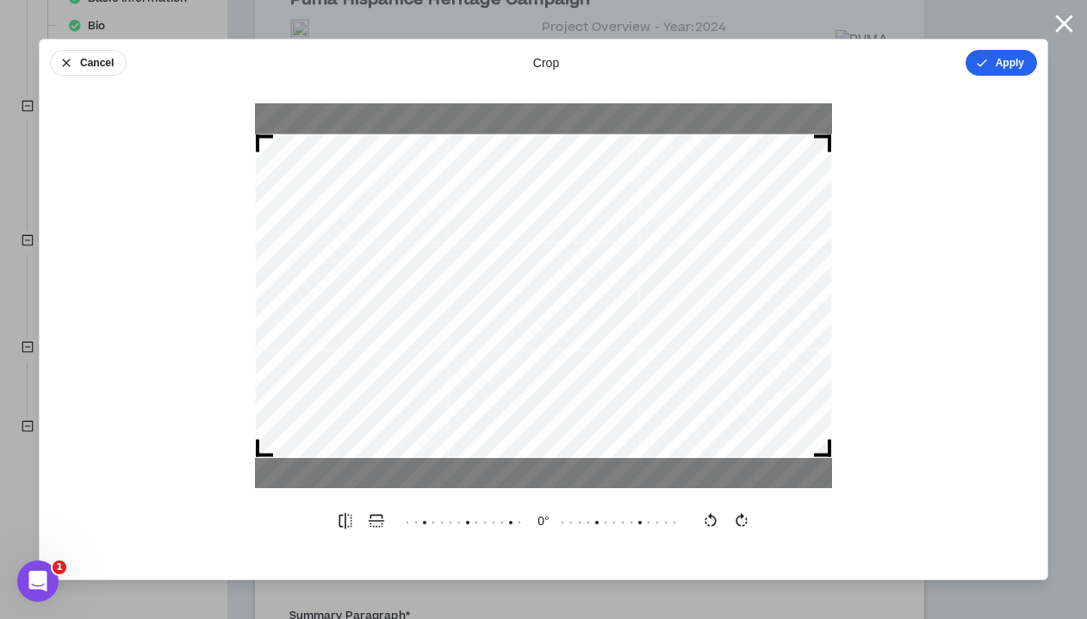
click at [898, 62] on button "Apply" at bounding box center [1002, 63] width 72 height 26
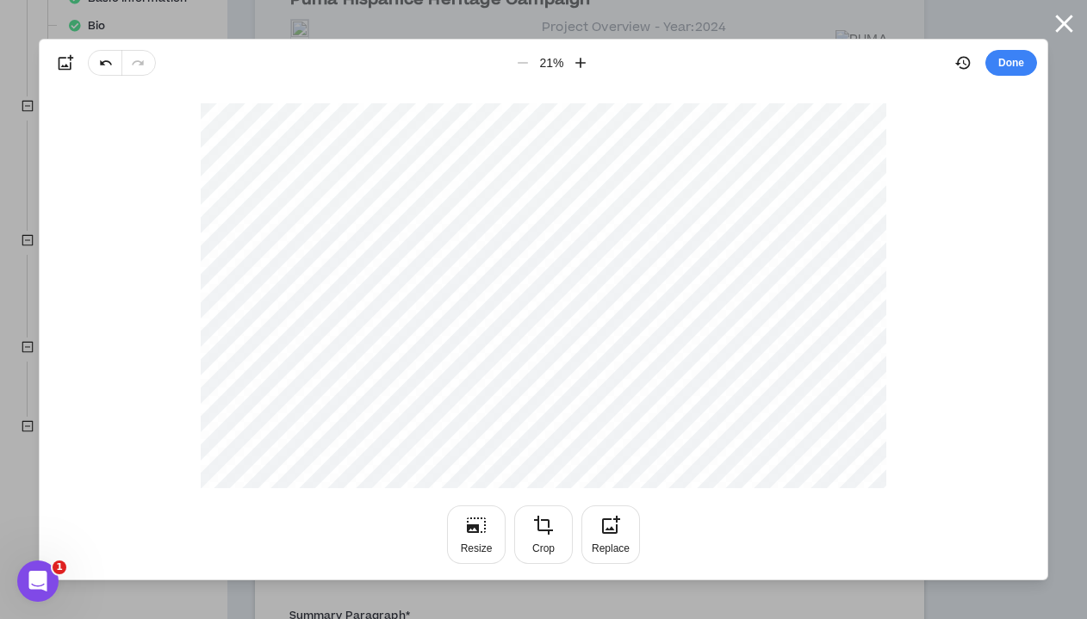
click at [898, 62] on button "Done" at bounding box center [1012, 63] width 52 height 26
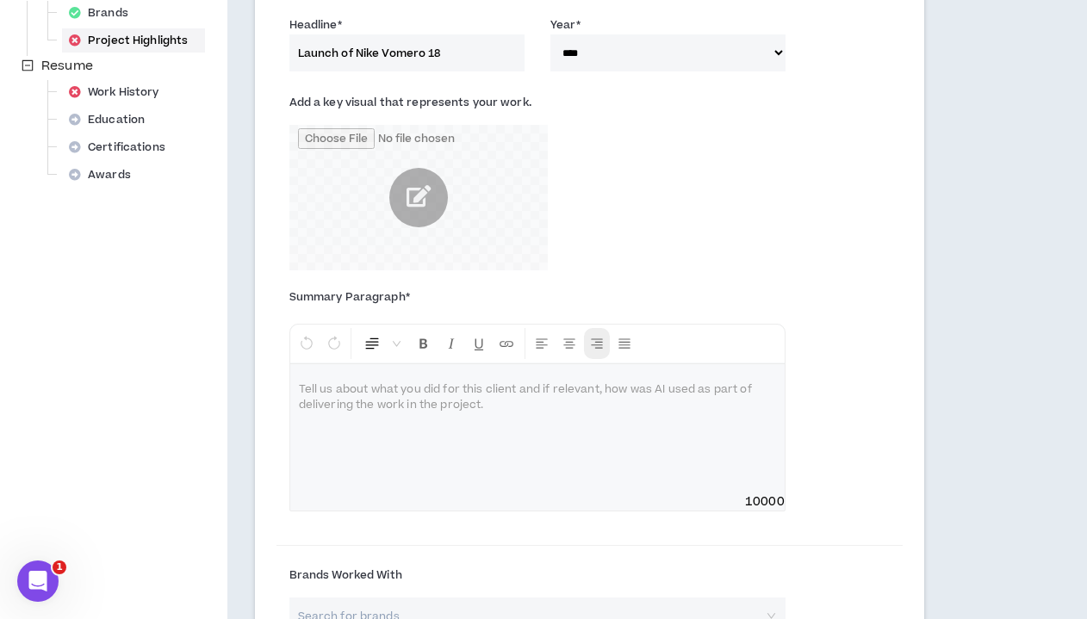
scroll to position [630, 0]
click at [452, 380] on p at bounding box center [537, 388] width 477 height 17
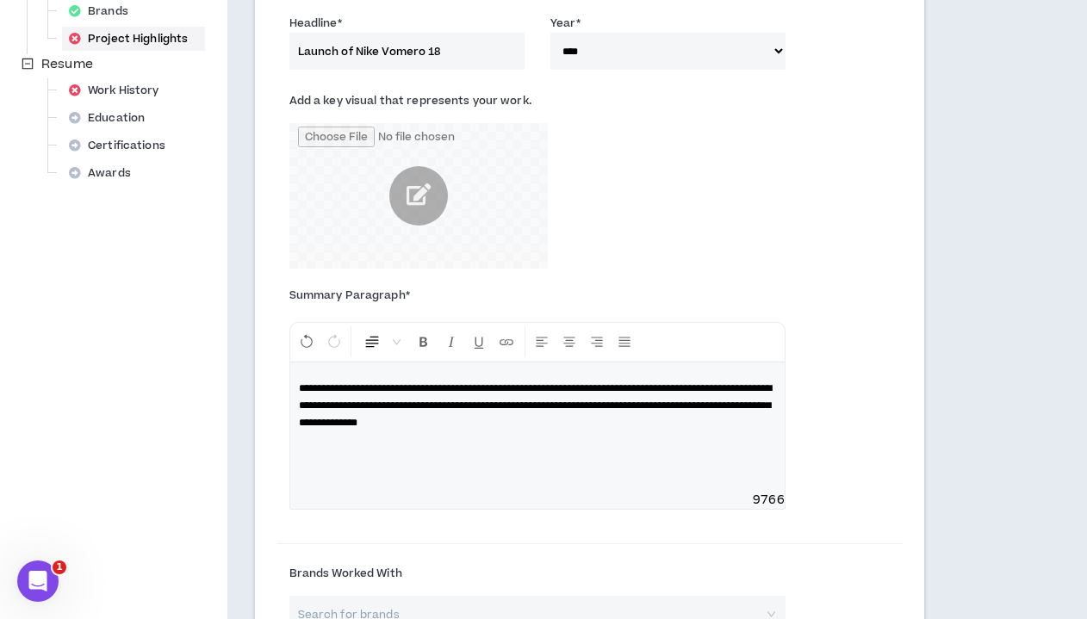
click at [663, 383] on span "**********" at bounding box center [535, 405] width 473 height 45
click at [723, 406] on p "**********" at bounding box center [537, 406] width 477 height 52
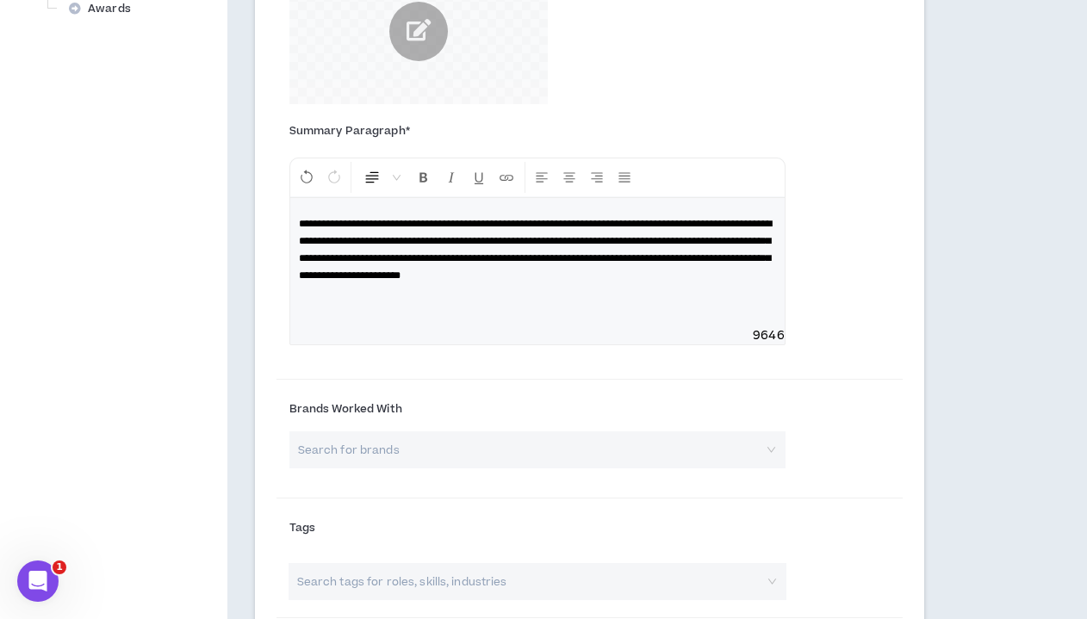
scroll to position [795, 0]
click at [401, 432] on input "search" at bounding box center [531, 449] width 465 height 37
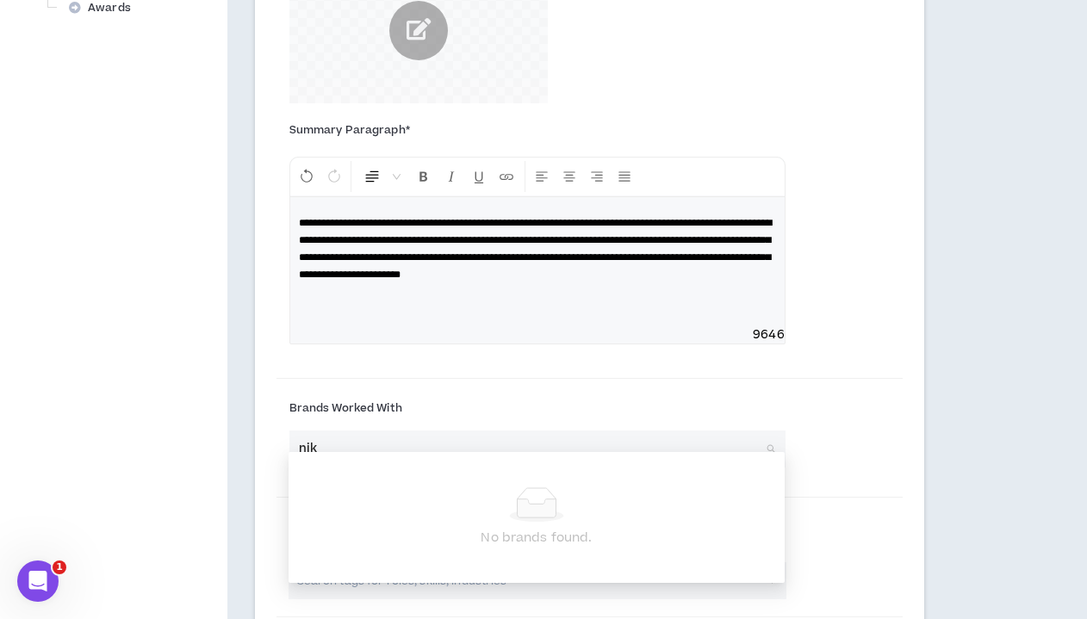
type input "nike"
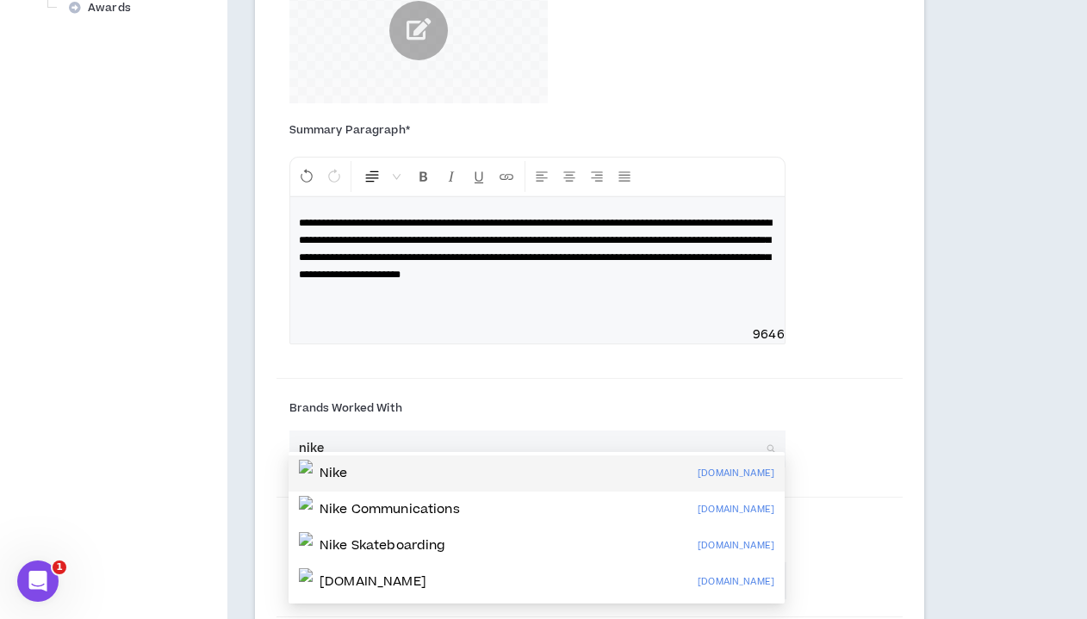
click at [374, 471] on div "Nike [DOMAIN_NAME]" at bounding box center [537, 474] width 476 height 28
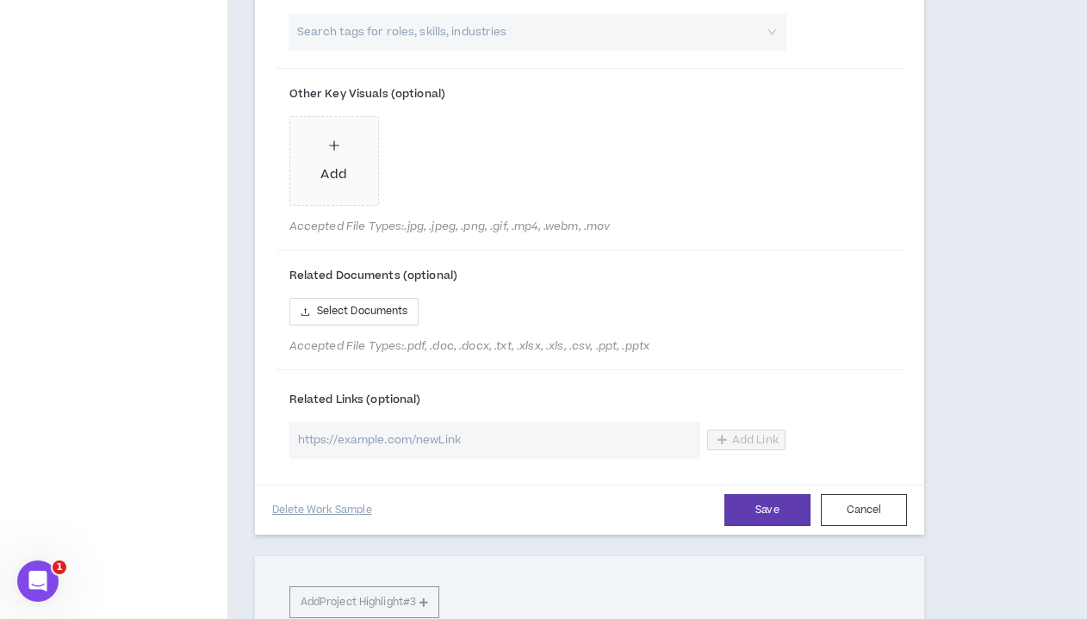
scroll to position [1428, 0]
click at [751, 503] on button "Save" at bounding box center [768, 508] width 86 height 32
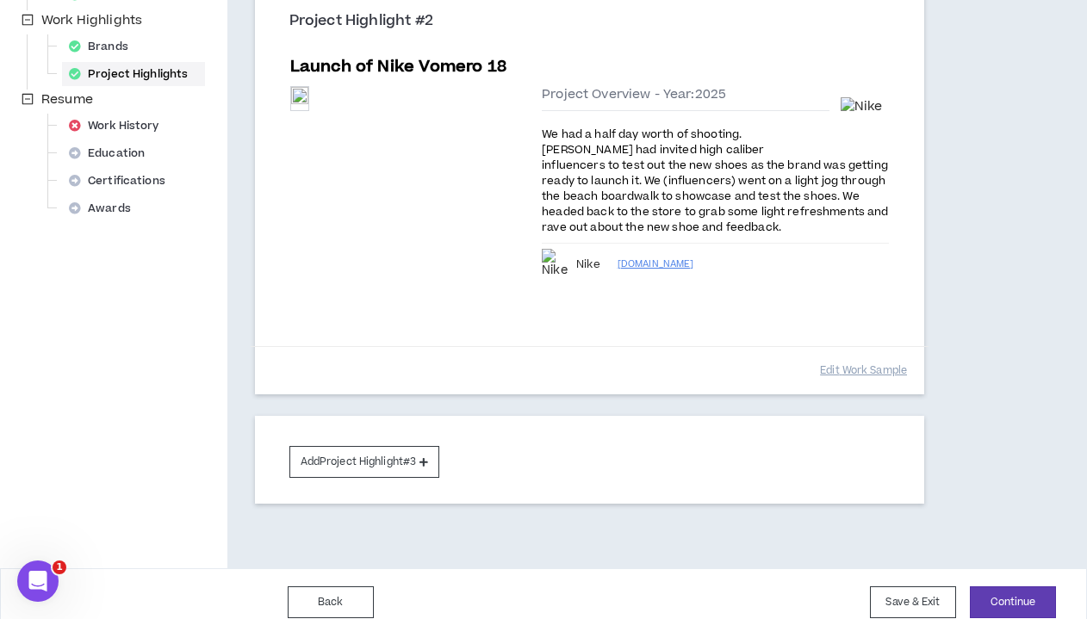
scroll to position [594, 0]
click at [898, 588] on button "Continue" at bounding box center [1013, 604] width 86 height 32
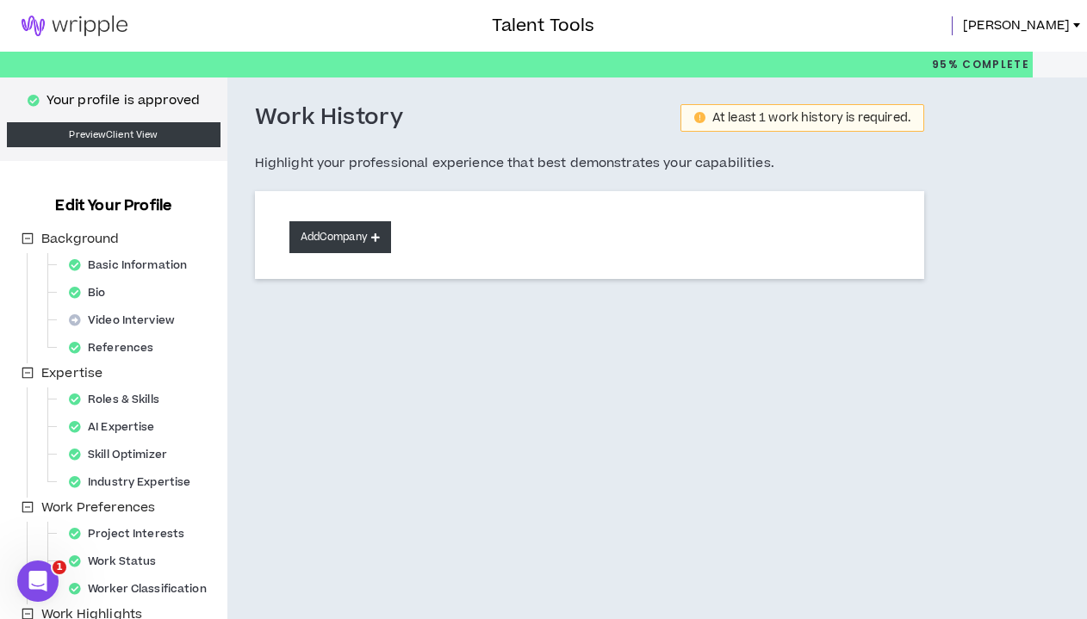
click at [357, 236] on button "Add Company" at bounding box center [340, 237] width 102 height 32
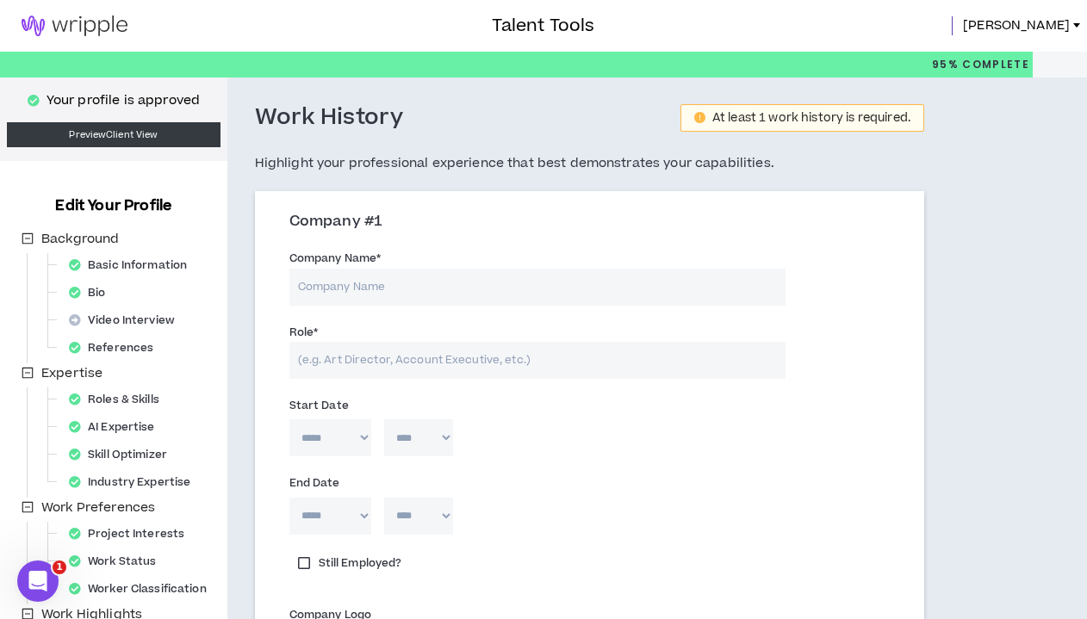
click at [375, 283] on input "Company Name *" at bounding box center [537, 287] width 496 height 37
type input "Nordstrom"
click at [369, 348] on input "Role *" at bounding box center [537, 360] width 496 height 37
type input "Sales, management."
select select "*"
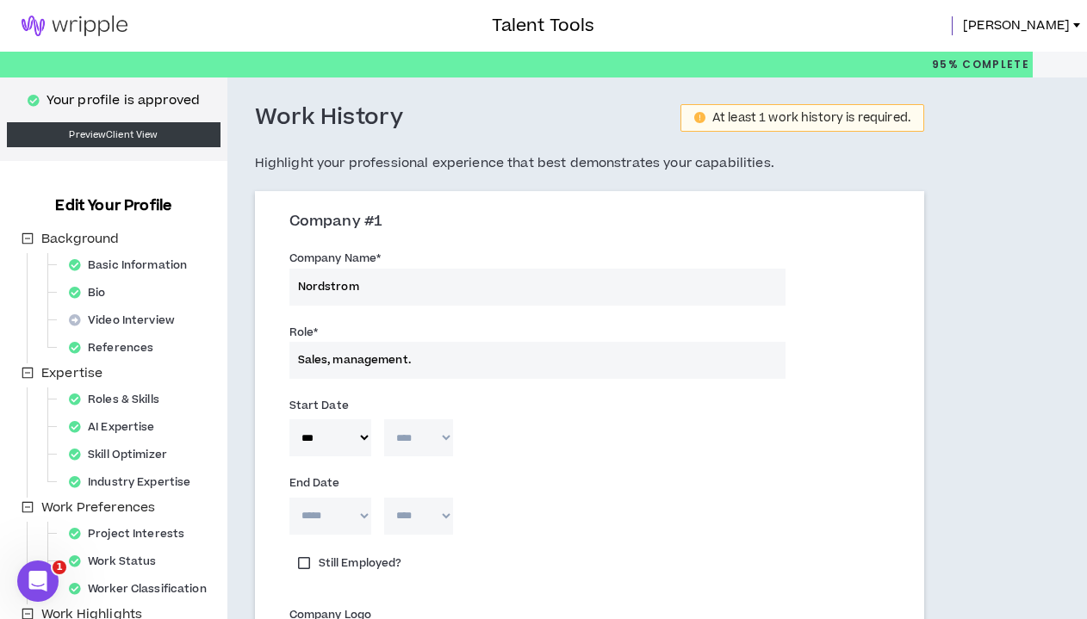
select select "****"
select select "**"
select select "****"
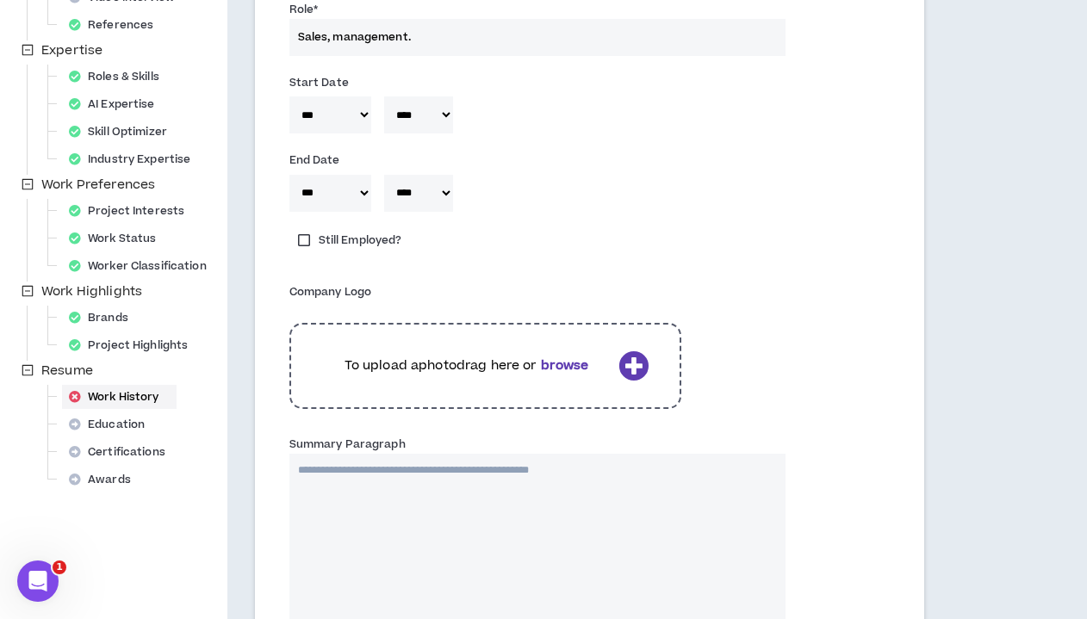
scroll to position [325, 0]
click at [593, 492] on textarea "Summary Paragraph" at bounding box center [537, 538] width 496 height 172
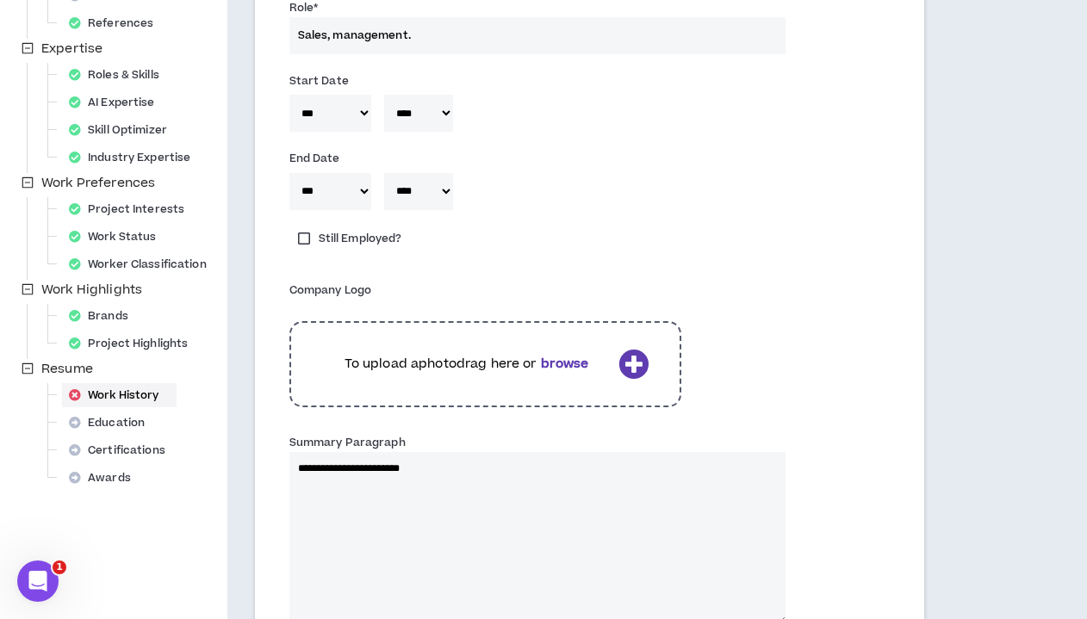
type textarea "**********"
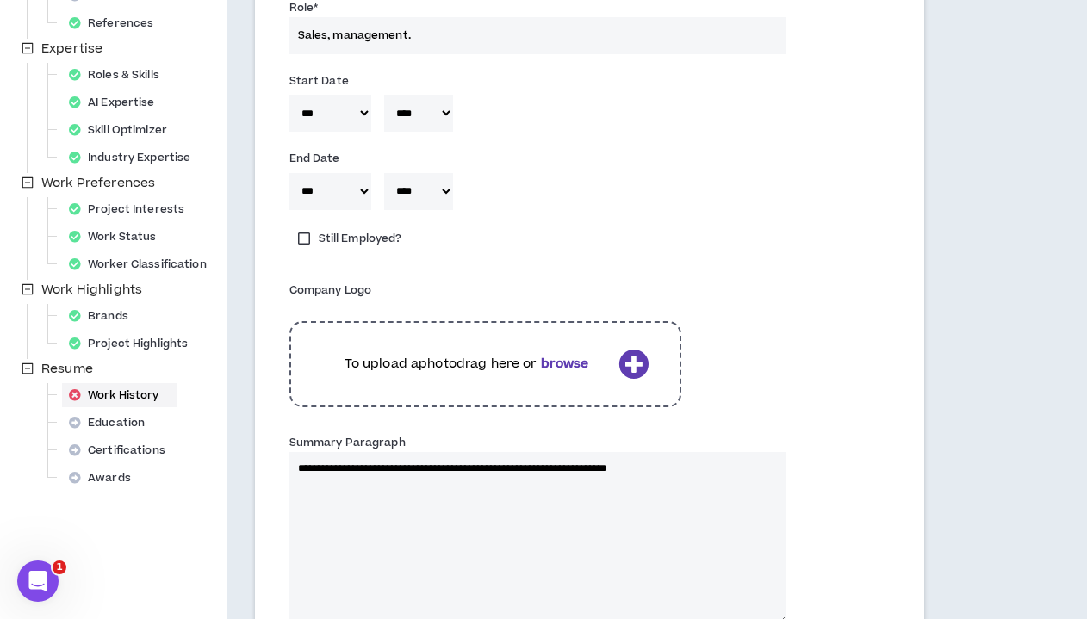
type textarea "**********"
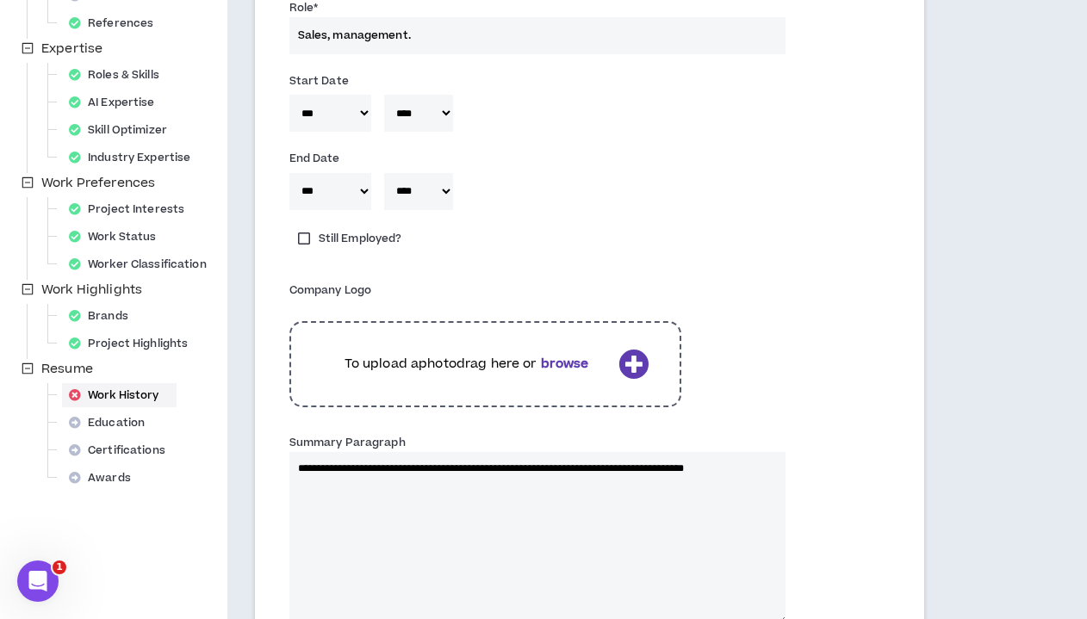
type textarea "**********"
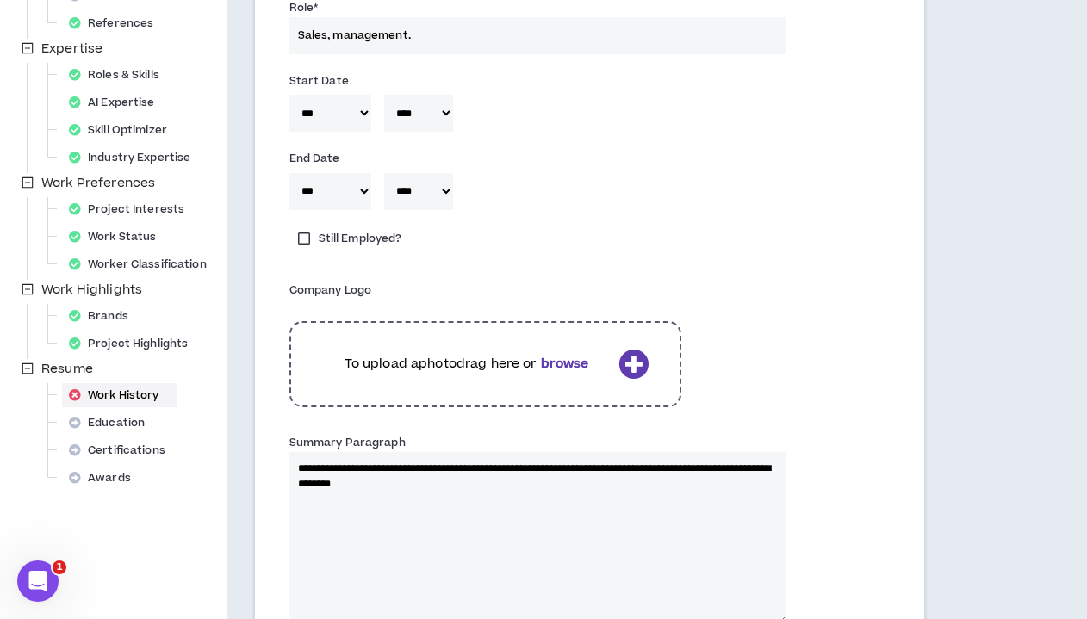
type textarea "**********"
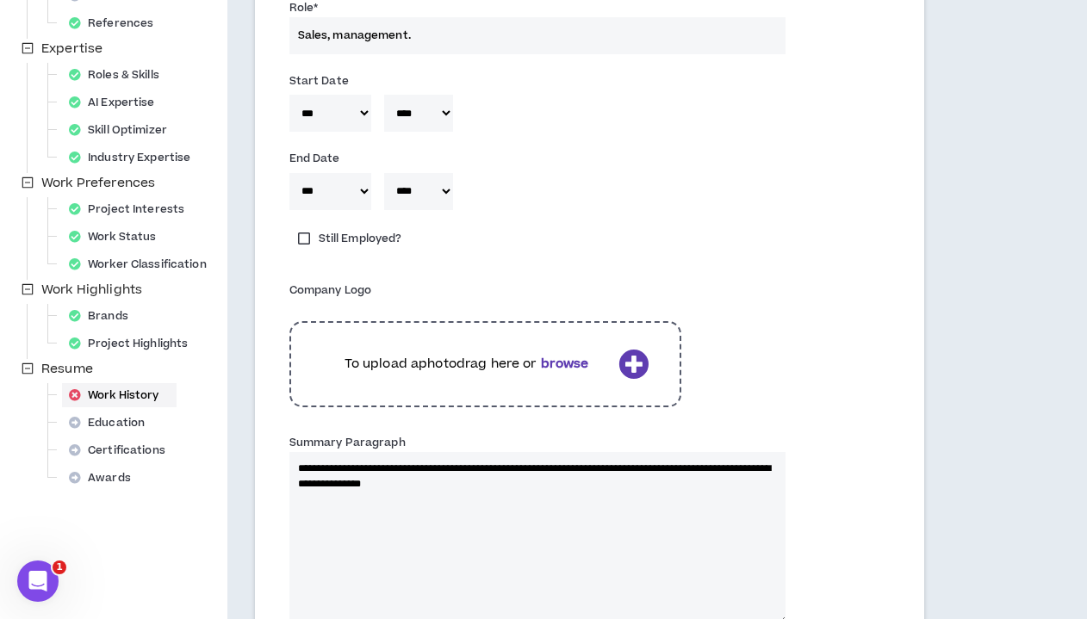
type textarea "**********"
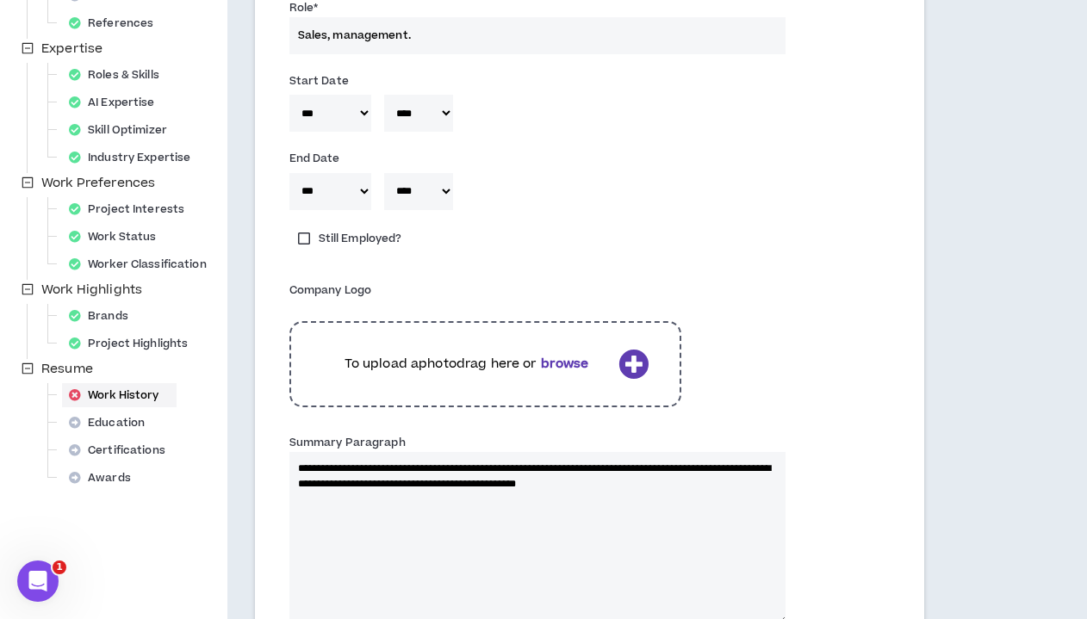
type textarea "**********"
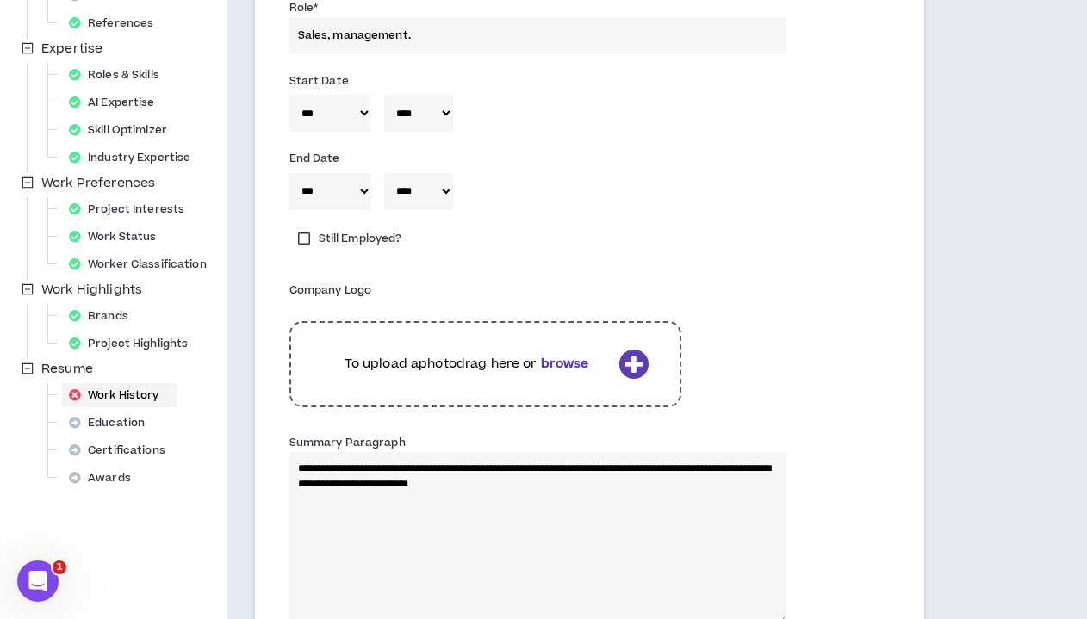
type textarea "**********"
click at [513, 479] on textarea "**********" at bounding box center [537, 538] width 496 height 172
type textarea "**********"
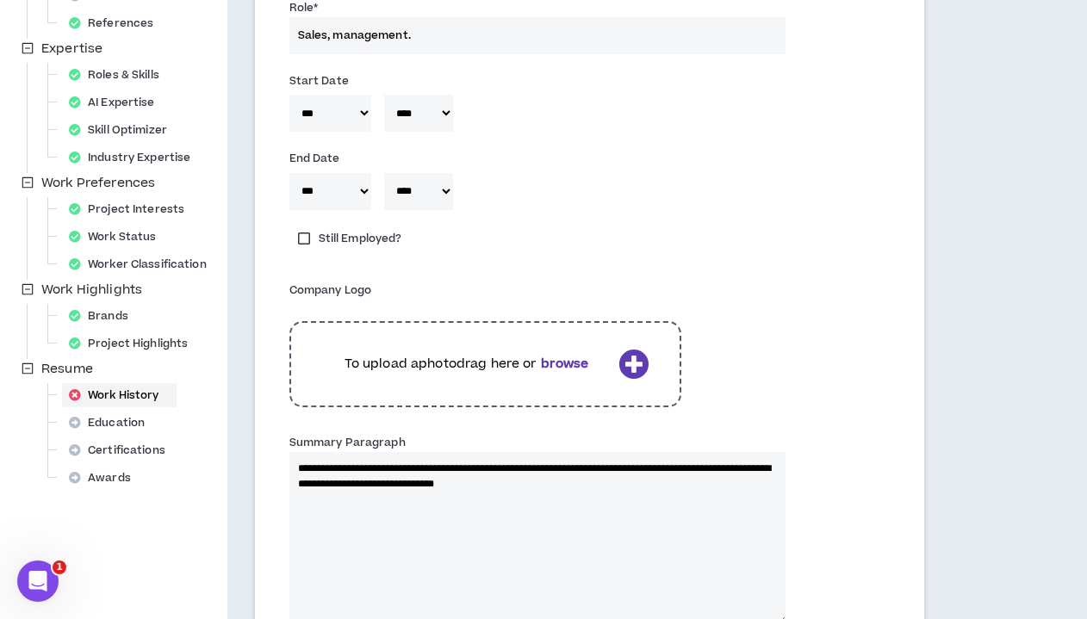
click at [622, 479] on textarea "**********" at bounding box center [537, 538] width 496 height 172
type textarea "**********"
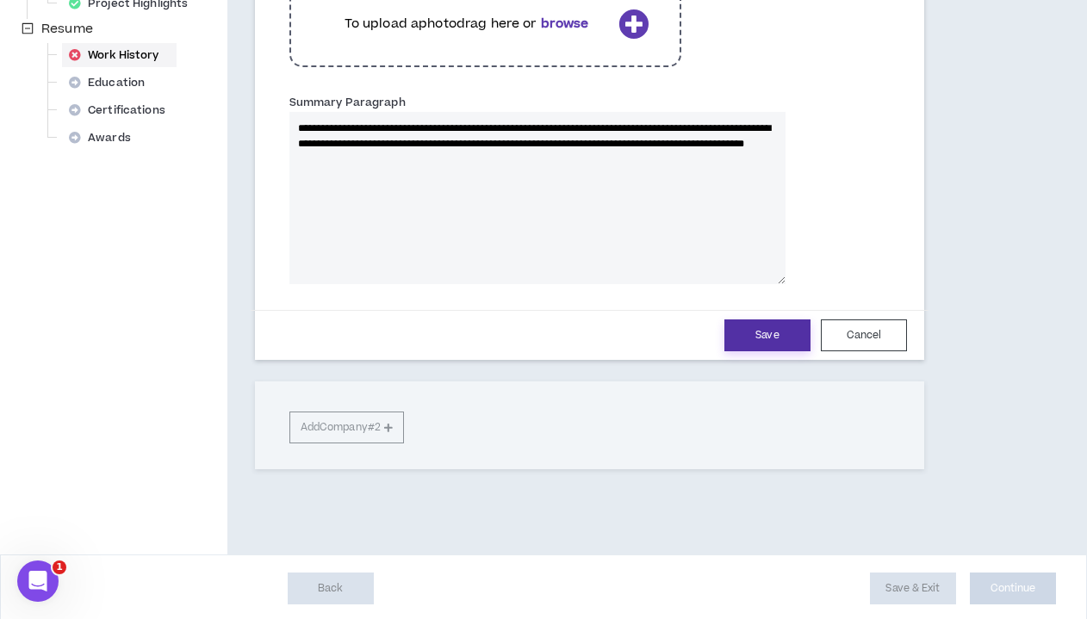
click at [757, 335] on button "Save" at bounding box center [768, 336] width 86 height 32
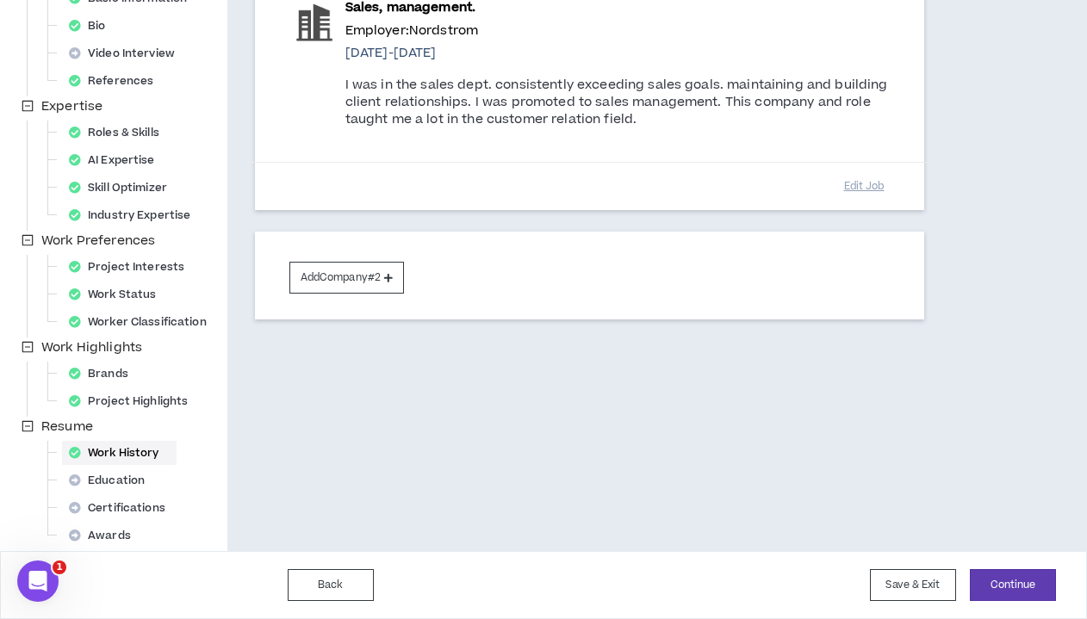
scroll to position [267, 0]
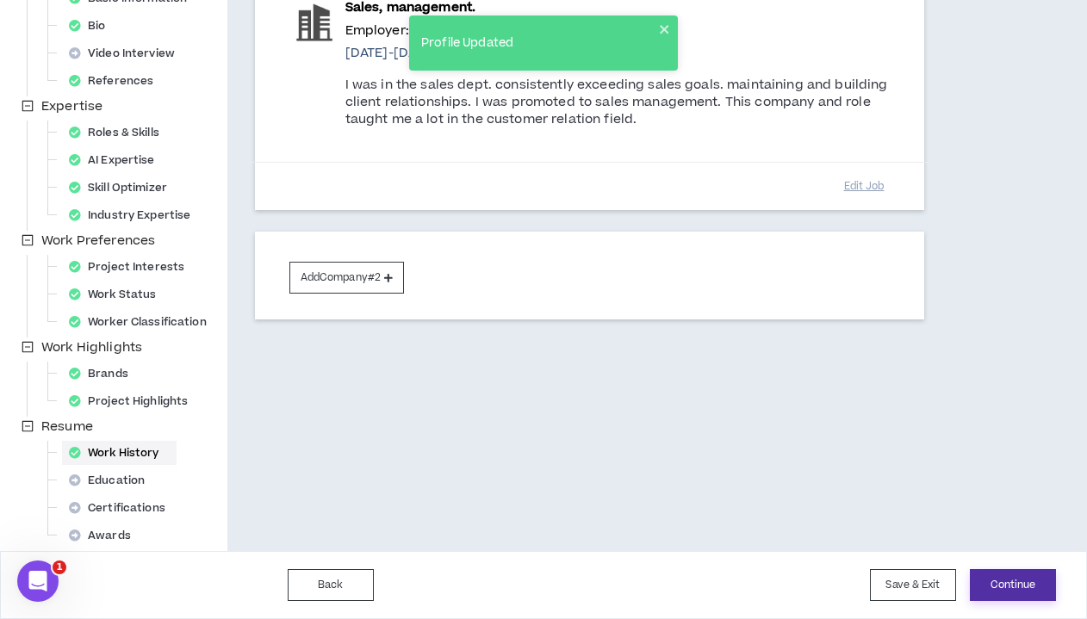
click at [898, 586] on button "Continue" at bounding box center [1013, 585] width 86 height 32
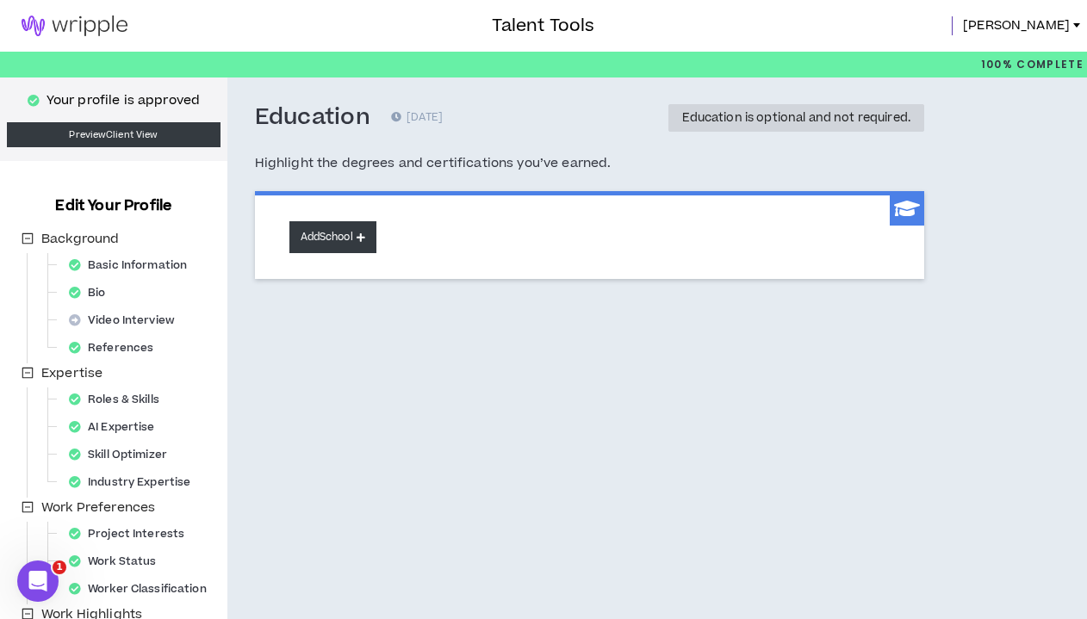
click at [344, 230] on button "Add School" at bounding box center [332, 237] width 87 height 32
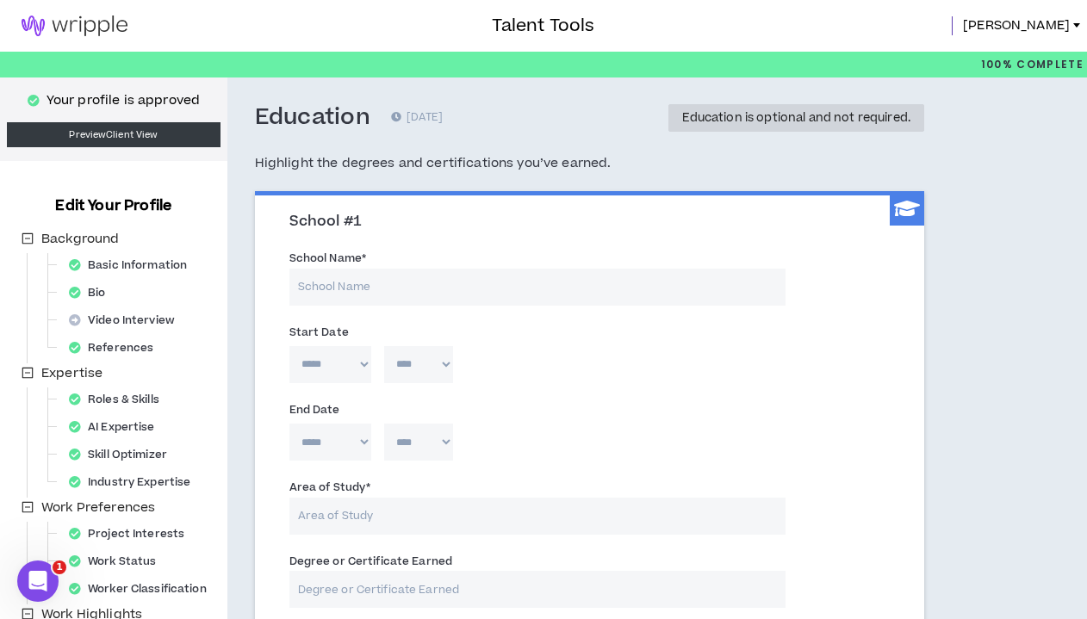
click at [435, 282] on input "School Name *" at bounding box center [537, 287] width 496 height 37
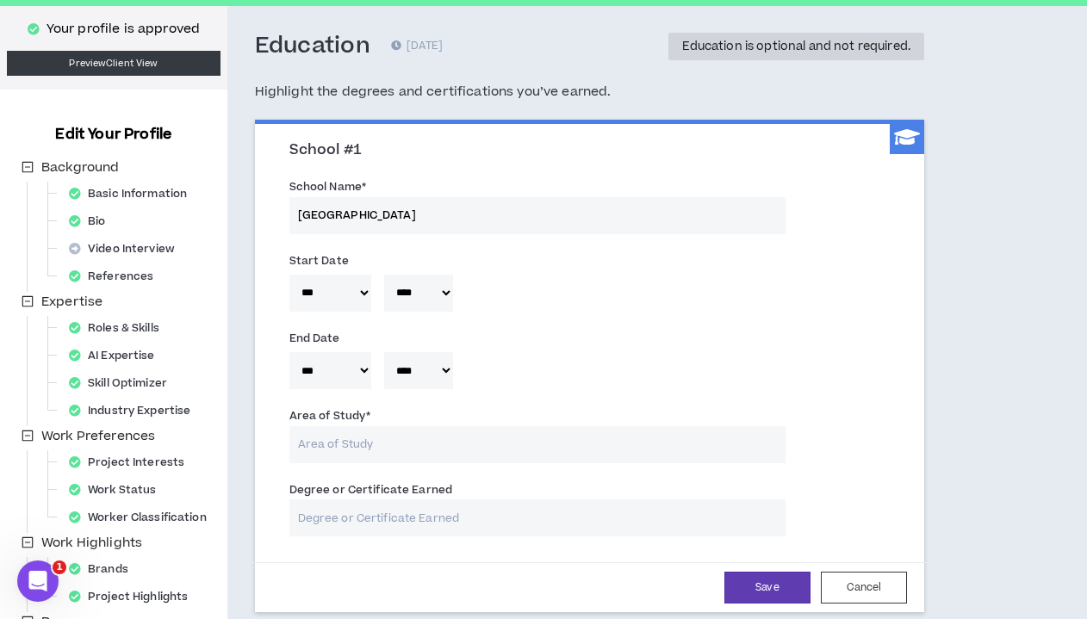
scroll to position [79, 0]
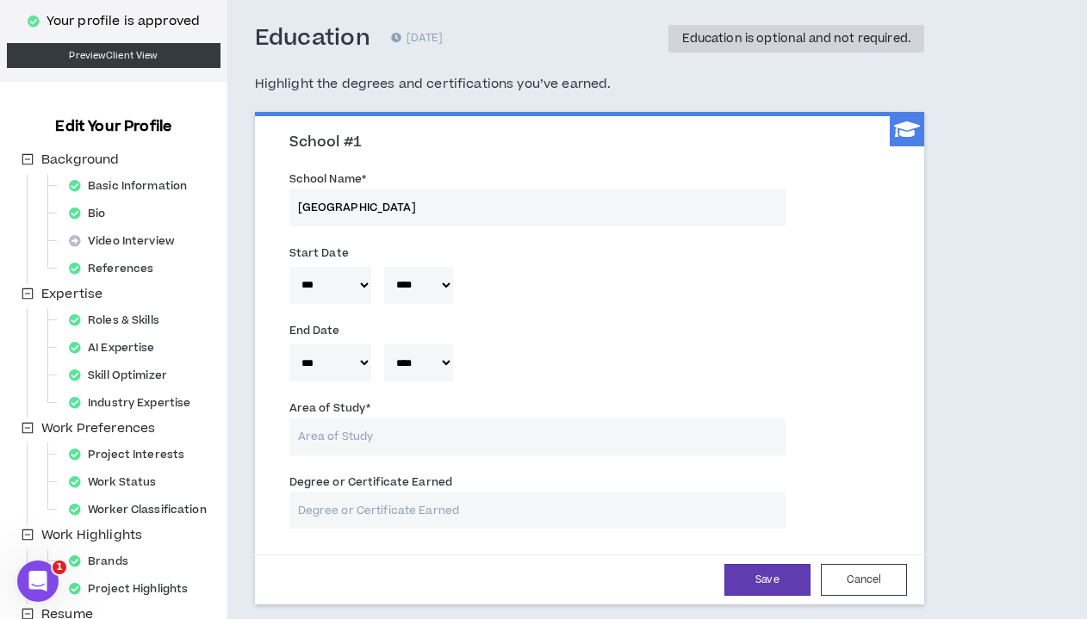
click at [483, 421] on input "Area of Study *" at bounding box center [537, 437] width 496 height 37
click at [384, 515] on input "Degree or Certificate Earned" at bounding box center [537, 510] width 496 height 37
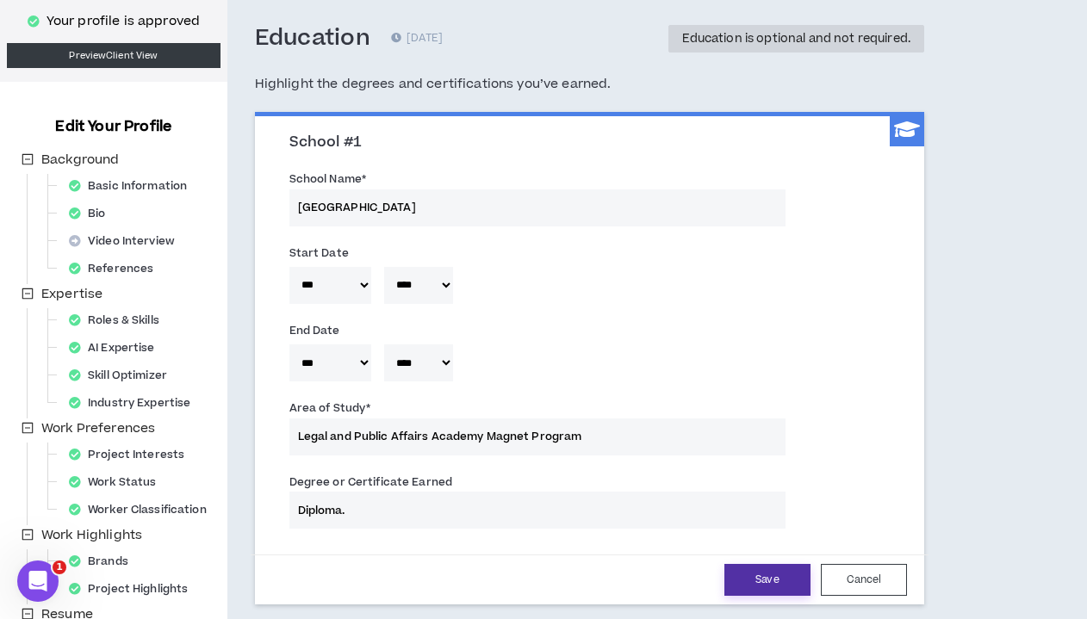
click at [781, 579] on button "Save" at bounding box center [768, 580] width 86 height 32
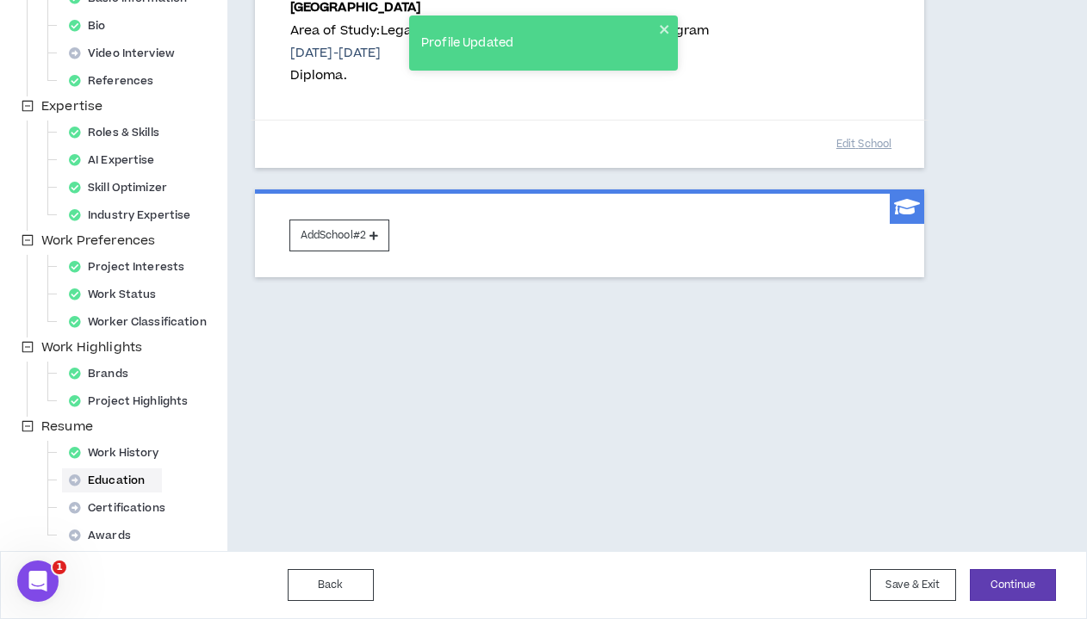
scroll to position [267, 0]
click at [898, 587] on button "Continue" at bounding box center [1013, 585] width 86 height 32
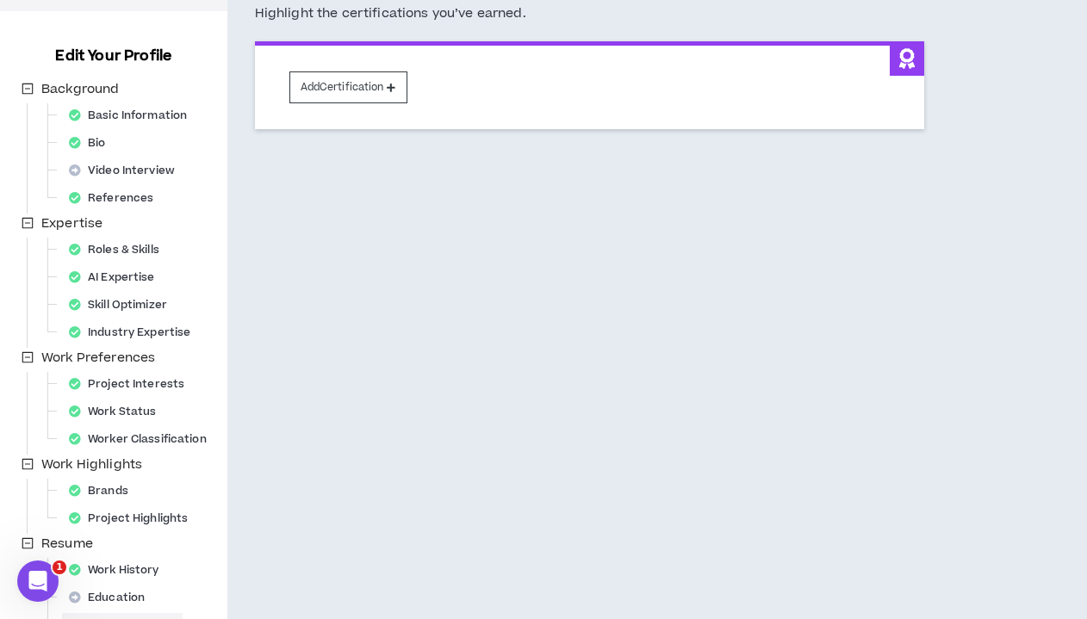
scroll to position [143, 0]
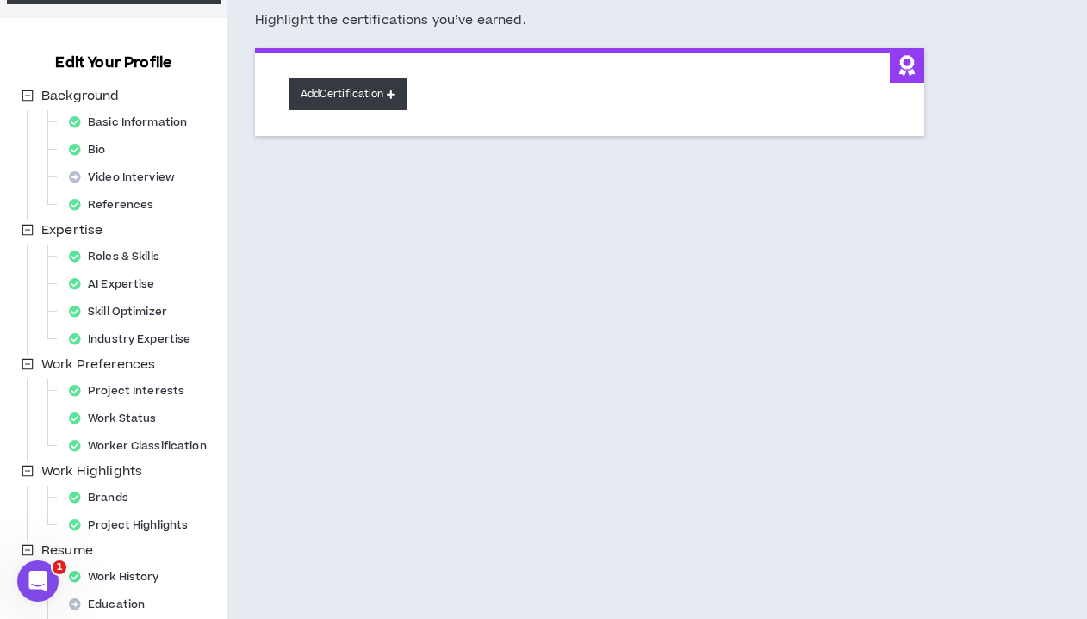
click at [331, 92] on button "Add Certification" at bounding box center [348, 94] width 118 height 32
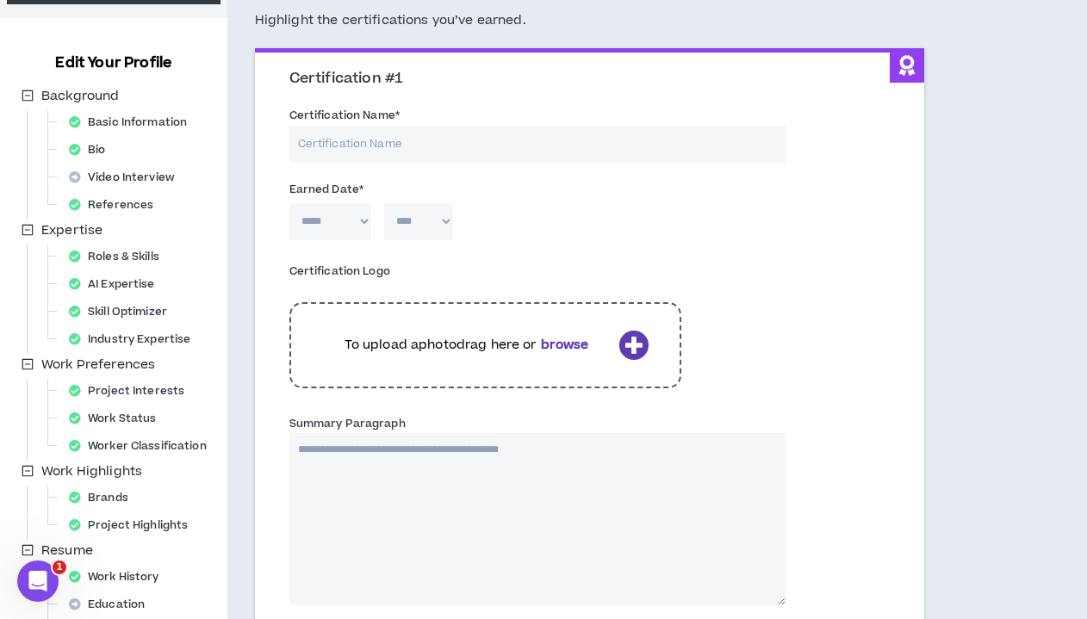
click at [518, 145] on input "Certification Name *" at bounding box center [537, 144] width 496 height 37
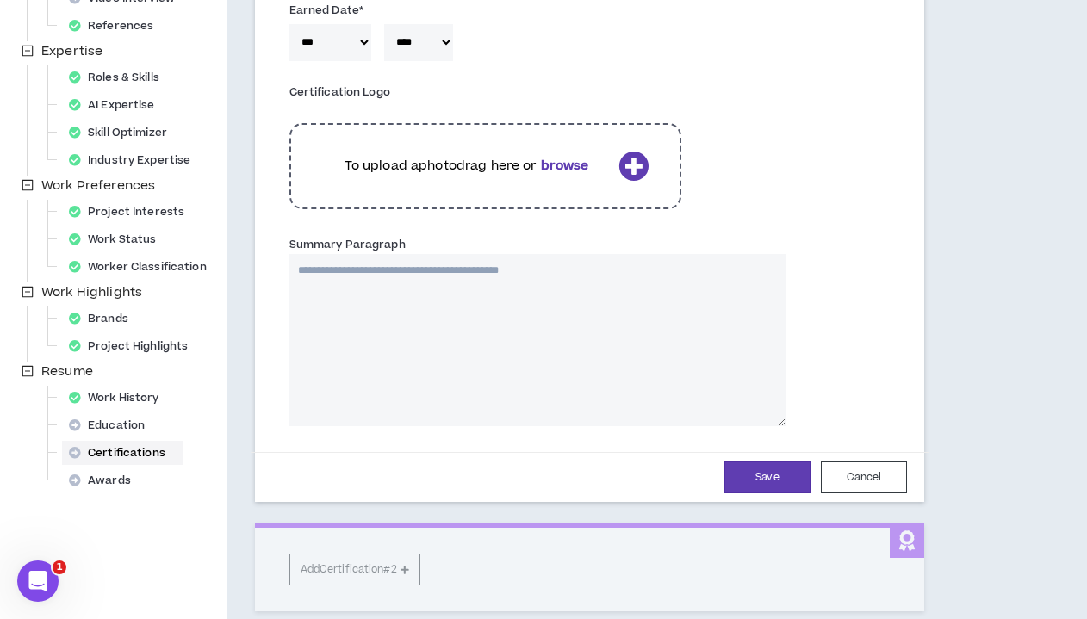
scroll to position [323, 0]
click at [749, 467] on button "Save" at bounding box center [768, 477] width 86 height 32
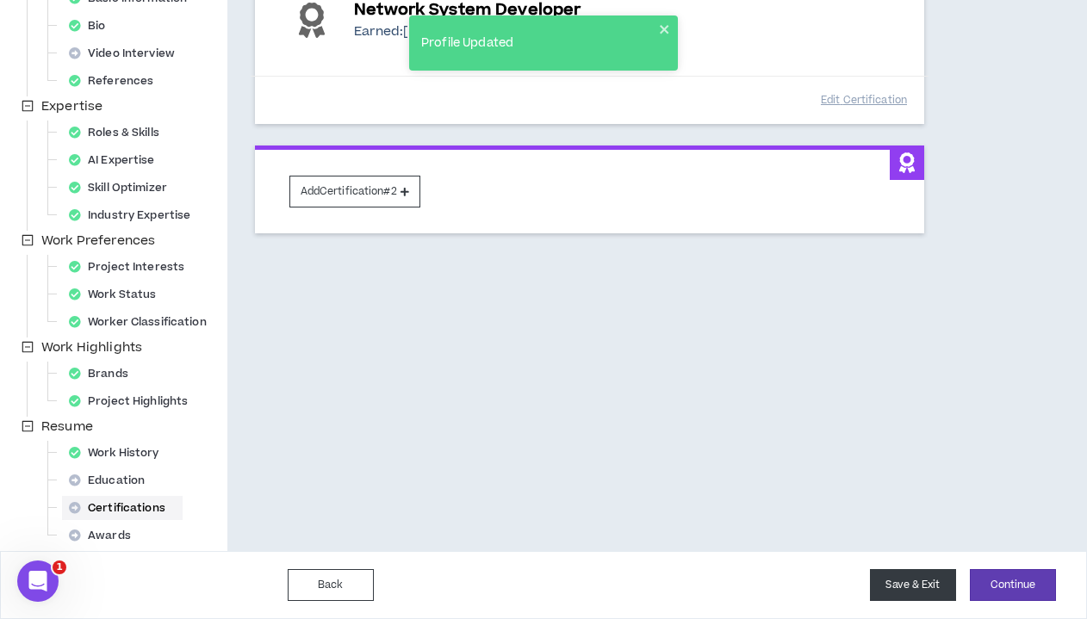
scroll to position [267, 0]
click at [898, 580] on button "Continue" at bounding box center [1013, 585] width 86 height 32
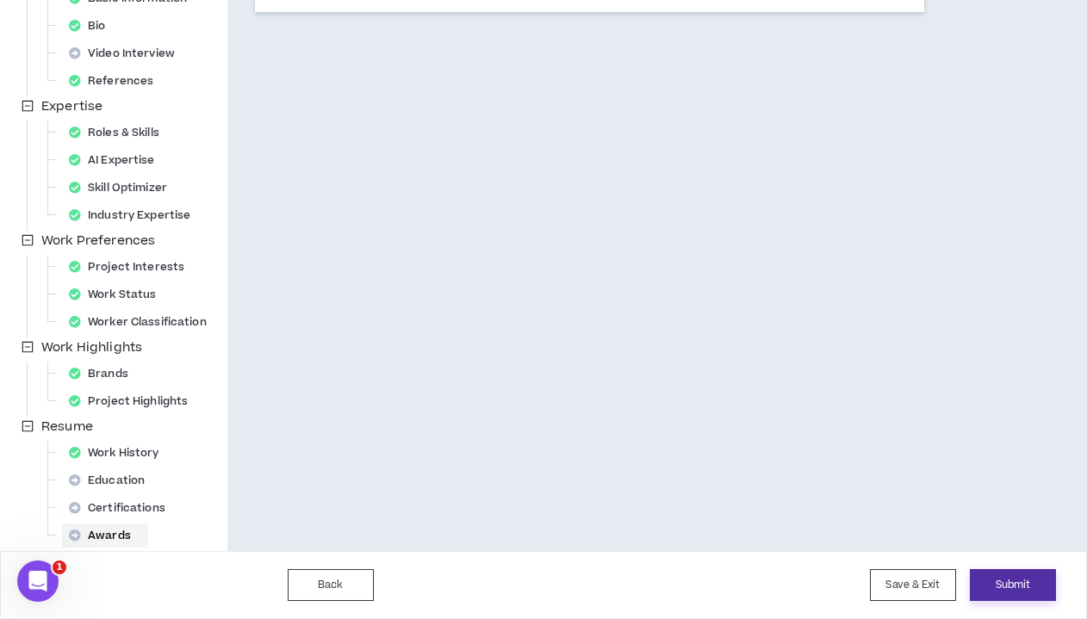
scroll to position [267, 0]
click at [898, 579] on button "Submit" at bounding box center [1013, 585] width 86 height 32
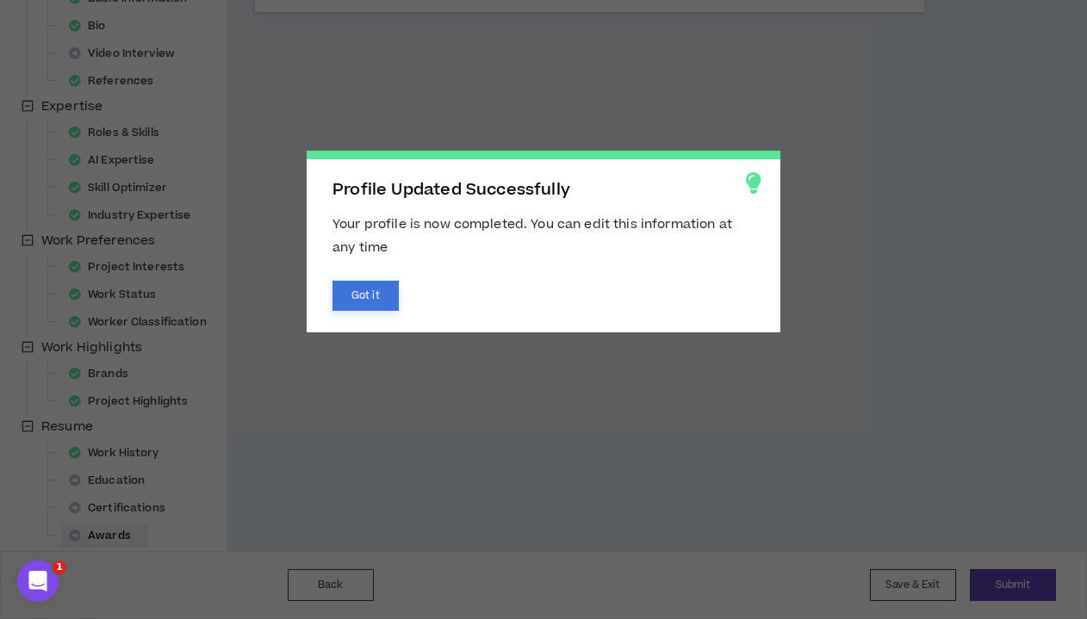
click at [372, 287] on button "Got it" at bounding box center [366, 296] width 66 height 30
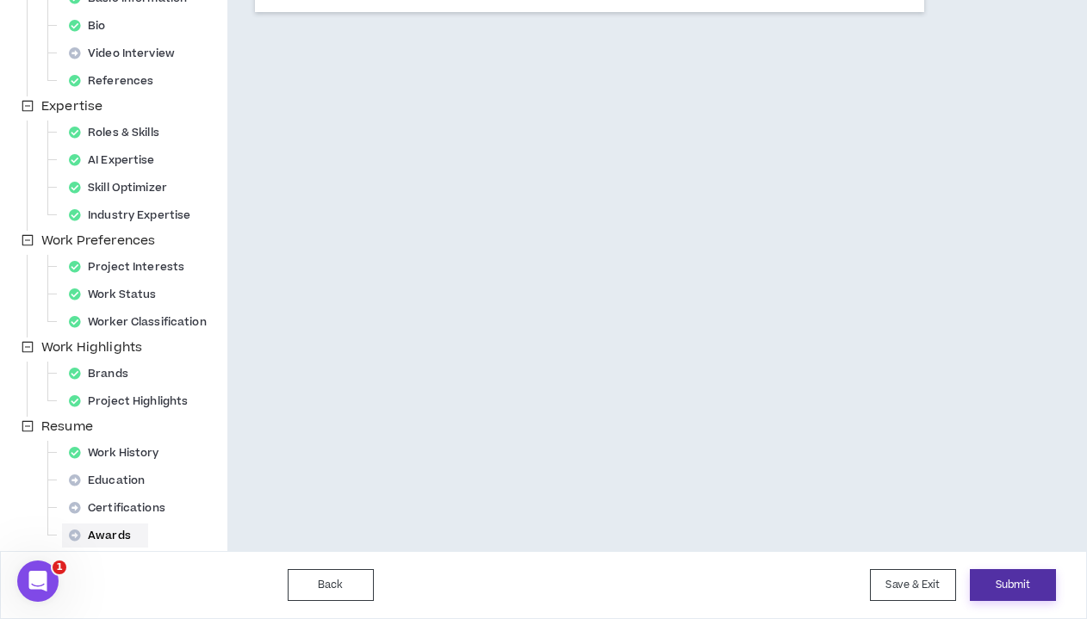
click at [898, 588] on button "Submit" at bounding box center [1013, 585] width 86 height 32
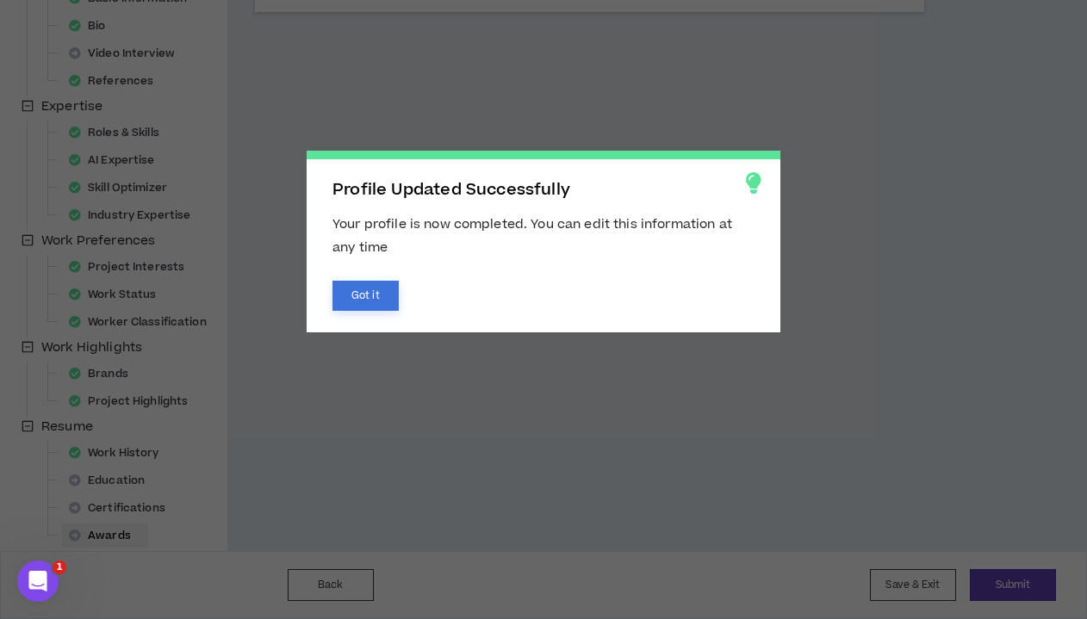
click at [386, 285] on button "Got it" at bounding box center [366, 296] width 66 height 30
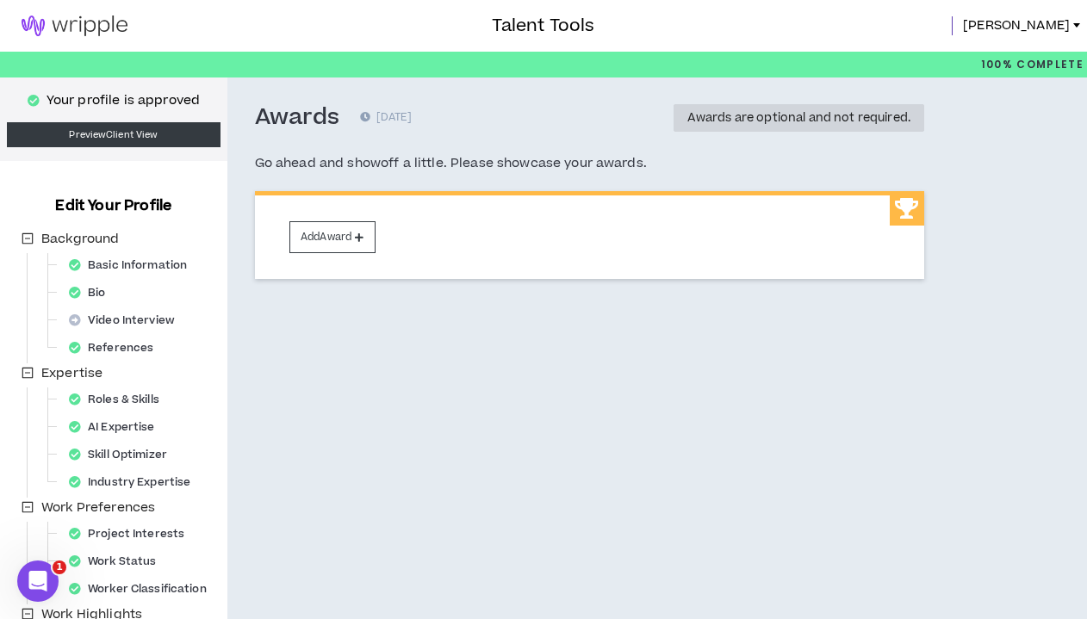
scroll to position [0, 0]
click at [90, 28] on img at bounding box center [74, 26] width 149 height 21
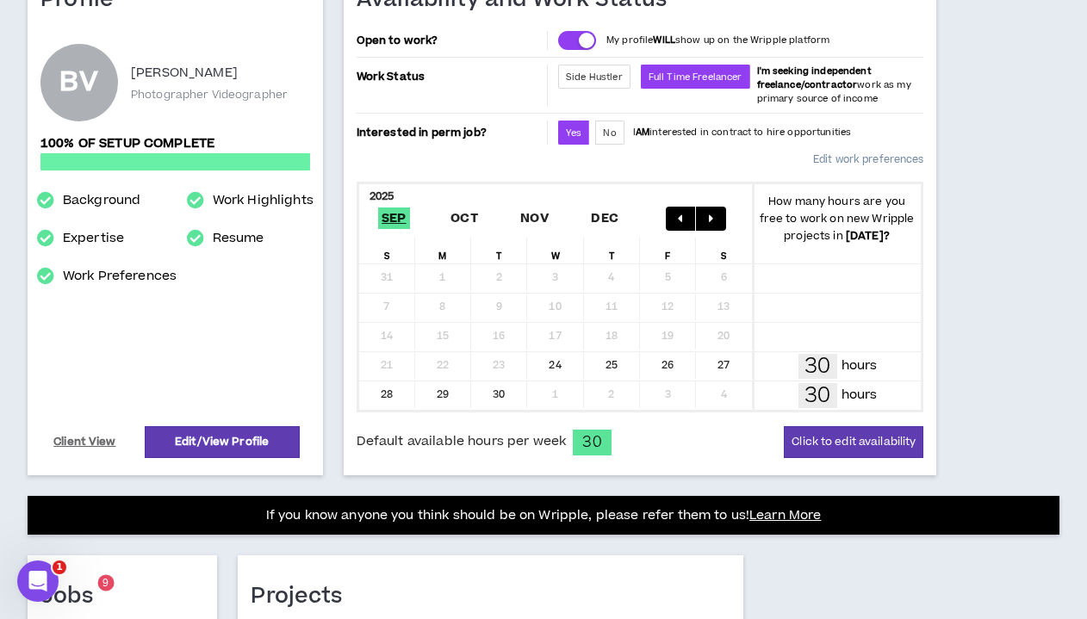
scroll to position [194, 0]
